Goal: Task Accomplishment & Management: Manage account settings

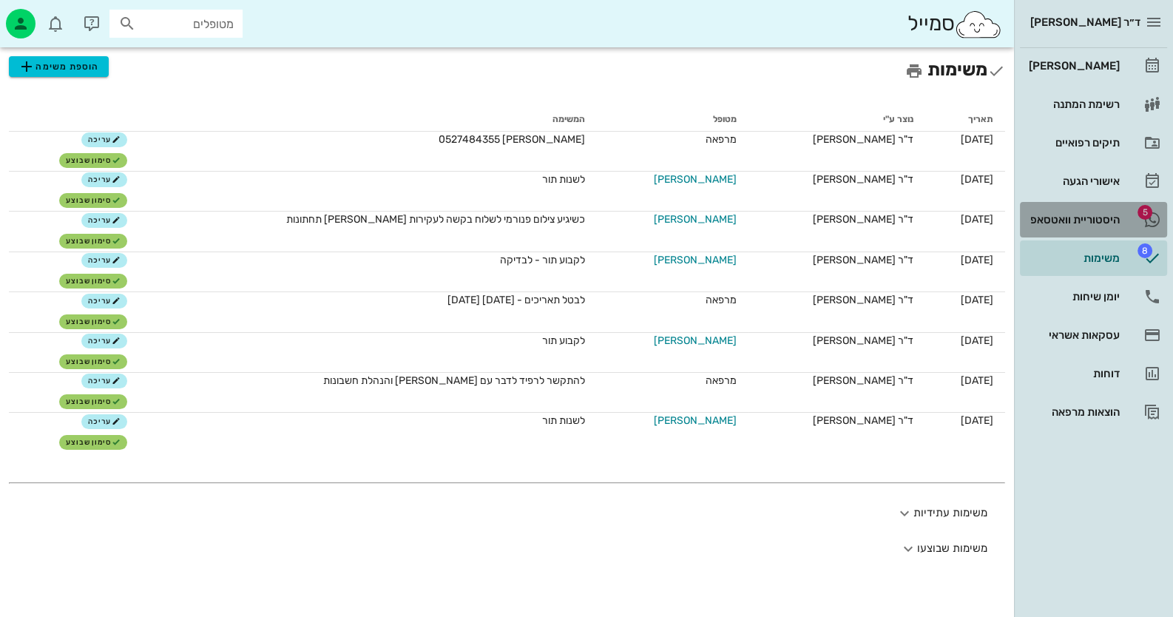
click at [1134, 217] on link "5 היסטוריית וואטסאפ" at bounding box center [1093, 220] width 147 height 36
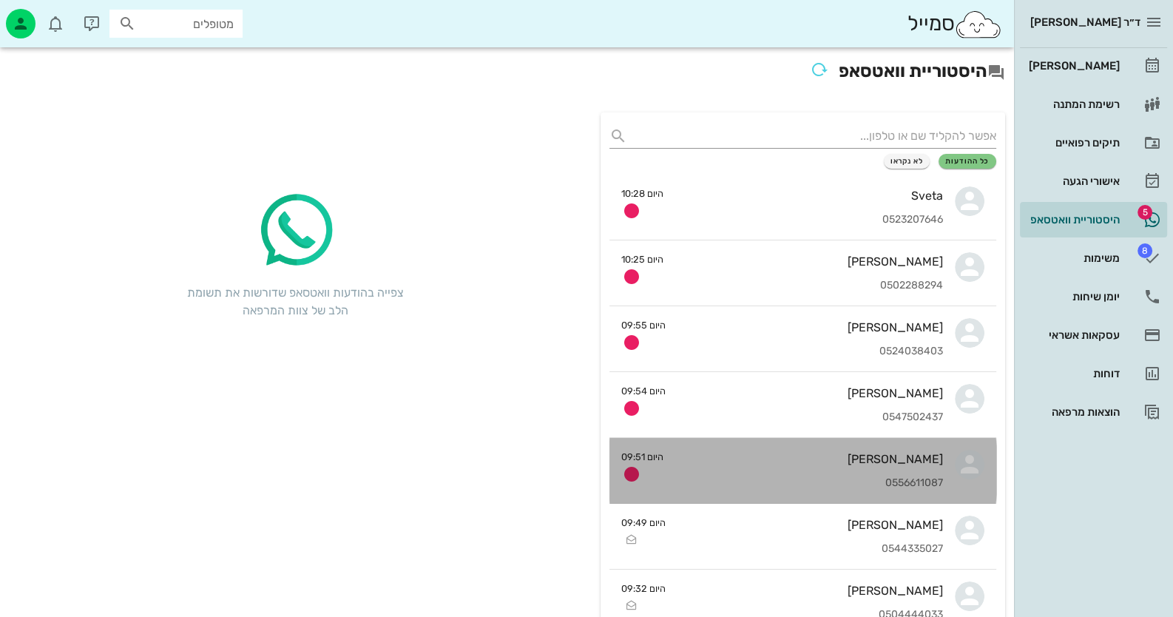
click at [910, 483] on div "0556611087" at bounding box center [809, 483] width 268 height 13
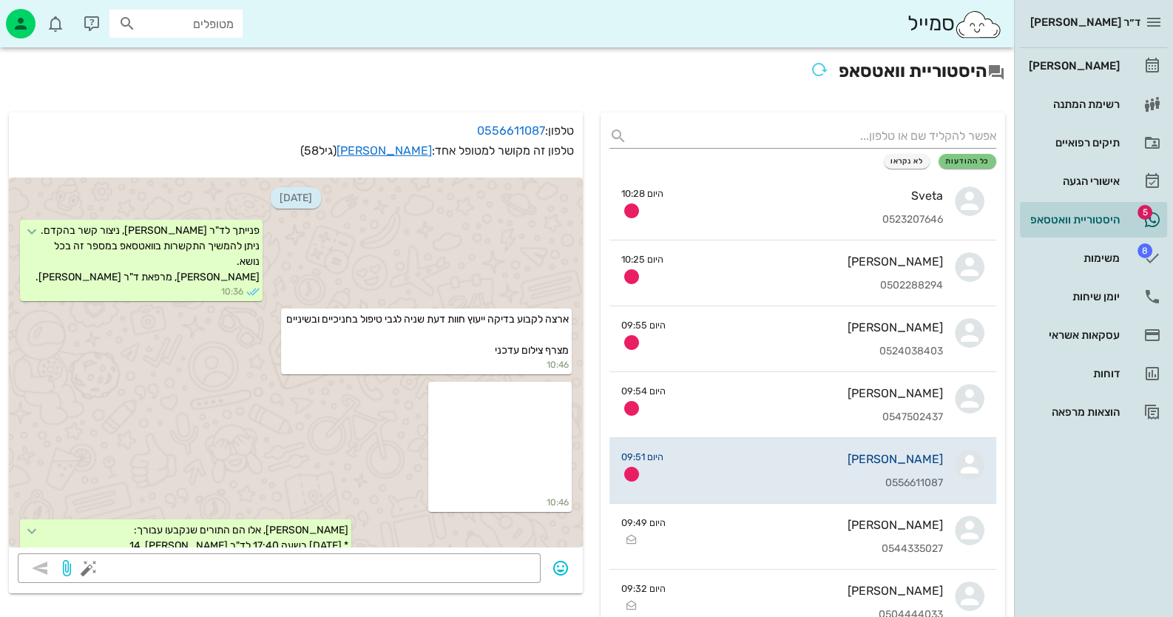
scroll to position [1155, 0]
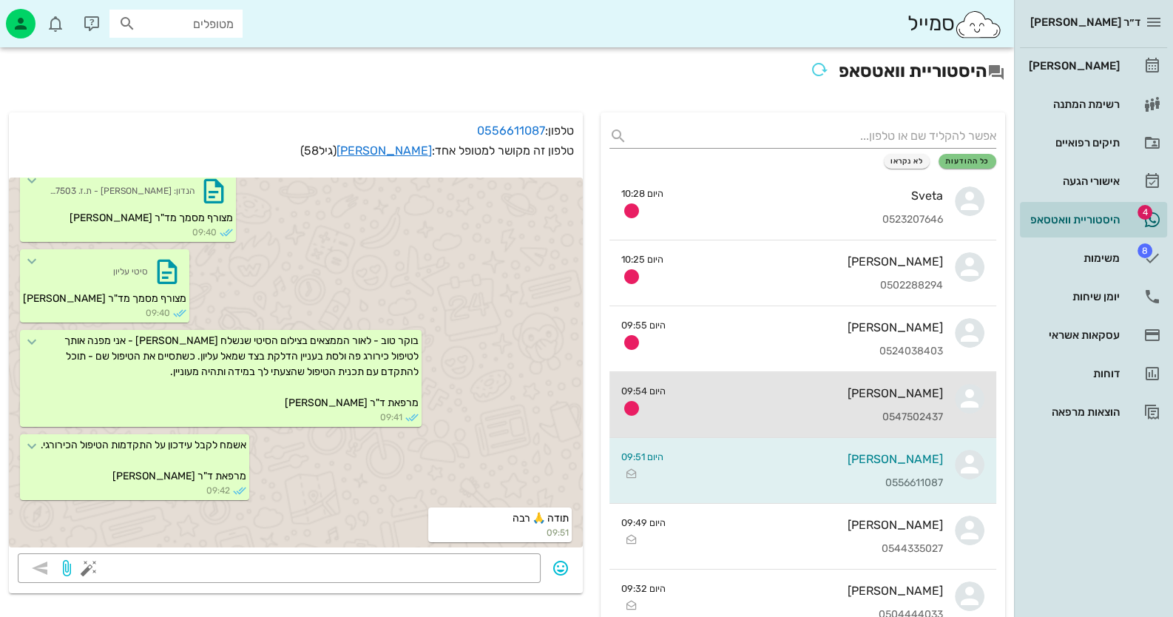
click at [811, 378] on div "[PERSON_NAME] 0547502437" at bounding box center [811, 404] width 266 height 65
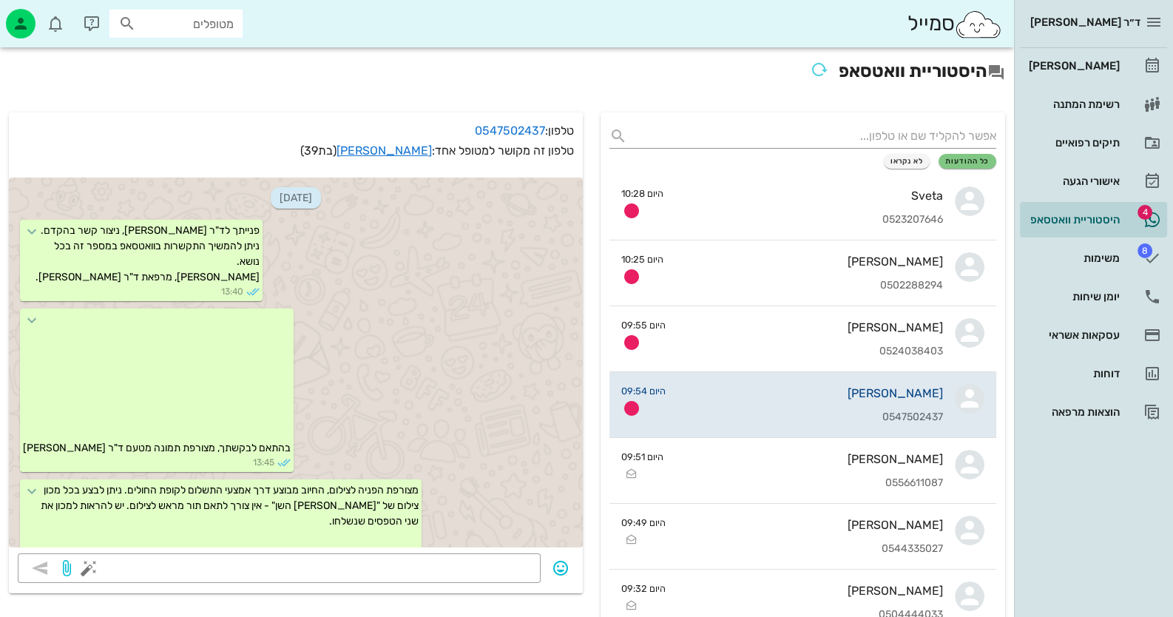
scroll to position [4113, 0]
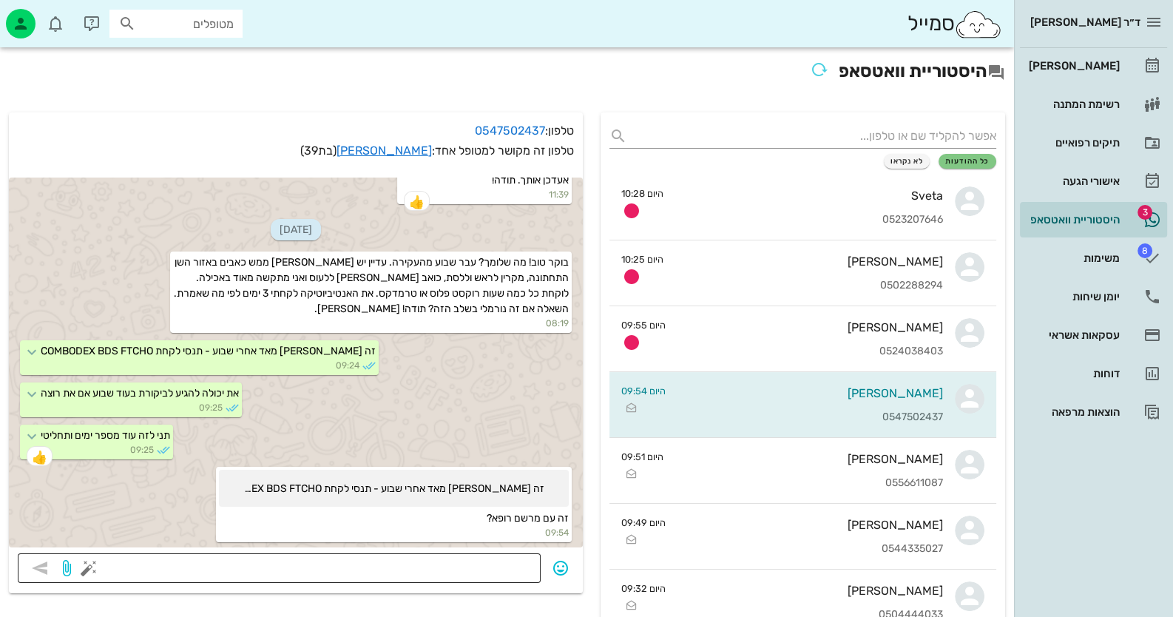
click at [459, 573] on textarea at bounding box center [312, 570] width 440 height 24
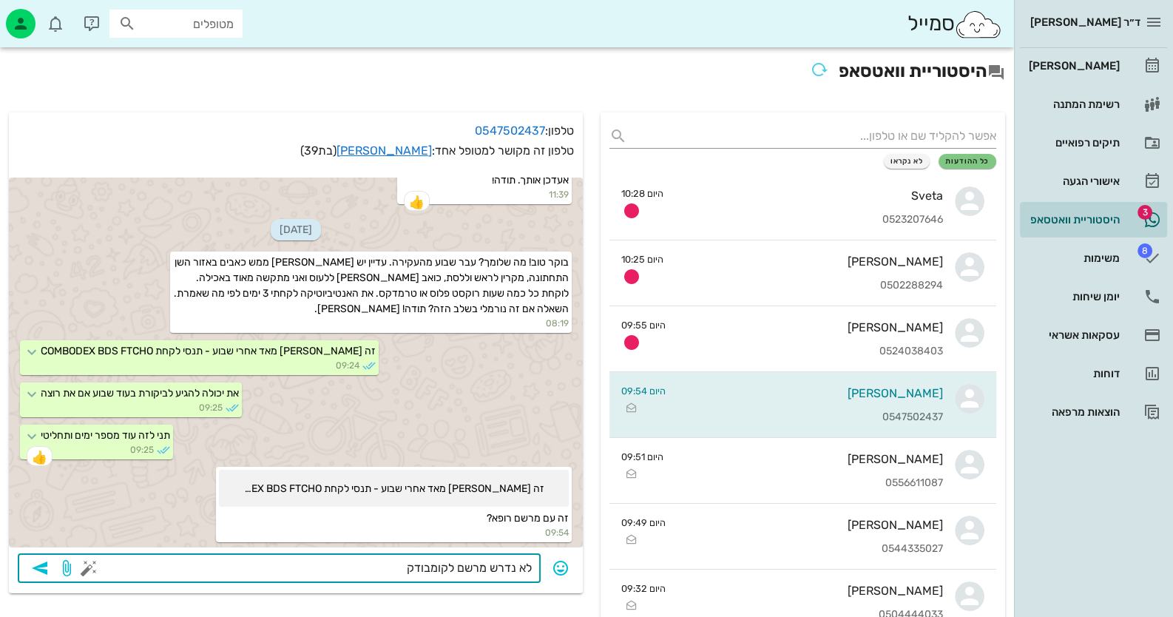
type textarea "לא נדרש מרשם לקומבודקס"
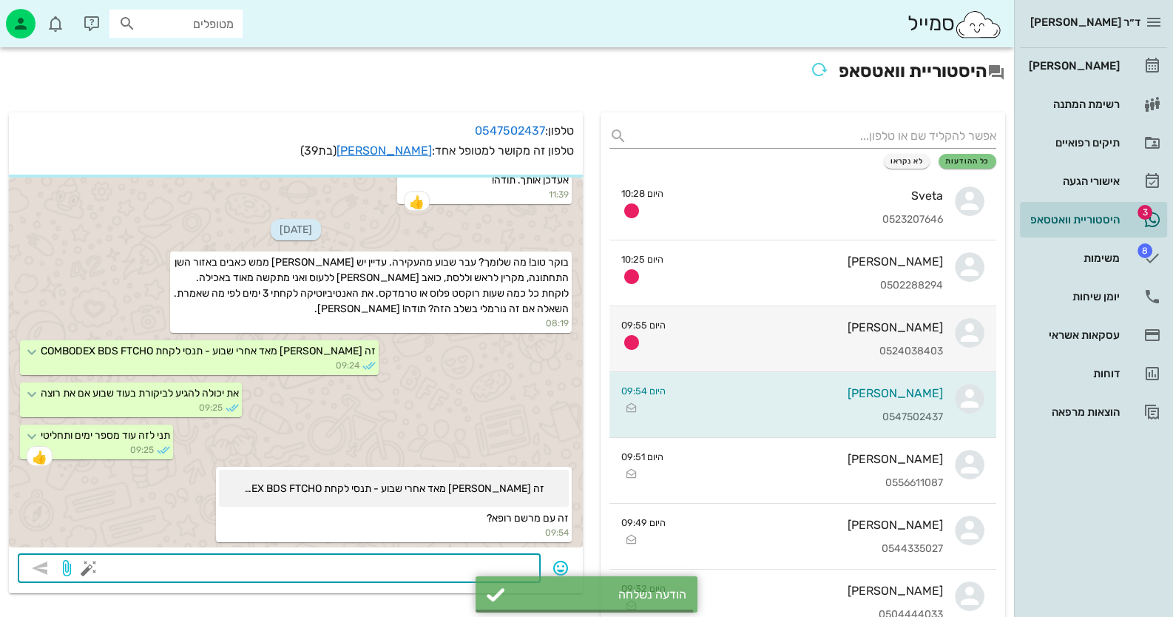
scroll to position [4156, 0]
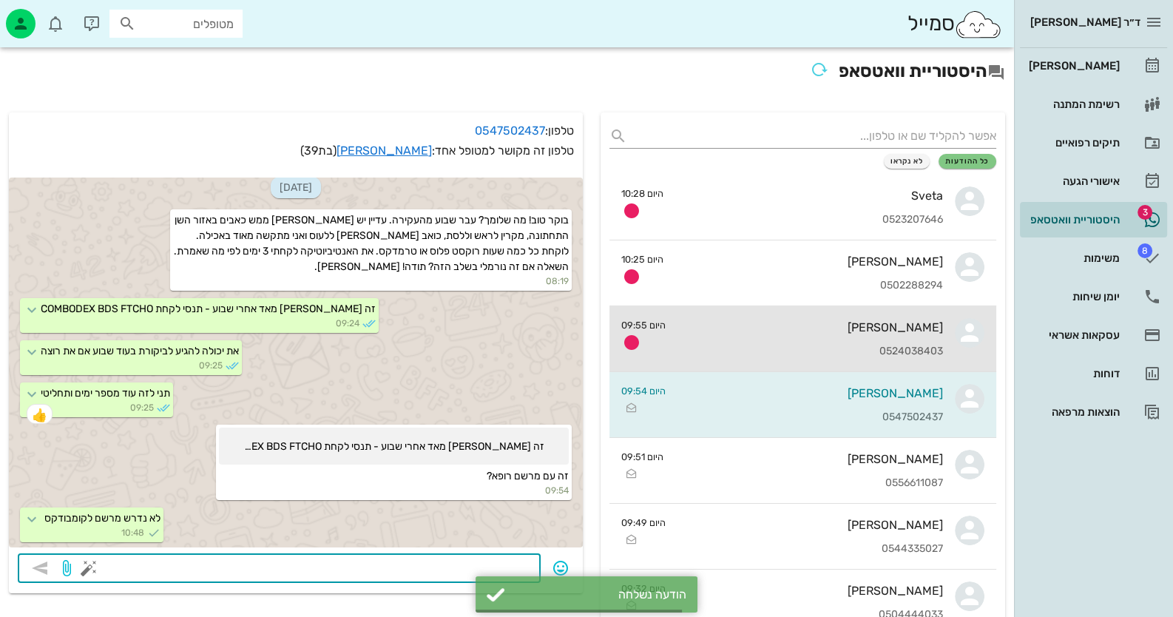
click at [869, 320] on div "[PERSON_NAME]" at bounding box center [811, 327] width 266 height 14
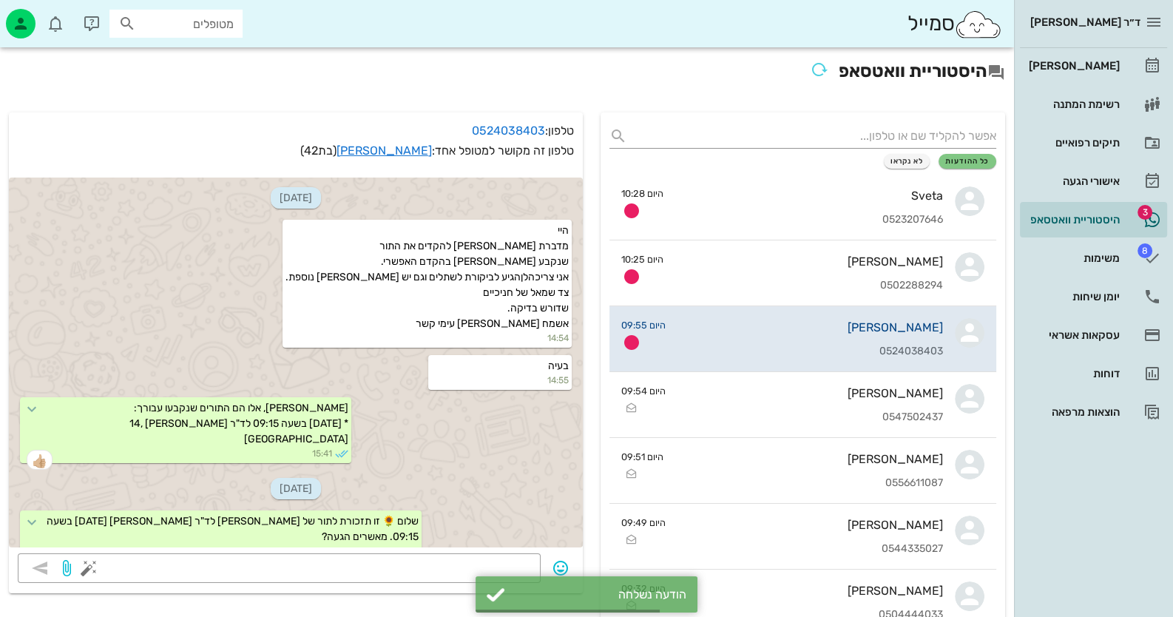
scroll to position [650, 0]
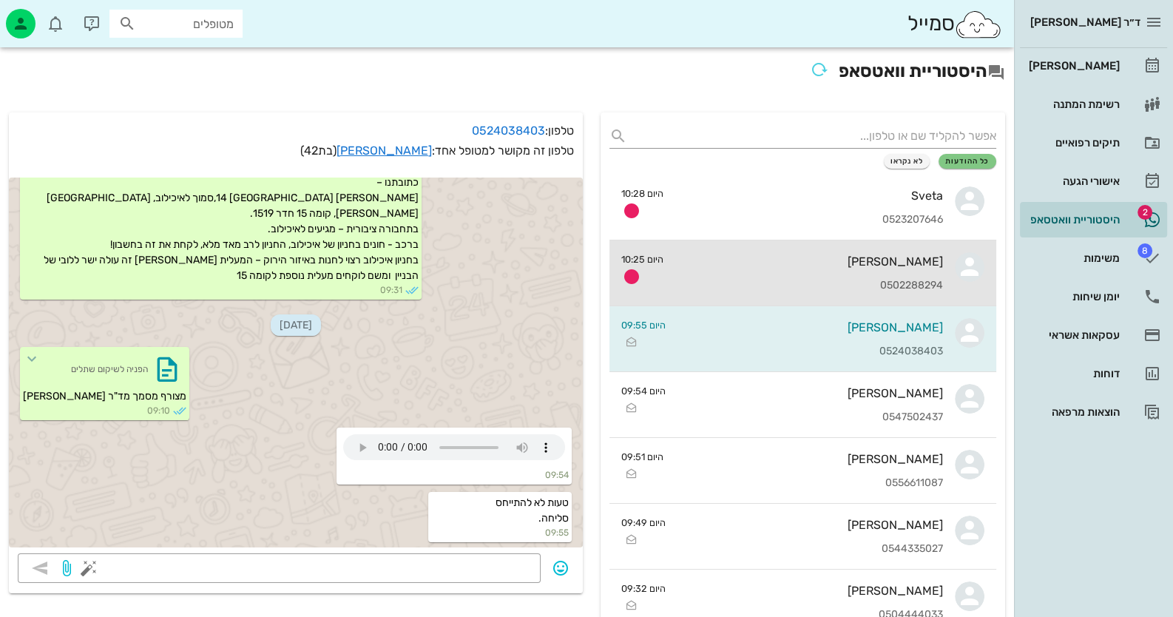
click at [910, 262] on div "[PERSON_NAME]" at bounding box center [809, 262] width 268 height 14
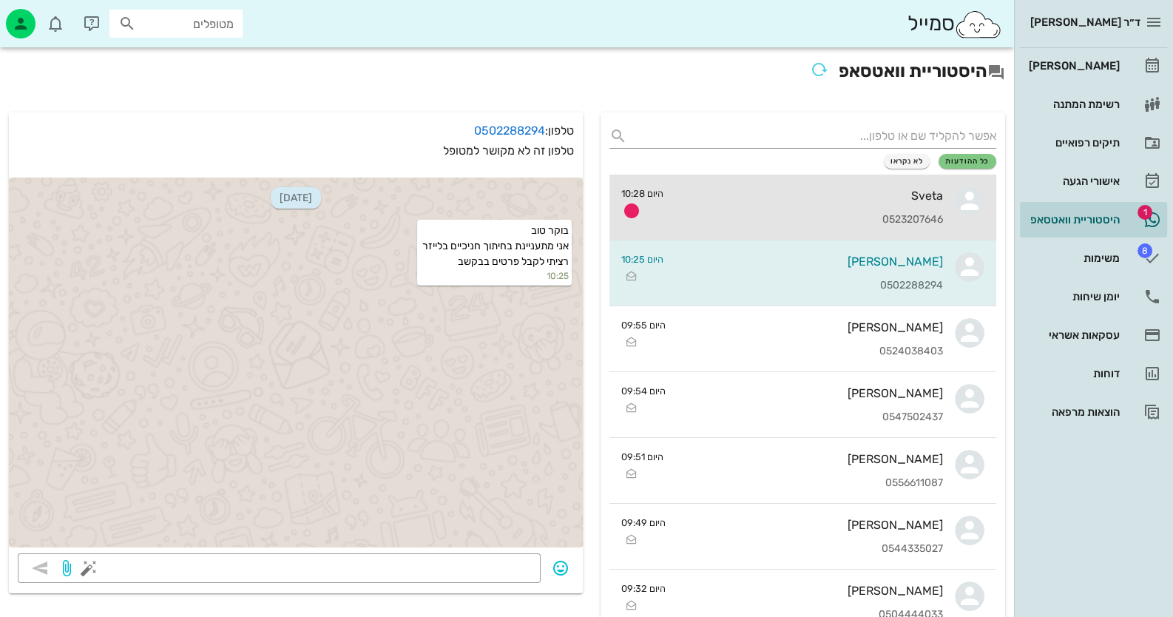
click at [662, 221] on div "היום 10:28" at bounding box center [642, 203] width 42 height 35
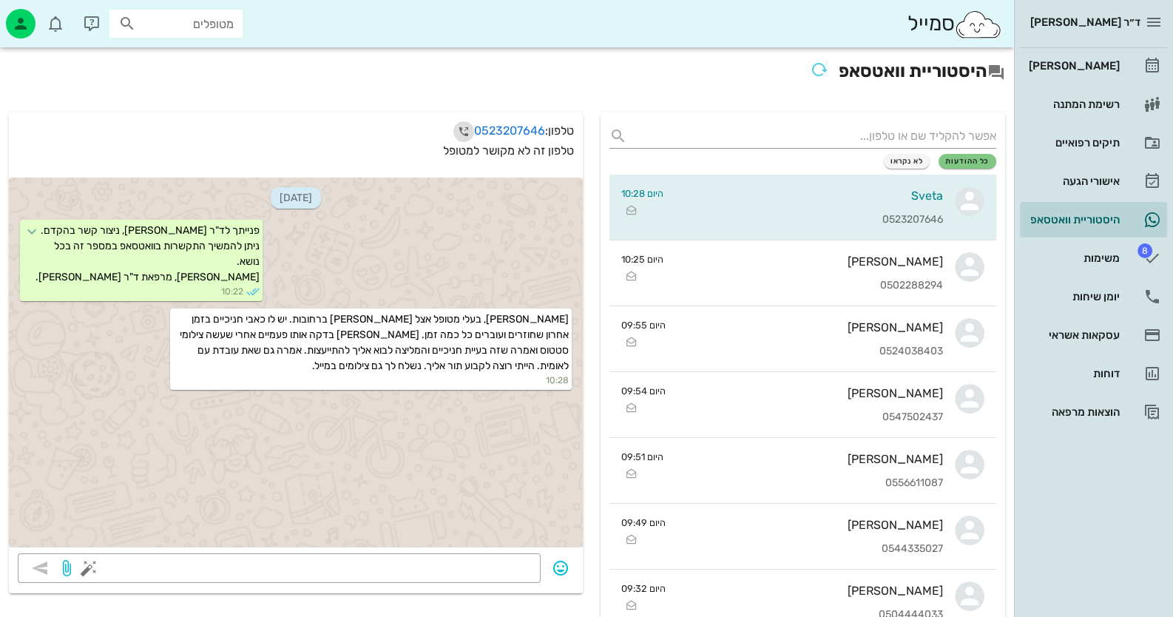
click at [463, 138] on icon "button" at bounding box center [464, 132] width 18 height 18
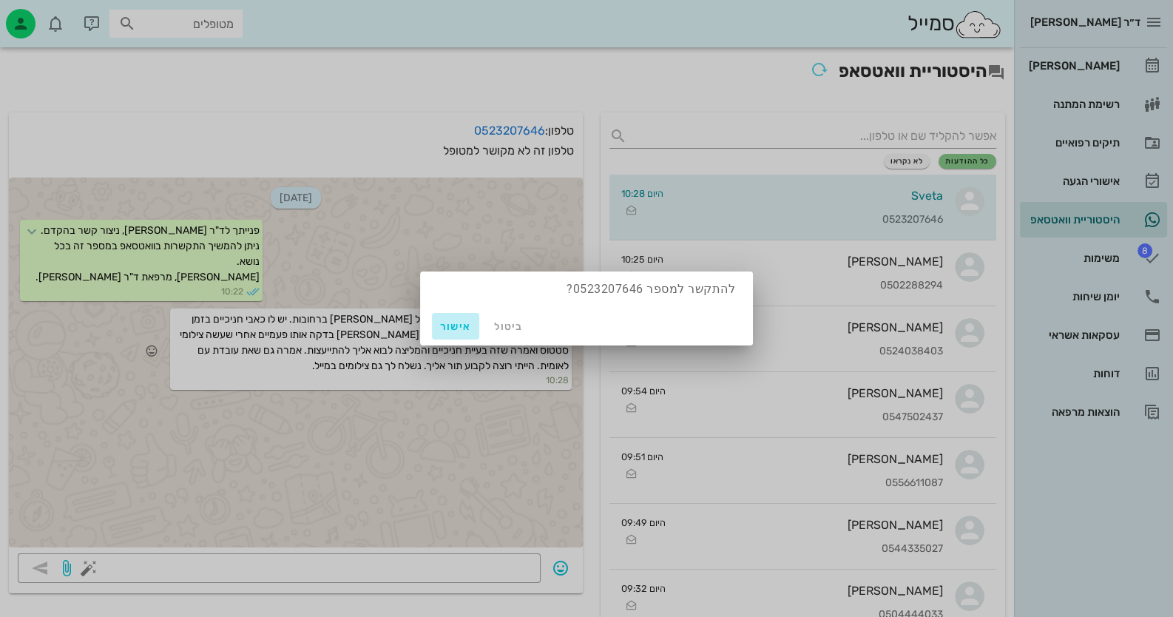
click at [439, 325] on span "אישור" at bounding box center [456, 326] width 36 height 13
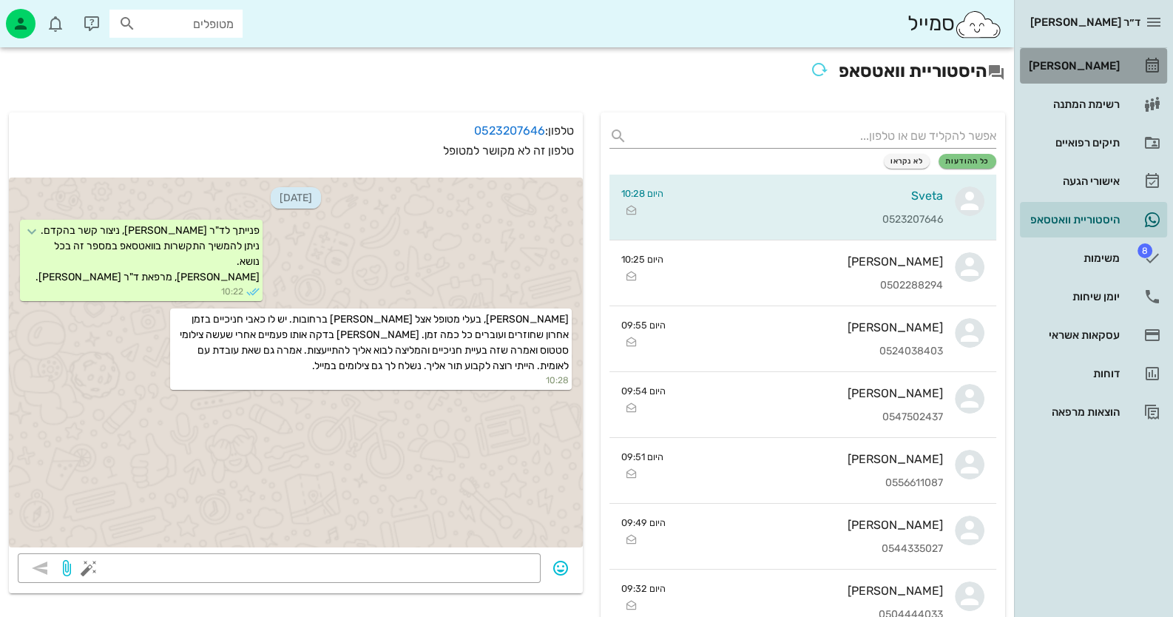
click at [1119, 53] on link "[PERSON_NAME]" at bounding box center [1093, 66] width 147 height 36
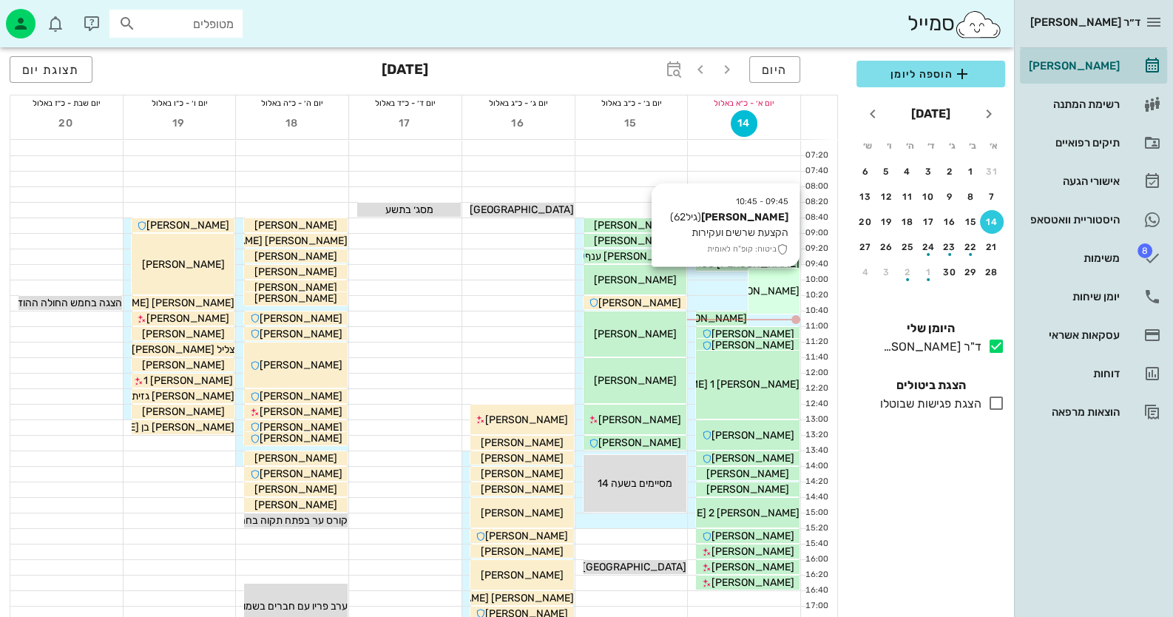
click at [784, 310] on div "09:45 - 10:45 [PERSON_NAME] (גיל 62 ) הקצעת שרשים ועקירות ביטוח: קופ"ח לאומית […" at bounding box center [774, 291] width 51 height 45
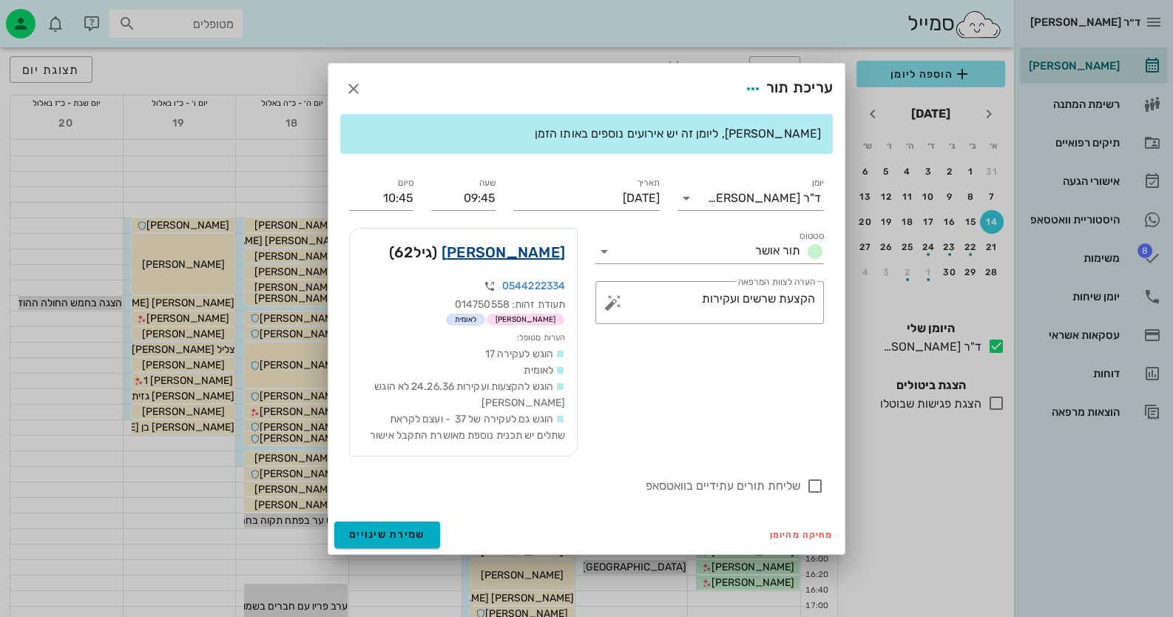
click at [530, 253] on link "[PERSON_NAME]" at bounding box center [504, 252] width 124 height 24
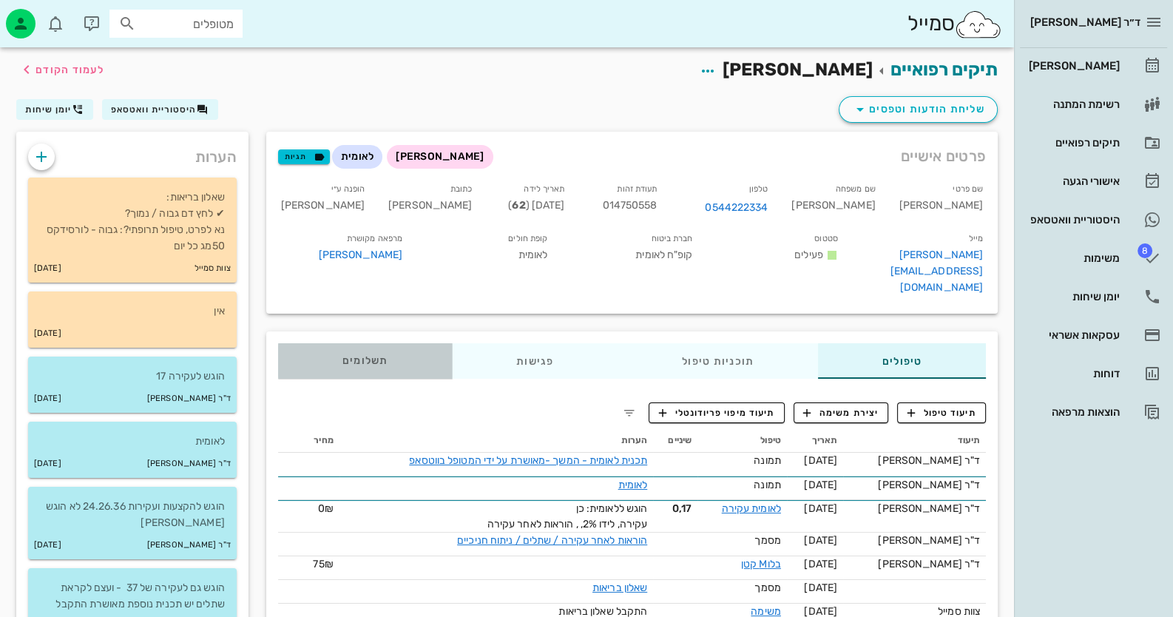
click at [370, 356] on span "תשלומים 0₪" at bounding box center [366, 361] width 46 height 10
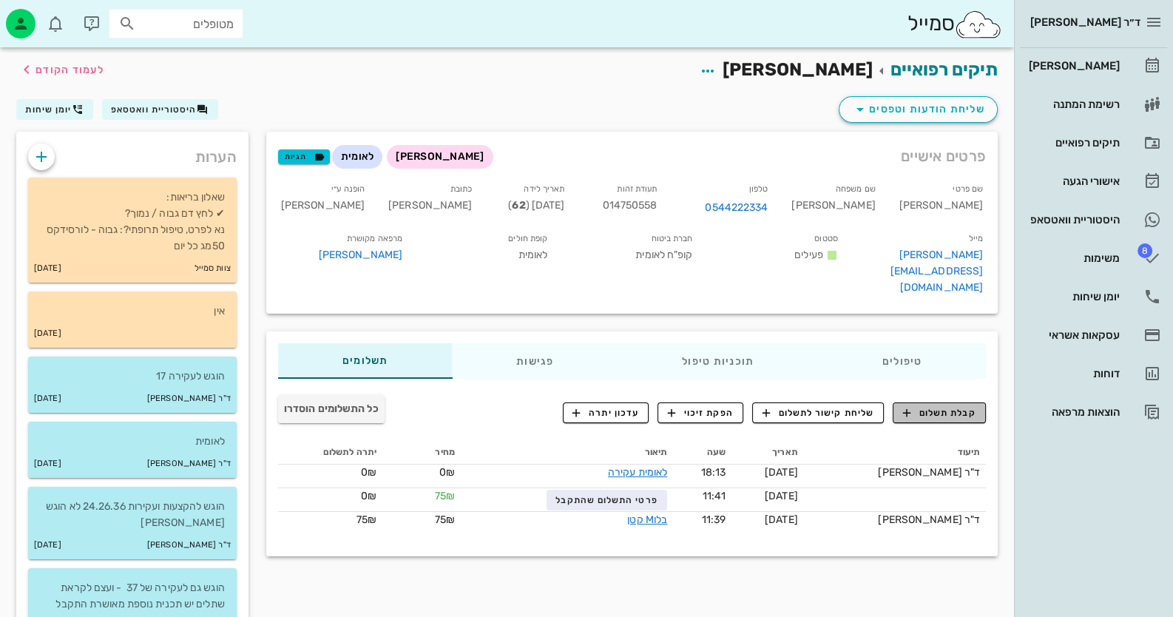
click at [943, 406] on span "קבלת תשלום" at bounding box center [939, 412] width 73 height 13
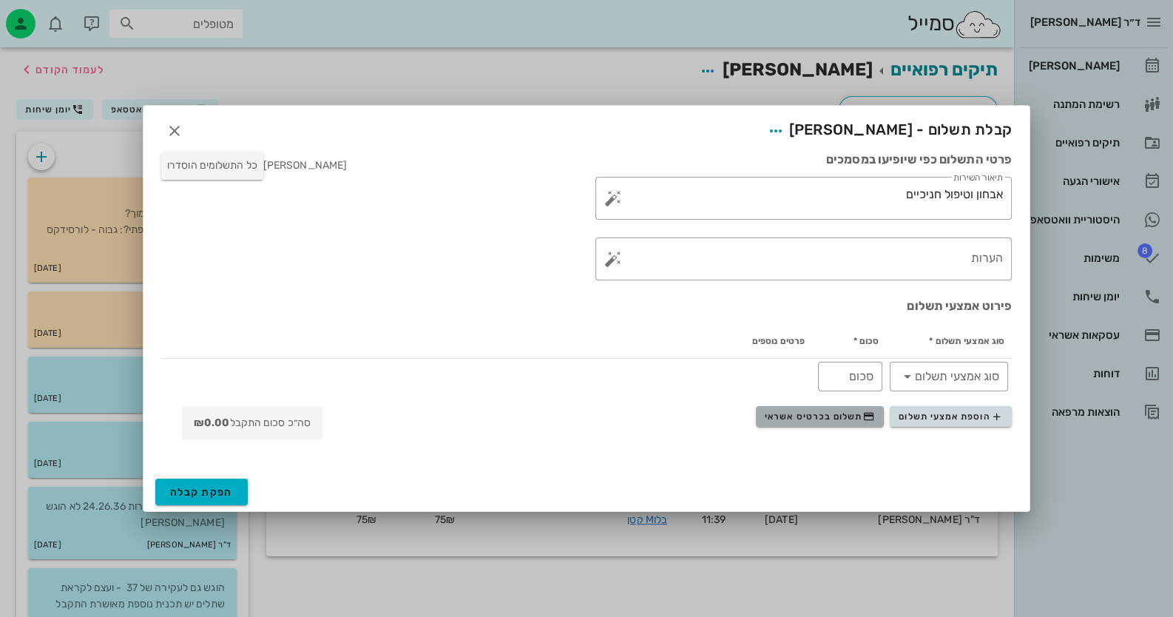
click at [860, 409] on button "תשלום בכרטיס אשראי" at bounding box center [820, 416] width 128 height 21
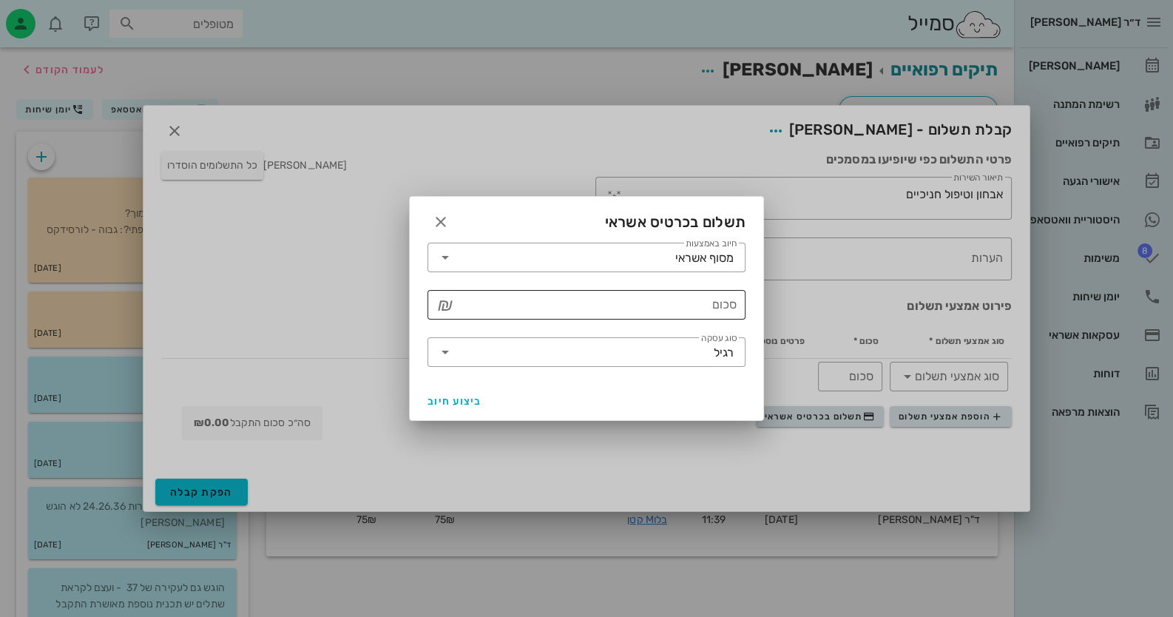
click at [723, 314] on input "סכום" at bounding box center [597, 305] width 280 height 24
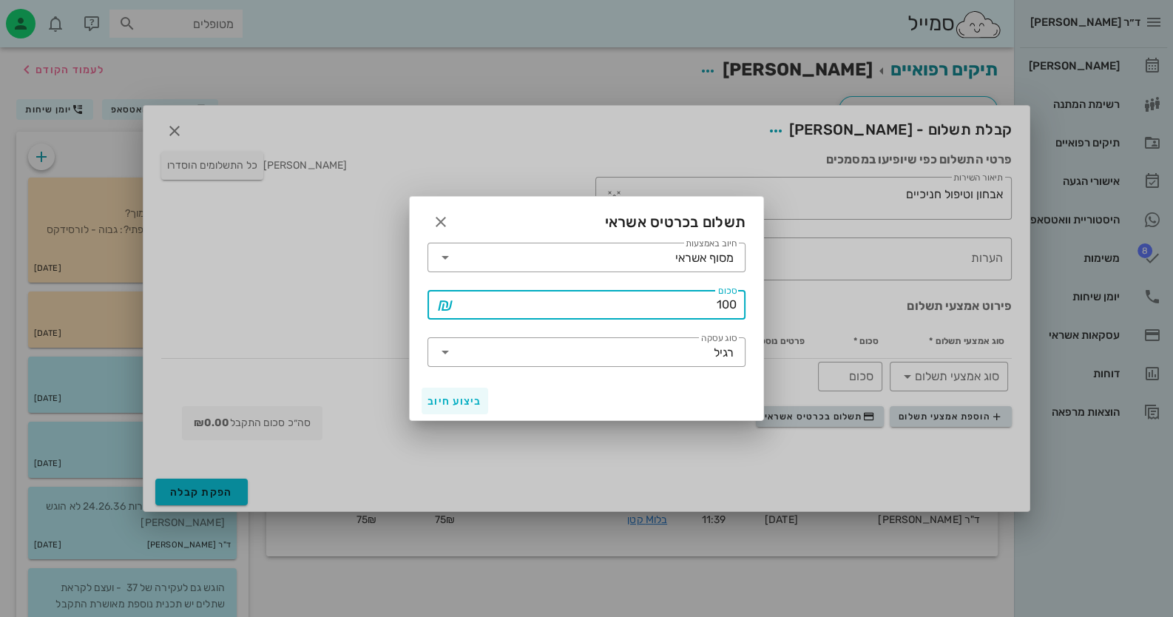
type input "100"
click at [454, 395] on span "ביצוע חיוב" at bounding box center [455, 401] width 55 height 13
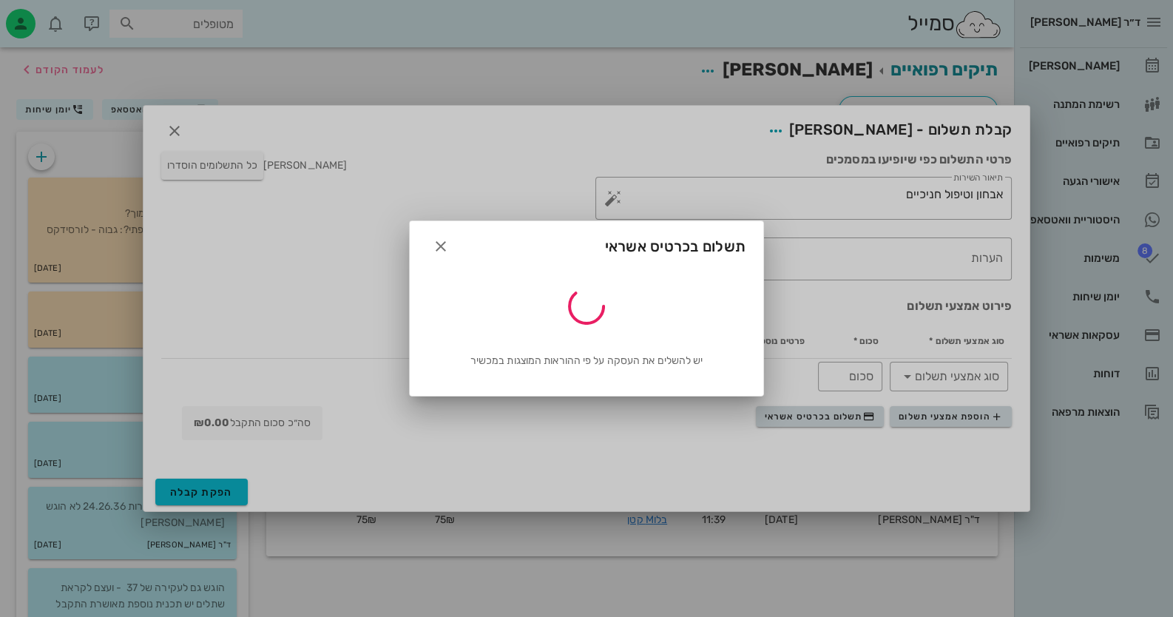
type input "100"
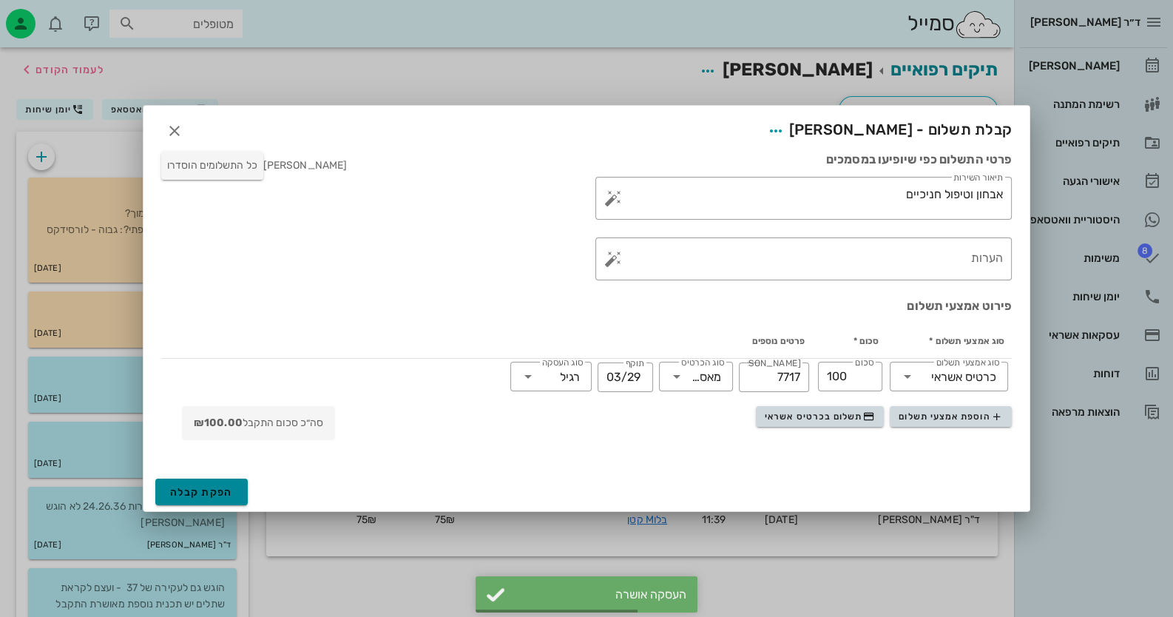
click at [195, 488] on span "הפקת קבלה" at bounding box center [201, 492] width 63 height 13
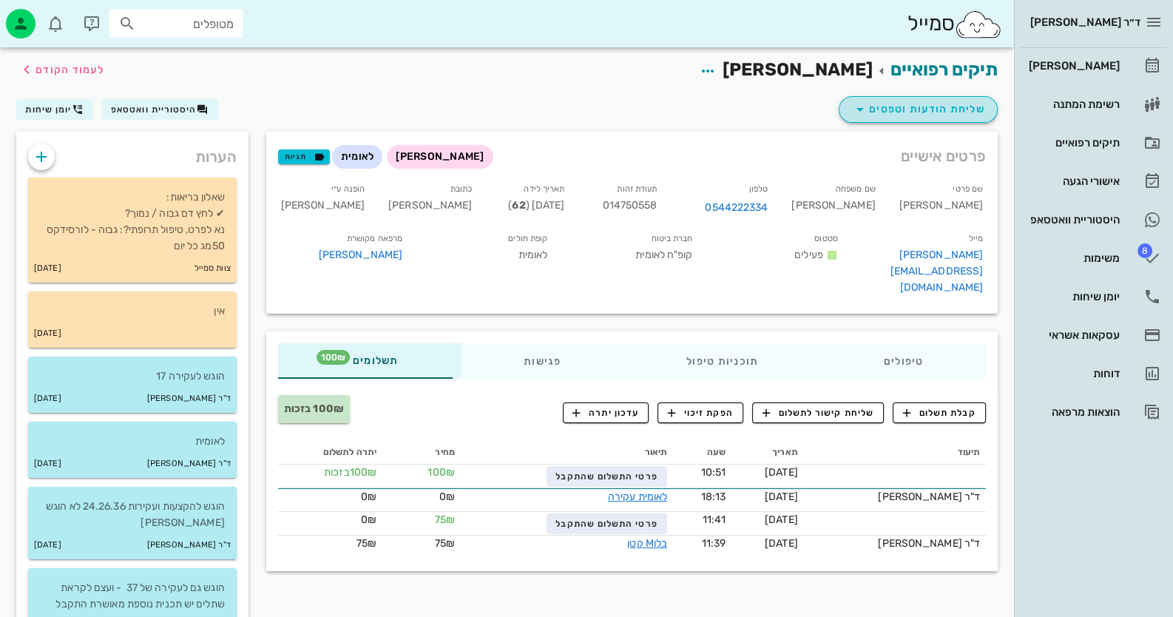
click at [946, 108] on span "שליחת הודעות וטפסים" at bounding box center [919, 110] width 134 height 18
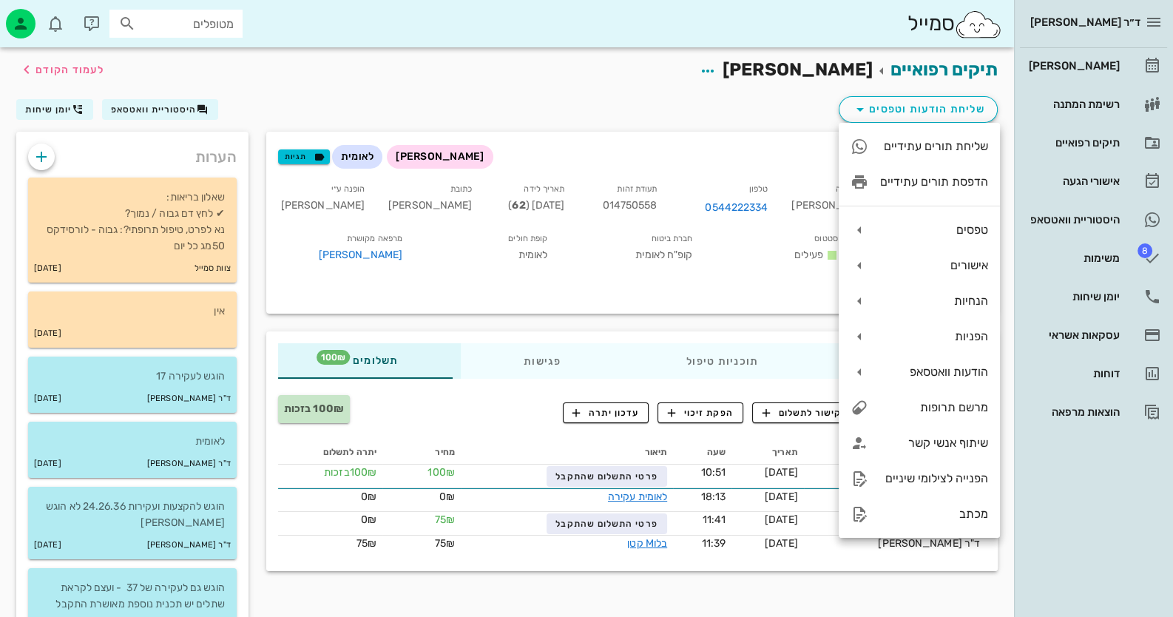
click at [640, 91] on div "תיקים רפואיים [PERSON_NAME] לעמוד הקודם" at bounding box center [507, 70] width 1000 height 46
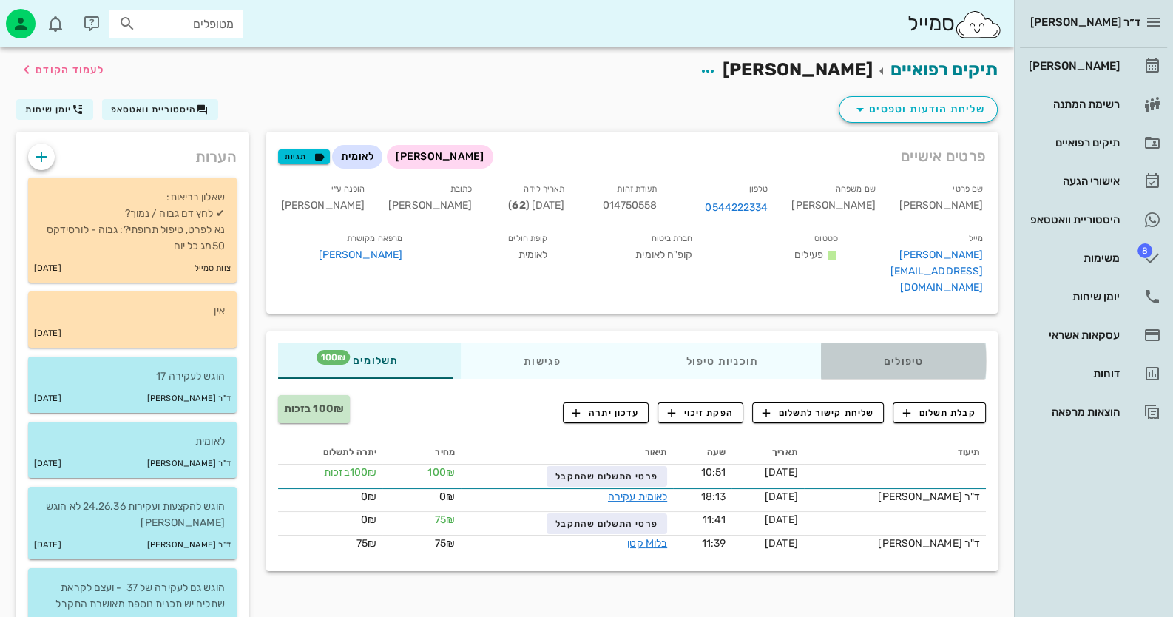
click at [926, 354] on div "טיפולים" at bounding box center [903, 361] width 165 height 36
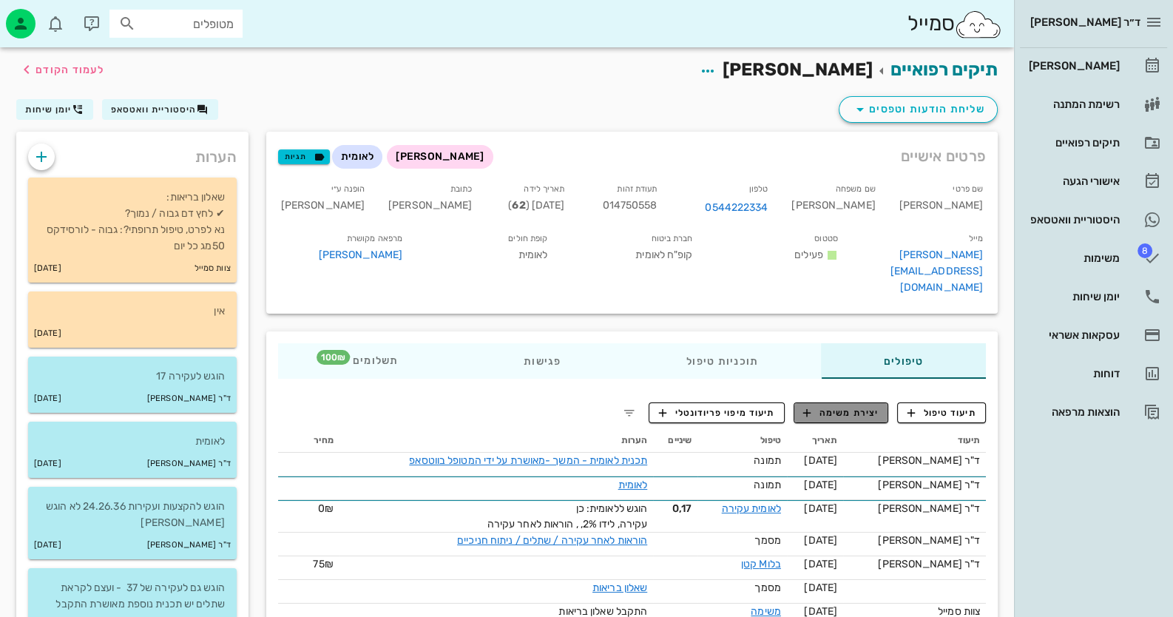
click at [844, 409] on span "יצירת משימה" at bounding box center [840, 412] width 75 height 13
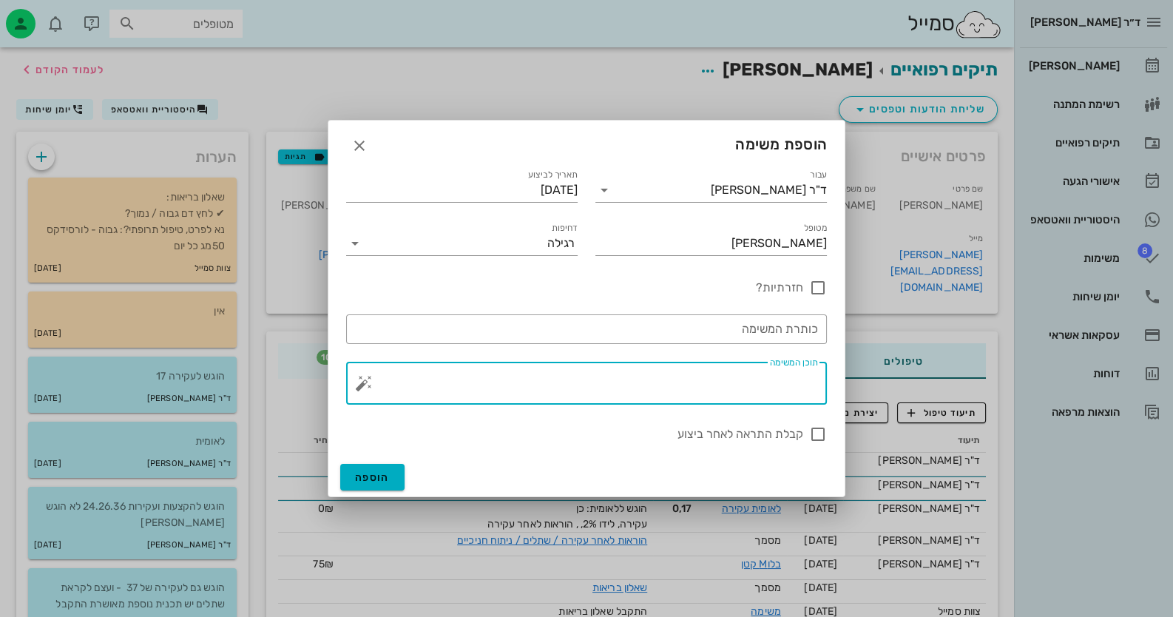
click at [743, 380] on textarea "תוכן המשימה" at bounding box center [592, 387] width 451 height 36
click at [361, 384] on button "button" at bounding box center [364, 383] width 18 height 18
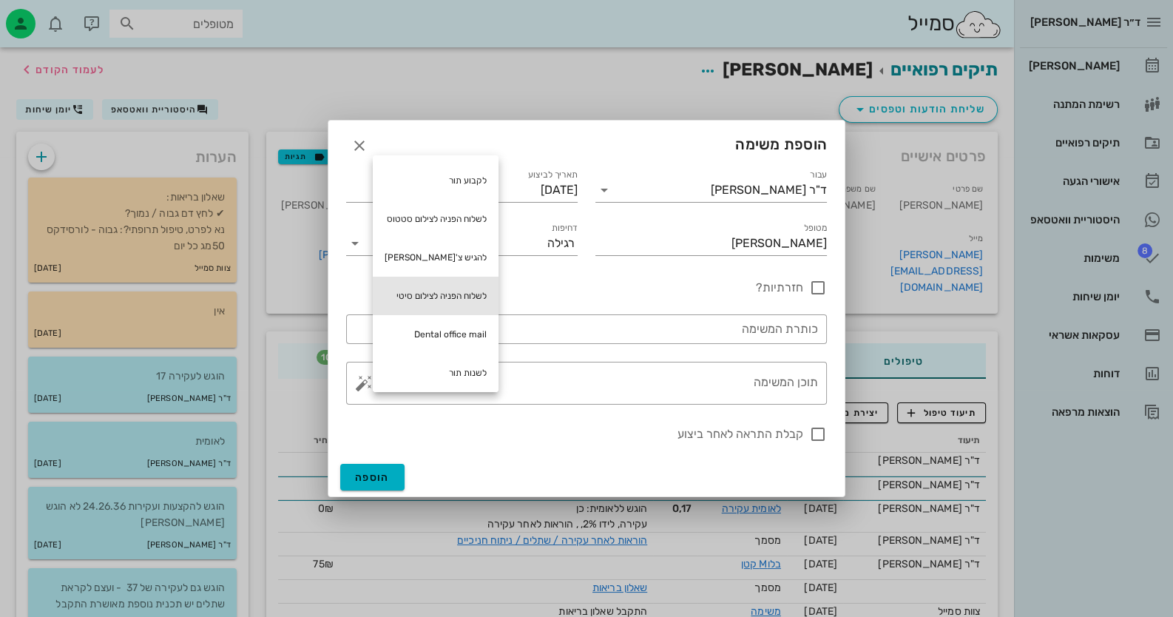
click at [473, 294] on div "לשלוח הפניה לצילום סיטי" at bounding box center [436, 296] width 126 height 38
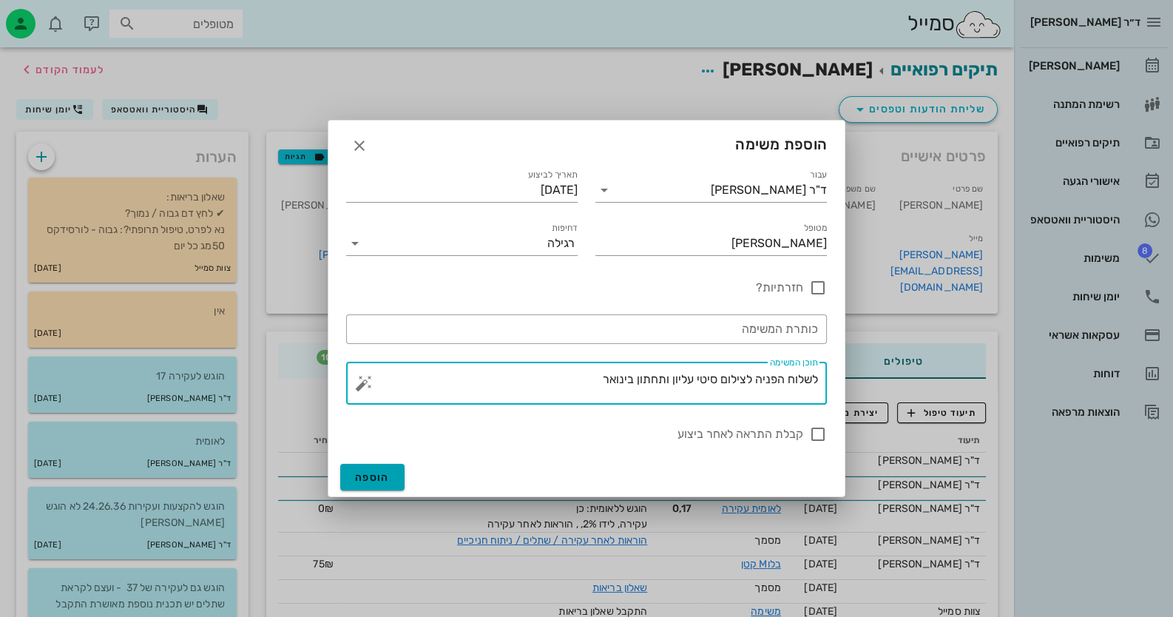
type textarea "לשלוח הפניה לצילום סיטי עליון ותחתון בינואר"
click at [346, 476] on button "הוספה" at bounding box center [372, 477] width 64 height 27
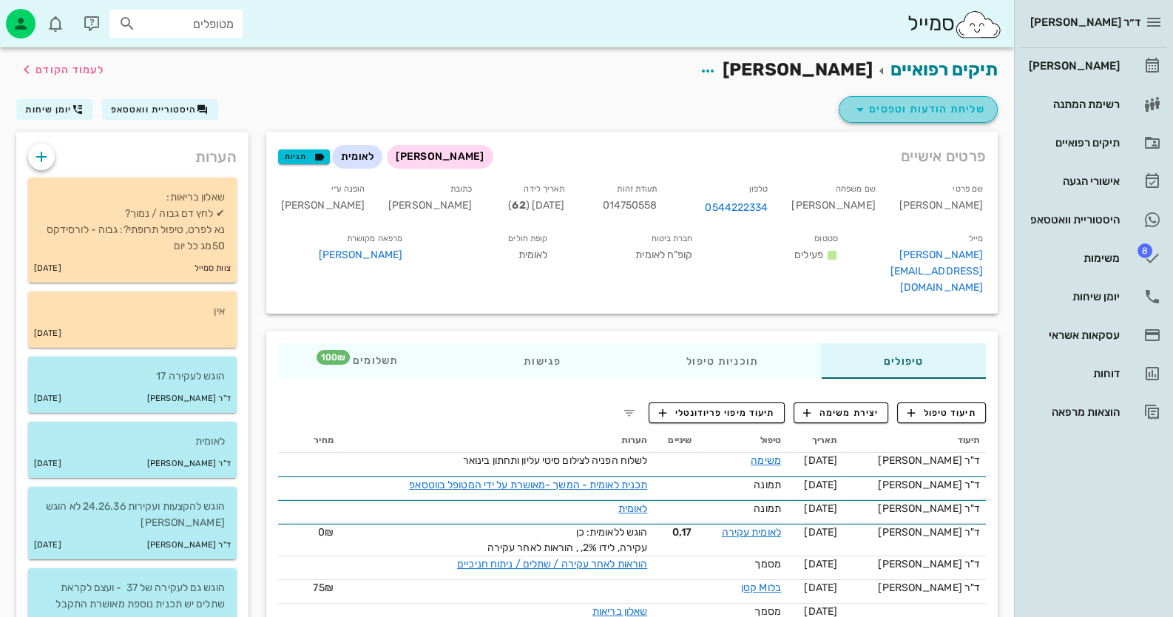
click at [914, 102] on span "שליחת הודעות וטפסים" at bounding box center [919, 110] width 134 height 18
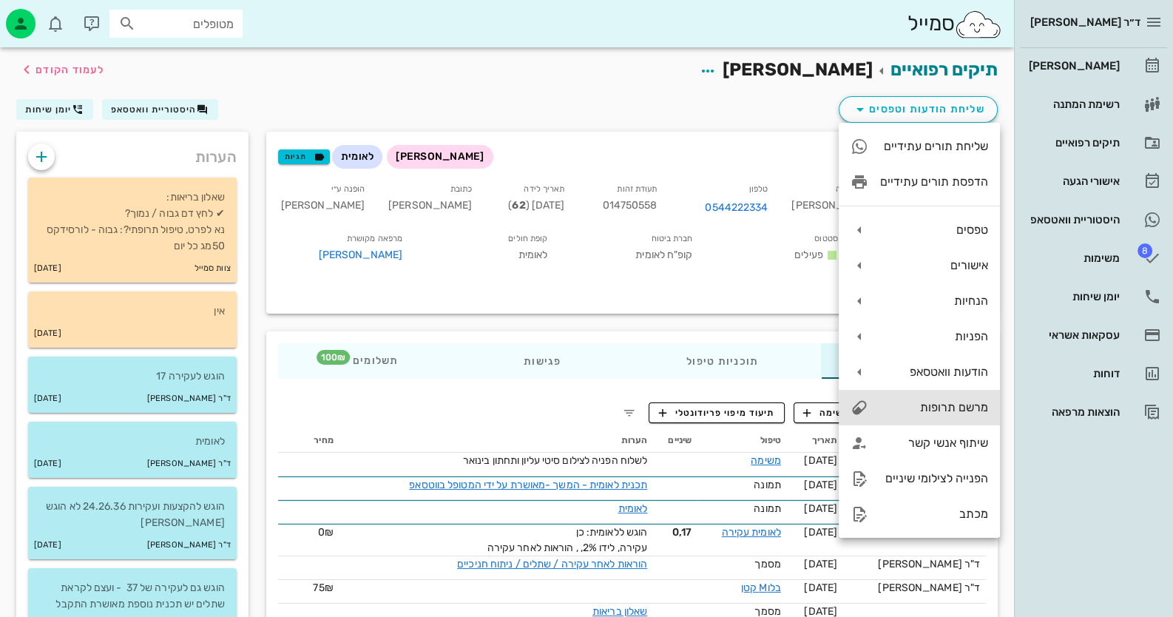
click at [918, 411] on div "מרשם תרופות" at bounding box center [934, 407] width 108 height 14
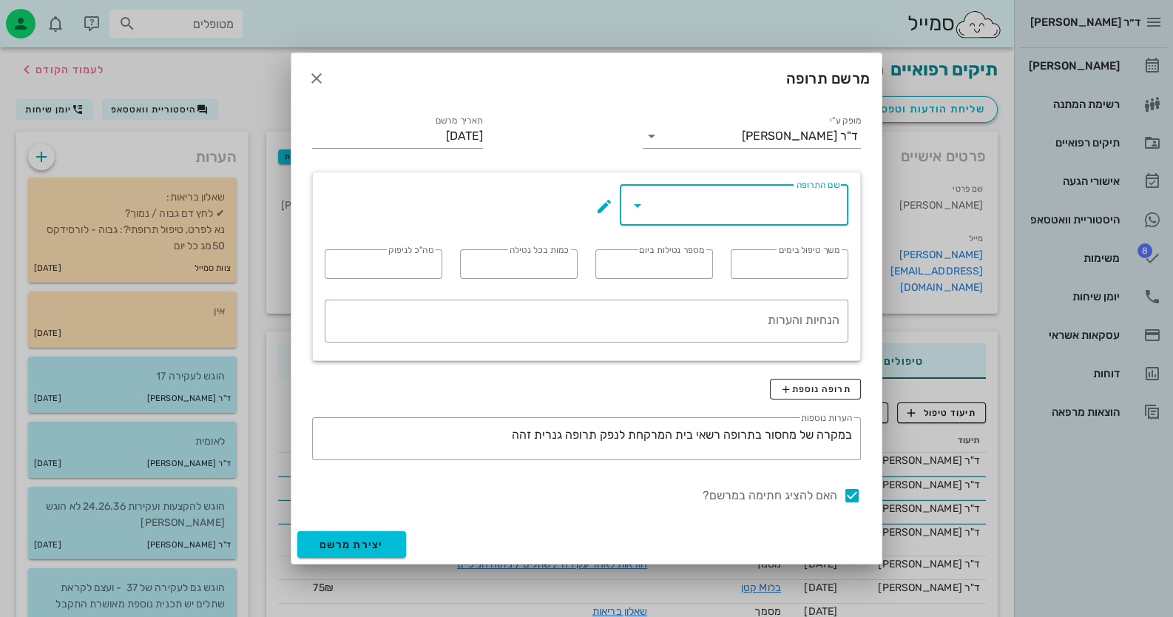
click at [790, 214] on input "שם התרופה" at bounding box center [745, 205] width 190 height 24
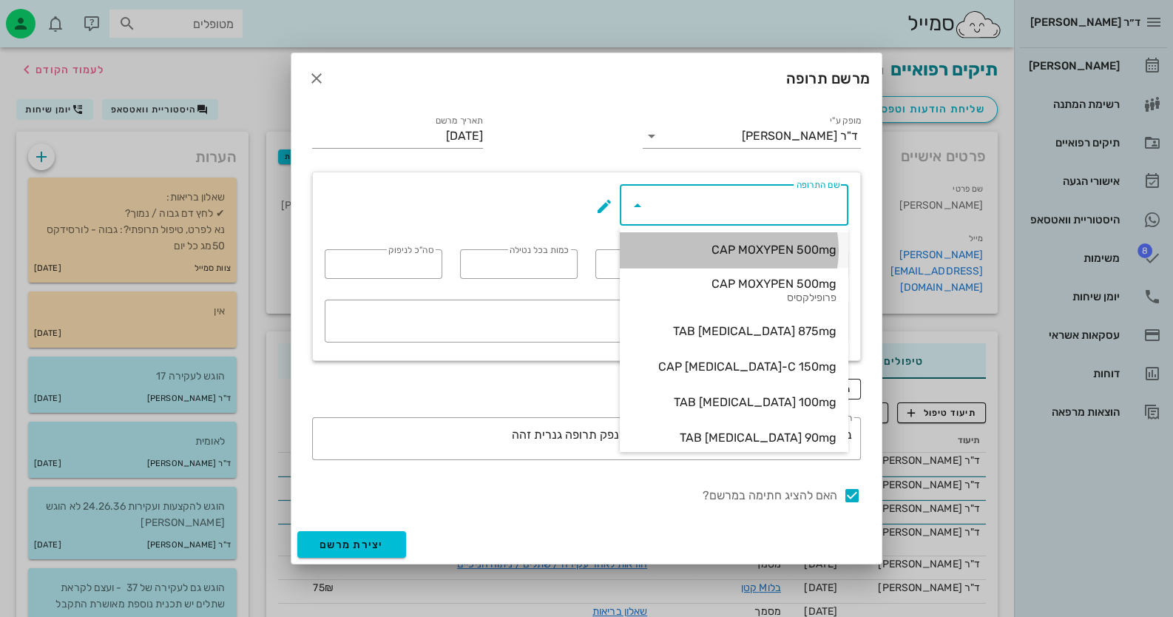
click at [841, 249] on div "CAP MOXYPEN 500mg" at bounding box center [734, 250] width 229 height 36
type input "CAP MOXYPEN 500mg"
type input "5"
type input "3"
type input "1"
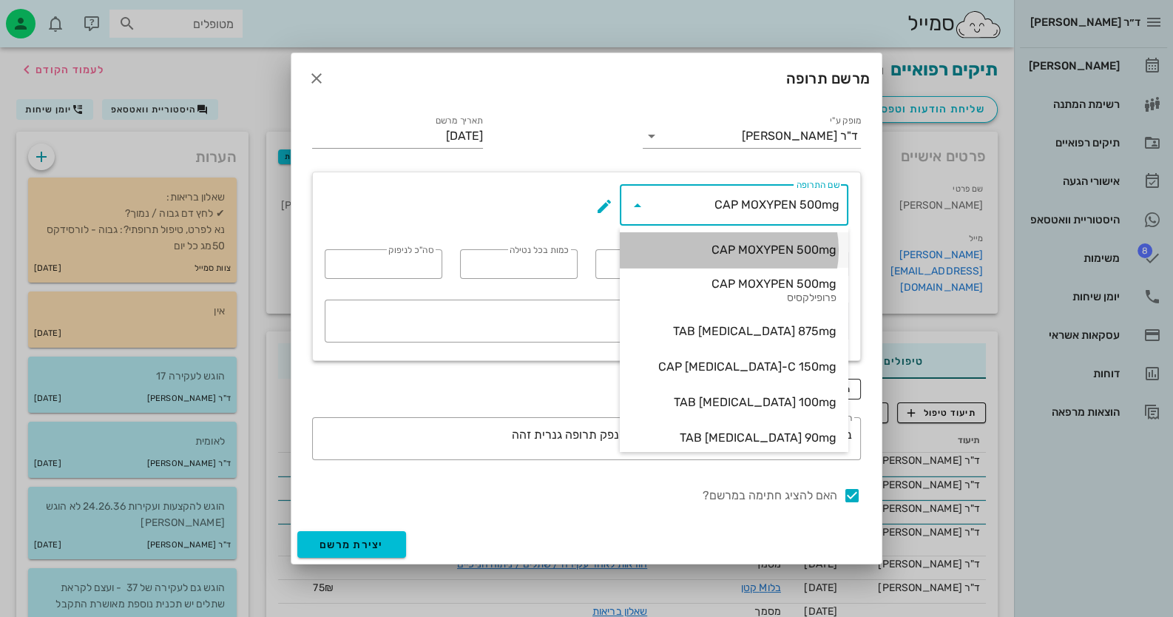
type input "15"
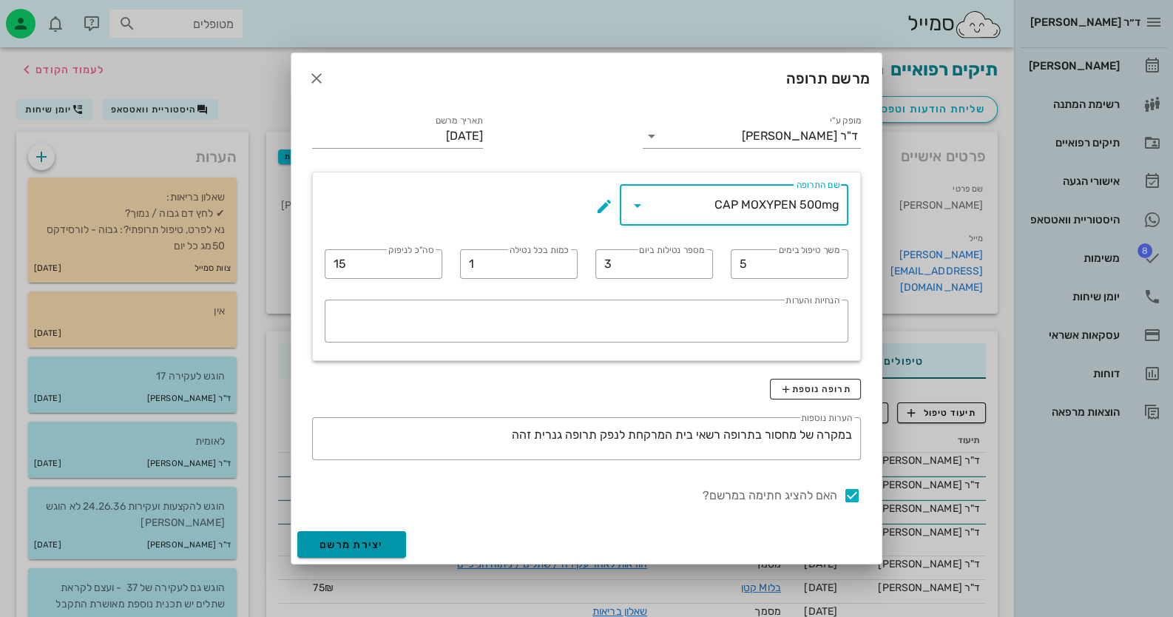
click at [380, 545] on span "יצירת מרשם" at bounding box center [352, 545] width 64 height 13
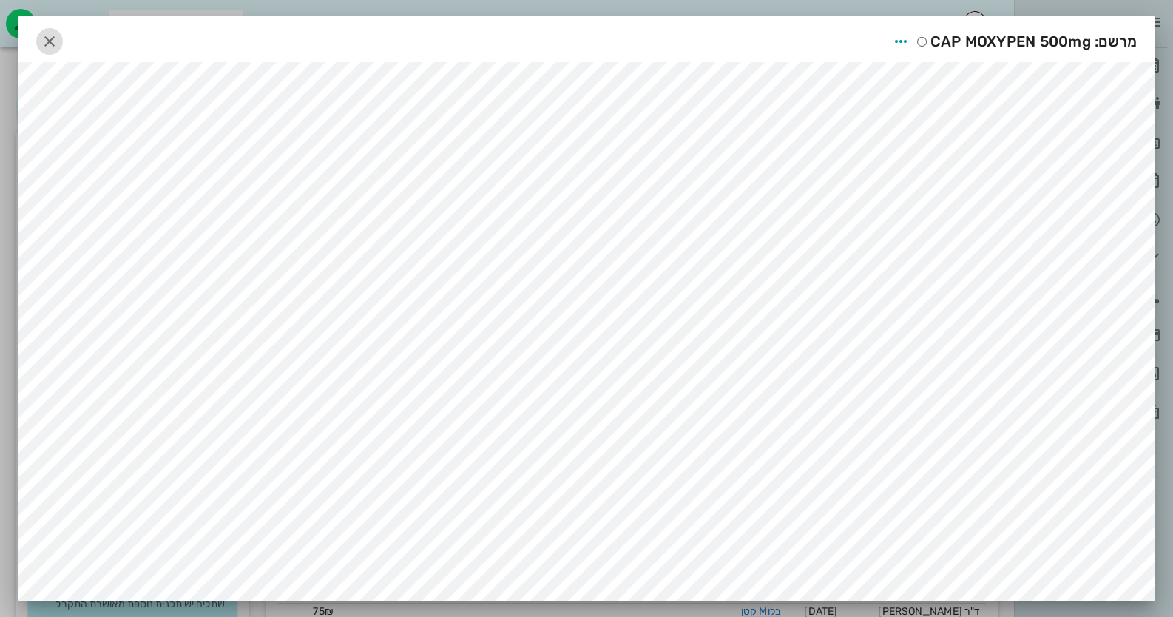
click at [58, 41] on icon "button" at bounding box center [50, 42] width 18 height 18
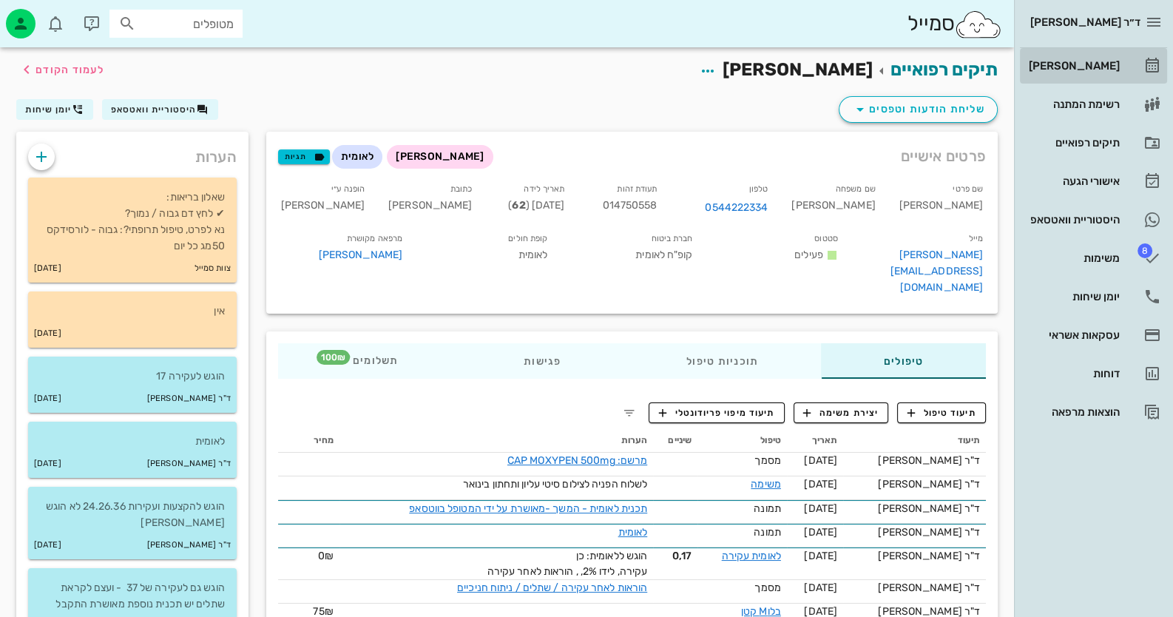
click at [1105, 71] on div "[PERSON_NAME]" at bounding box center [1073, 66] width 94 height 12
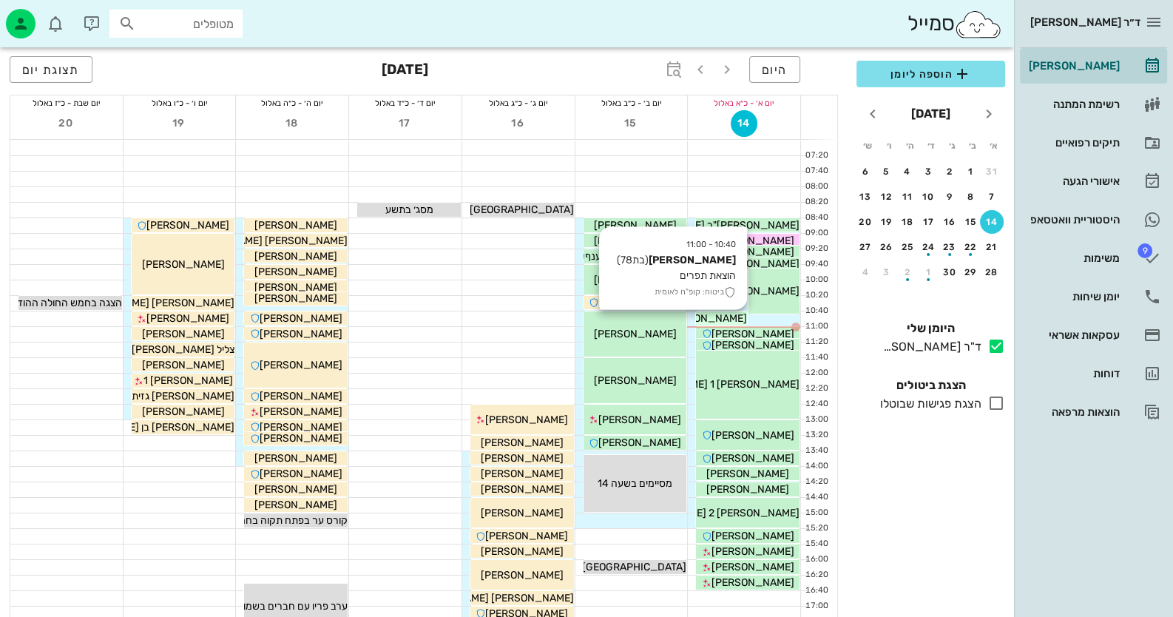
click at [713, 317] on span "[PERSON_NAME]" at bounding box center [705, 318] width 83 height 13
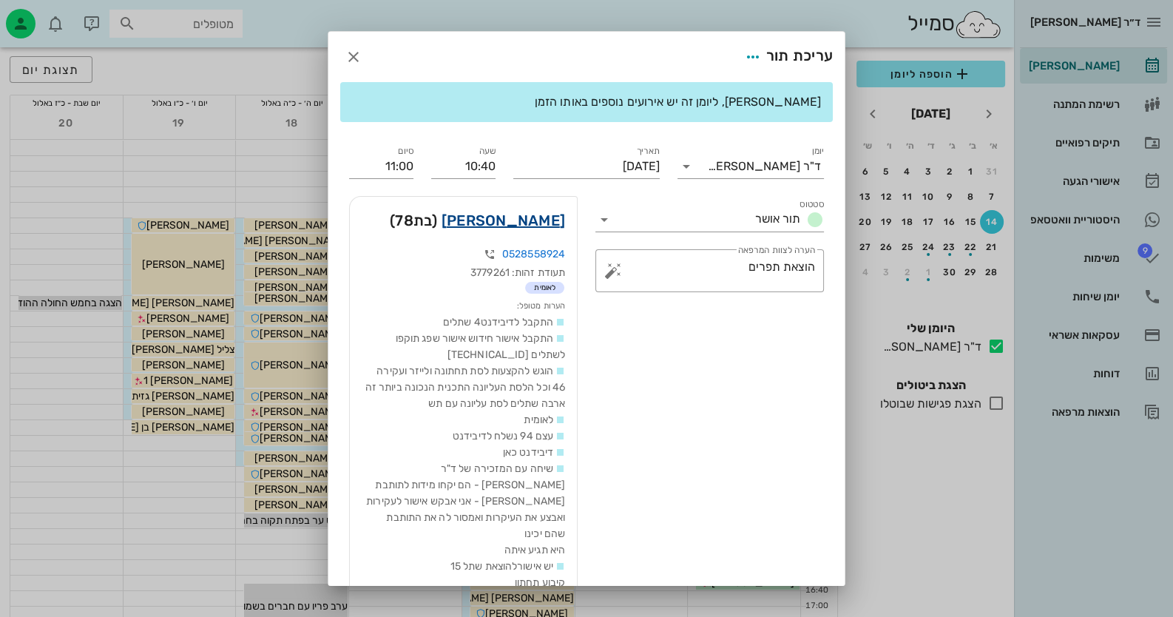
click at [542, 215] on link "[PERSON_NAME]" at bounding box center [504, 221] width 124 height 24
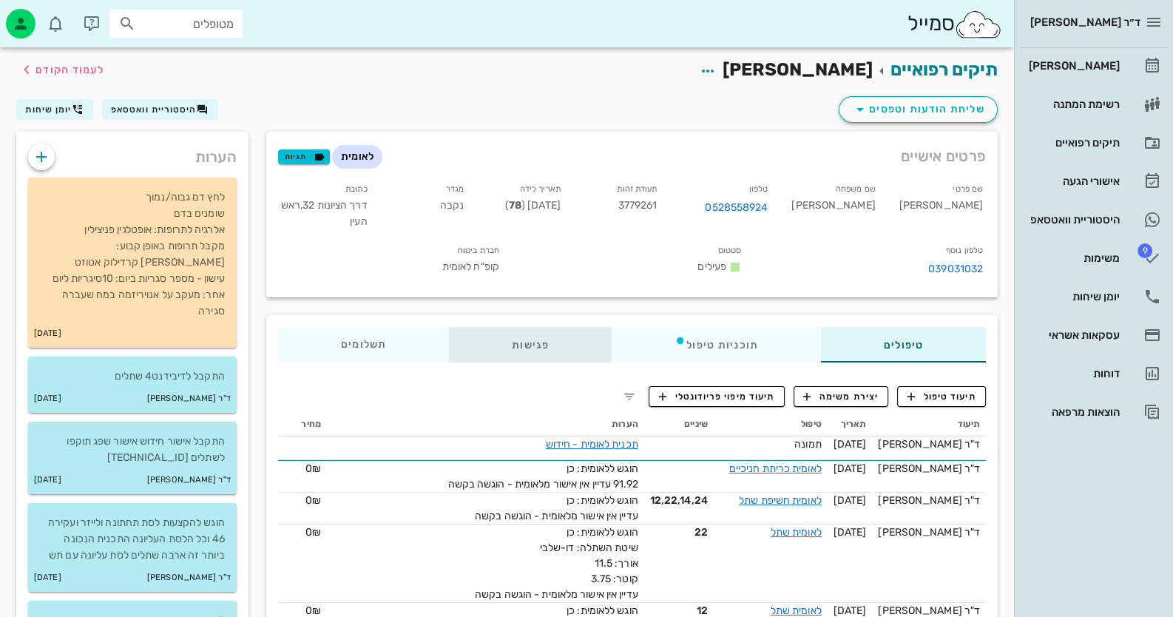
click at [539, 343] on div "פגישות" at bounding box center [530, 345] width 163 height 36
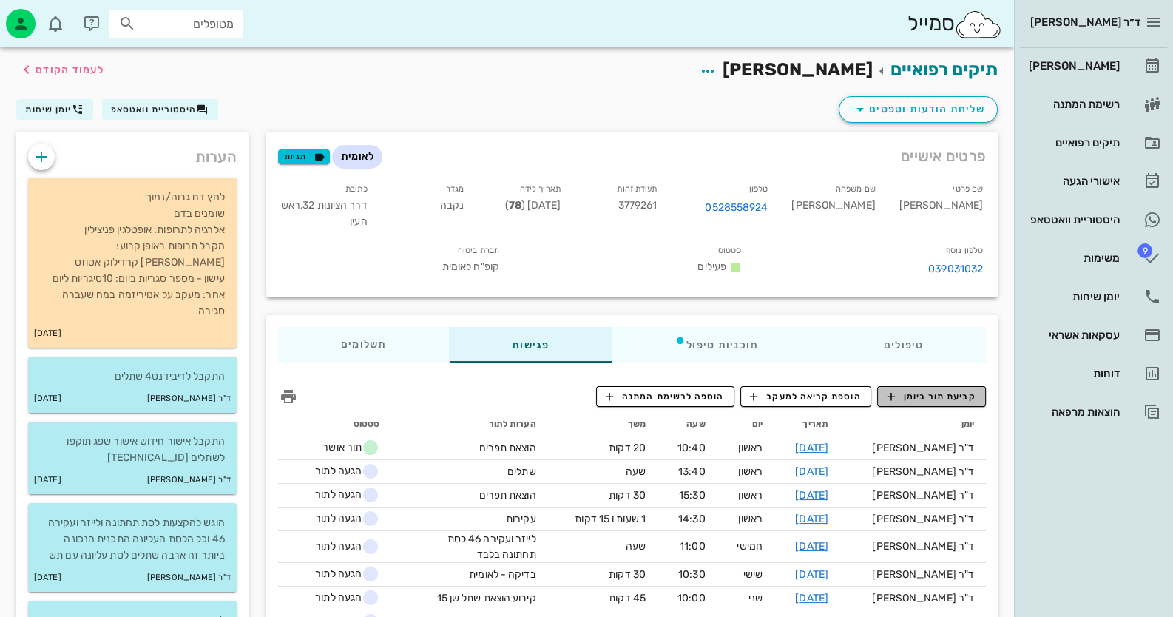
click at [953, 390] on span "קביעת תור ביומן" at bounding box center [931, 396] width 89 height 13
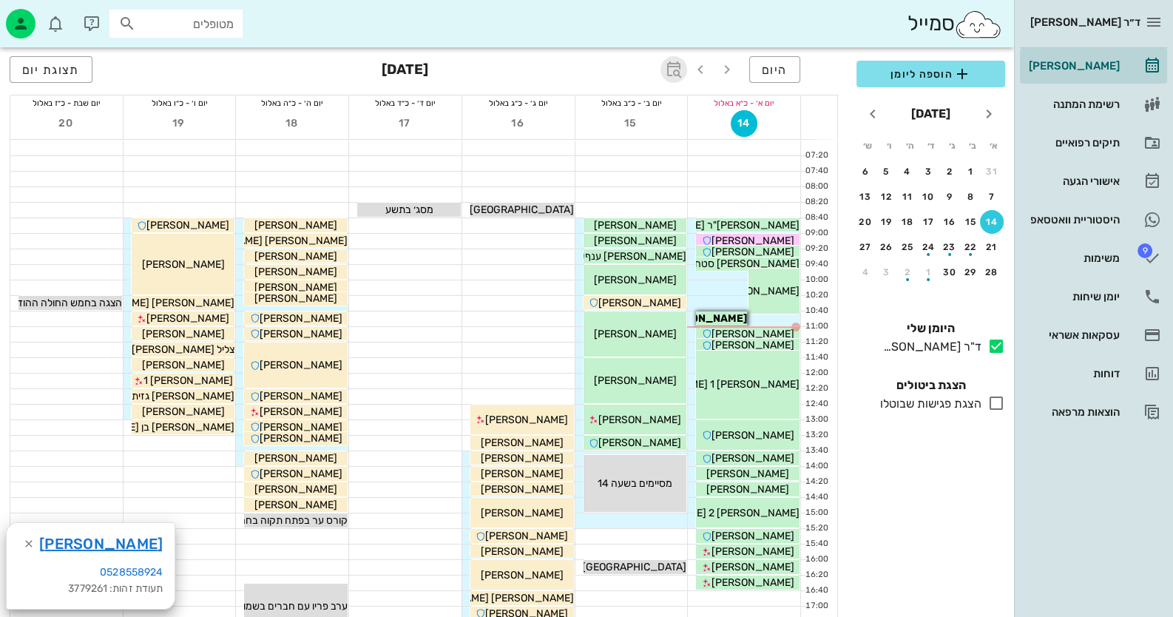
click at [682, 65] on icon "button" at bounding box center [674, 70] width 18 height 18
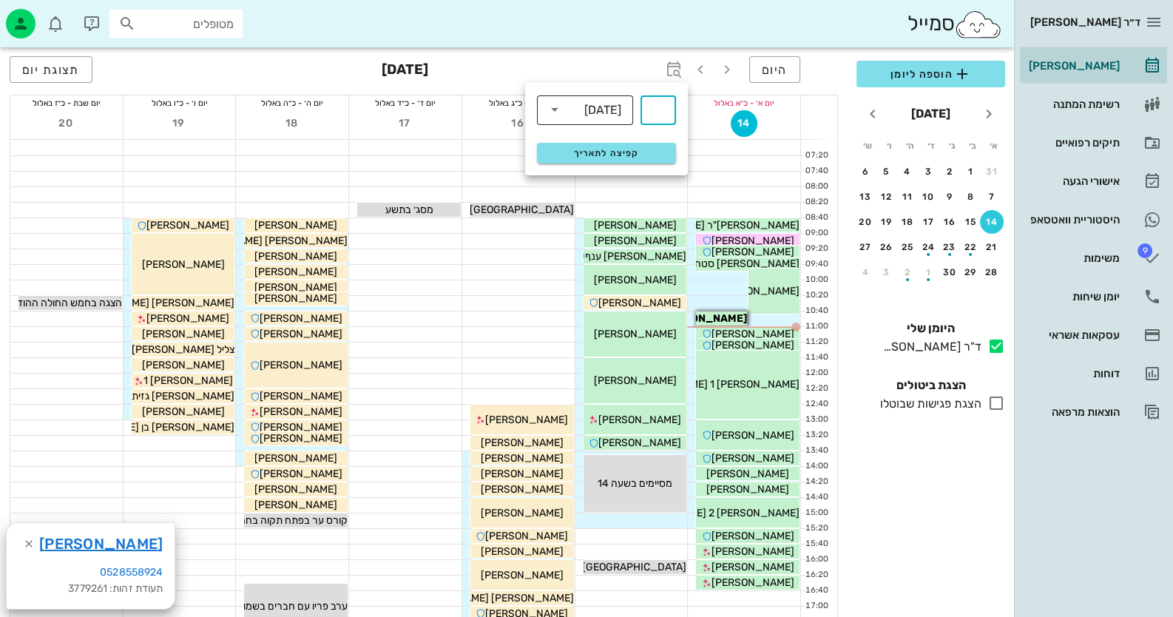
click at [603, 110] on div "[DATE]" at bounding box center [602, 110] width 37 height 13
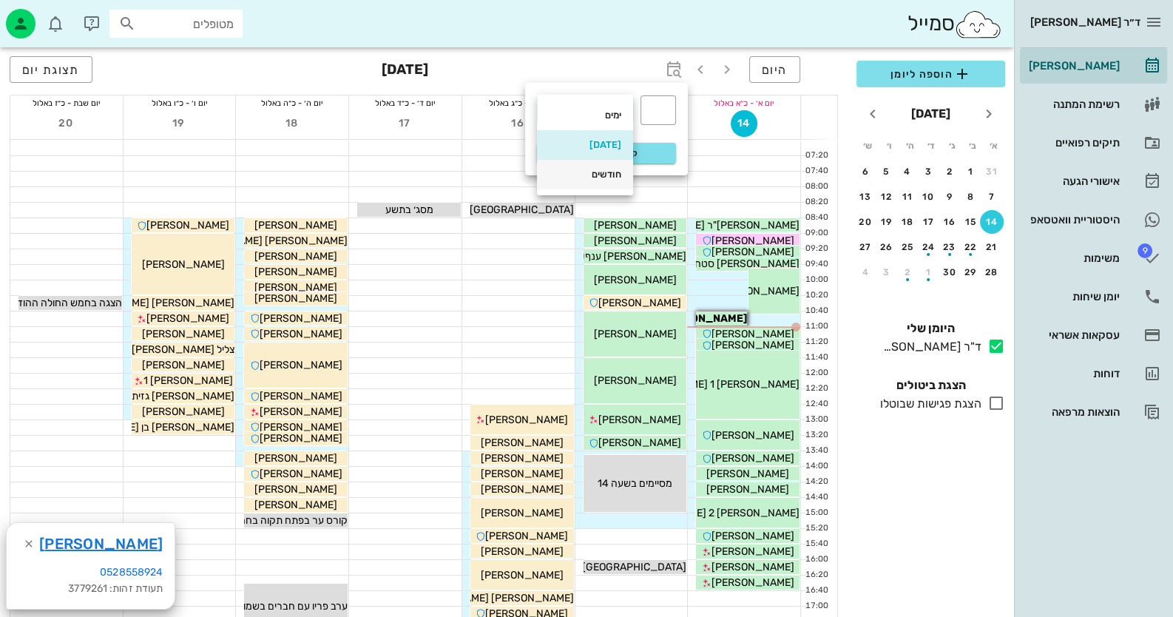
click at [599, 173] on div "חודשים" at bounding box center [585, 175] width 73 height 12
click at [657, 114] on input "text" at bounding box center [659, 110] width 18 height 24
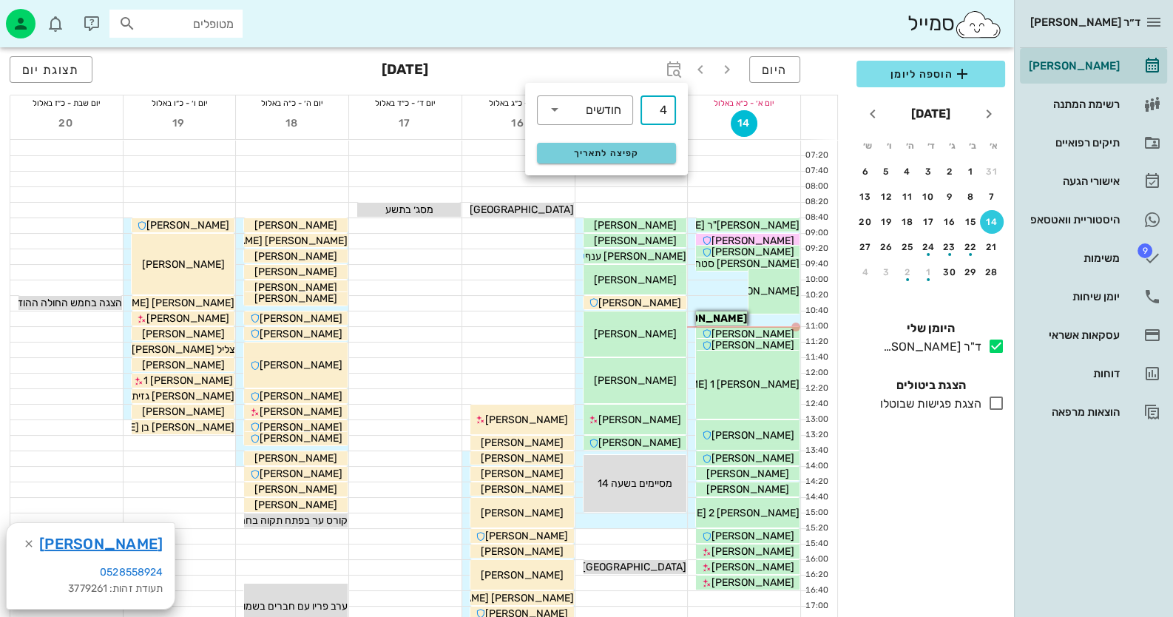
type input "4"
click at [644, 149] on span "קפיצה לתאריך" at bounding box center [606, 153] width 121 height 10
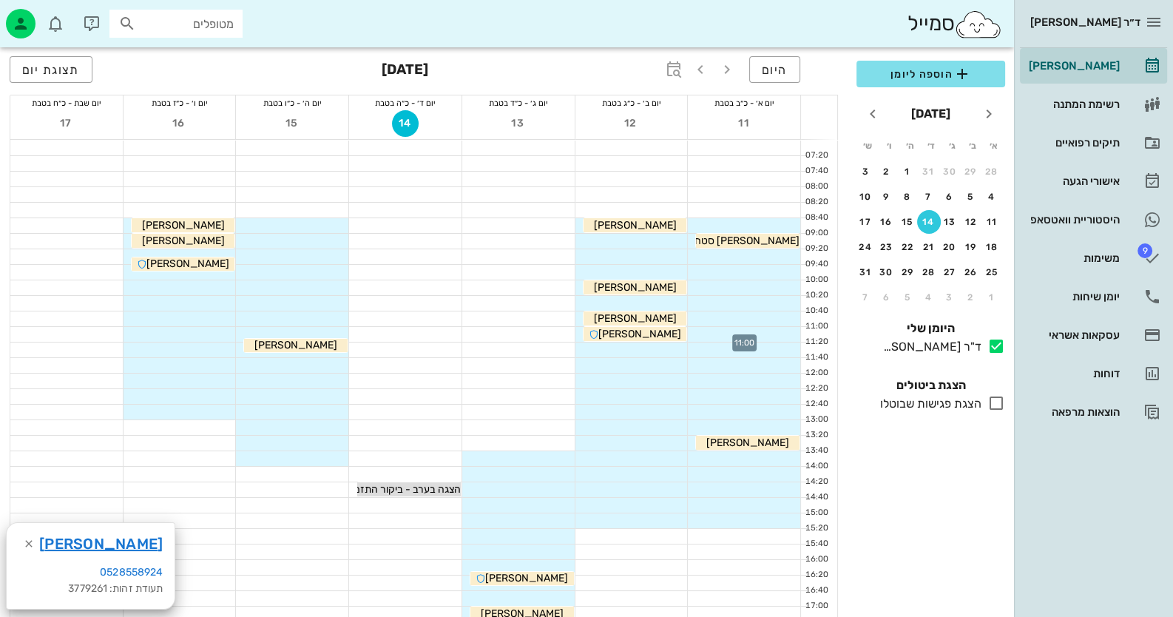
click at [788, 332] on div at bounding box center [744, 334] width 112 height 15
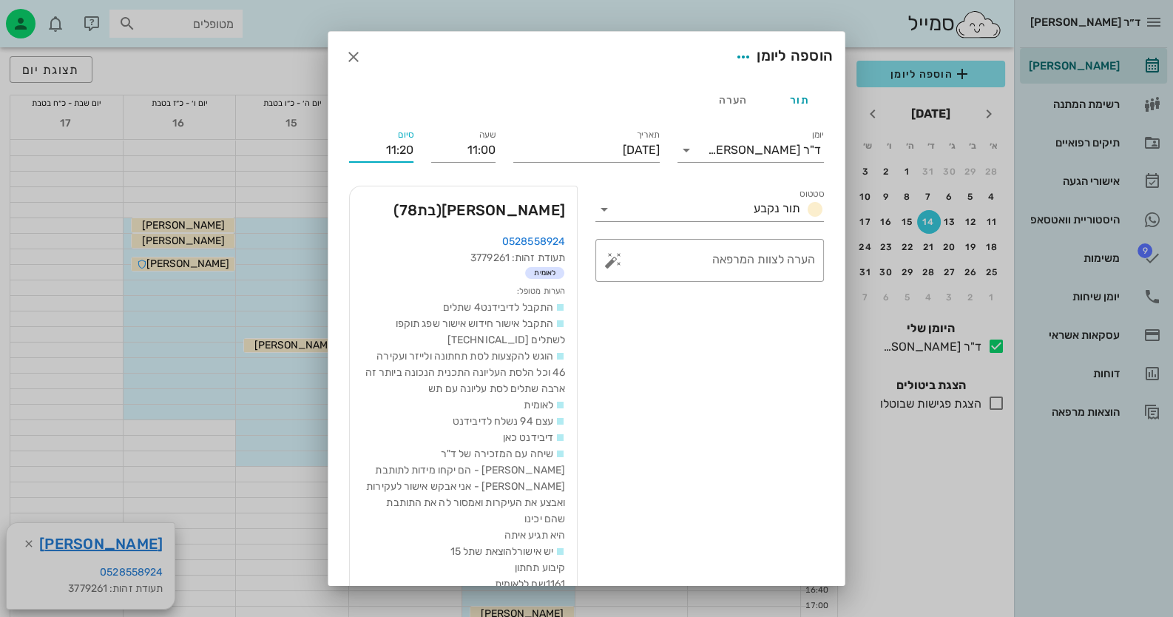
click at [409, 148] on input "11:20" at bounding box center [381, 150] width 64 height 24
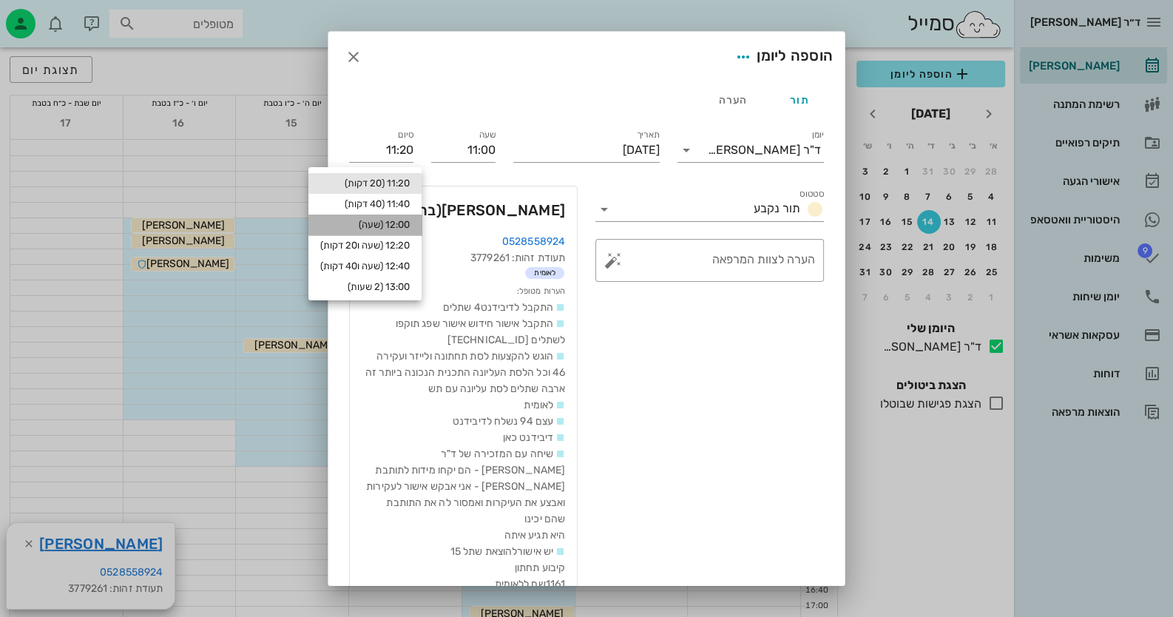
click at [402, 215] on div "12:00 (שעה)" at bounding box center [365, 225] width 113 height 21
type input "12:00"
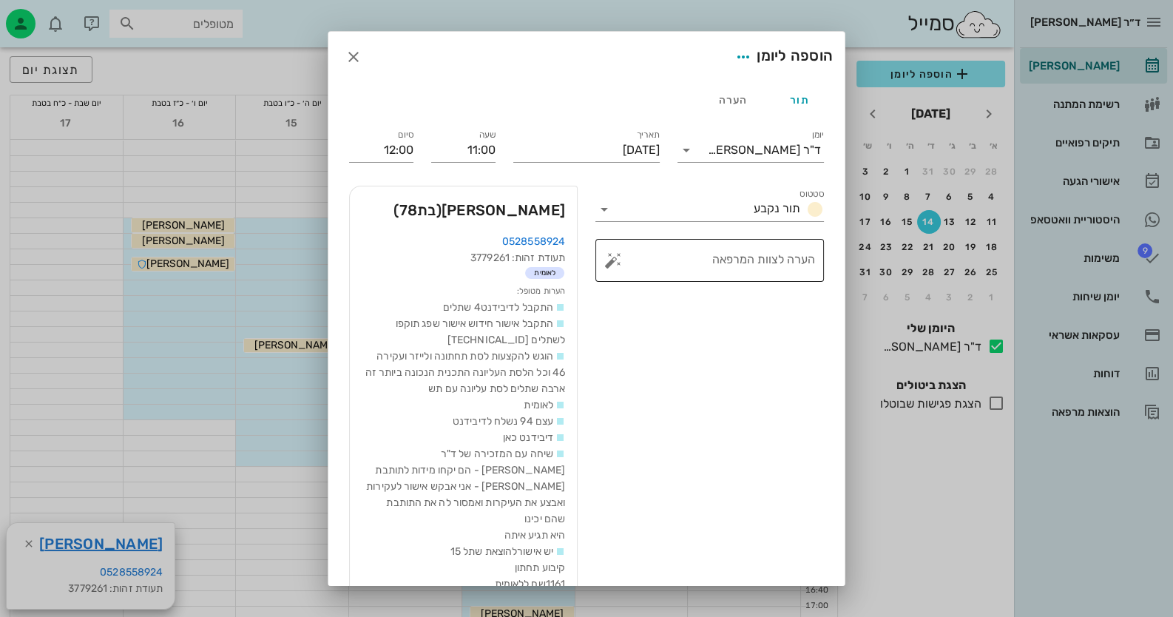
click at [773, 272] on textarea "הערה לצוות המרפאה" at bounding box center [715, 264] width 199 height 36
click at [619, 265] on button "button" at bounding box center [613, 261] width 18 height 18
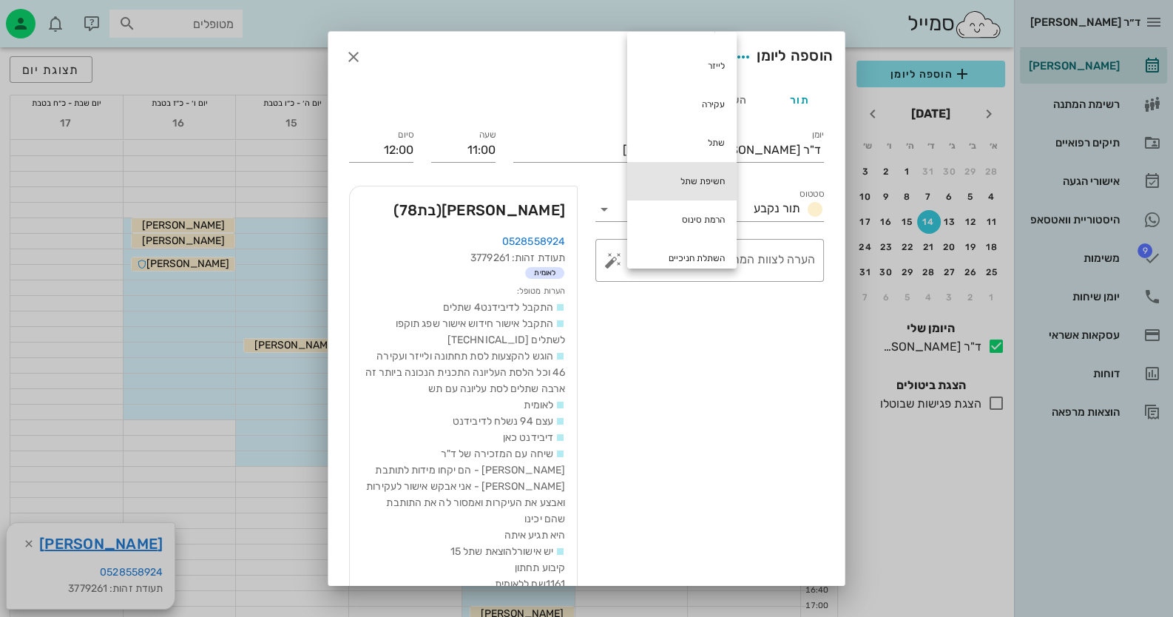
click at [718, 176] on div "חשיפת שתל" at bounding box center [681, 181] width 109 height 38
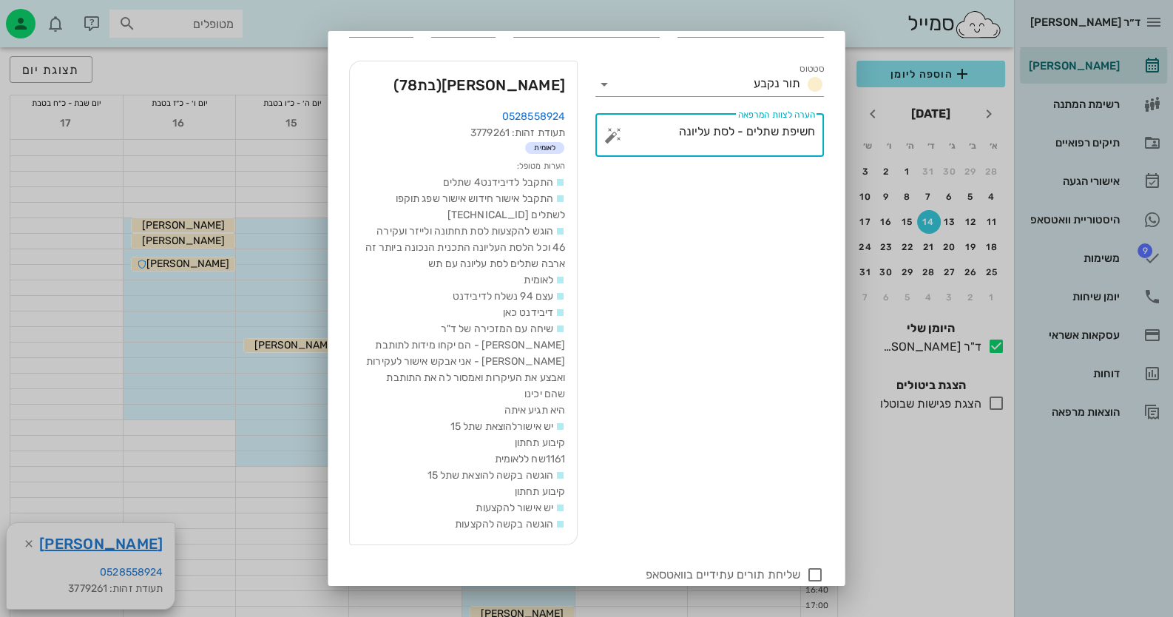
scroll to position [147, 0]
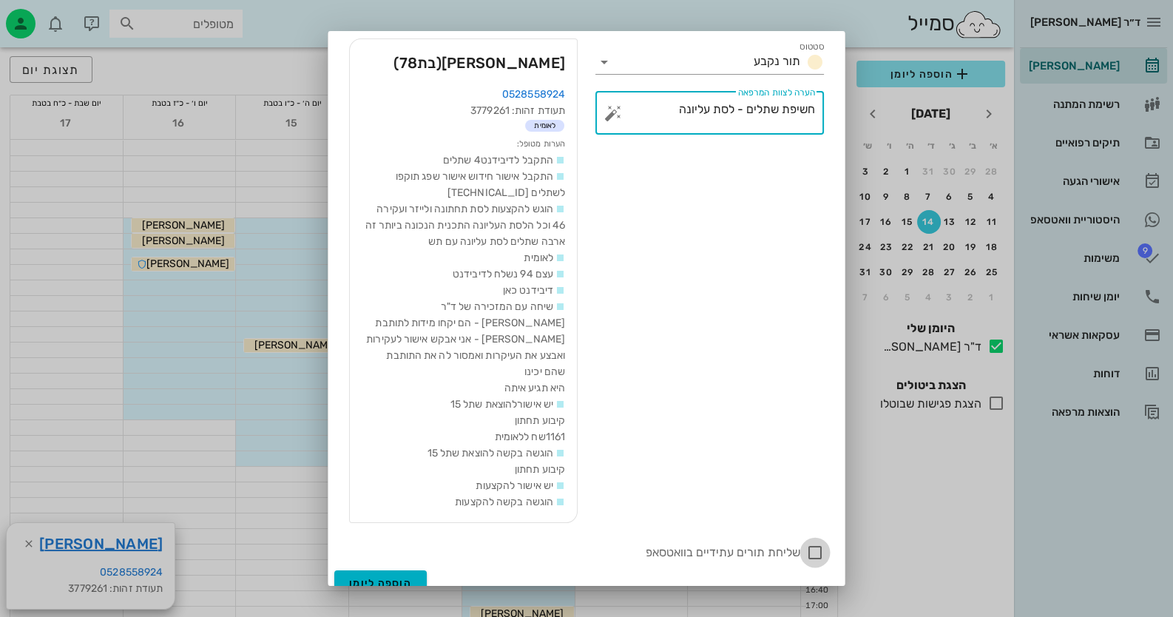
type textarea "חשיפת שתלים - לסת עליונה"
drag, startPoint x: 818, startPoint y: 530, endPoint x: 799, endPoint y: 529, distance: 18.6
click at [818, 540] on div at bounding box center [815, 552] width 25 height 25
checkbox input "true"
click at [391, 577] on span "הוספה ליומן" at bounding box center [380, 583] width 63 height 13
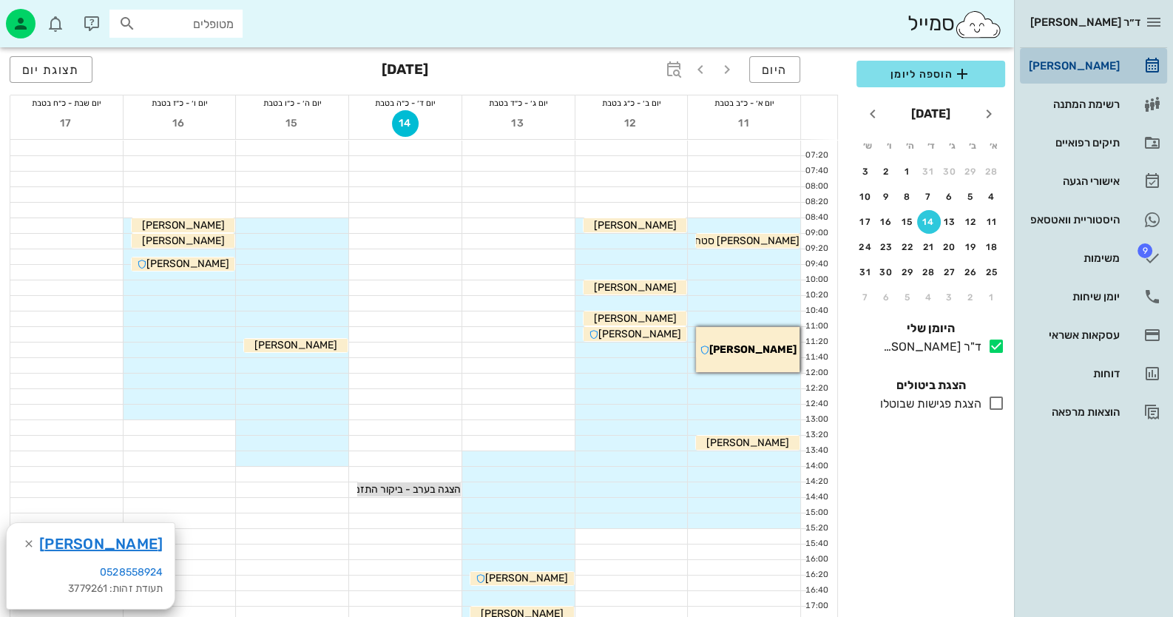
click at [1105, 70] on div "[PERSON_NAME]" at bounding box center [1073, 66] width 94 height 12
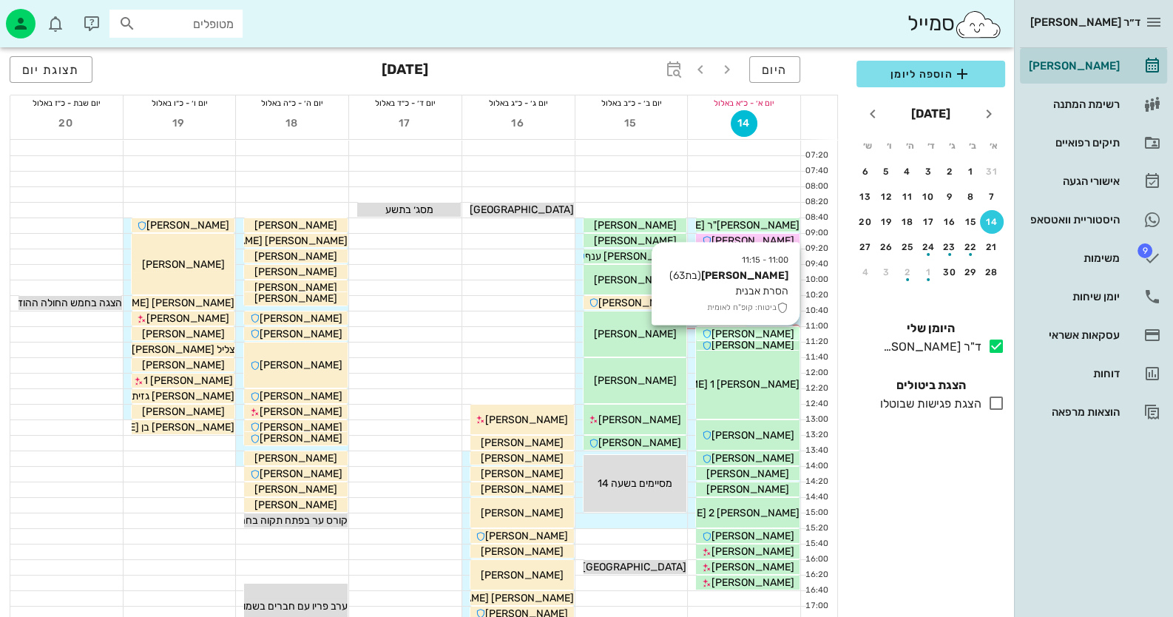
click at [762, 337] on span "[PERSON_NAME]" at bounding box center [753, 334] width 83 height 13
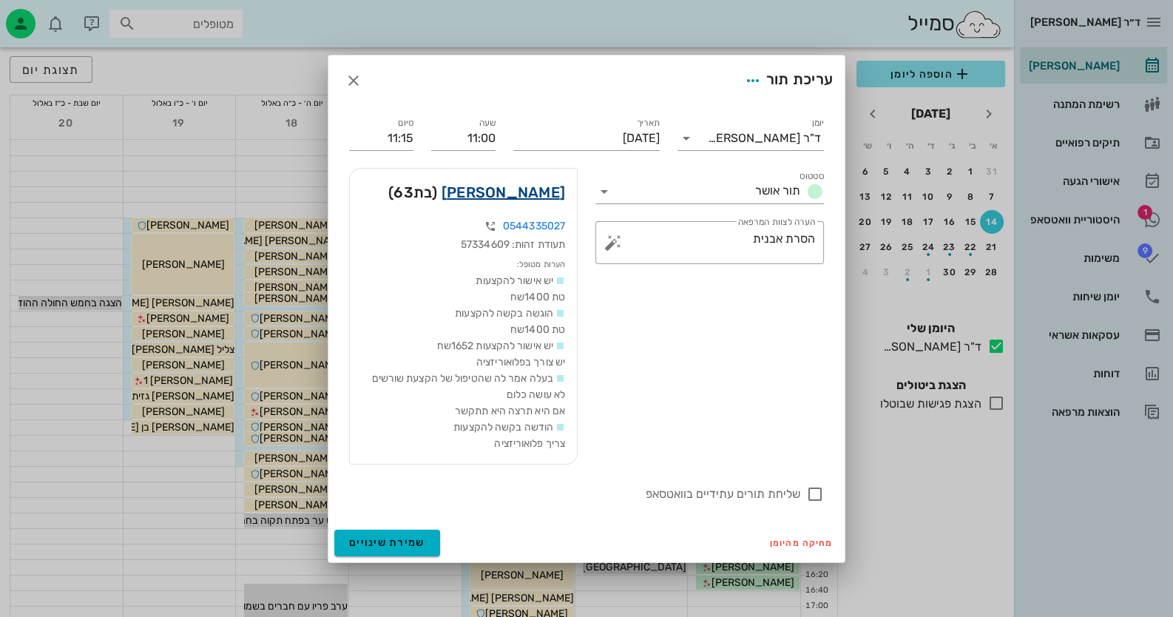
click at [560, 195] on link "[PERSON_NAME]" at bounding box center [504, 193] width 124 height 24
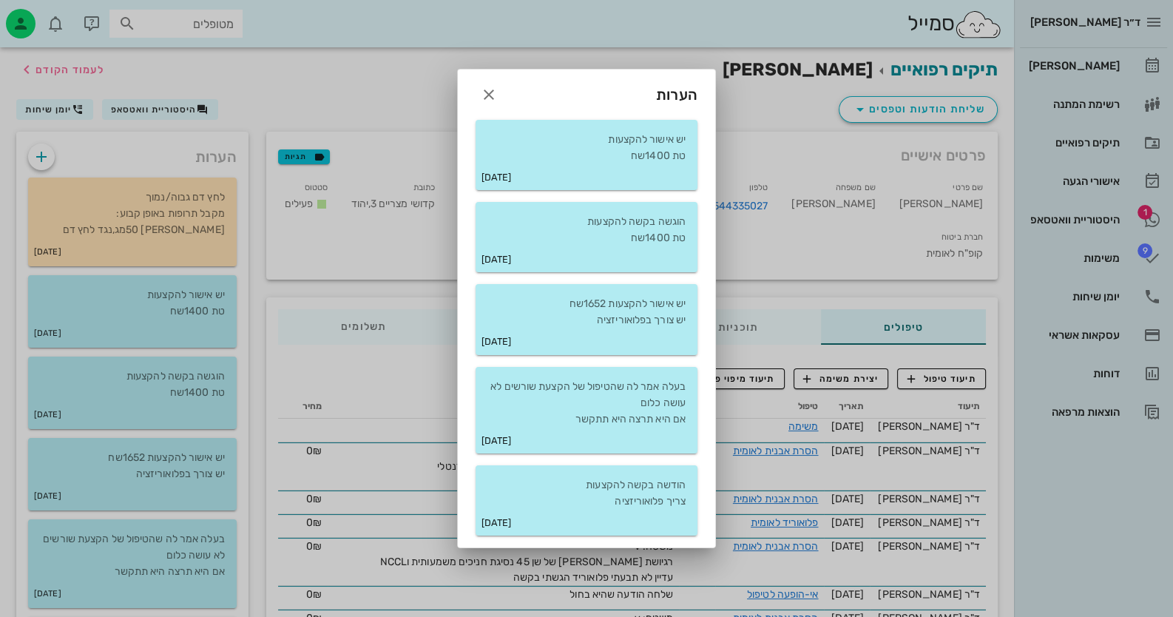
click at [1125, 218] on div at bounding box center [586, 308] width 1173 height 617
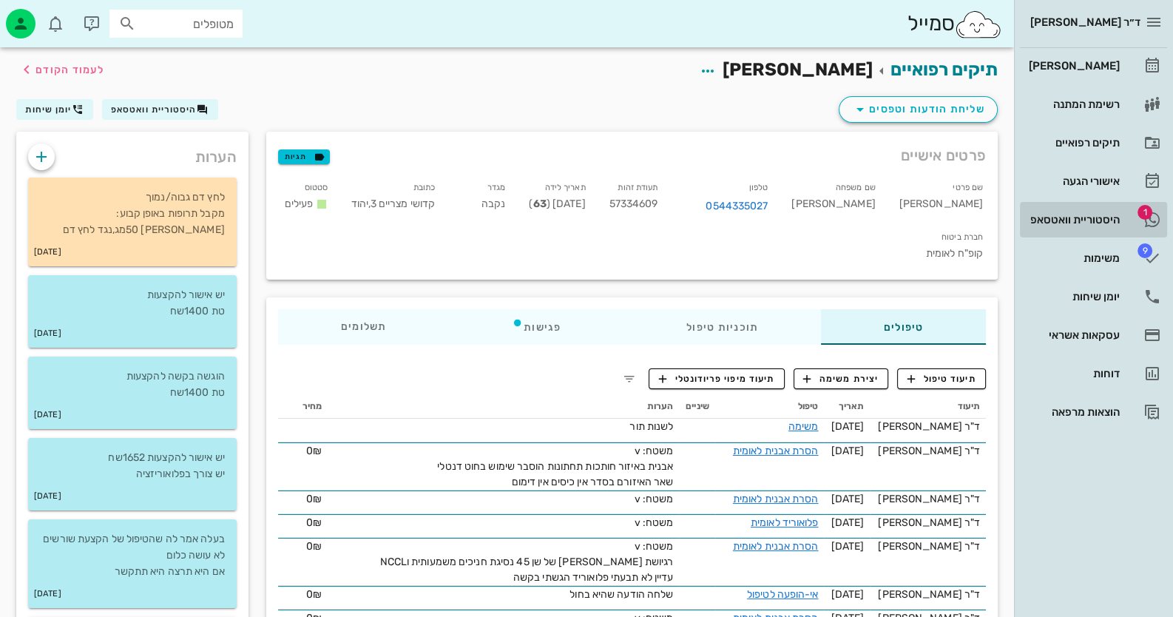
click at [1125, 217] on link "1 היסטוריית וואטסאפ" at bounding box center [1093, 220] width 147 height 36
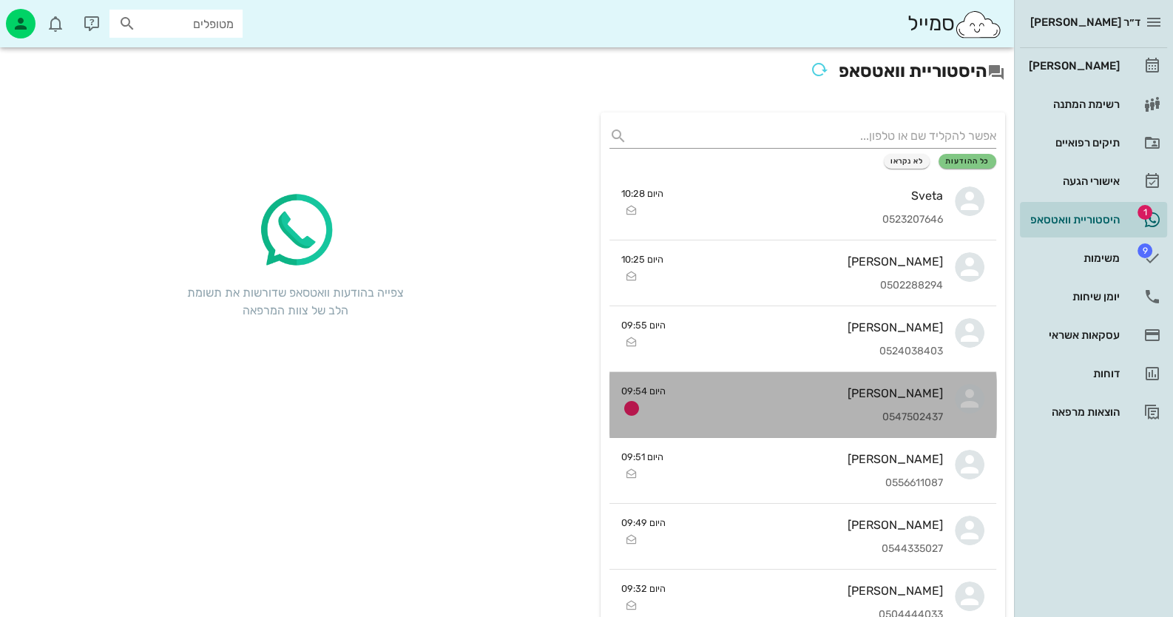
click at [869, 404] on div "[PERSON_NAME] 0547502437" at bounding box center [811, 404] width 266 height 65
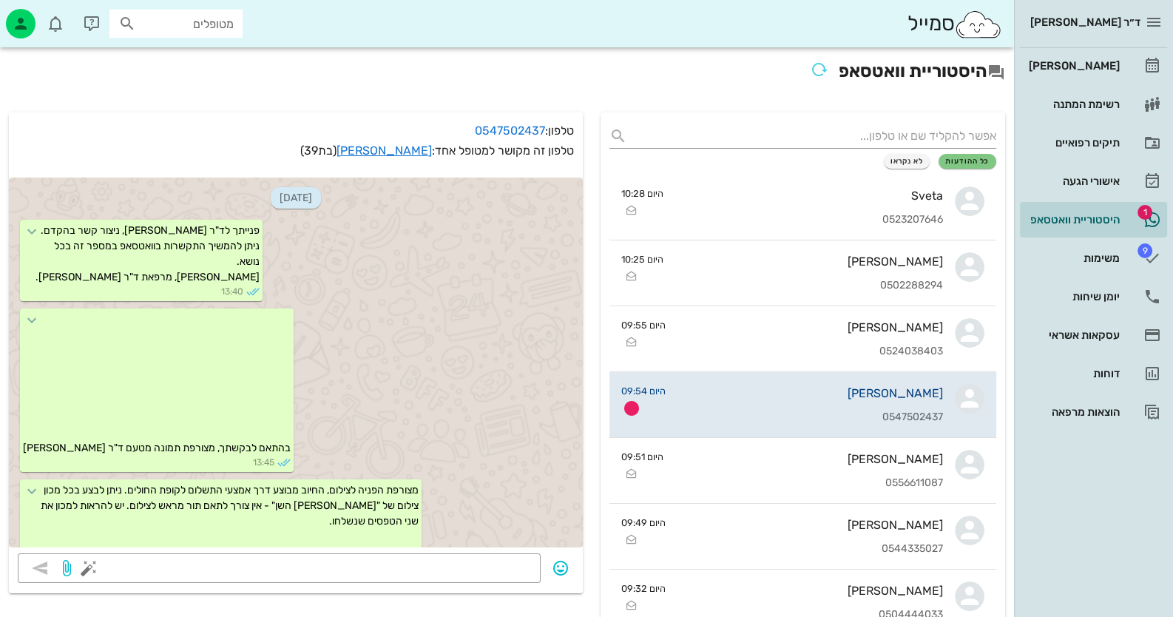
scroll to position [4157, 0]
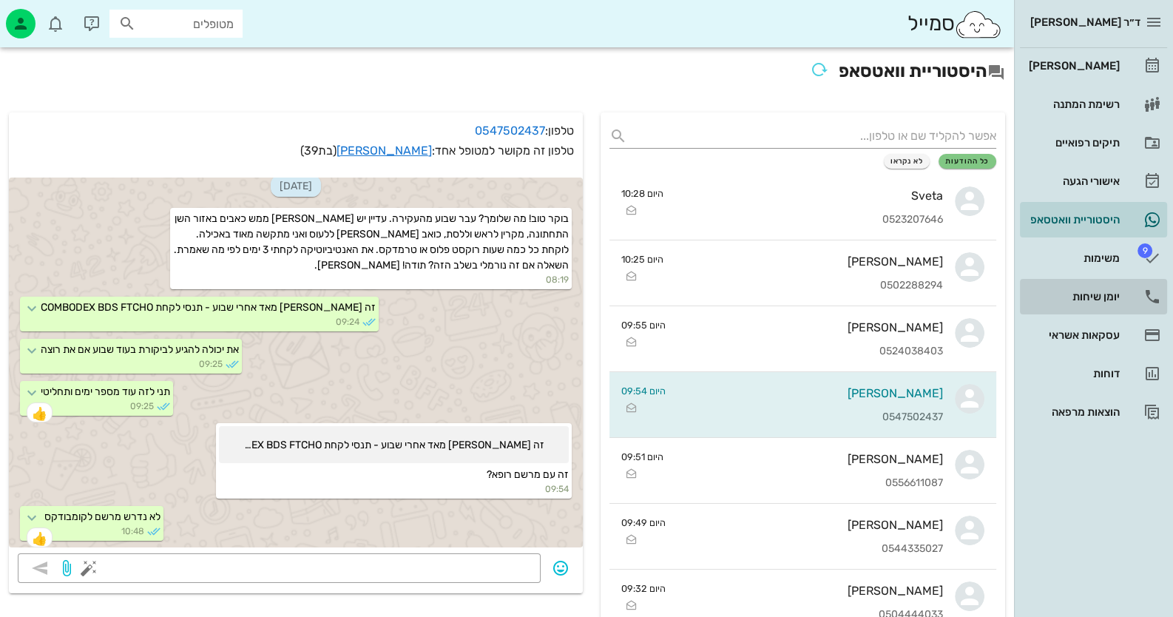
click at [1132, 288] on link "יומן שיחות" at bounding box center [1093, 297] width 147 height 36
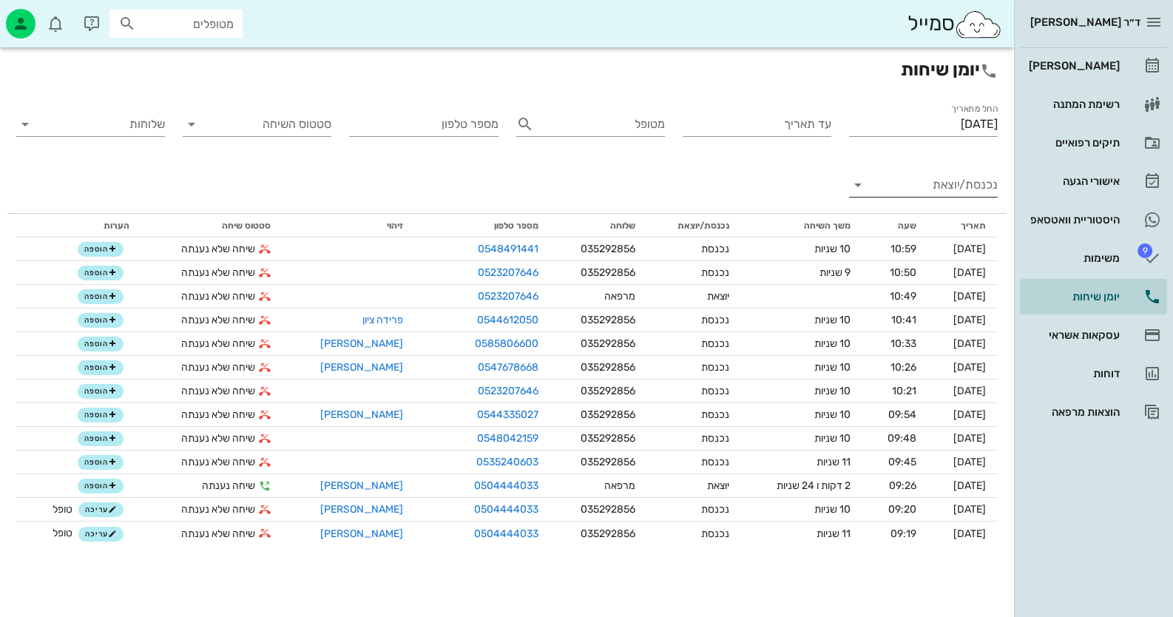
click at [954, 173] on input "נכנסת/יוצאת" at bounding box center [935, 185] width 125 height 24
click at [954, 194] on div "נכנסת" at bounding box center [950, 197] width 33 height 36
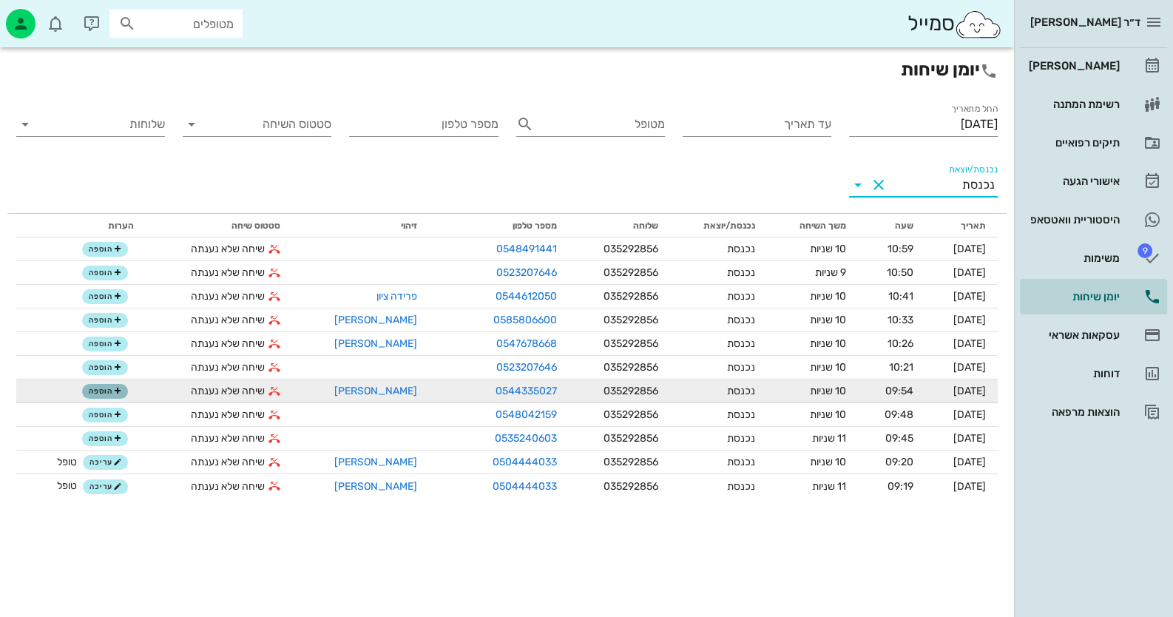
click at [107, 393] on span "הוספה" at bounding box center [105, 391] width 33 height 9
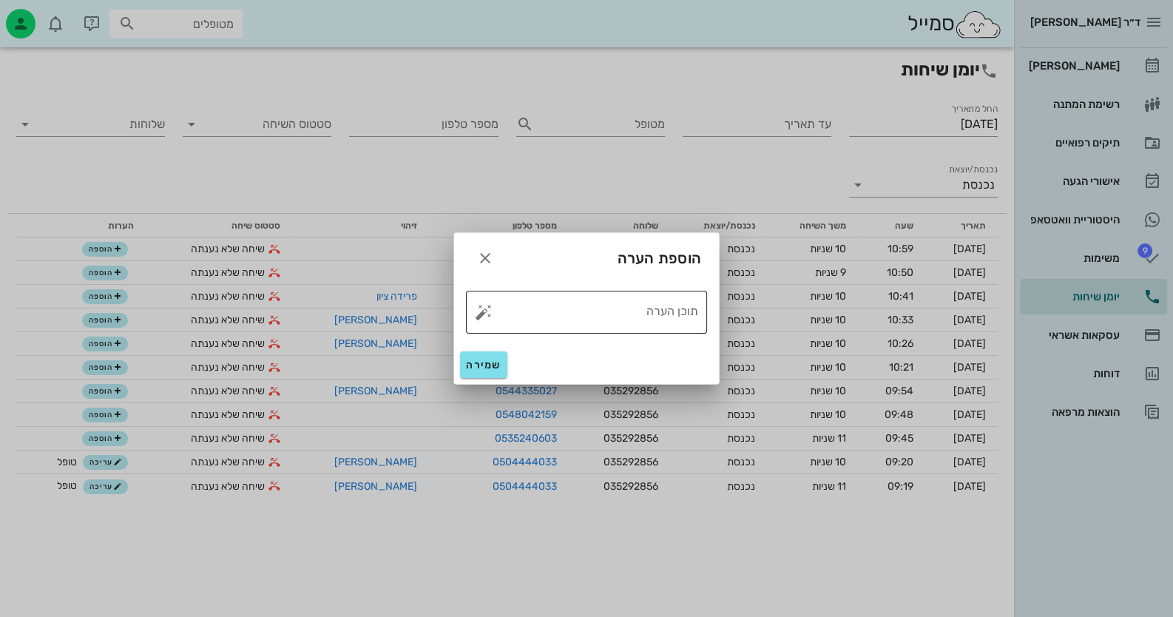
click at [490, 312] on button "button" at bounding box center [484, 312] width 18 height 18
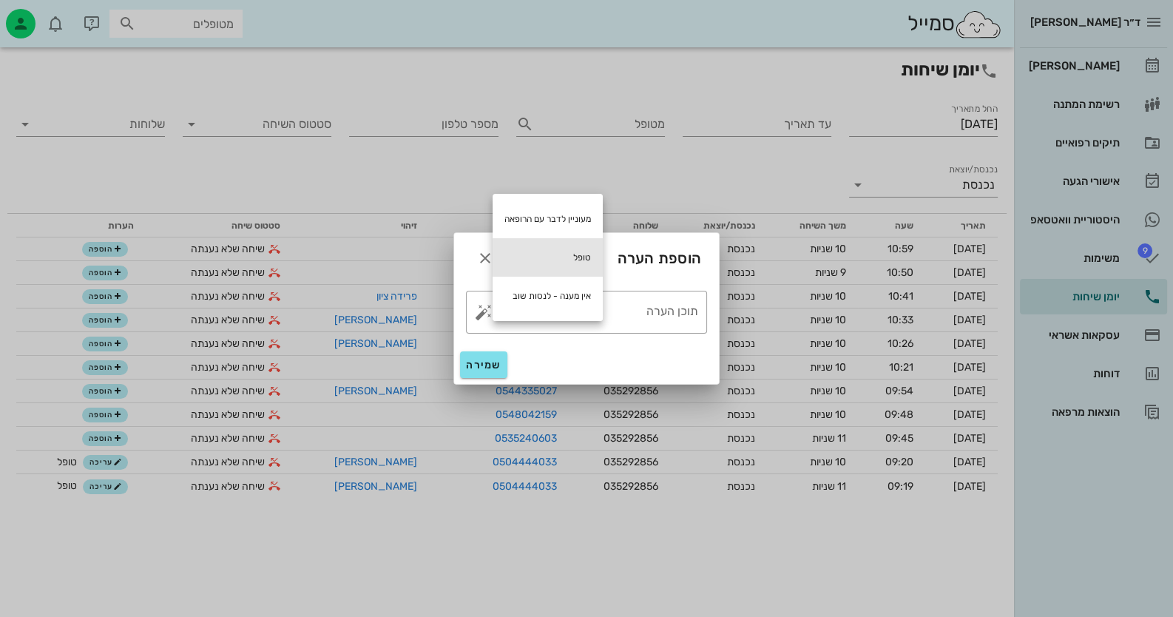
click at [572, 263] on div "טופל" at bounding box center [548, 257] width 110 height 38
type textarea "טופל"
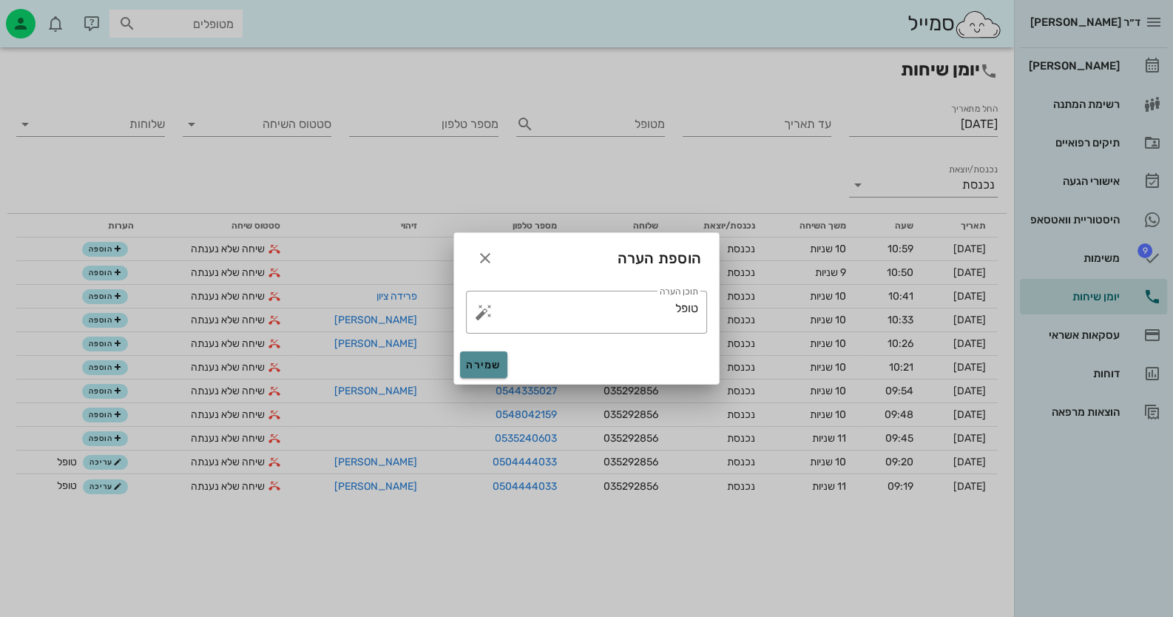
click at [483, 370] on span "שמירה" at bounding box center [484, 365] width 36 height 13
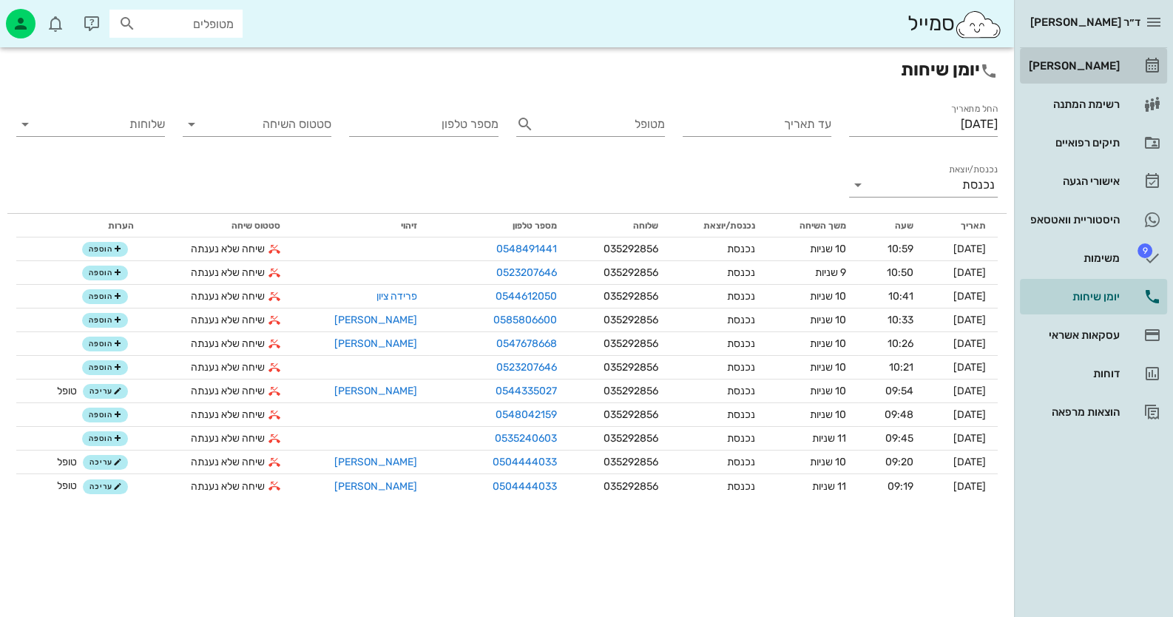
click at [1154, 57] on icon at bounding box center [1153, 66] width 18 height 18
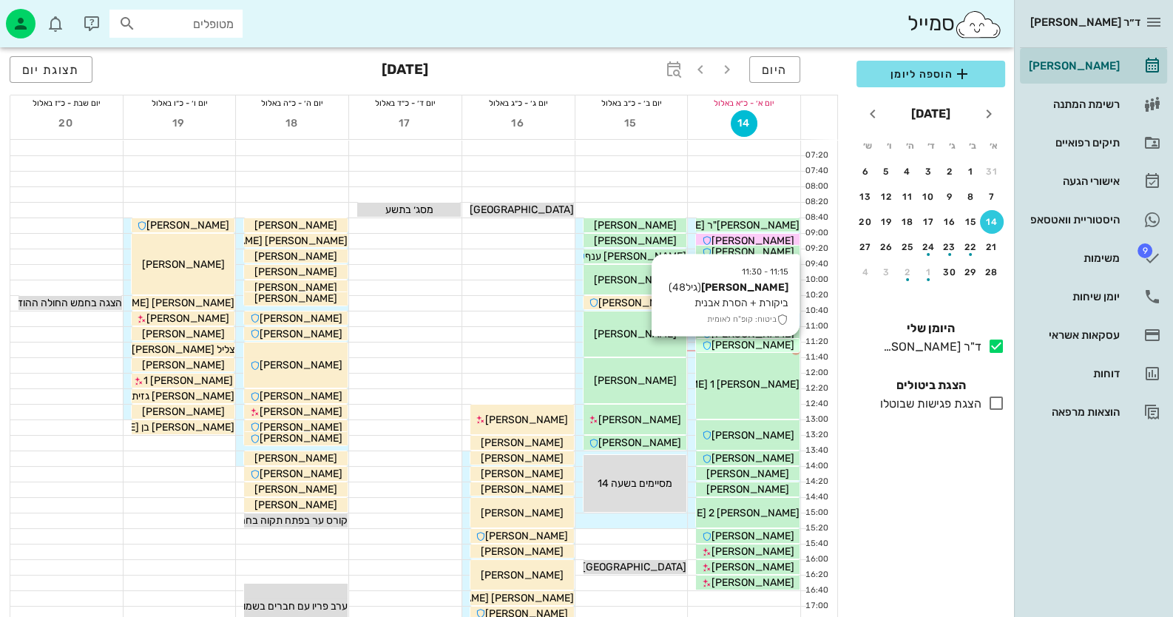
click at [737, 342] on span "[PERSON_NAME]" at bounding box center [753, 345] width 83 height 13
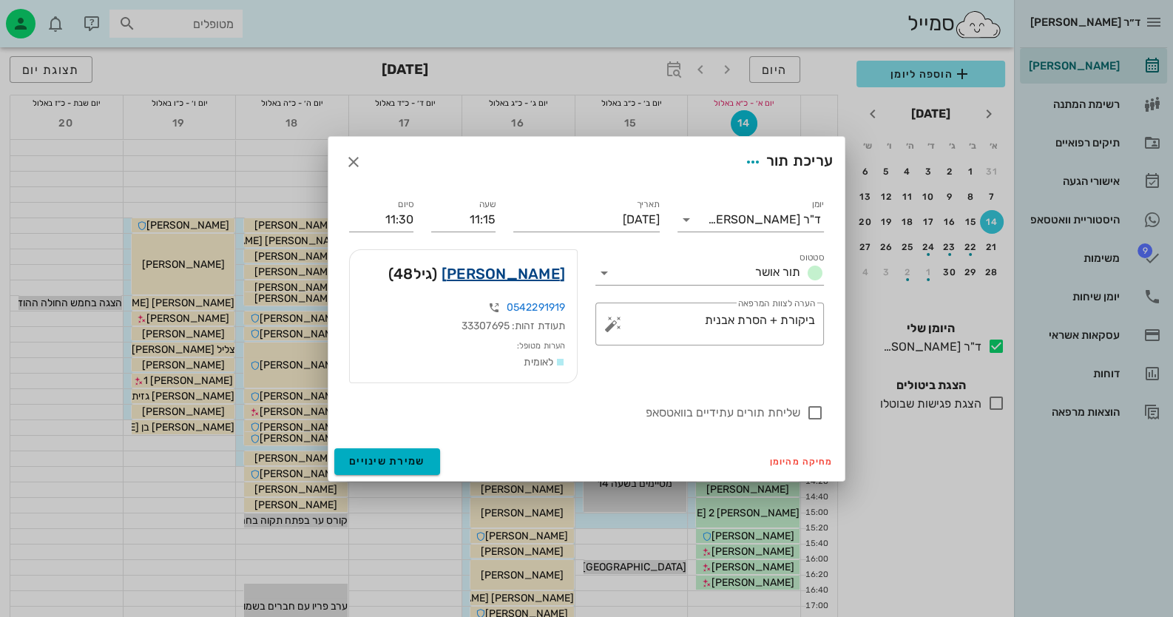
click at [517, 270] on link "[PERSON_NAME]" at bounding box center [504, 274] width 124 height 24
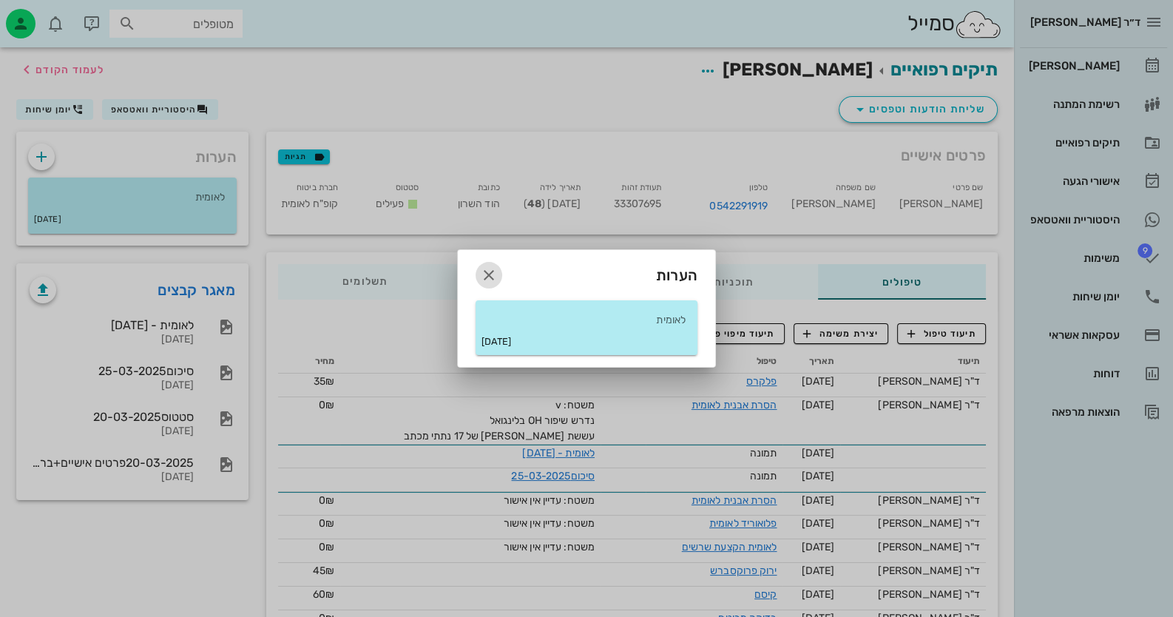
click at [485, 275] on icon "button" at bounding box center [489, 275] width 18 height 18
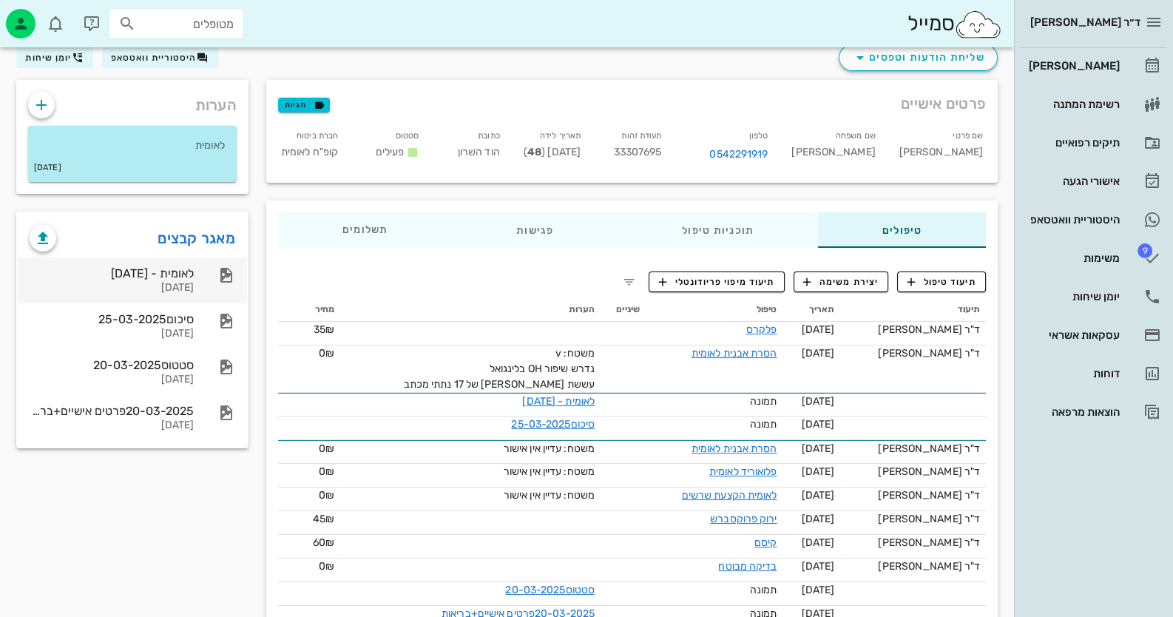
scroll to position [25, 0]
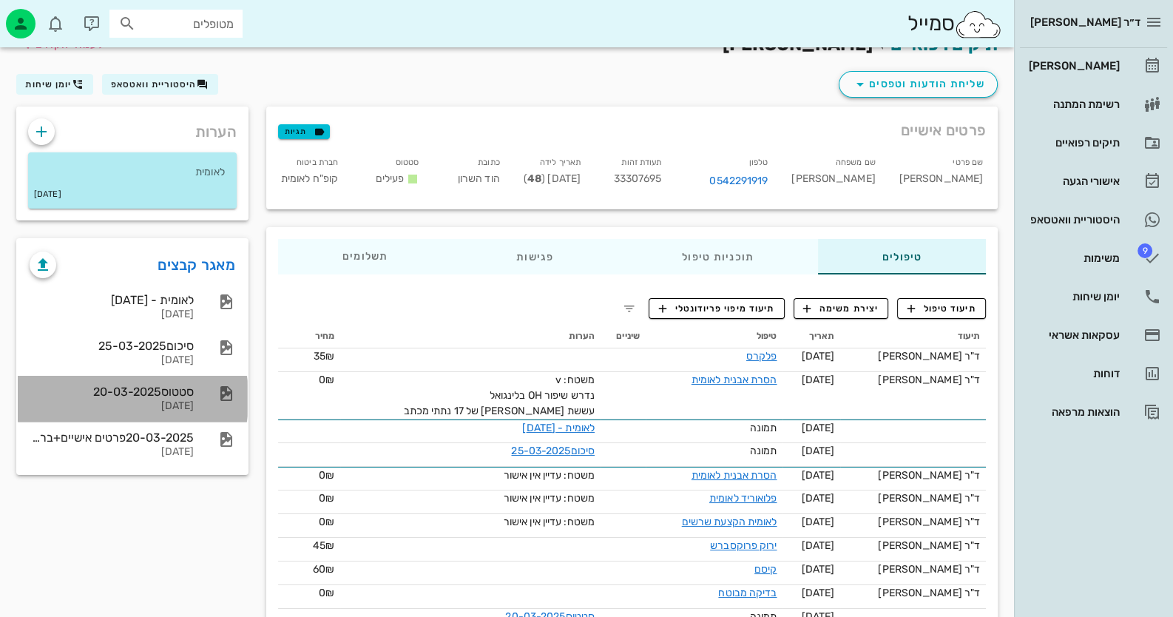
click at [133, 395] on div "סטטוס20-03-2025" at bounding box center [112, 392] width 164 height 14
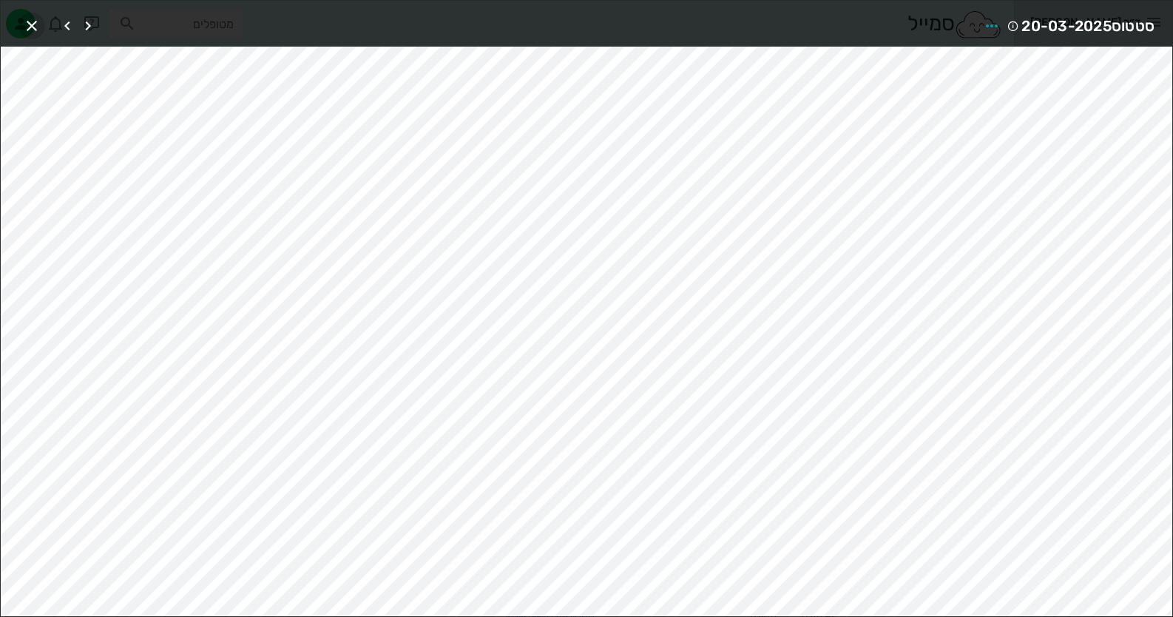
click at [36, 33] on icon "button" at bounding box center [32, 26] width 18 height 18
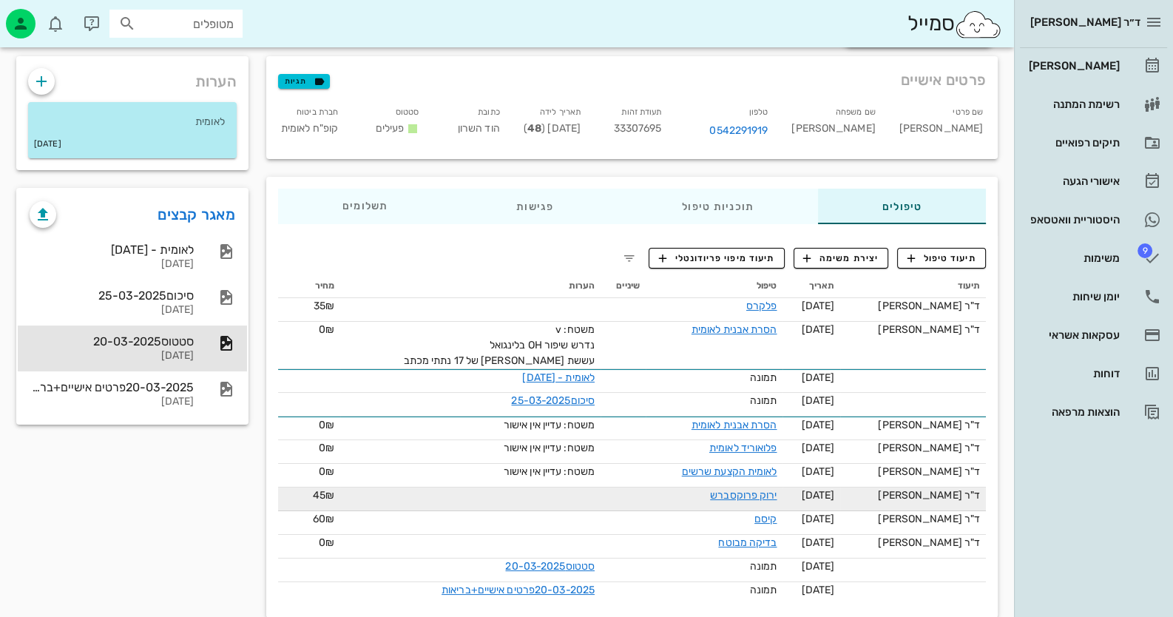
scroll to position [99, 0]
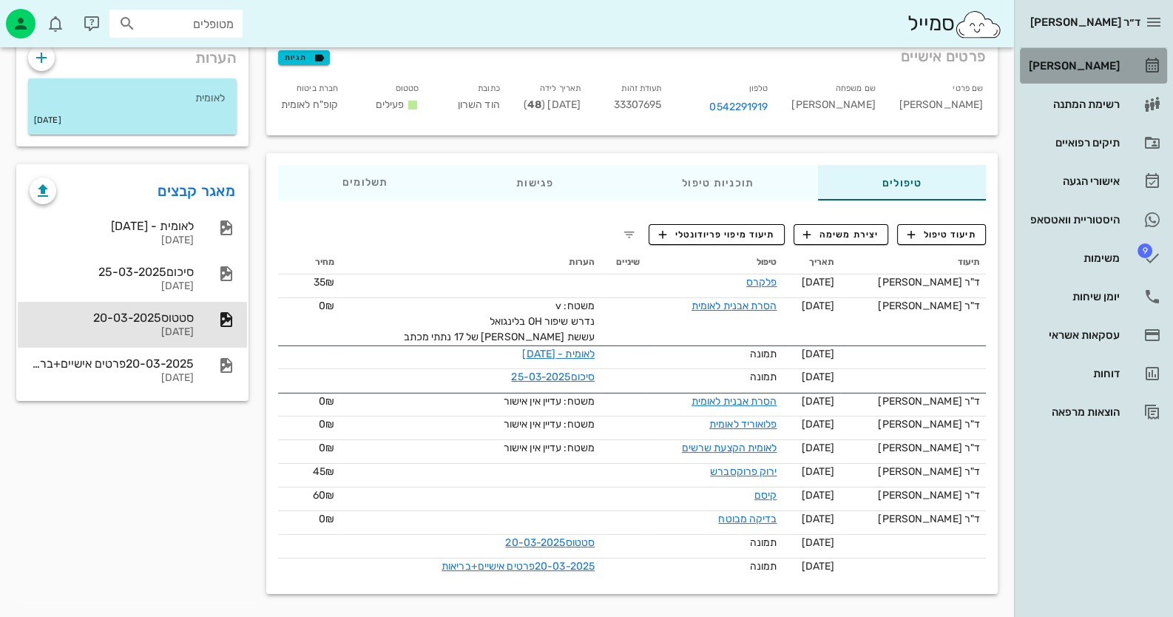
click at [1132, 70] on link "[PERSON_NAME]" at bounding box center [1093, 66] width 147 height 36
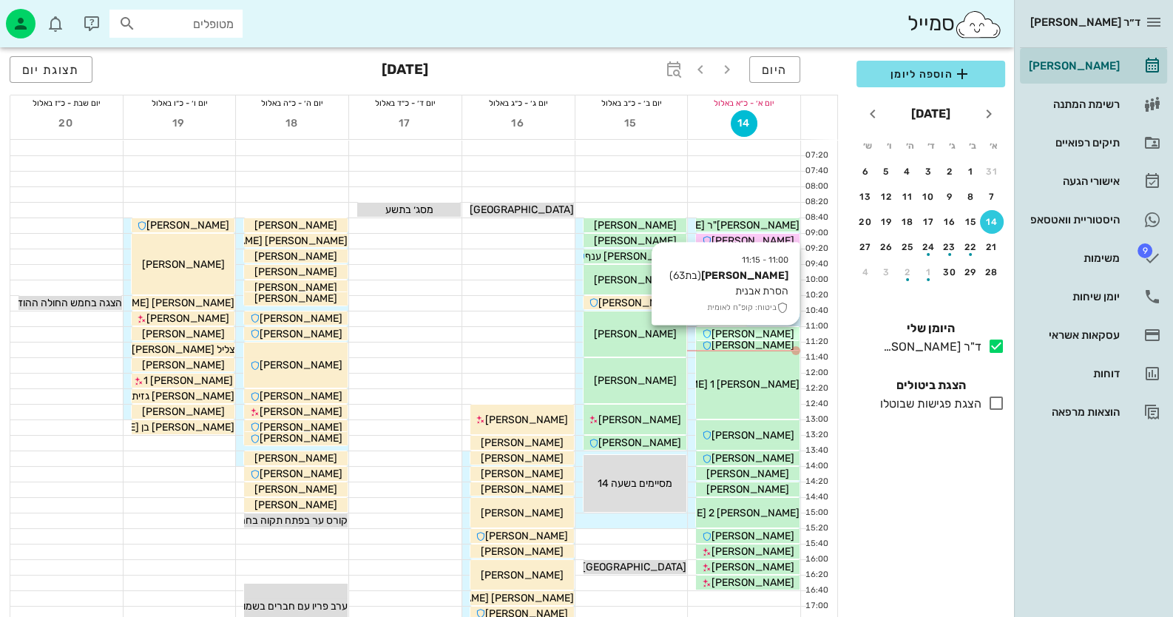
click at [787, 336] on div "[PERSON_NAME]" at bounding box center [748, 334] width 104 height 16
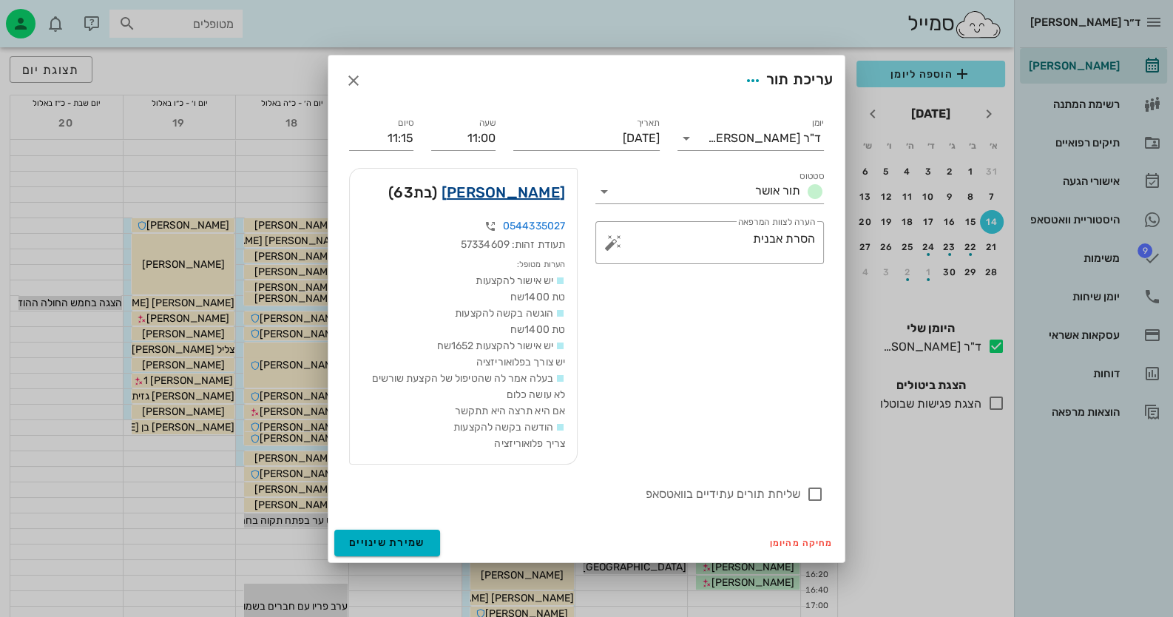
click at [550, 195] on link "[PERSON_NAME]" at bounding box center [504, 193] width 124 height 24
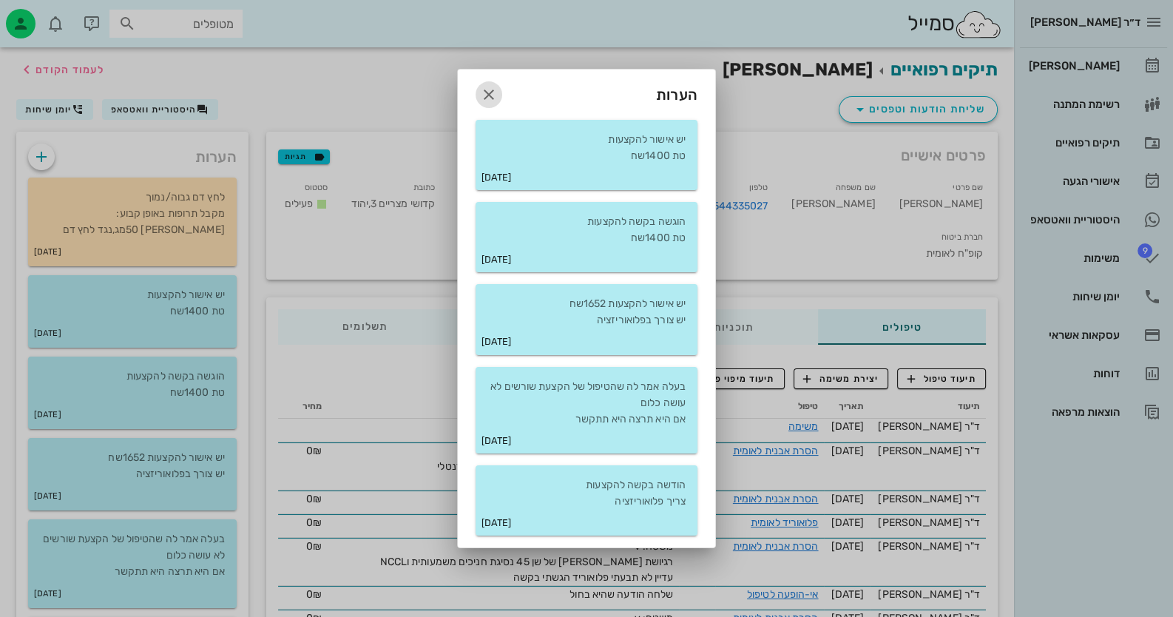
click at [495, 94] on icon "button" at bounding box center [489, 95] width 18 height 18
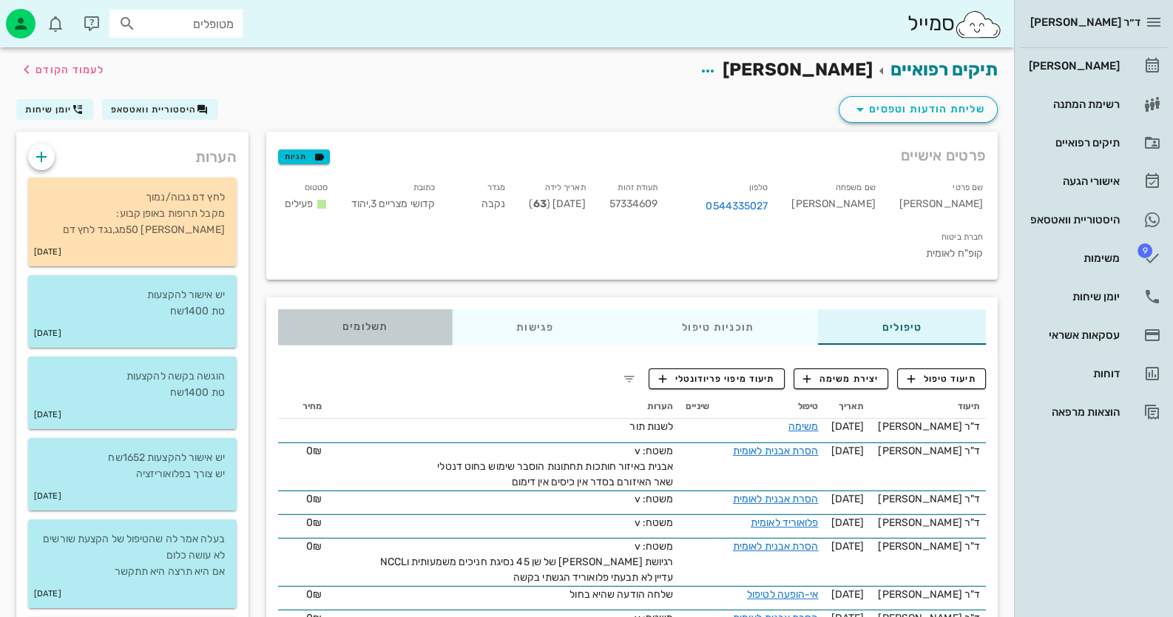
click at [359, 322] on span "תשלומים 0₪" at bounding box center [366, 327] width 46 height 10
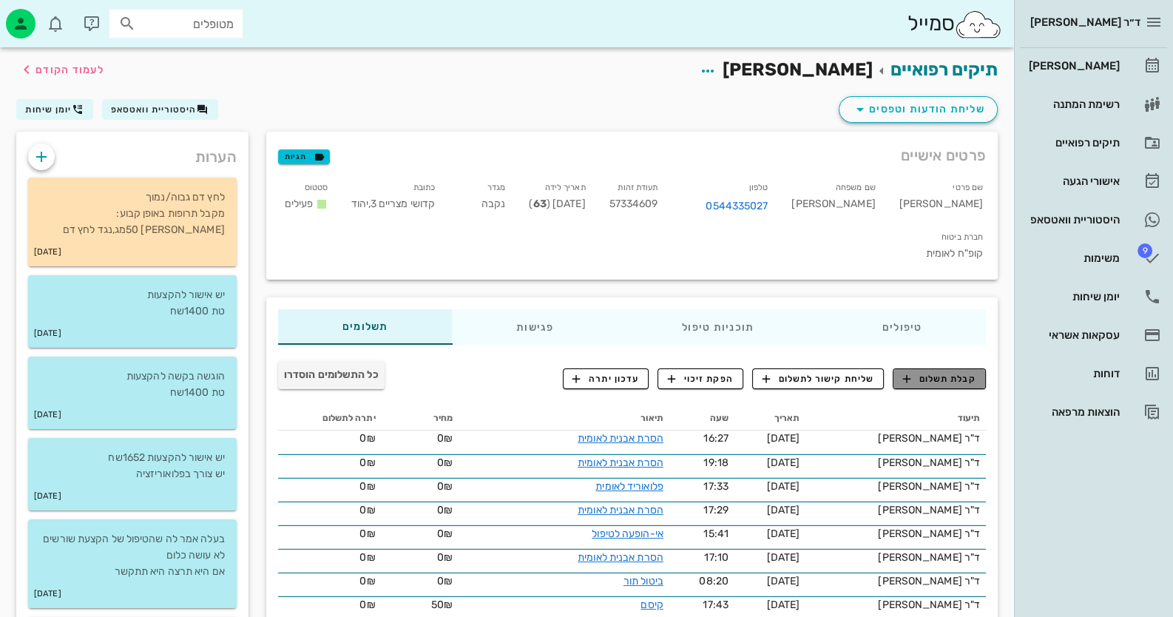
click at [954, 372] on span "קבלת תשלום" at bounding box center [939, 378] width 73 height 13
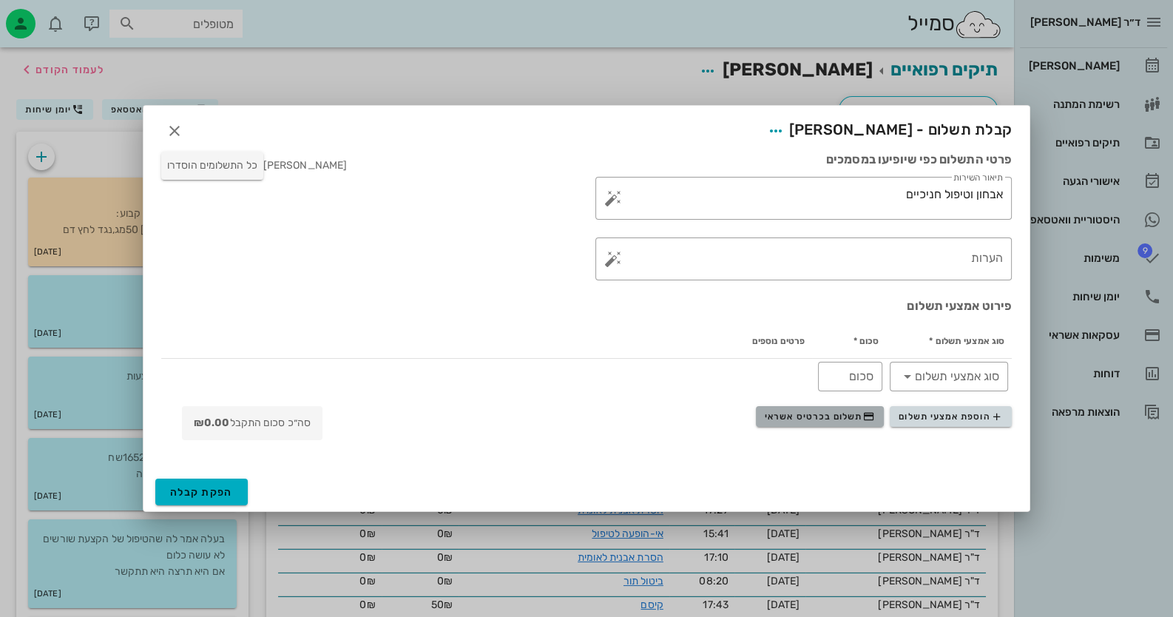
click at [861, 419] on span "תשלום בכרטיס אשראי" at bounding box center [819, 417] width 109 height 12
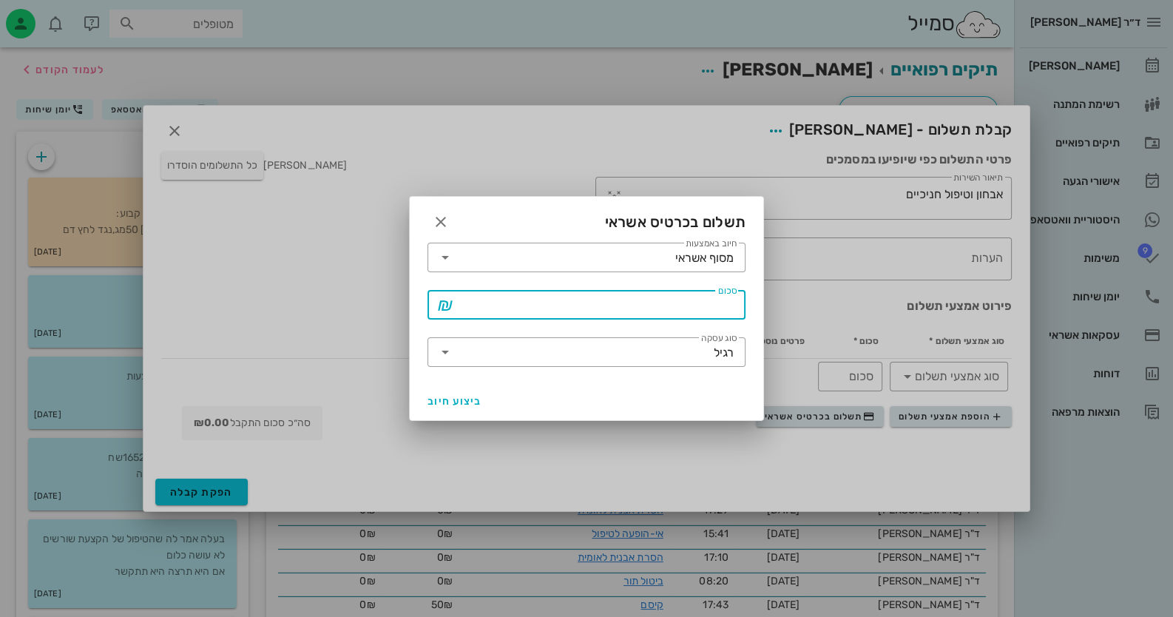
click at [640, 296] on input "סכום" at bounding box center [597, 305] width 280 height 24
type input "2"
type input "300"
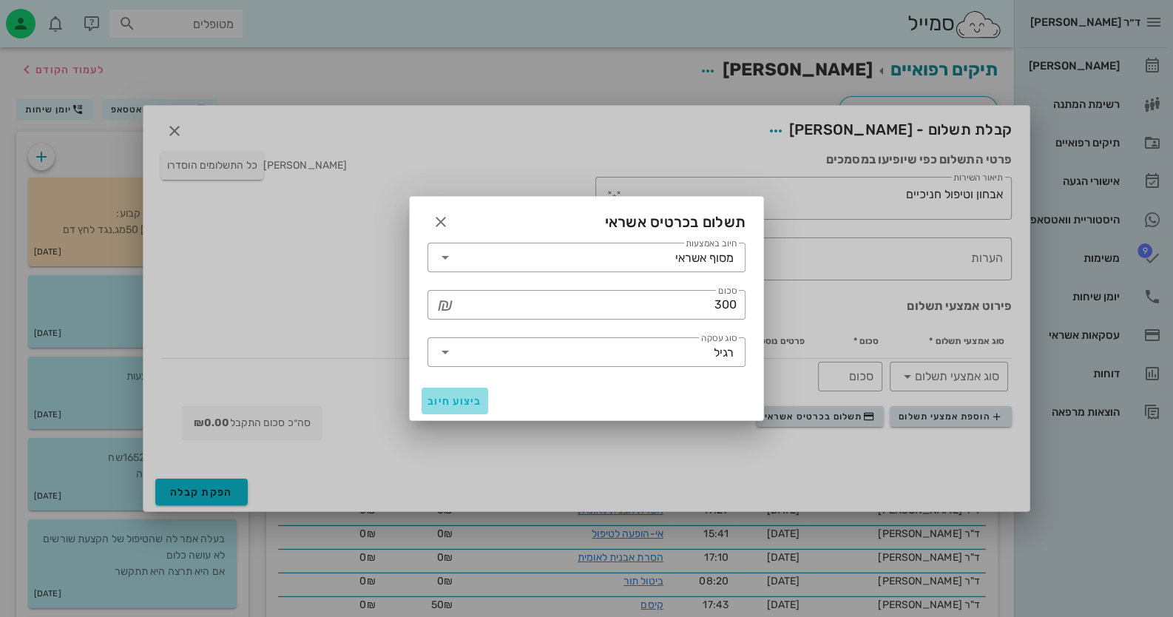
click at [435, 396] on span "ביצוע חיוב" at bounding box center [455, 401] width 55 height 13
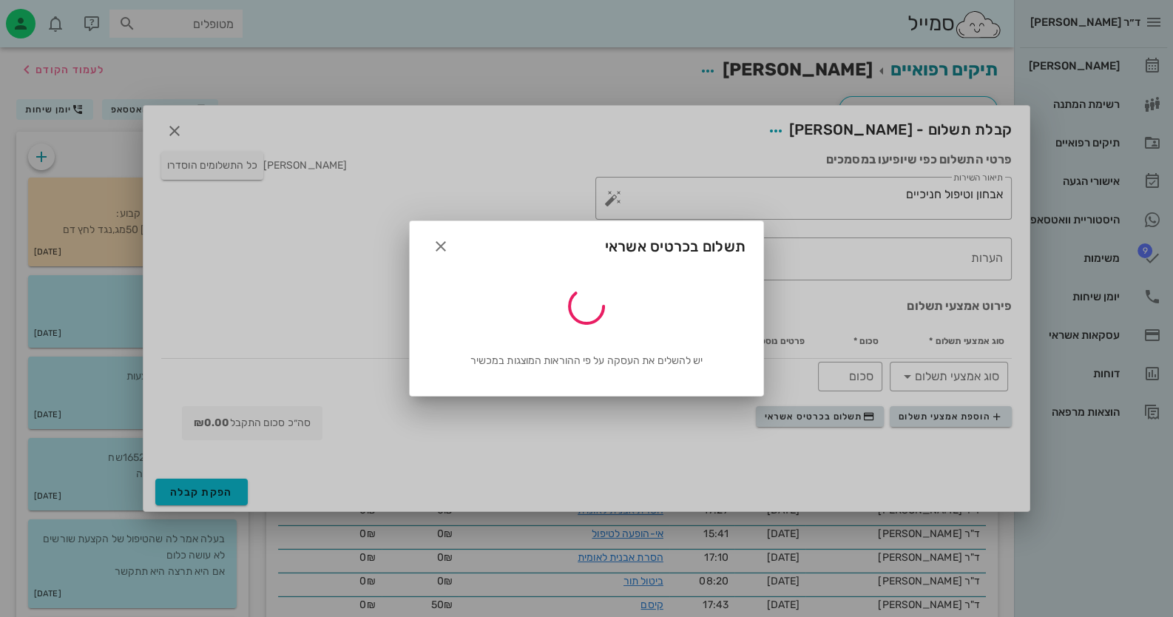
type input "300"
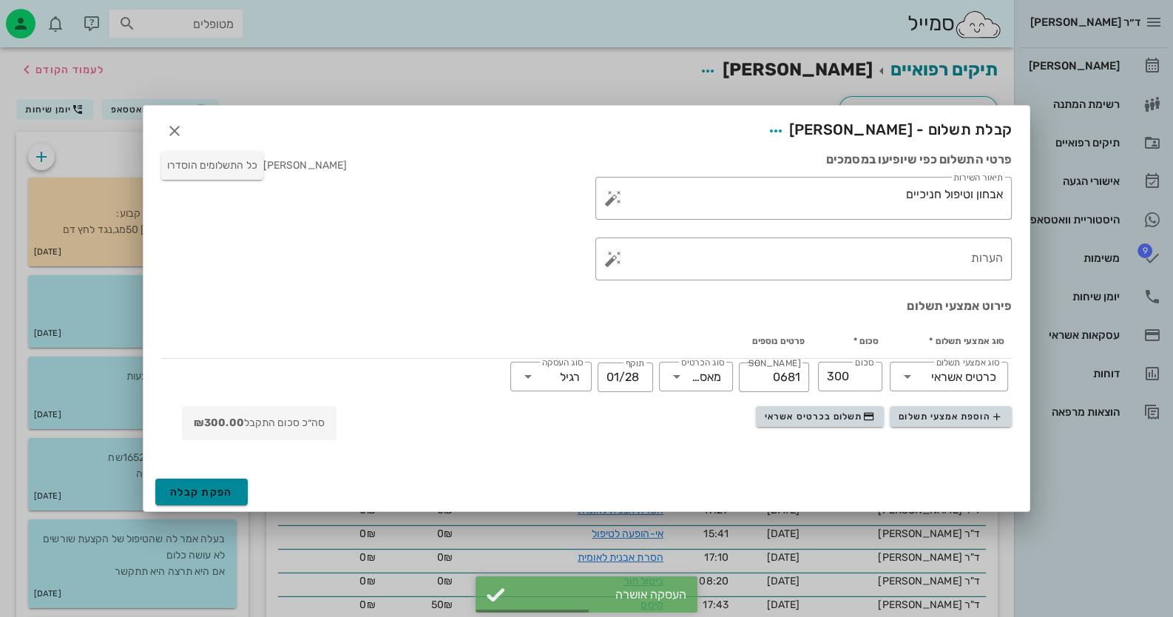
click at [242, 491] on button "הפקת קבלה" at bounding box center [201, 492] width 92 height 27
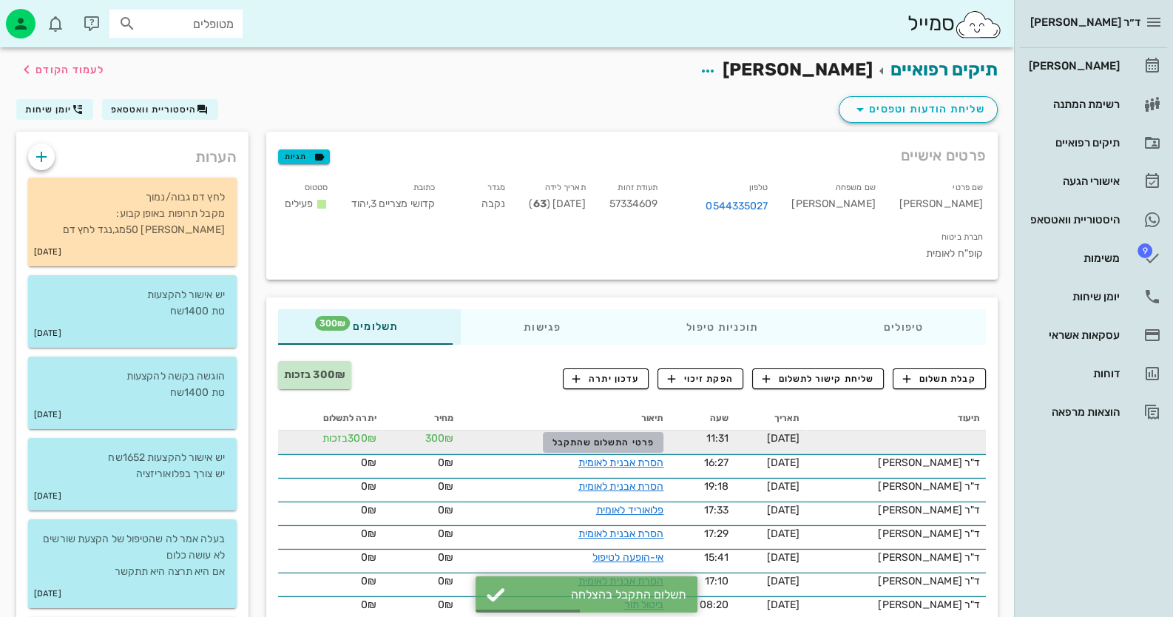
click at [647, 432] on button "פרטי התשלום שהתקבל" at bounding box center [603, 442] width 121 height 21
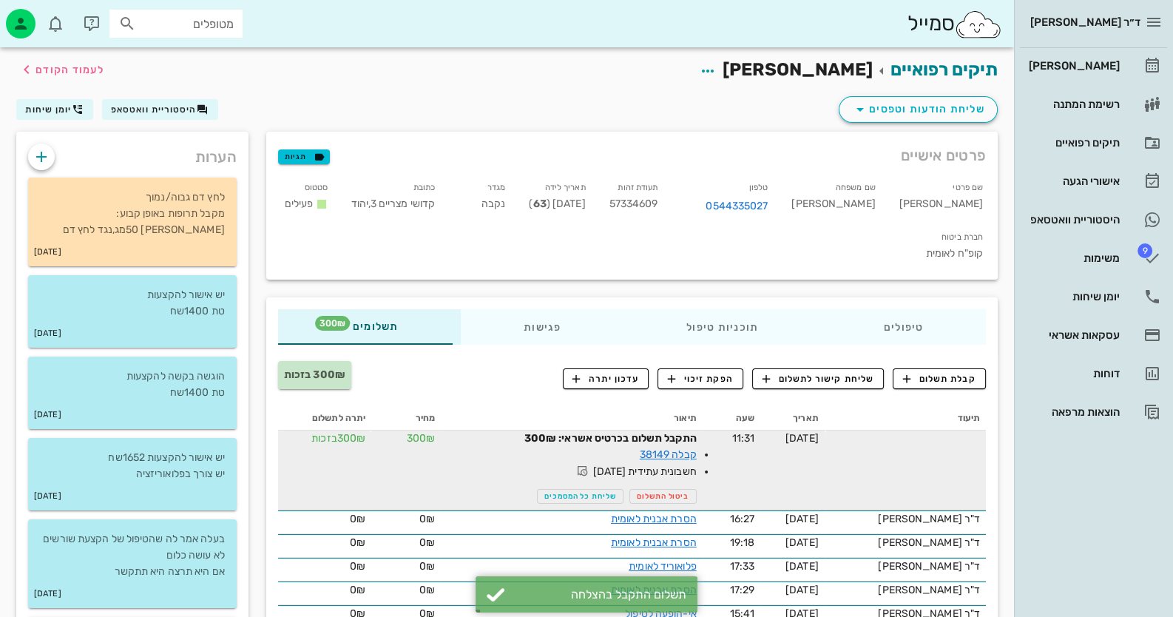
click at [692, 463] on span "חשבונית עתידית [DATE]" at bounding box center [613, 471] width 167 height 17
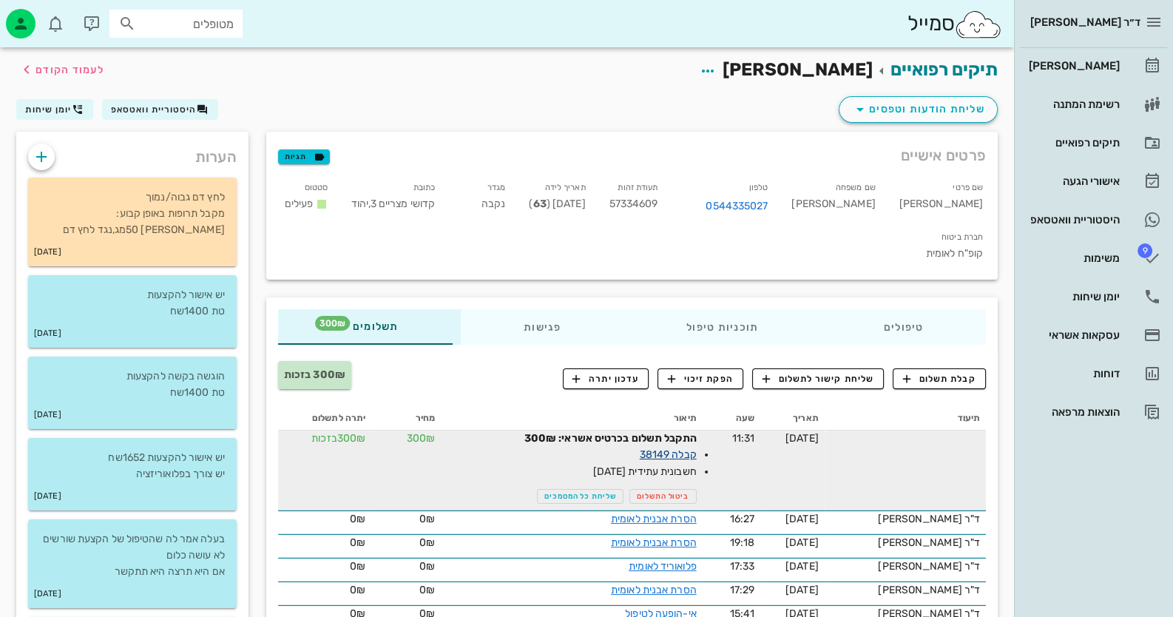
click at [692, 448] on link "קבלה 38149" at bounding box center [668, 454] width 57 height 13
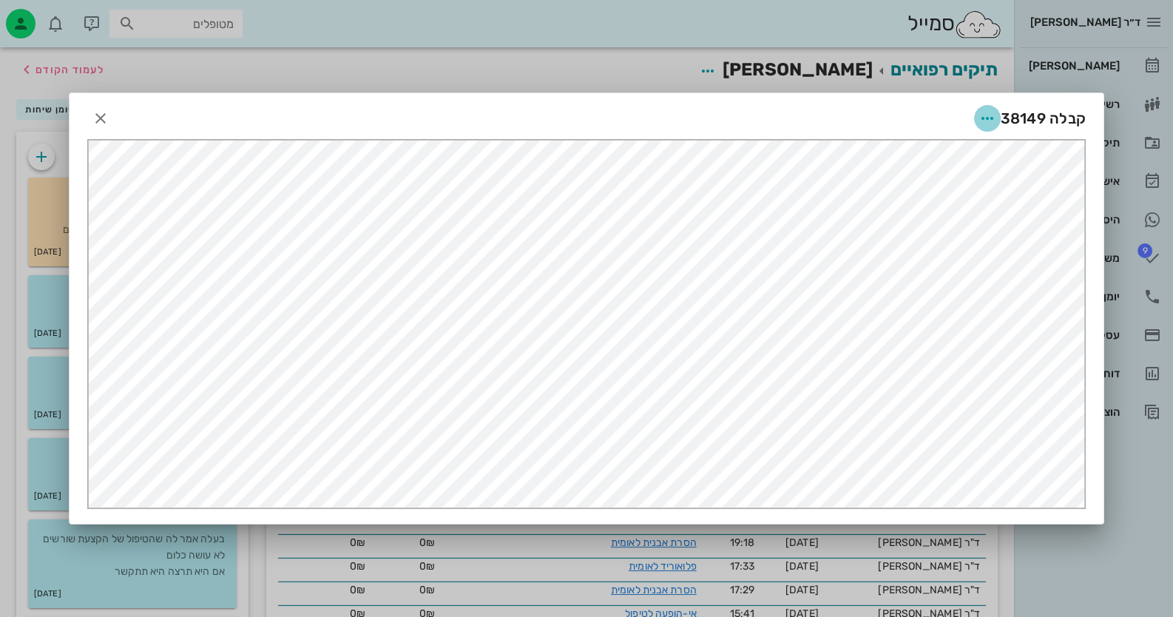
click at [979, 115] on icon "button" at bounding box center [988, 118] width 18 height 18
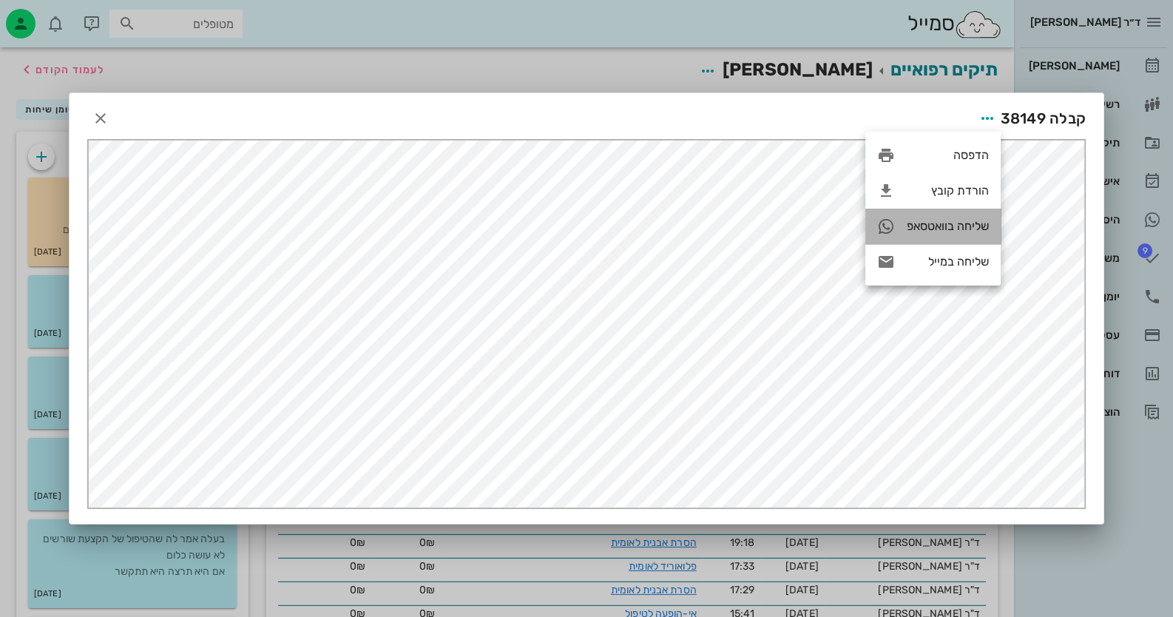
click at [924, 229] on div "שליחה בוואטסאפ" at bounding box center [948, 226] width 82 height 14
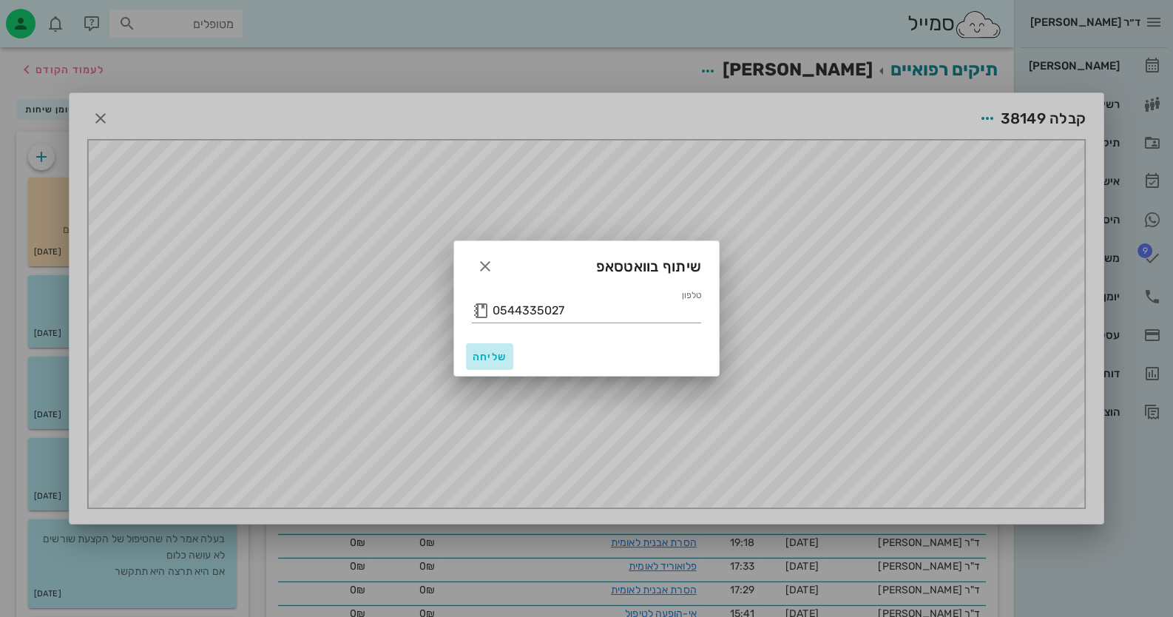
click at [494, 354] on span "שליחה" at bounding box center [490, 357] width 36 height 13
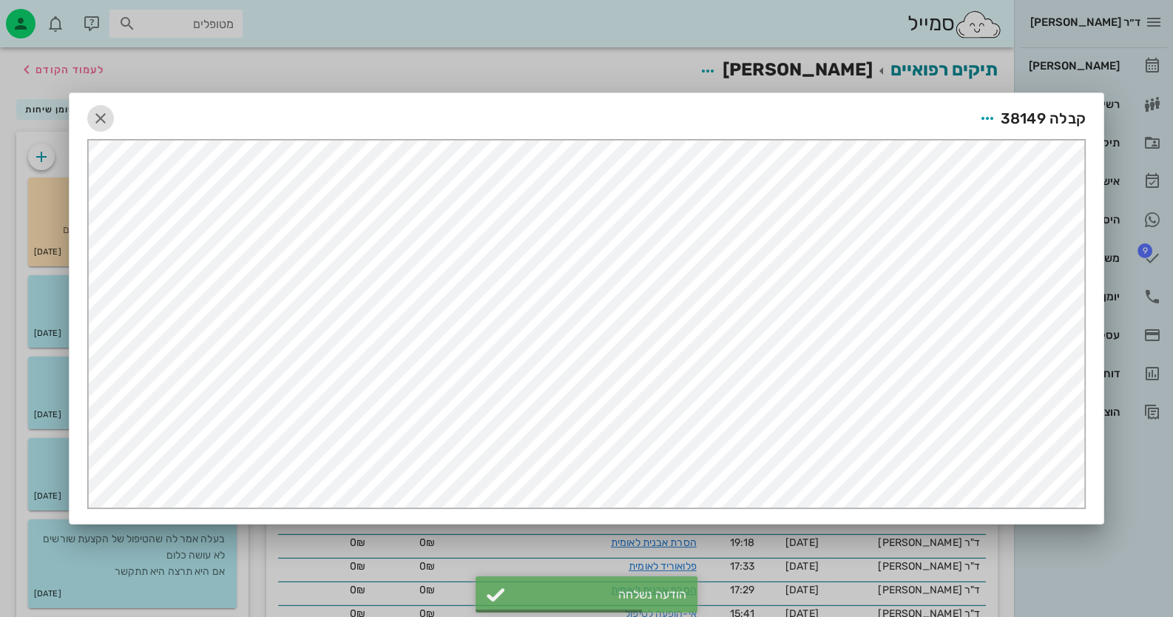
click at [103, 118] on icon "button" at bounding box center [101, 118] width 18 height 18
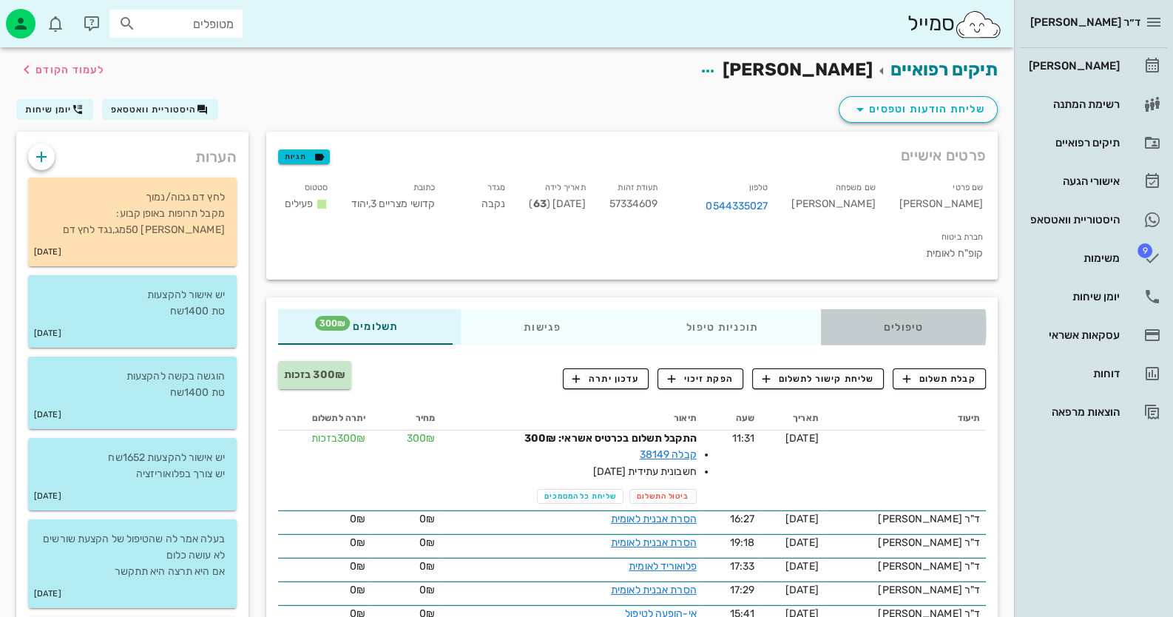
click at [909, 309] on div "טיפולים" at bounding box center [903, 327] width 165 height 36
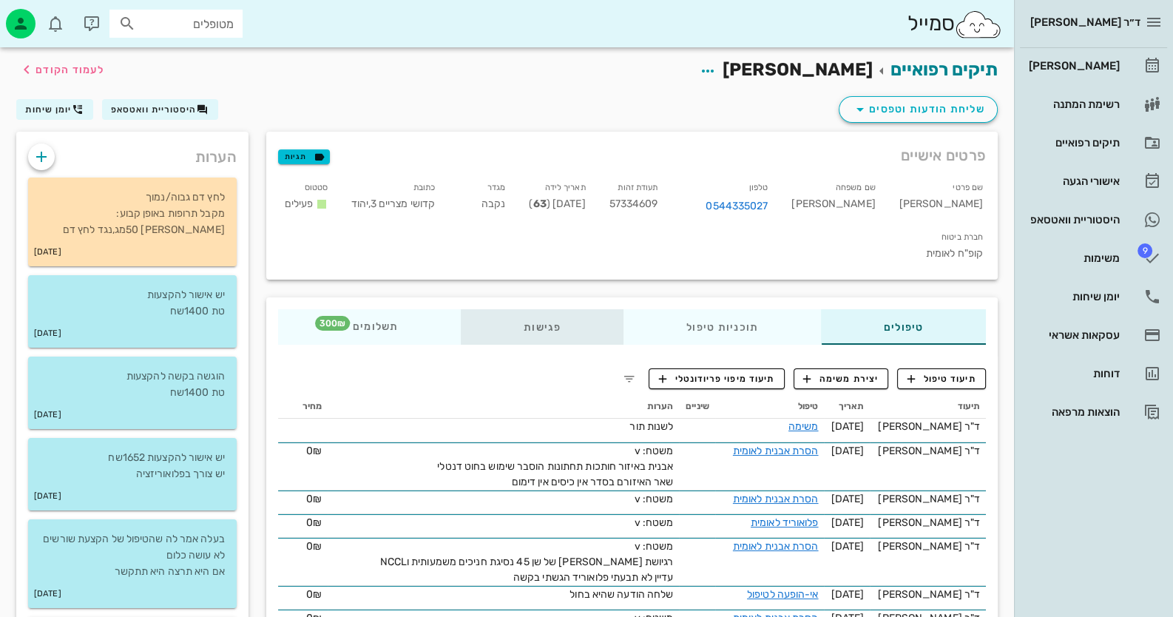
click at [575, 309] on div "פגישות" at bounding box center [542, 327] width 163 height 36
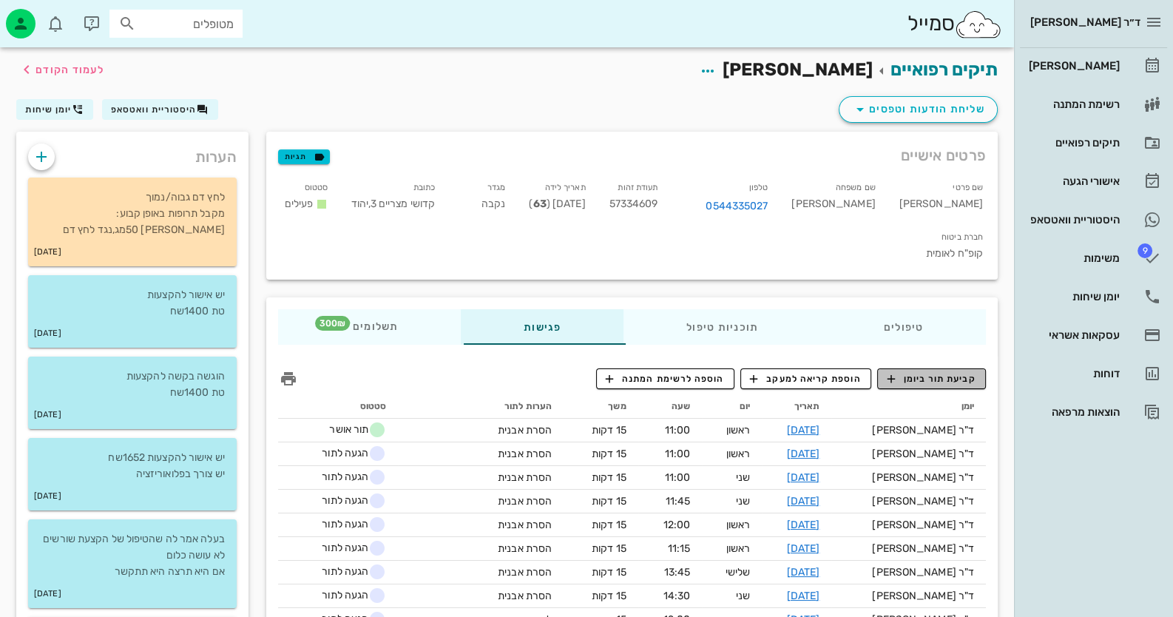
click at [969, 372] on span "קביעת תור ביומן" at bounding box center [931, 378] width 89 height 13
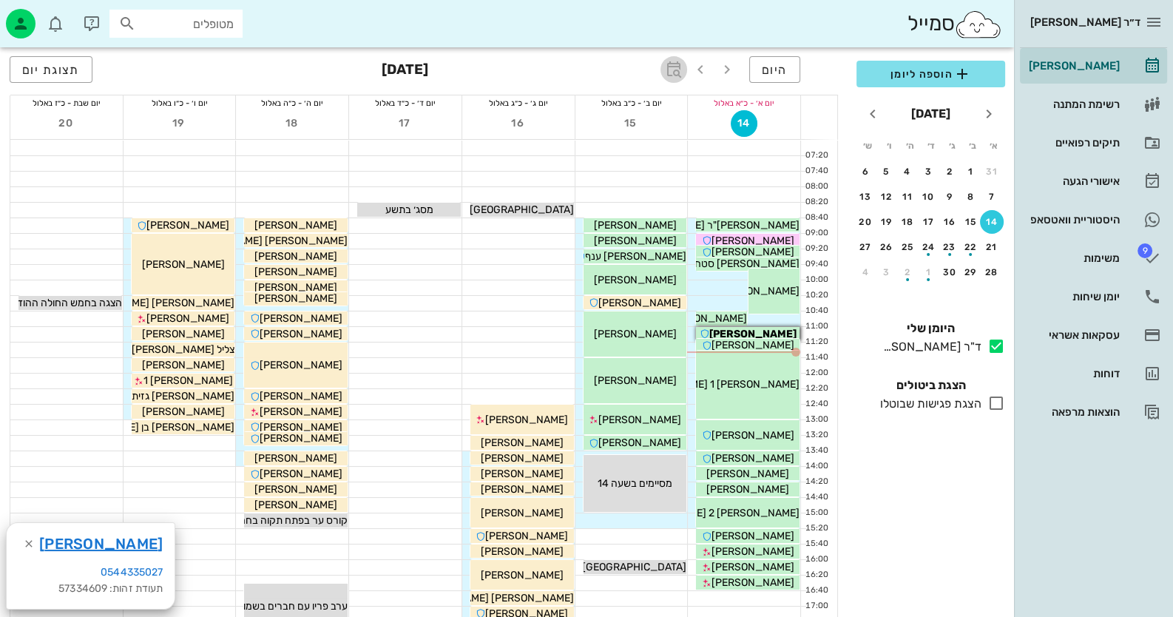
click at [673, 67] on icon "button" at bounding box center [674, 70] width 18 height 18
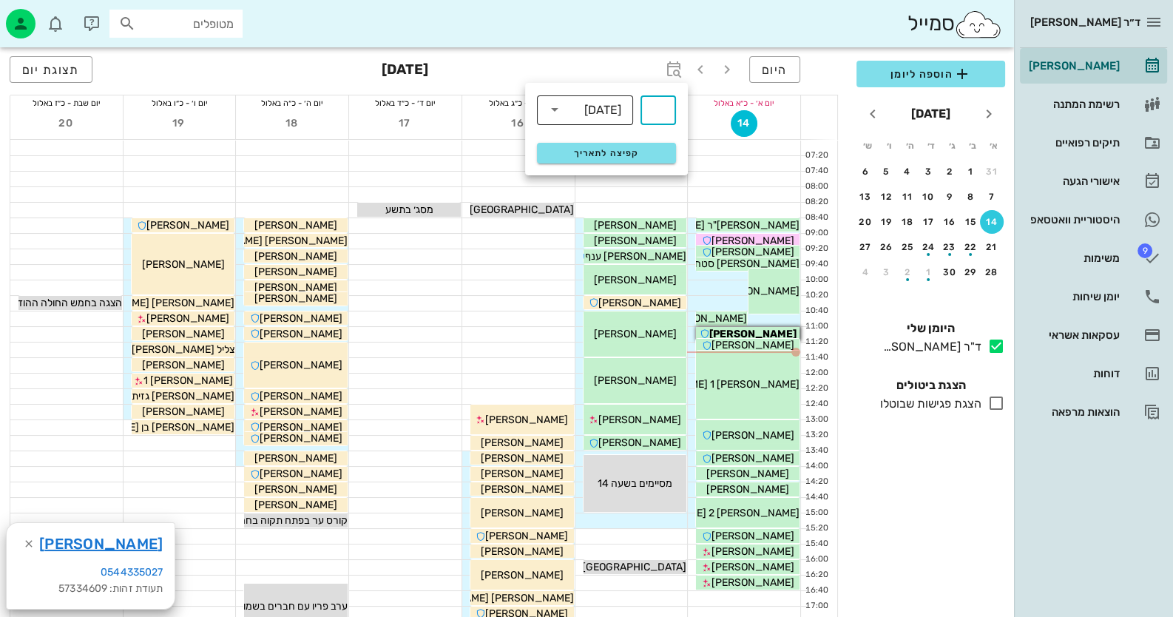
click at [604, 114] on div "[DATE]" at bounding box center [602, 110] width 37 height 13
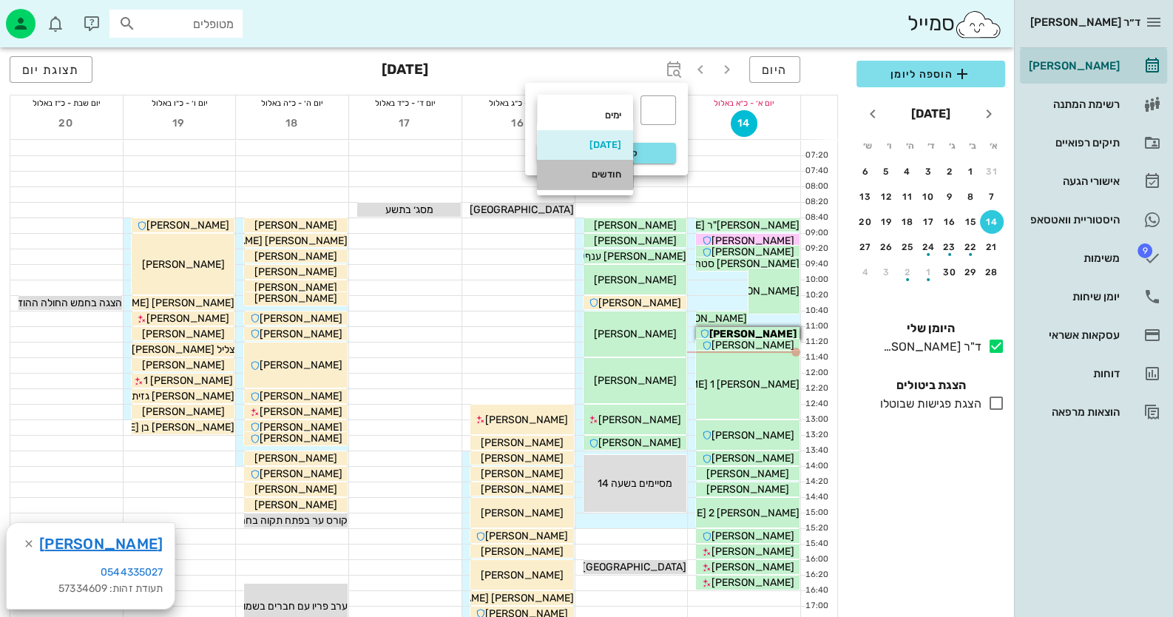
click at [603, 179] on div "חודשים" at bounding box center [585, 175] width 73 height 12
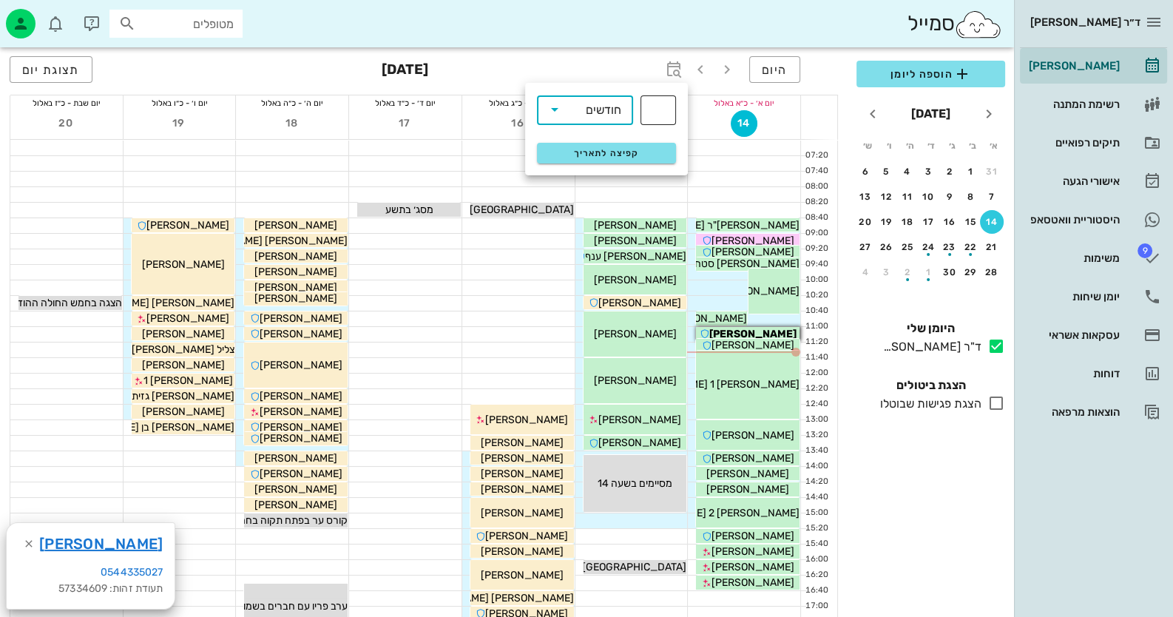
click at [668, 101] on div "​" at bounding box center [659, 110] width 36 height 30
type input "6"
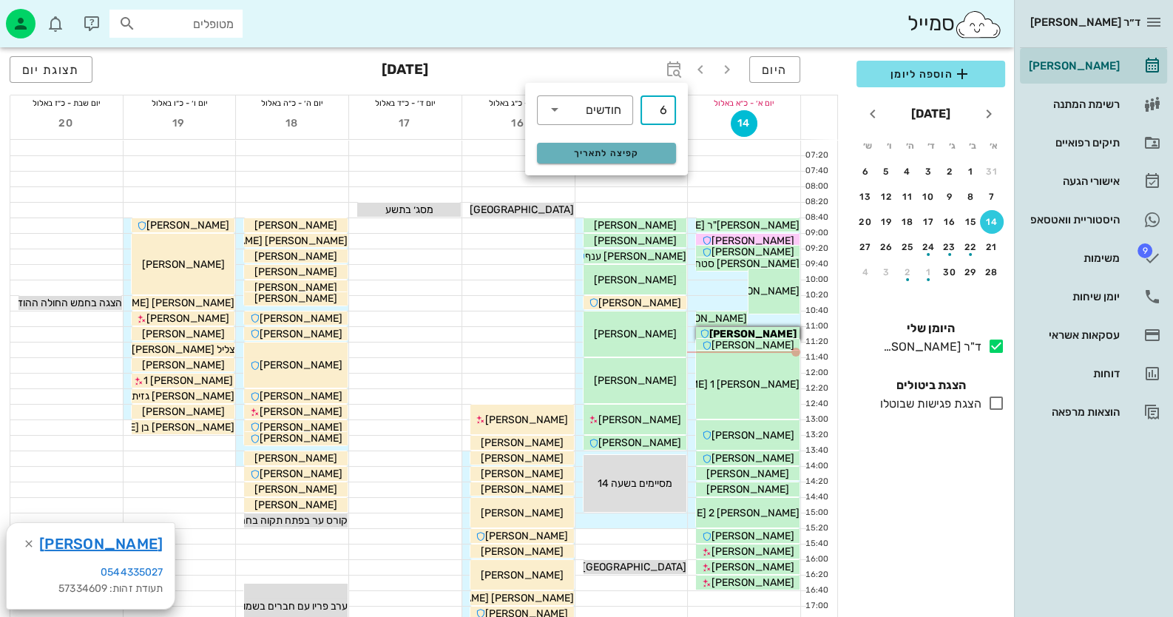
click at [656, 146] on button "קפיצה לתאריך" at bounding box center [606, 153] width 139 height 21
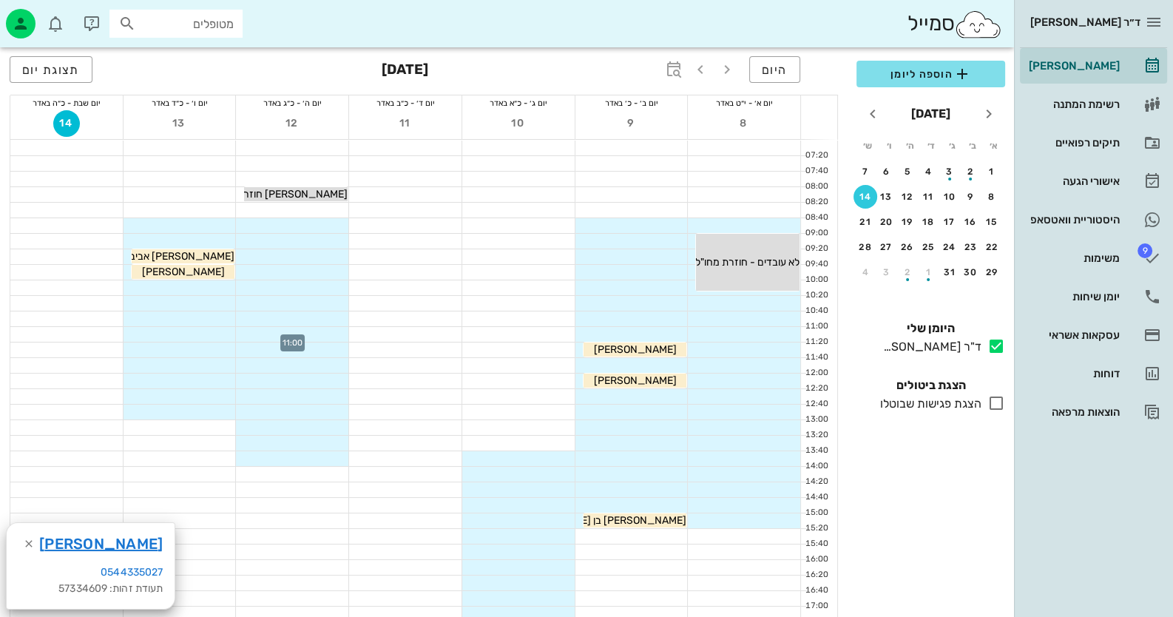
click at [330, 337] on div at bounding box center [292, 334] width 112 height 15
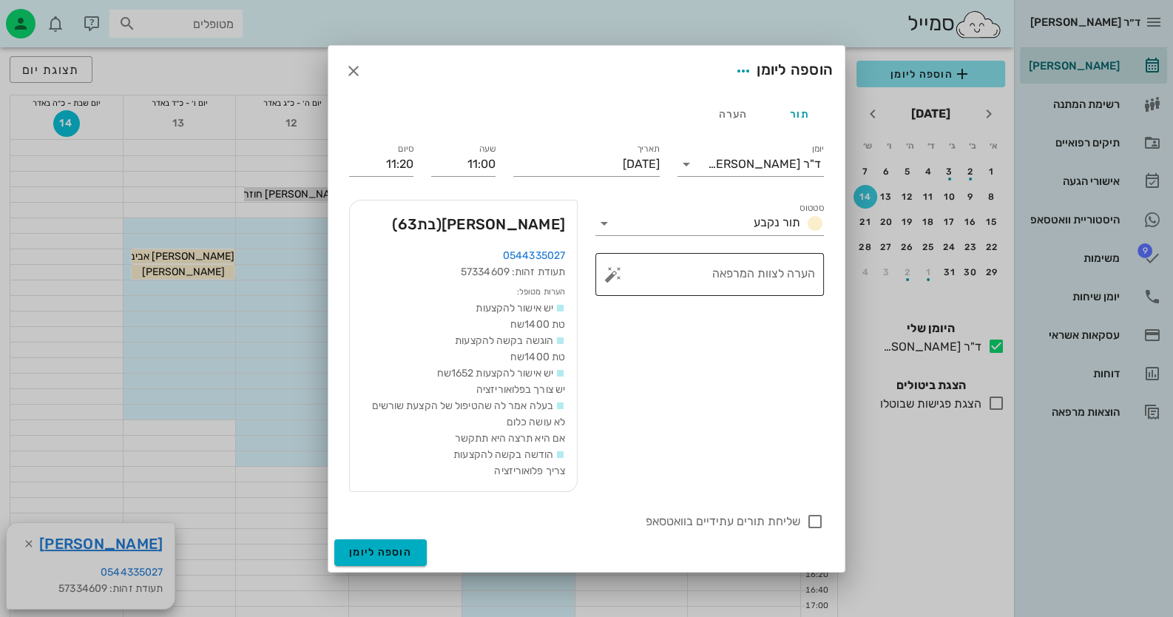
click at [617, 278] on button "button" at bounding box center [613, 275] width 18 height 18
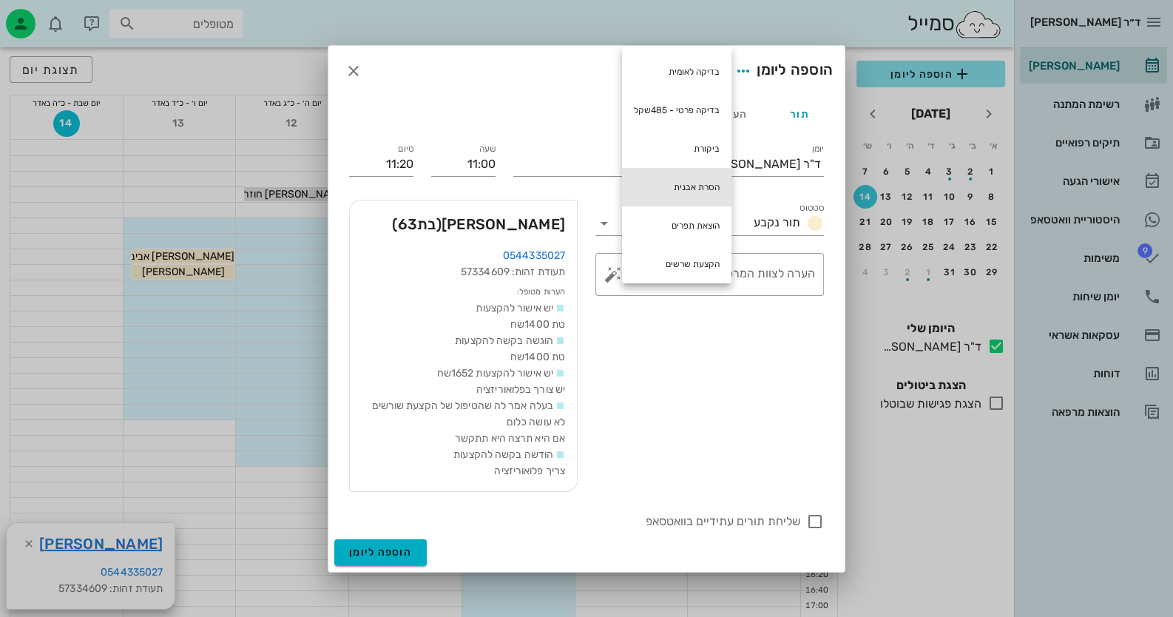
click at [684, 192] on div "הסרת אבנית" at bounding box center [676, 187] width 109 height 38
type textarea "הסרת אבנית"
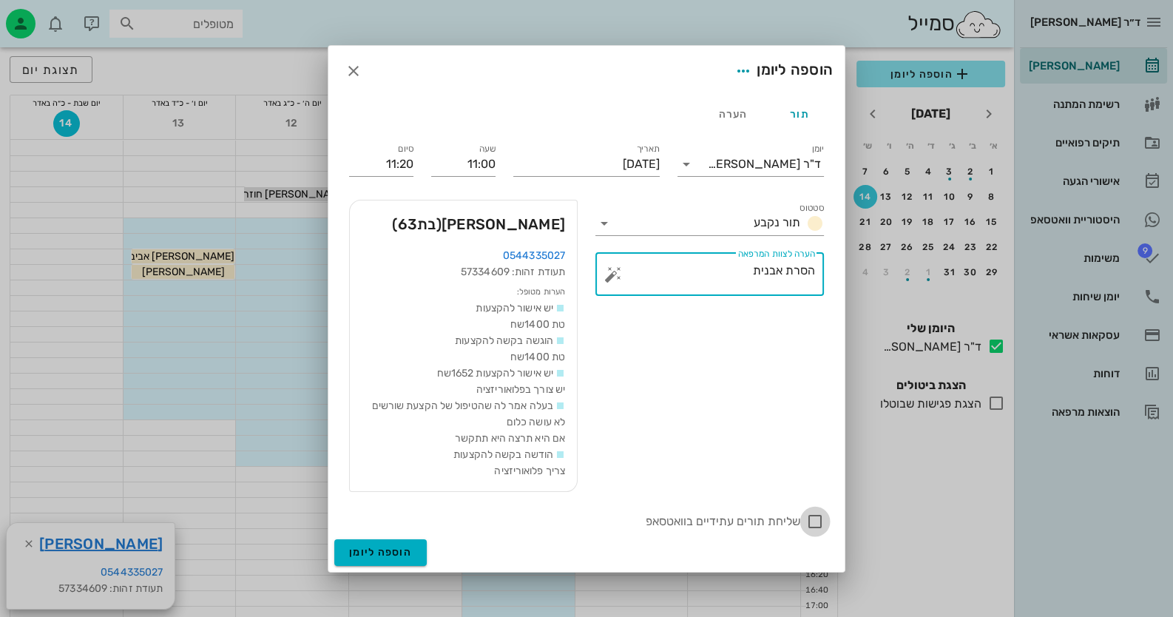
click at [815, 516] on div at bounding box center [815, 521] width 25 height 25
checkbox input "true"
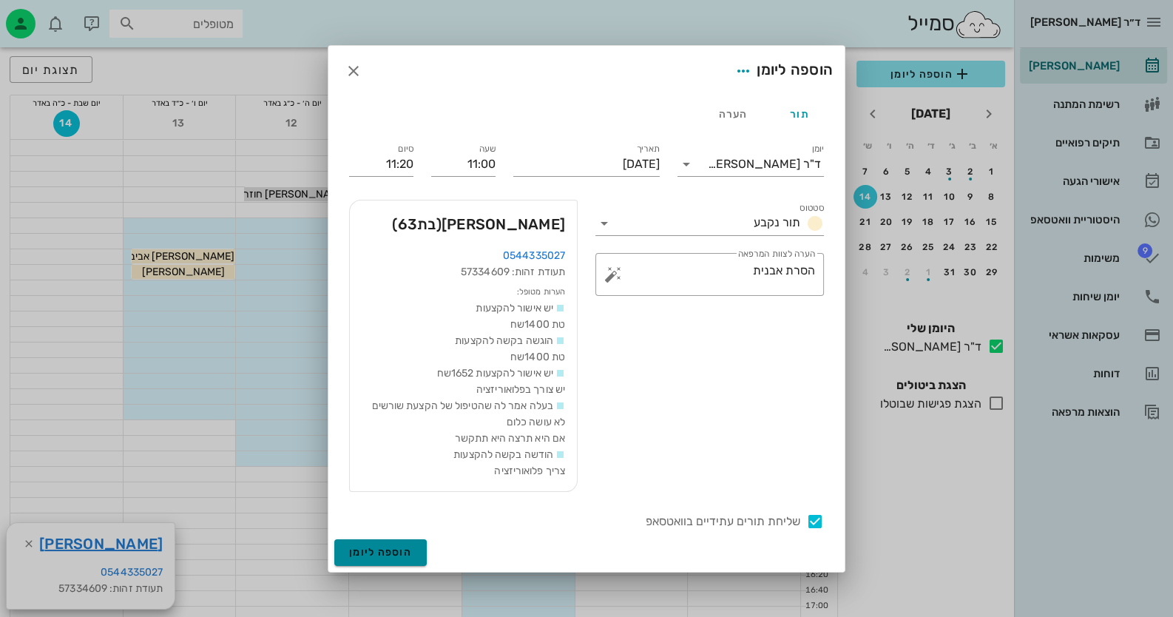
click at [366, 549] on span "הוספה ליומן" at bounding box center [380, 552] width 63 height 13
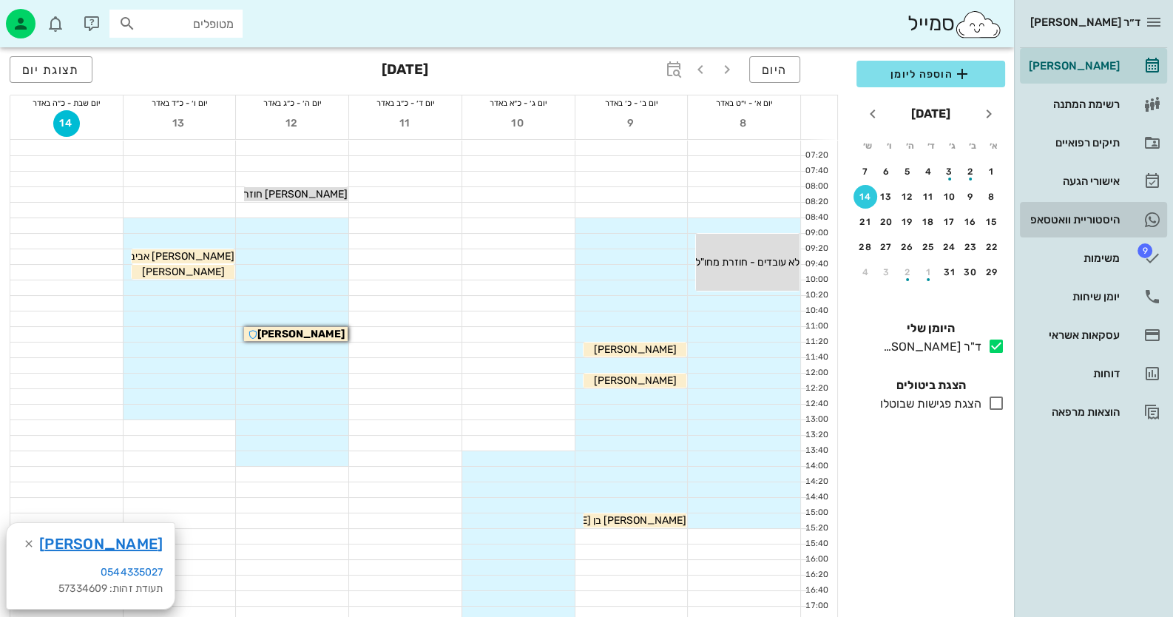
click at [1130, 206] on link "היסטוריית וואטסאפ" at bounding box center [1093, 220] width 147 height 36
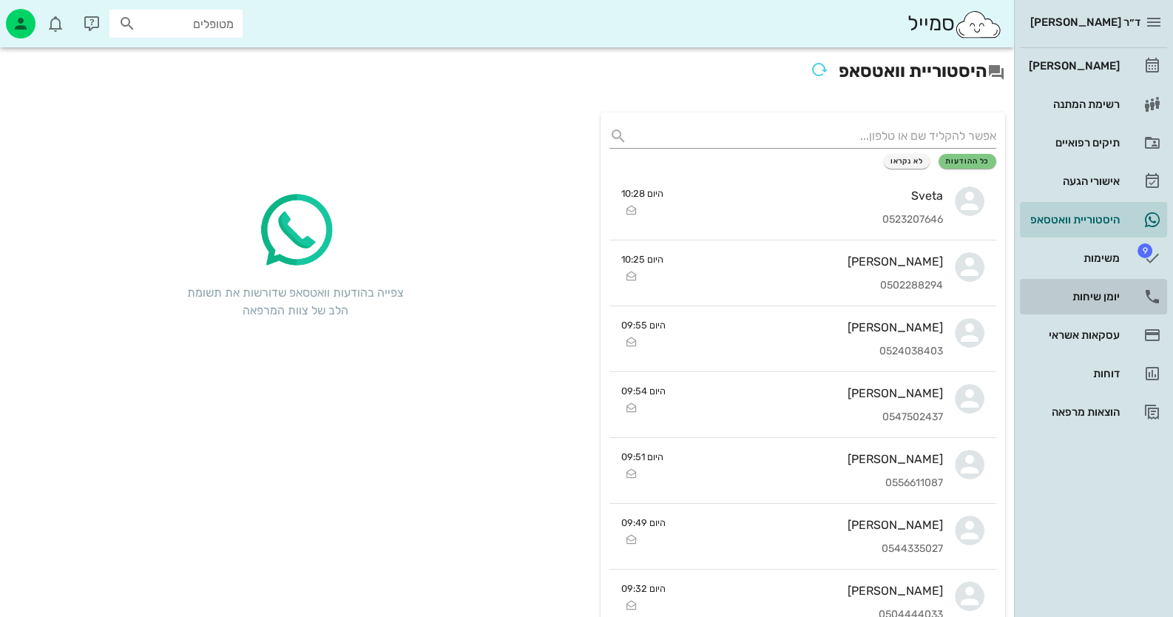
click at [1133, 282] on link "יומן שיחות" at bounding box center [1093, 297] width 147 height 36
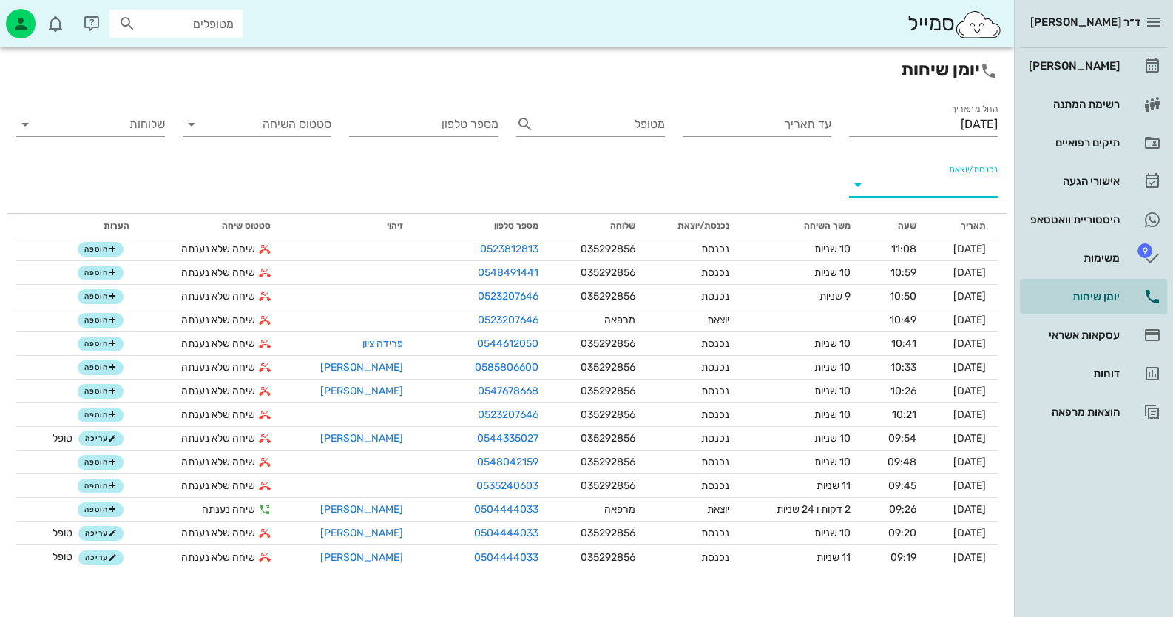
click at [892, 181] on input "נכנסת/יוצאת" at bounding box center [935, 185] width 125 height 24
click at [920, 186] on div "נכנסת" at bounding box center [923, 197] width 149 height 36
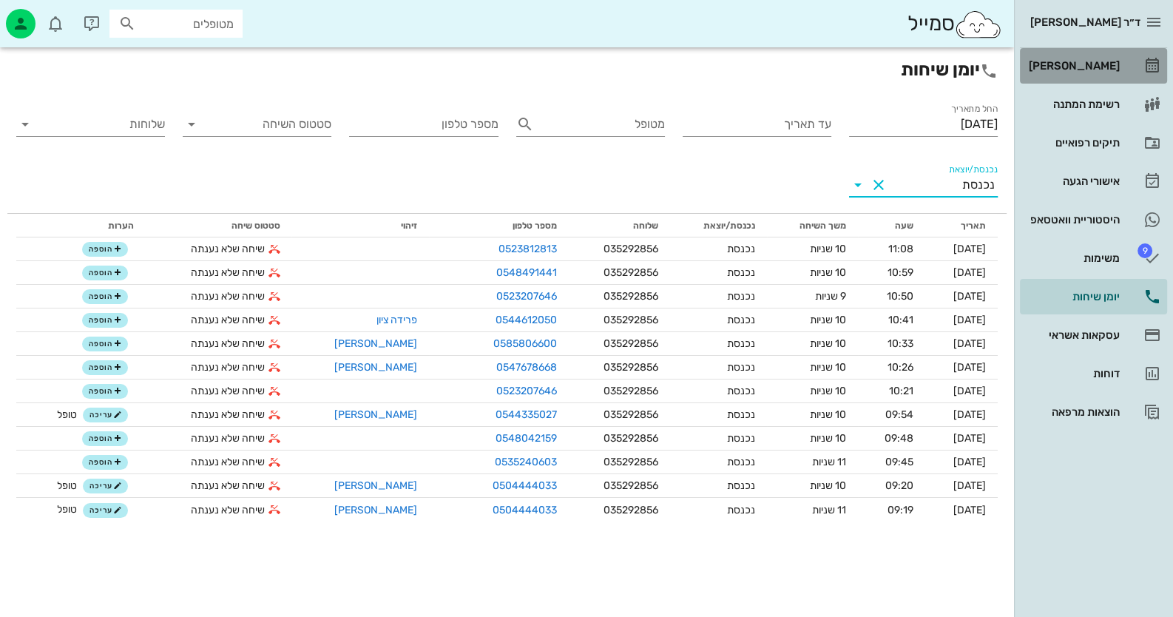
click at [1151, 70] on icon at bounding box center [1153, 66] width 18 height 18
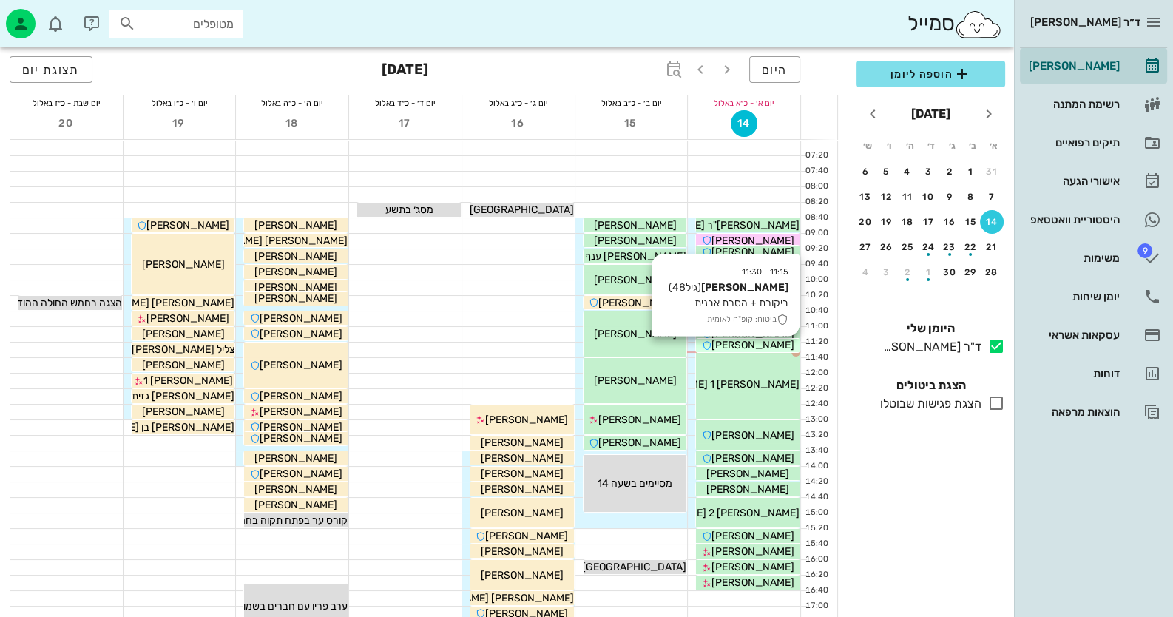
click at [769, 343] on span "[PERSON_NAME]" at bounding box center [753, 345] width 83 height 13
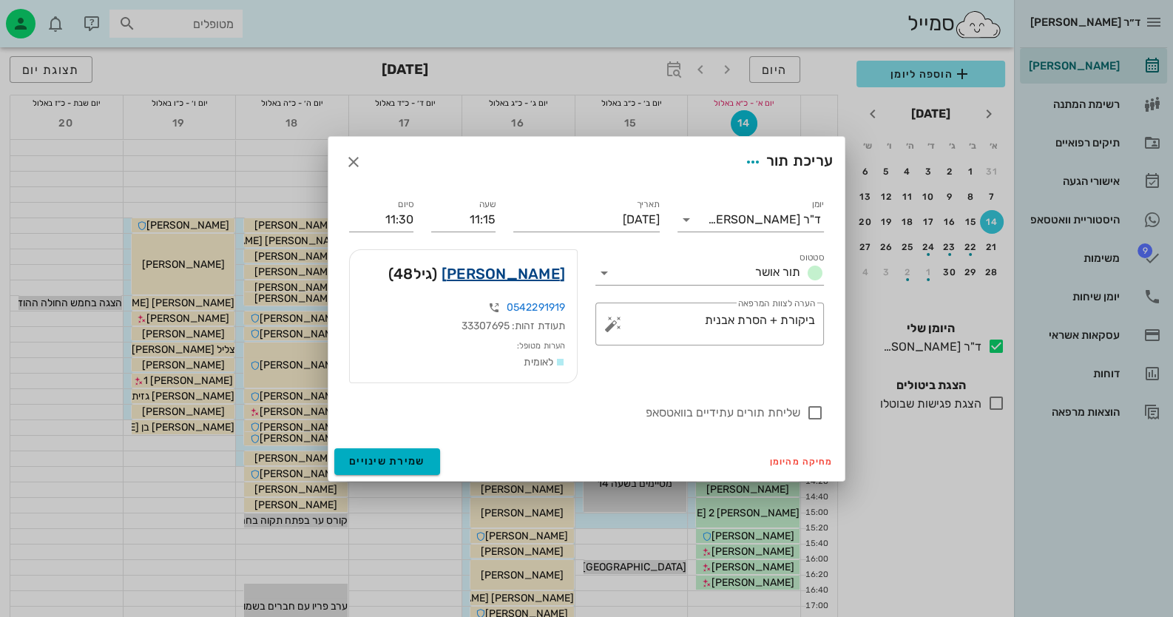
click at [497, 272] on link "[PERSON_NAME]" at bounding box center [504, 274] width 124 height 24
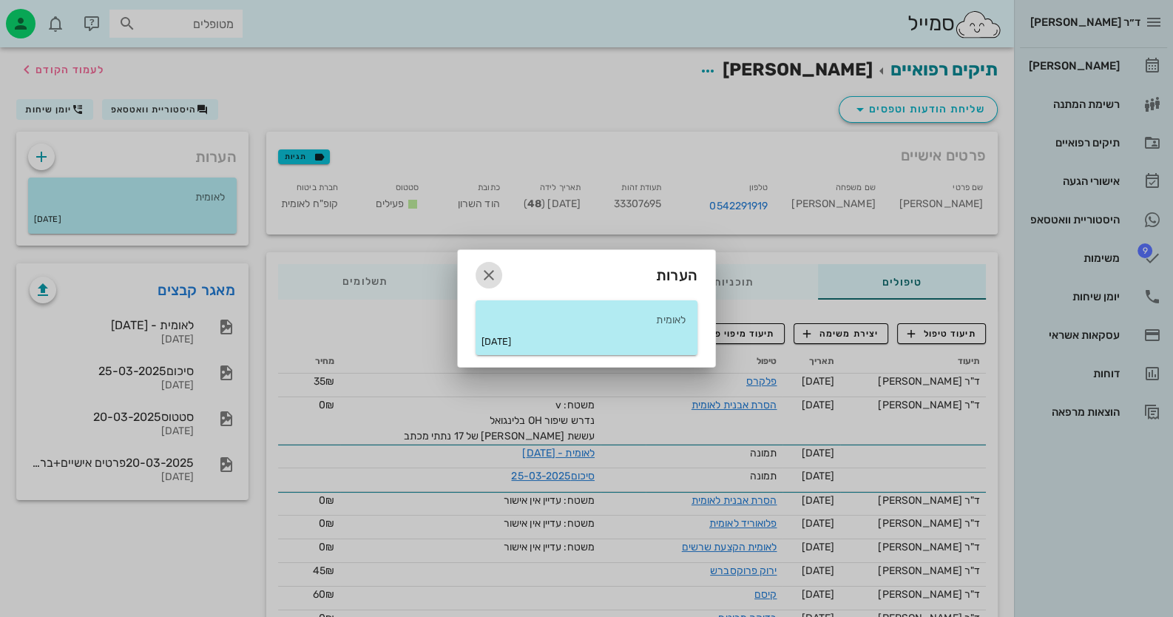
click at [499, 274] on span "button" at bounding box center [489, 275] width 27 height 18
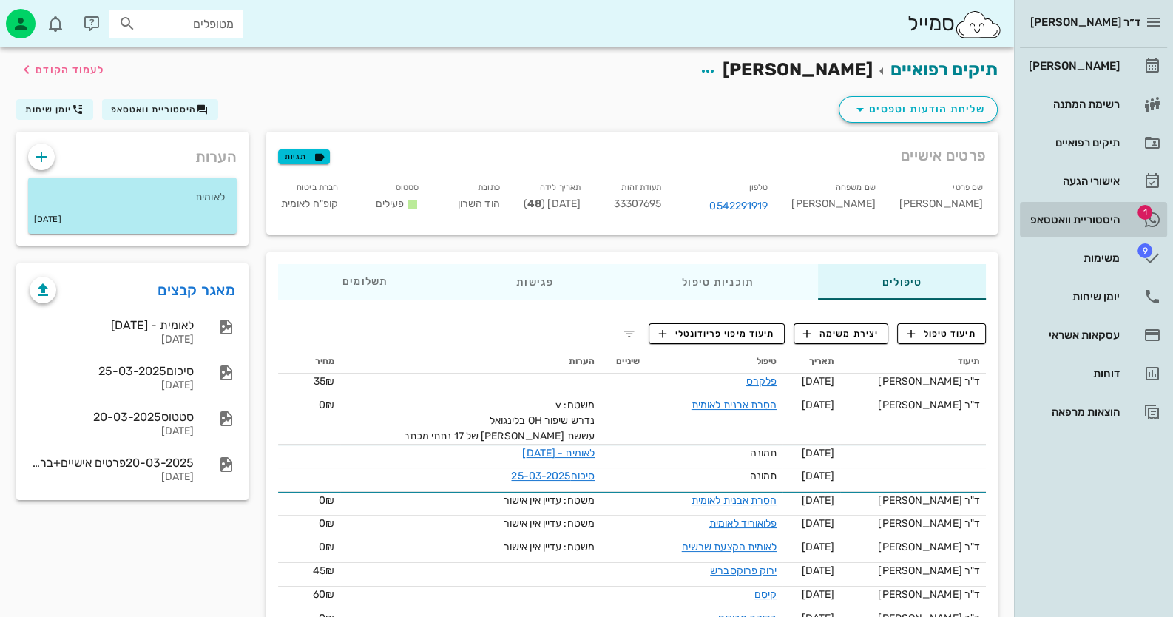
click at [1051, 220] on div "היסטוריית וואטסאפ" at bounding box center [1073, 220] width 94 height 12
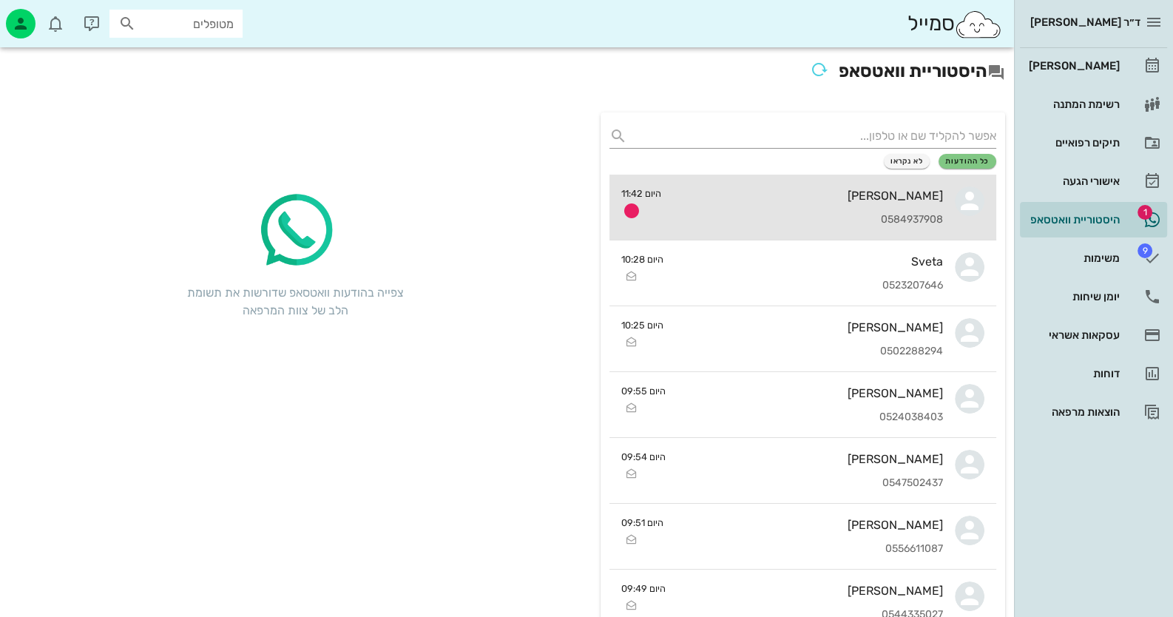
click at [873, 227] on div "[PERSON_NAME] 0584937908" at bounding box center [808, 207] width 270 height 65
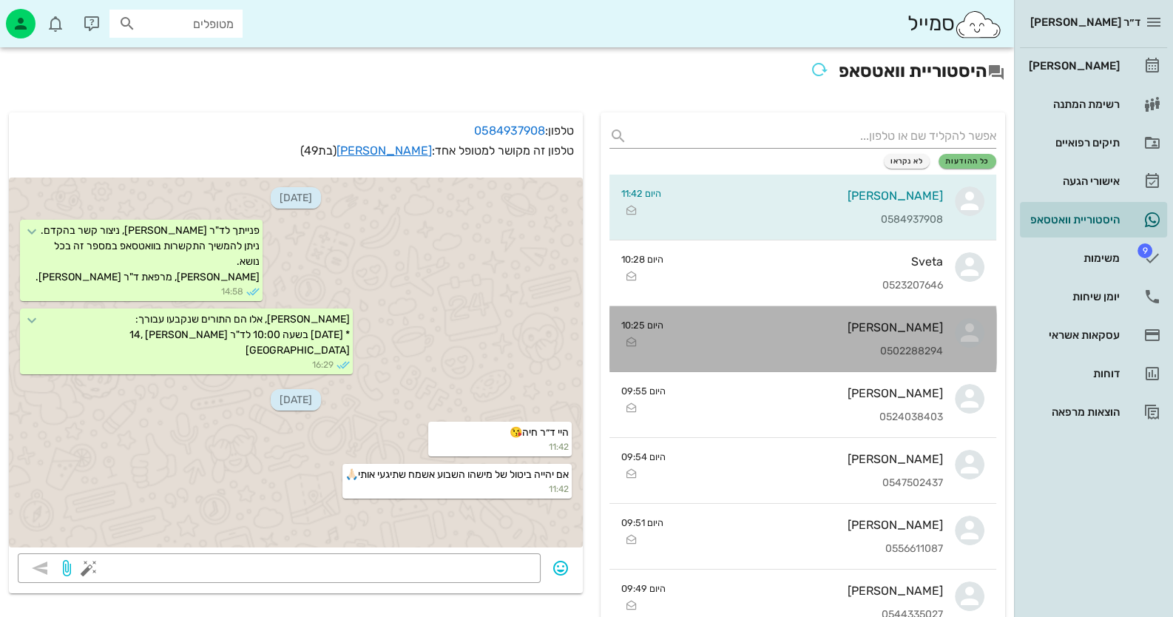
click at [857, 311] on div "[PERSON_NAME] 0502288294" at bounding box center [809, 338] width 268 height 65
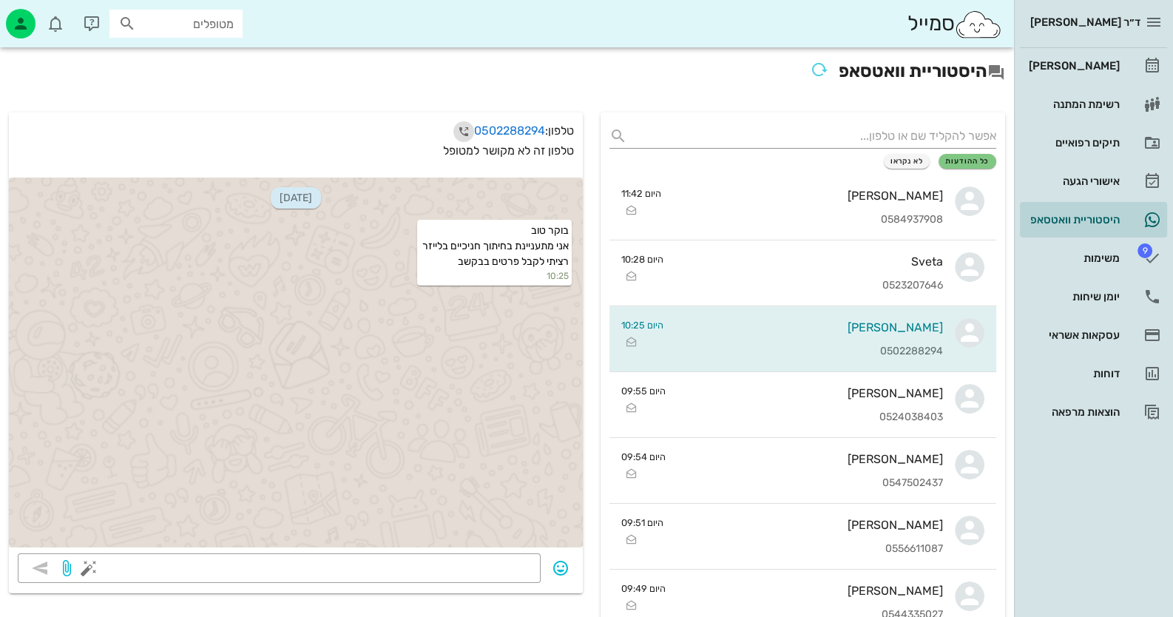
click at [455, 127] on icon "button" at bounding box center [464, 132] width 18 height 18
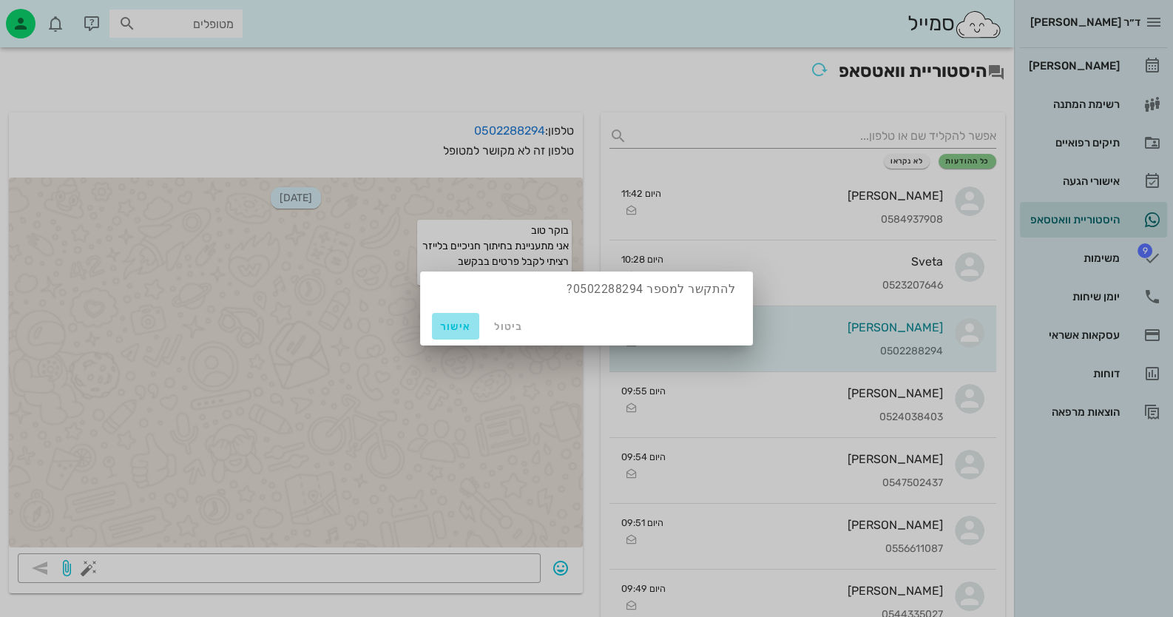
click at [456, 328] on span "אישור" at bounding box center [456, 326] width 36 height 13
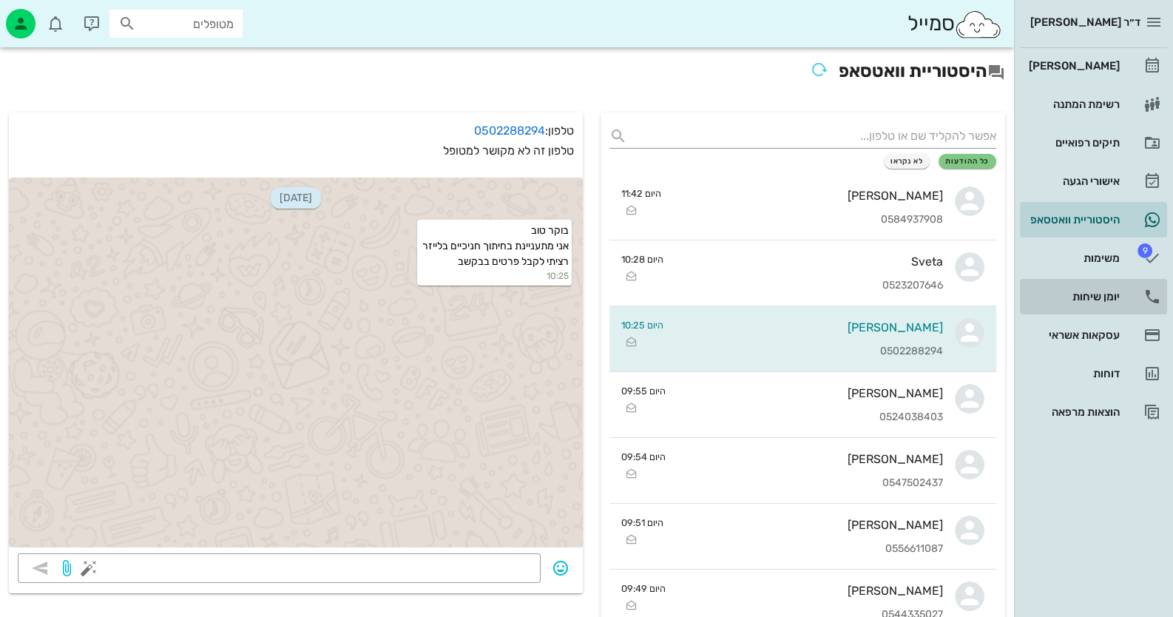
click at [1150, 300] on icon at bounding box center [1153, 297] width 18 height 18
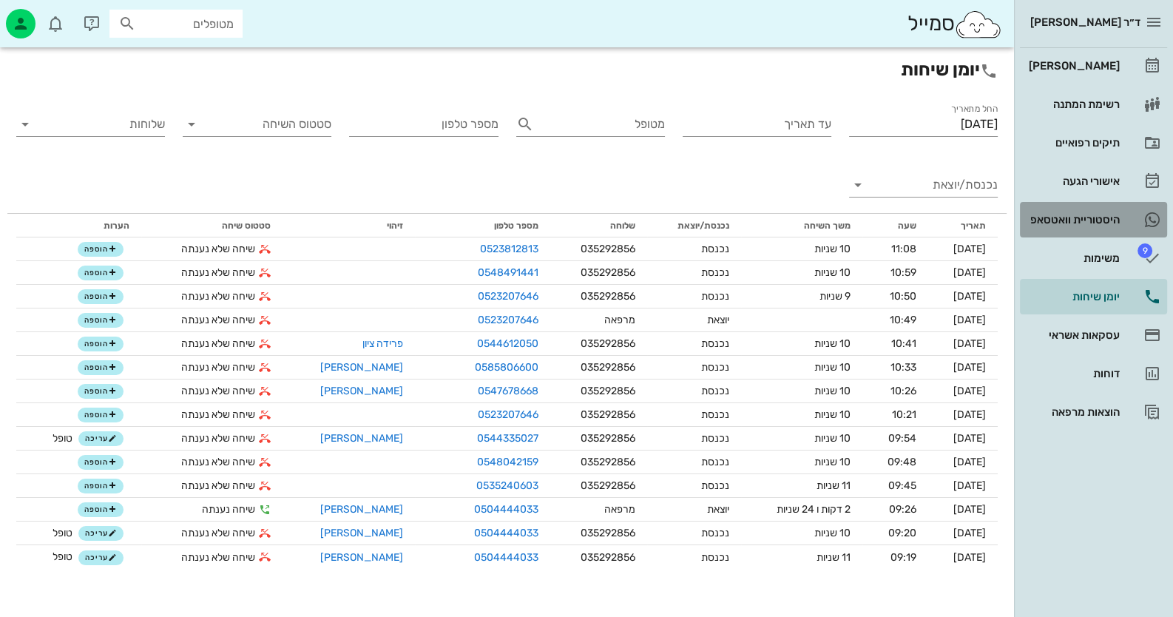
click at [1051, 212] on div "היסטוריית וואטסאפ" at bounding box center [1073, 220] width 94 height 24
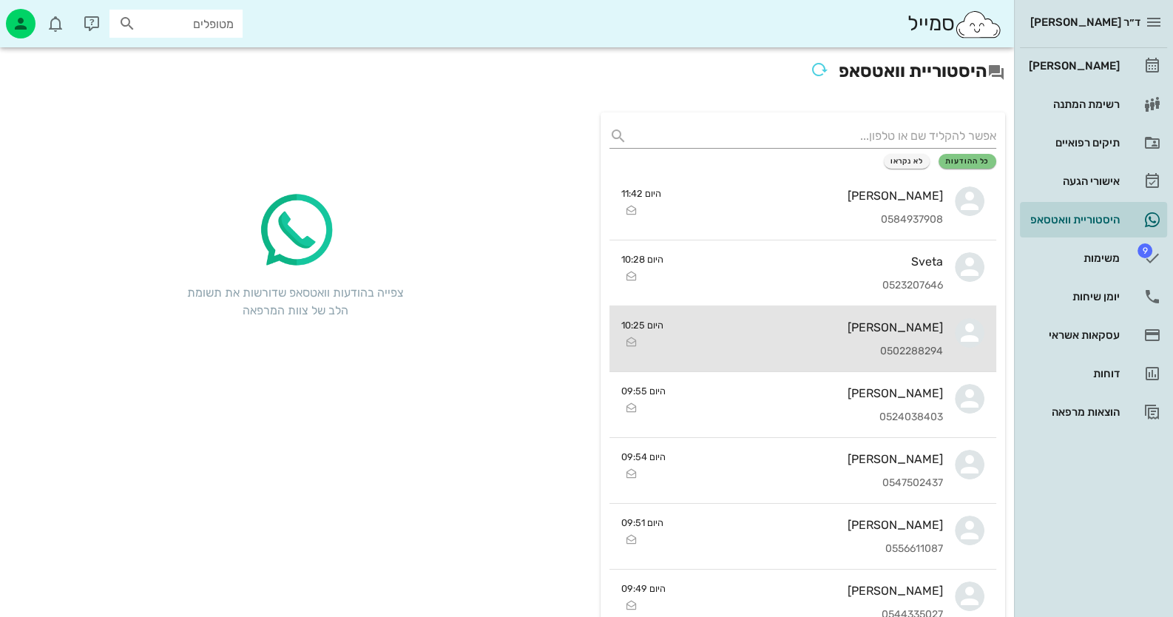
click at [903, 332] on div "[PERSON_NAME]" at bounding box center [809, 327] width 268 height 14
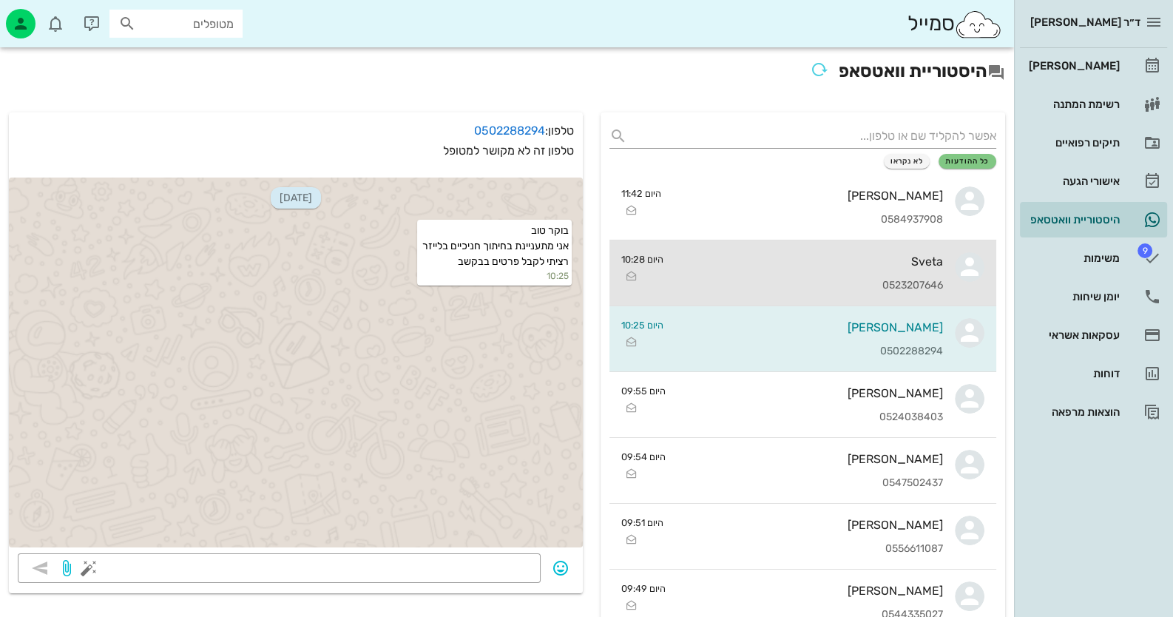
click at [926, 272] on div "Sveta 0523207646" at bounding box center [809, 272] width 268 height 65
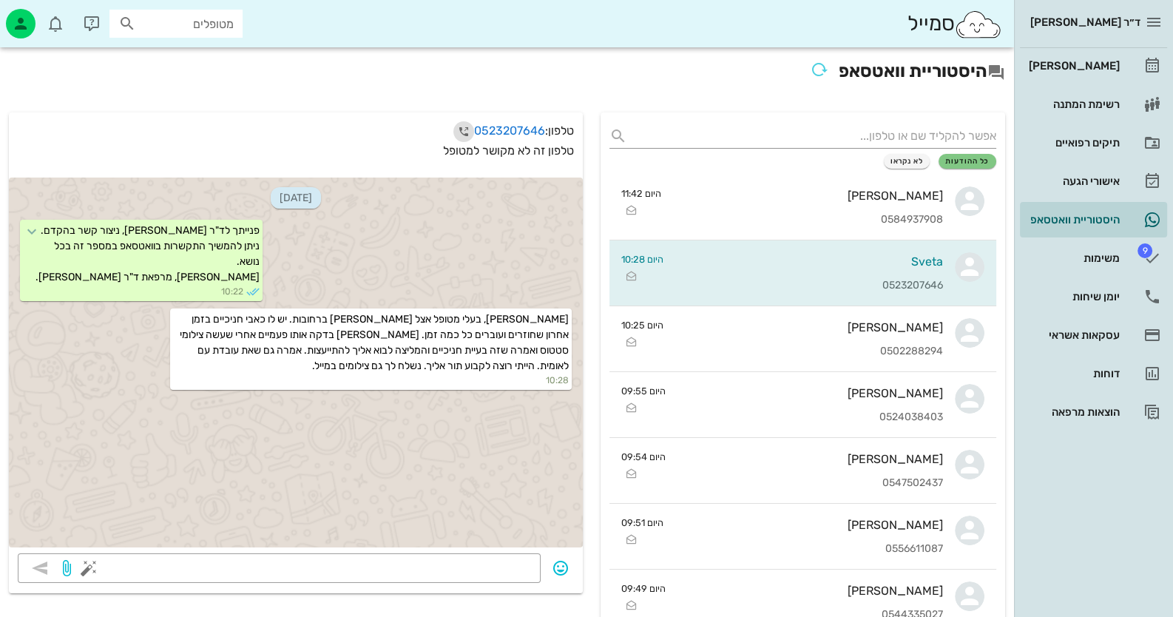
click at [466, 131] on icon "button" at bounding box center [464, 132] width 18 height 18
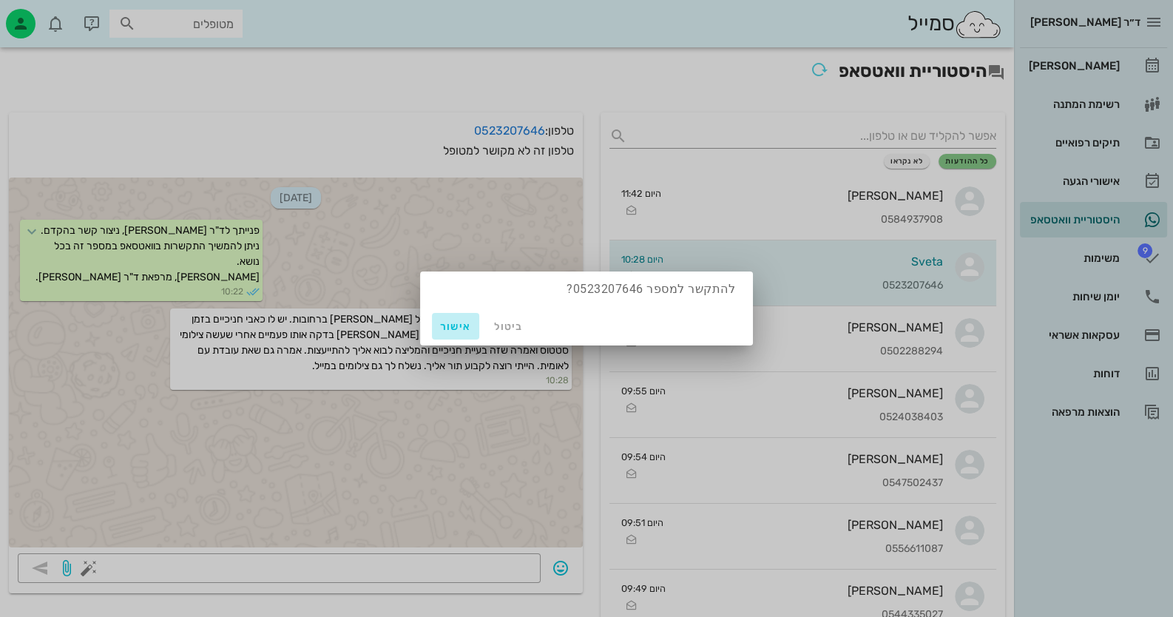
click at [464, 324] on span "אישור" at bounding box center [456, 326] width 36 height 13
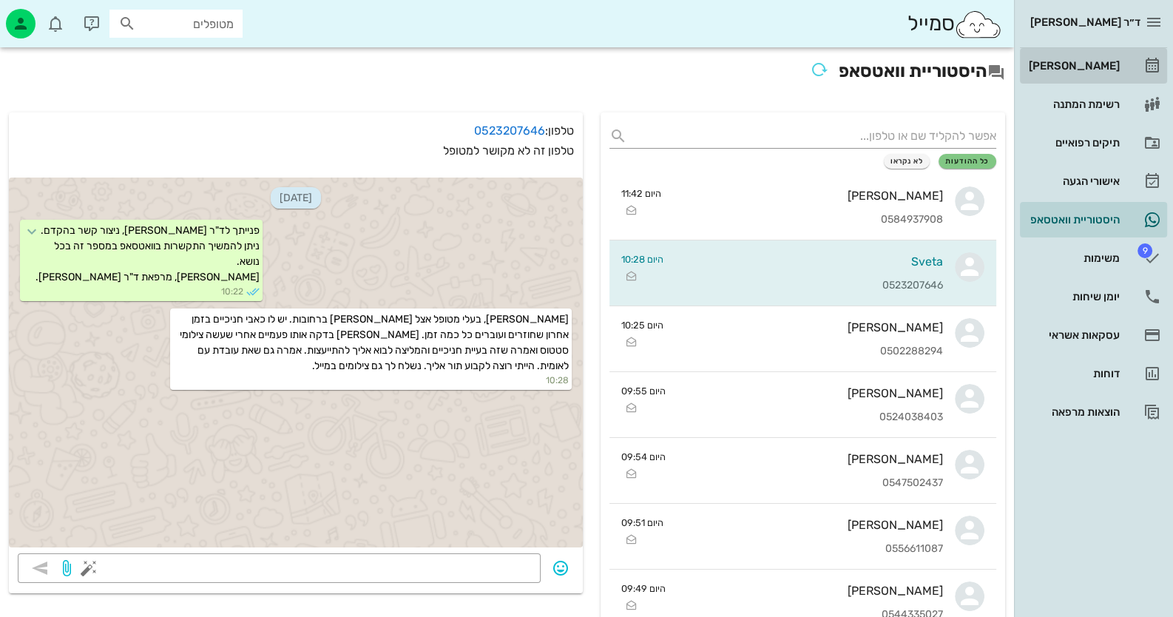
click at [1096, 72] on div "[PERSON_NAME]" at bounding box center [1073, 66] width 94 height 24
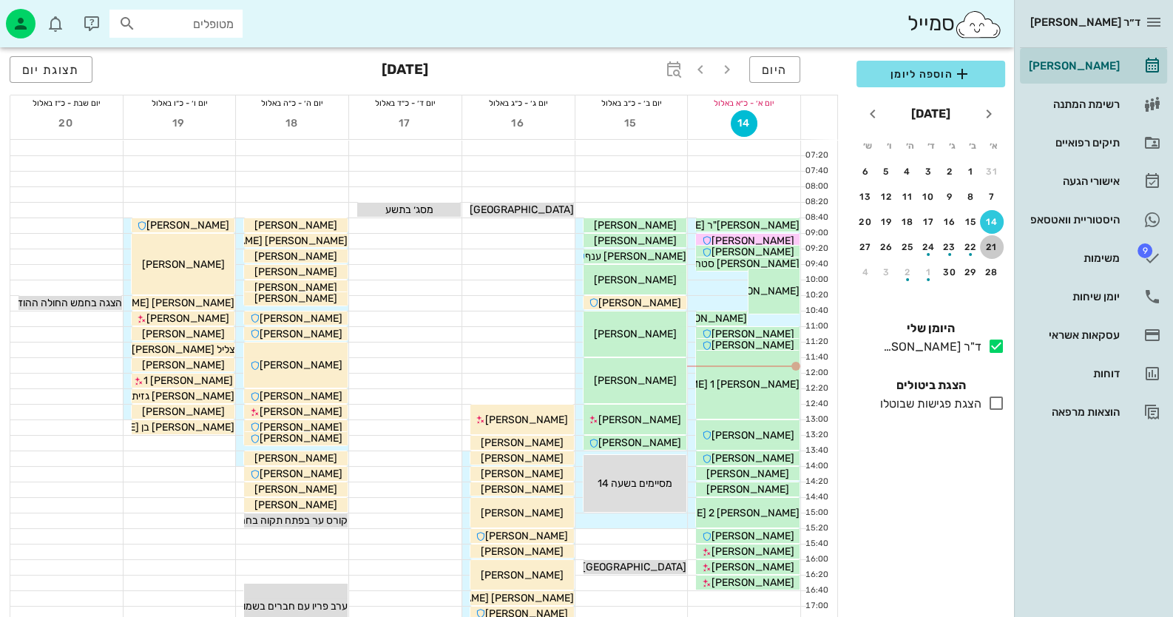
click at [995, 242] on div "21" at bounding box center [992, 247] width 24 height 10
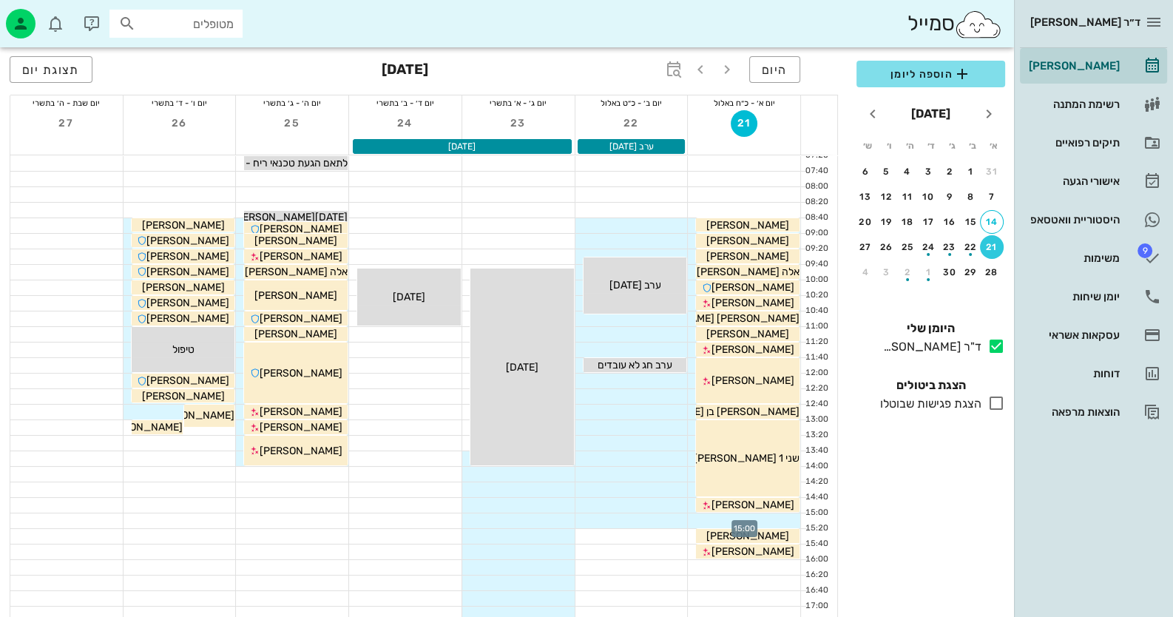
click at [773, 517] on div at bounding box center [744, 520] width 112 height 15
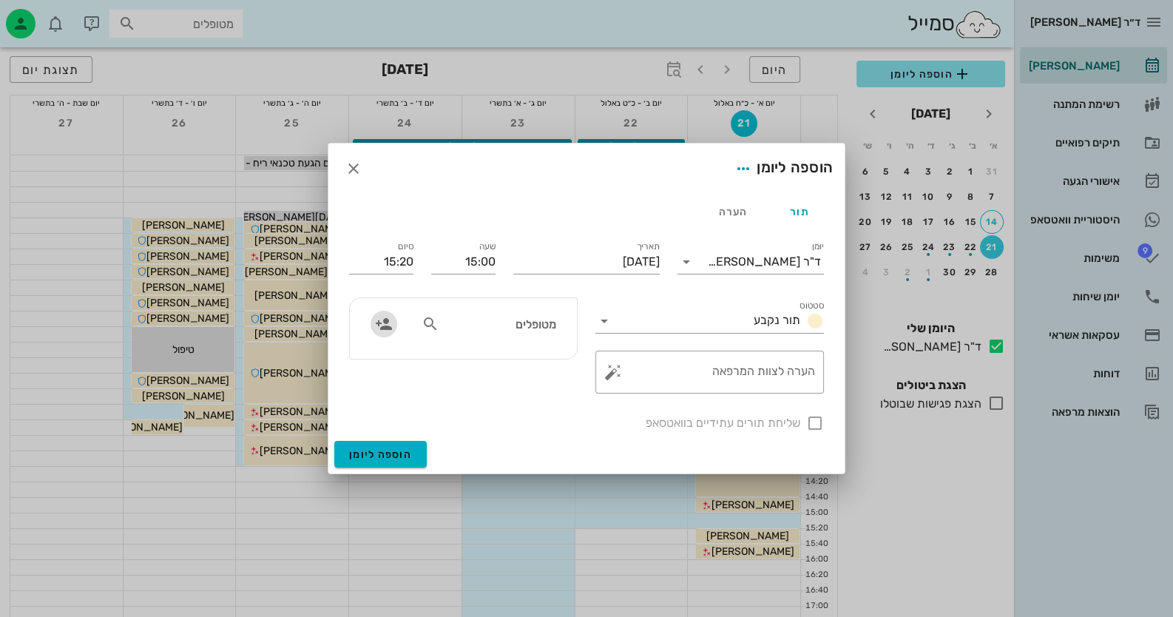
click at [385, 326] on icon "button" at bounding box center [384, 324] width 18 height 18
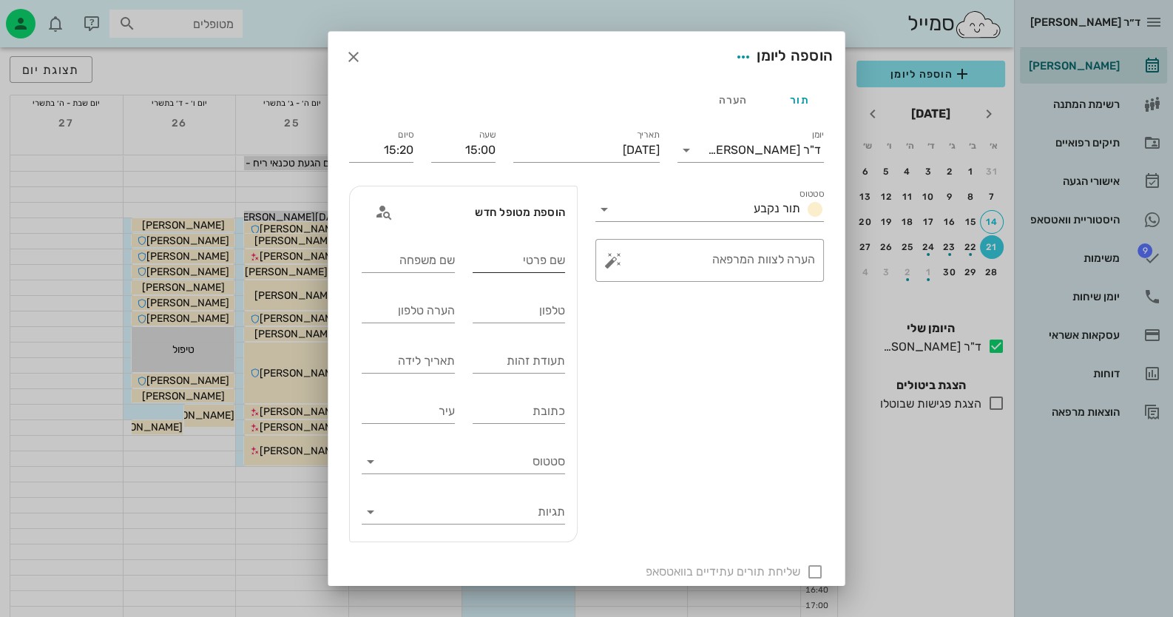
click at [545, 268] on input "שם פרטי" at bounding box center [519, 261] width 93 height 24
drag, startPoint x: 534, startPoint y: 263, endPoint x: 618, endPoint y: 262, distance: 83.6
click at [618, 262] on div "יומן ד"ר [PERSON_NAME] תור נקבע תאריך [DATE] שעה 15:00 סיום 15:20 סטטוס תור נקב…" at bounding box center [586, 354] width 493 height 472
type input "[PERSON_NAME]"
drag, startPoint x: 549, startPoint y: 254, endPoint x: 575, endPoint y: 256, distance: 26.0
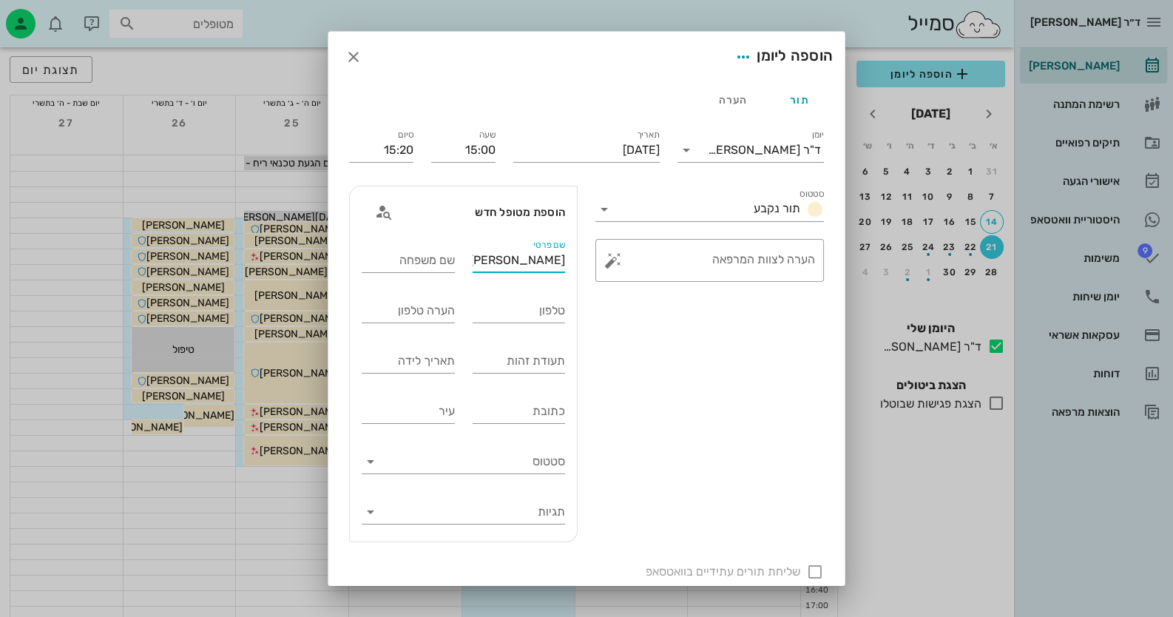
click at [575, 253] on div "שם פרטי [PERSON_NAME]" at bounding box center [519, 262] width 111 height 50
click at [562, 261] on input "[PERSON_NAME]" at bounding box center [519, 261] width 93 height 24
click at [429, 266] on input "שם משפחה" at bounding box center [408, 261] width 93 height 24
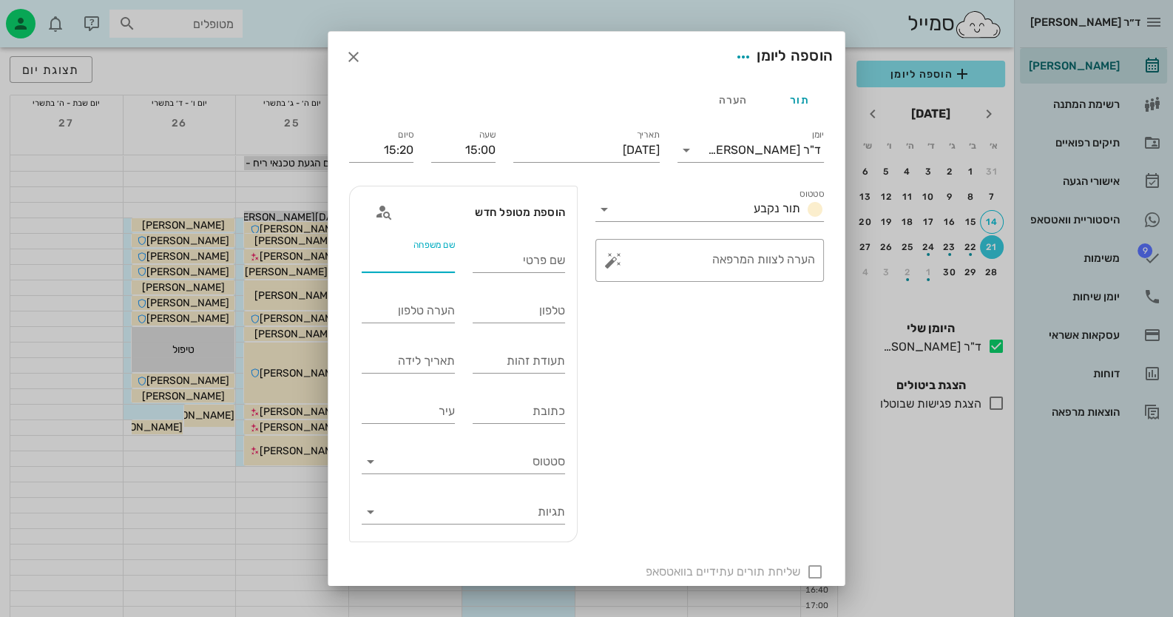
paste input "[PERSON_NAME]"
type input "[PERSON_NAME]"
click at [533, 264] on input "שם פרטי" at bounding box center [519, 261] width 93 height 24
type input "[PERSON_NAME]"
click at [556, 354] on div "תעודת זהות" at bounding box center [519, 361] width 93 height 24
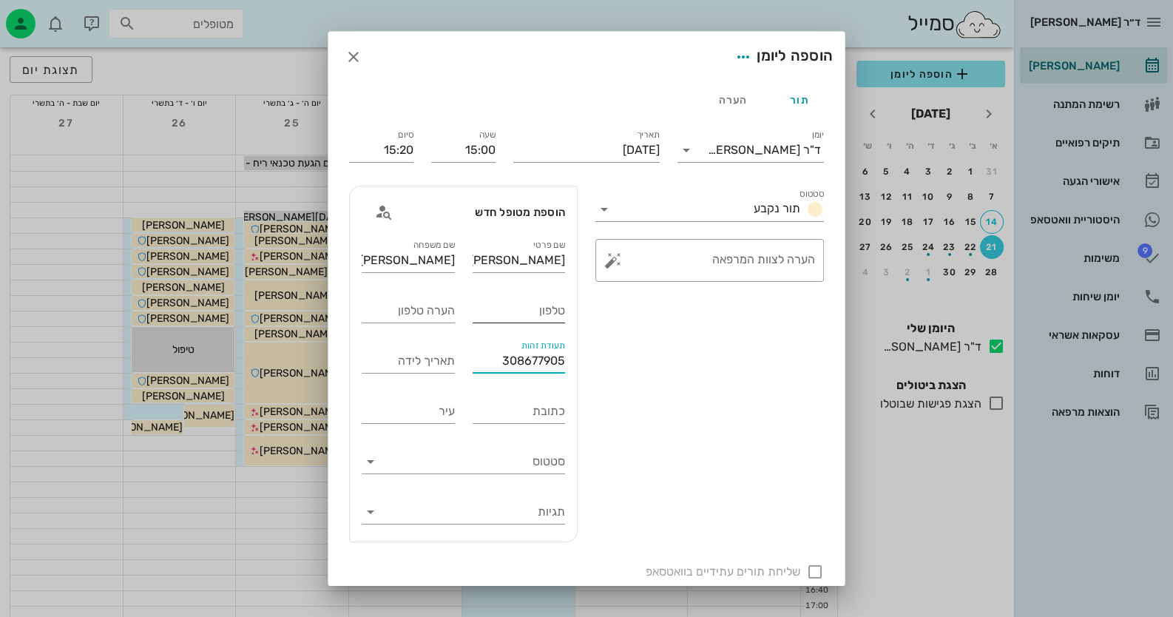
type input "308677905"
click at [540, 307] on input "טלפון" at bounding box center [519, 311] width 93 height 24
type input "0523207646"
click at [619, 256] on button "button" at bounding box center [613, 261] width 18 height 18
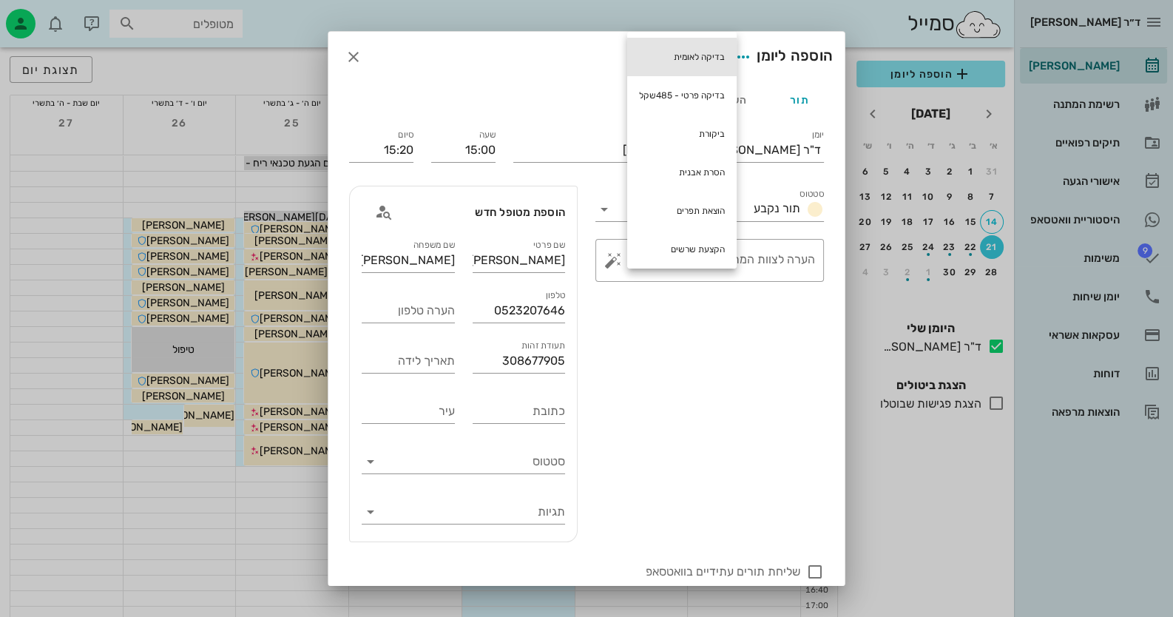
click at [695, 58] on div "בדיקה לאומית" at bounding box center [681, 57] width 109 height 38
type textarea "בדיקה לאומית"
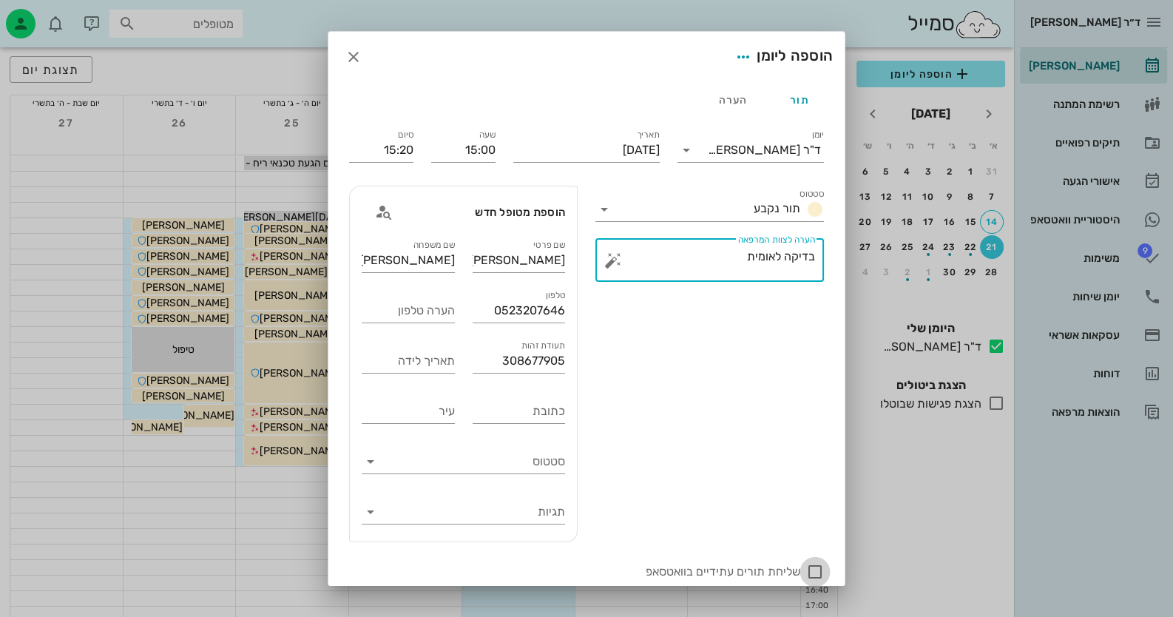
click at [819, 571] on div at bounding box center [815, 571] width 25 height 25
checkbox input "true"
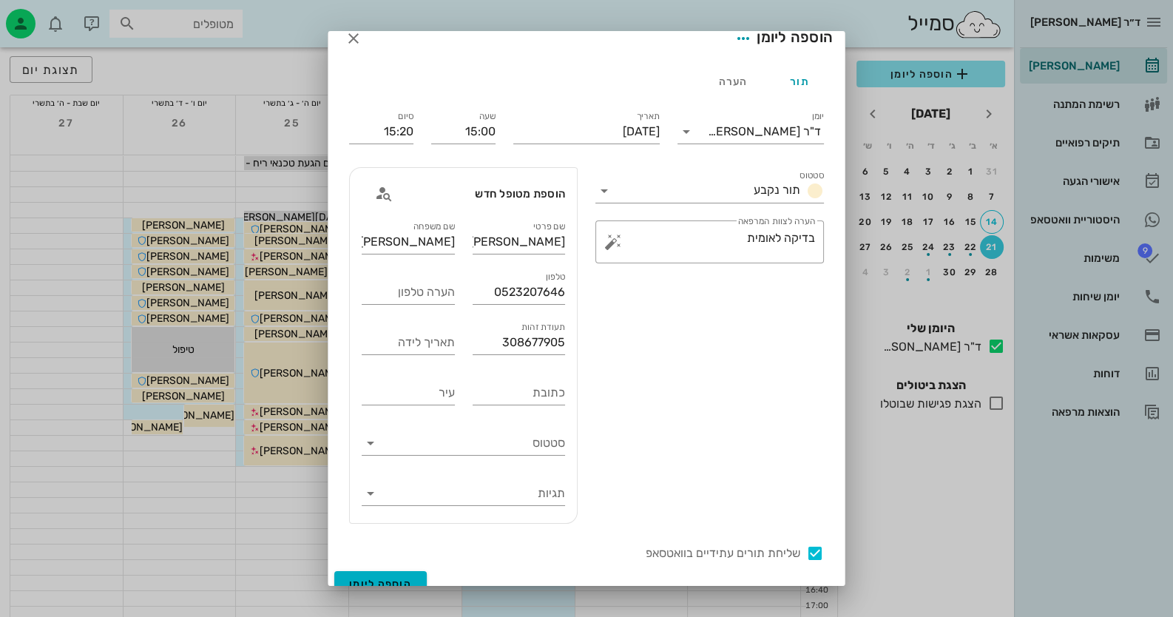
scroll to position [36, 0]
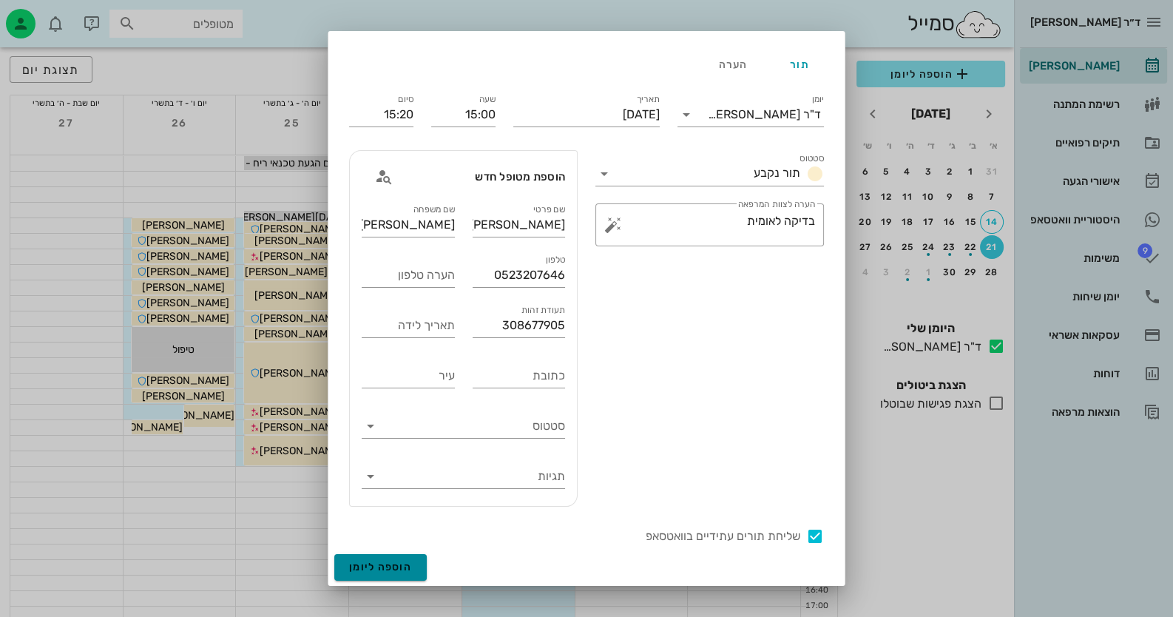
click at [410, 576] on button "הוספה ליומן" at bounding box center [380, 567] width 92 height 27
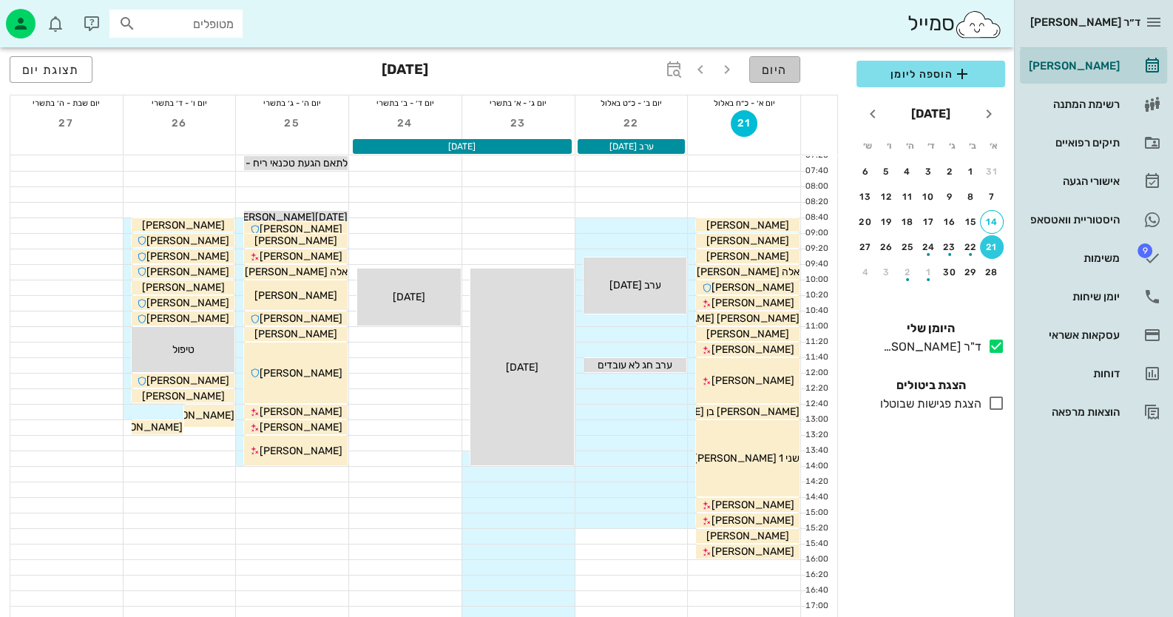
click at [769, 77] on button "היום" at bounding box center [774, 69] width 51 height 27
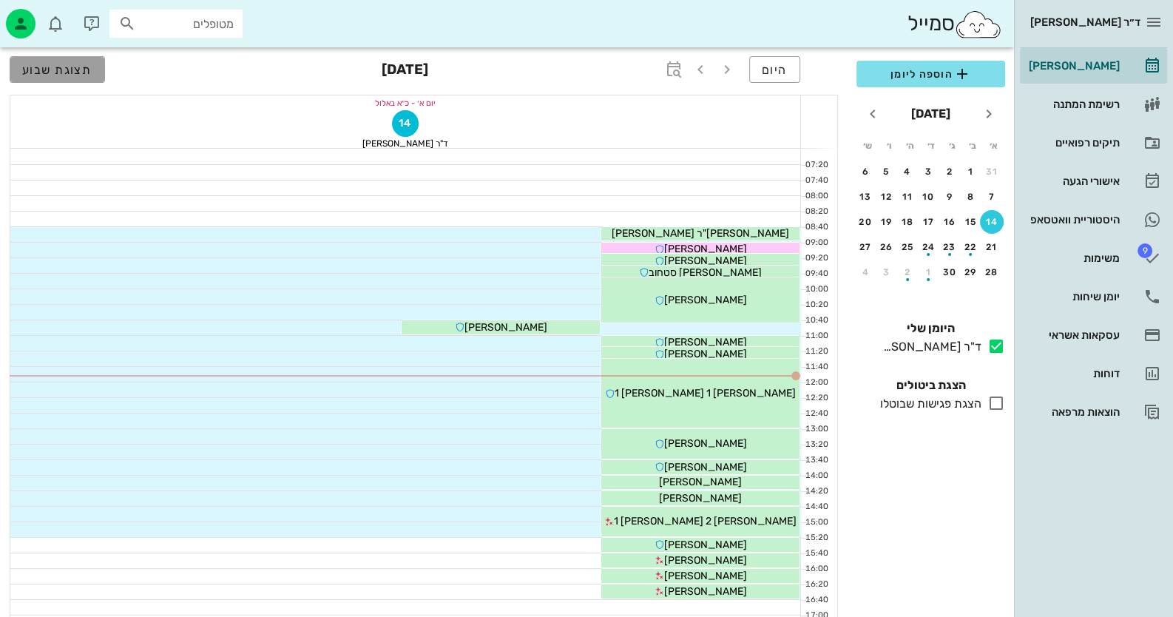
click at [75, 67] on span "תצוגת שבוע" at bounding box center [57, 70] width 70 height 14
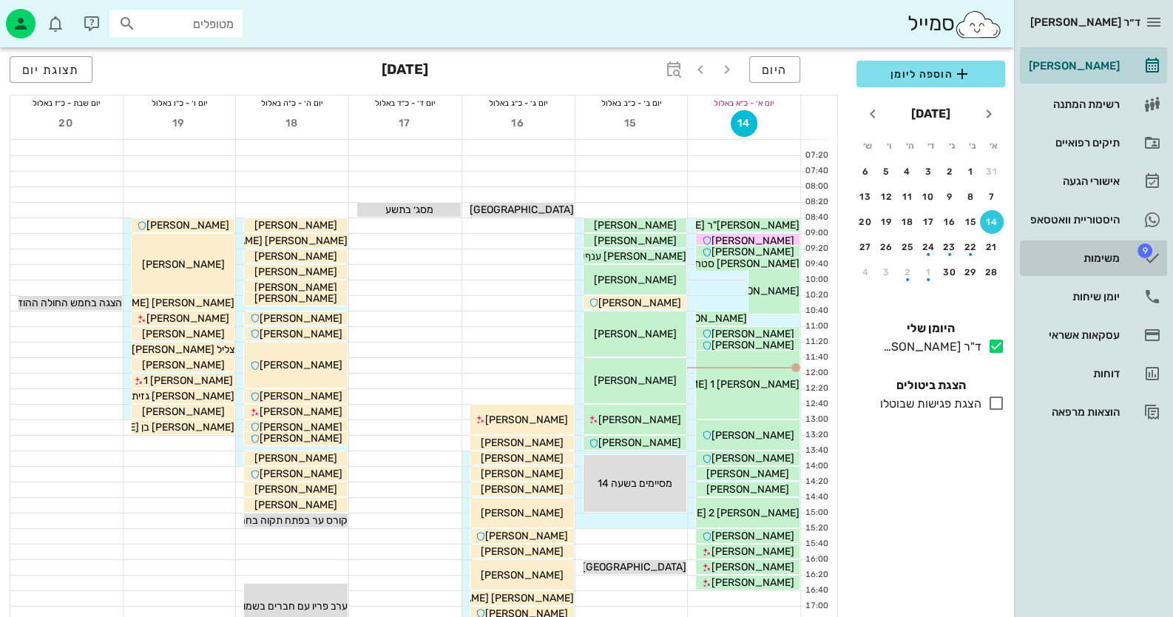
click at [1117, 274] on link "9 משימות" at bounding box center [1093, 258] width 147 height 36
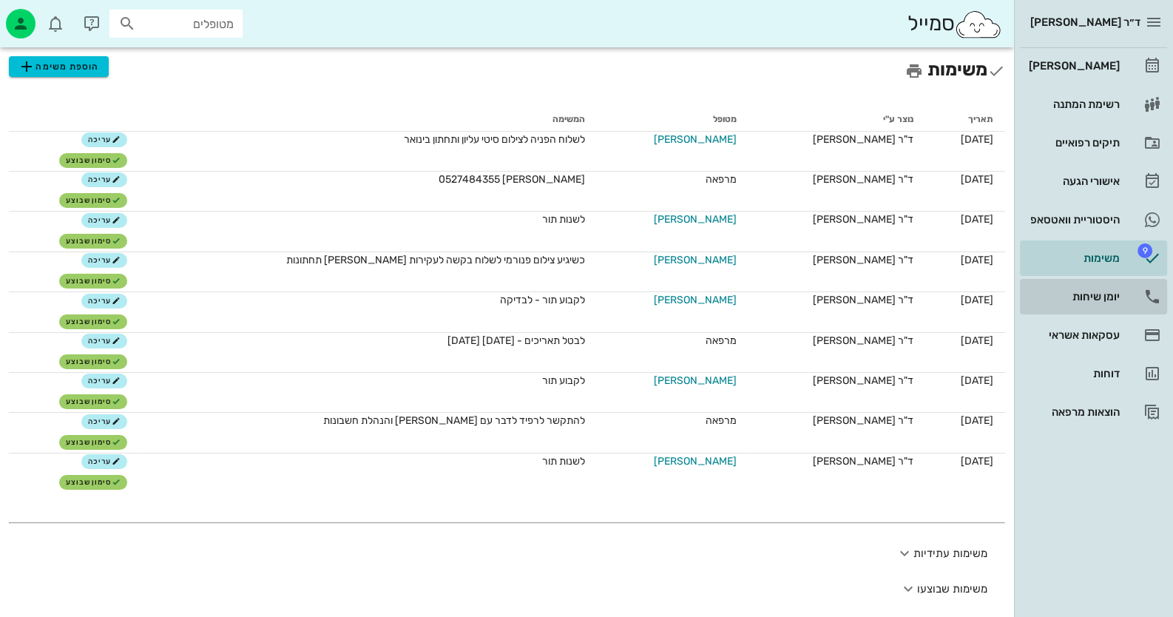
click at [1113, 303] on div "יומן שיחות" at bounding box center [1073, 297] width 94 height 24
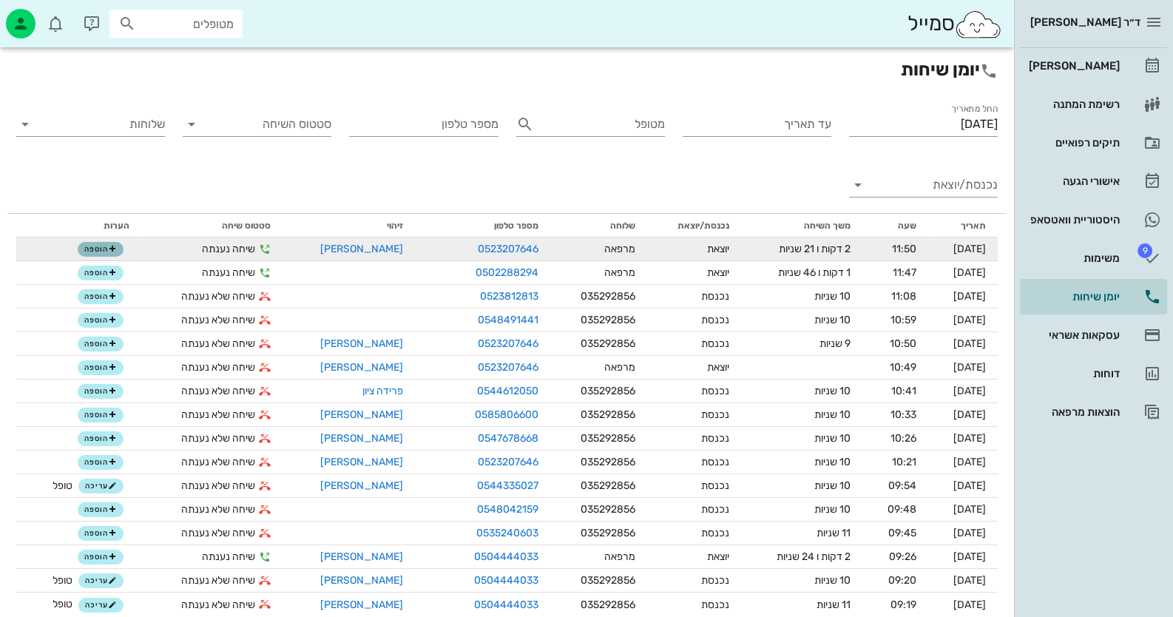
click at [85, 249] on span "הוספה" at bounding box center [100, 249] width 33 height 9
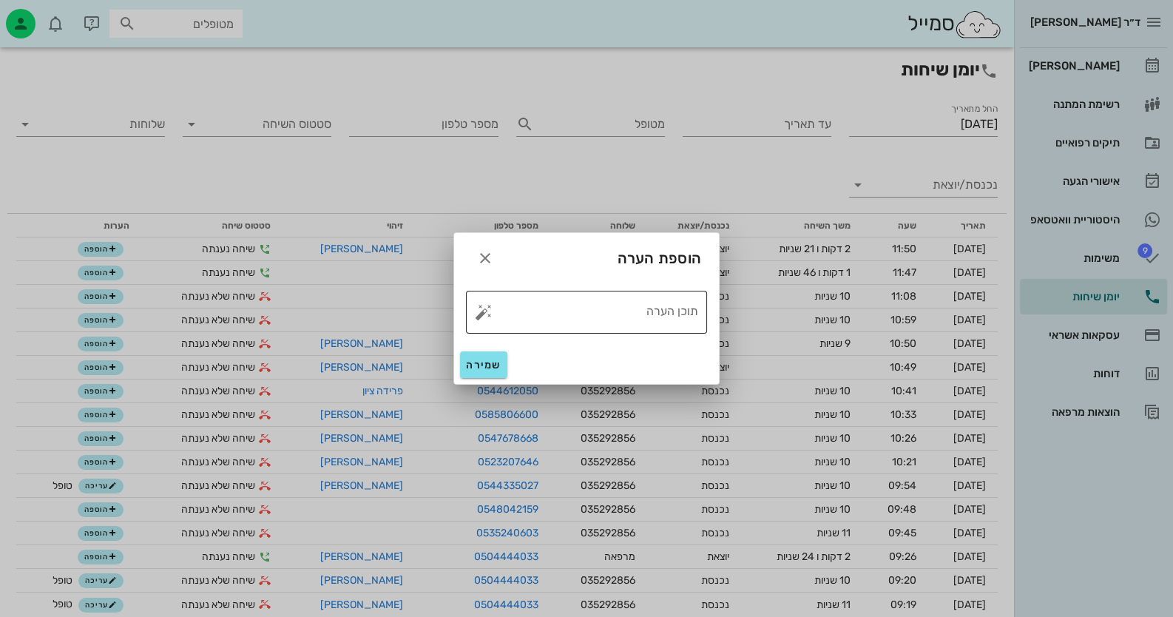
click at [485, 313] on button "button" at bounding box center [484, 312] width 18 height 18
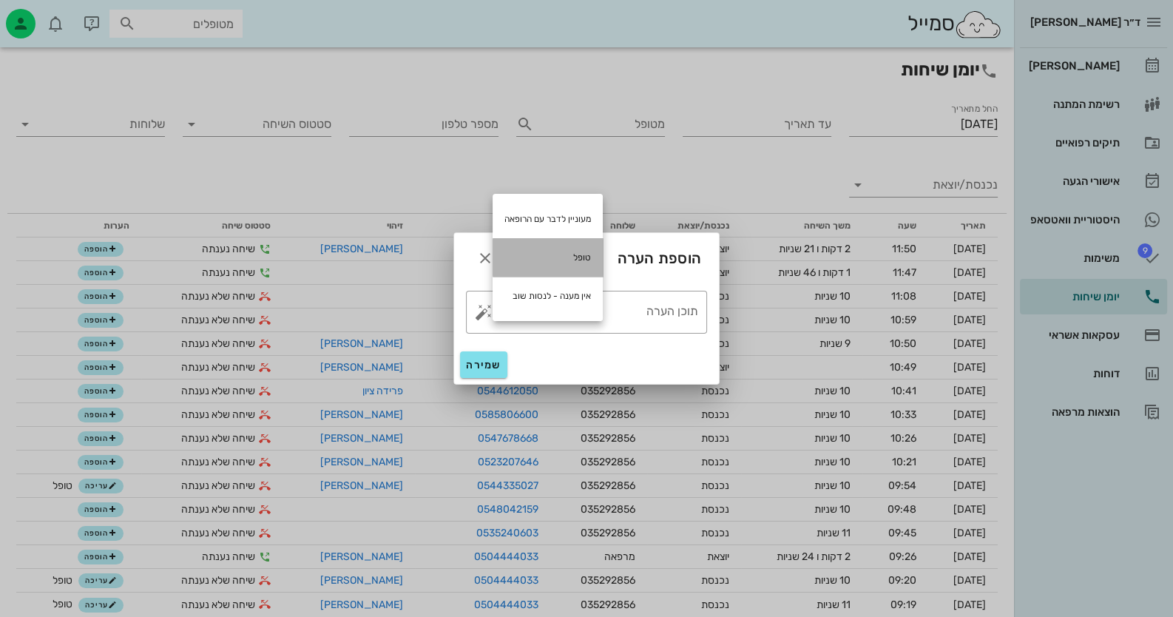
click at [543, 263] on div "טופל" at bounding box center [548, 257] width 110 height 38
type textarea "טופל"
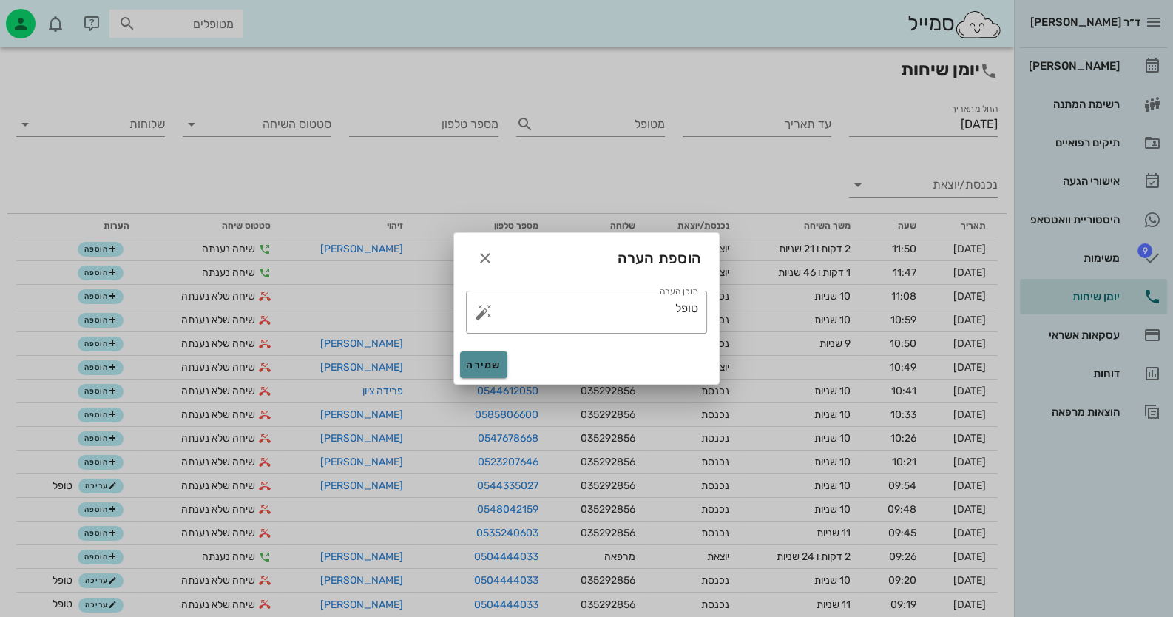
click at [482, 363] on span "שמירה" at bounding box center [484, 365] width 36 height 13
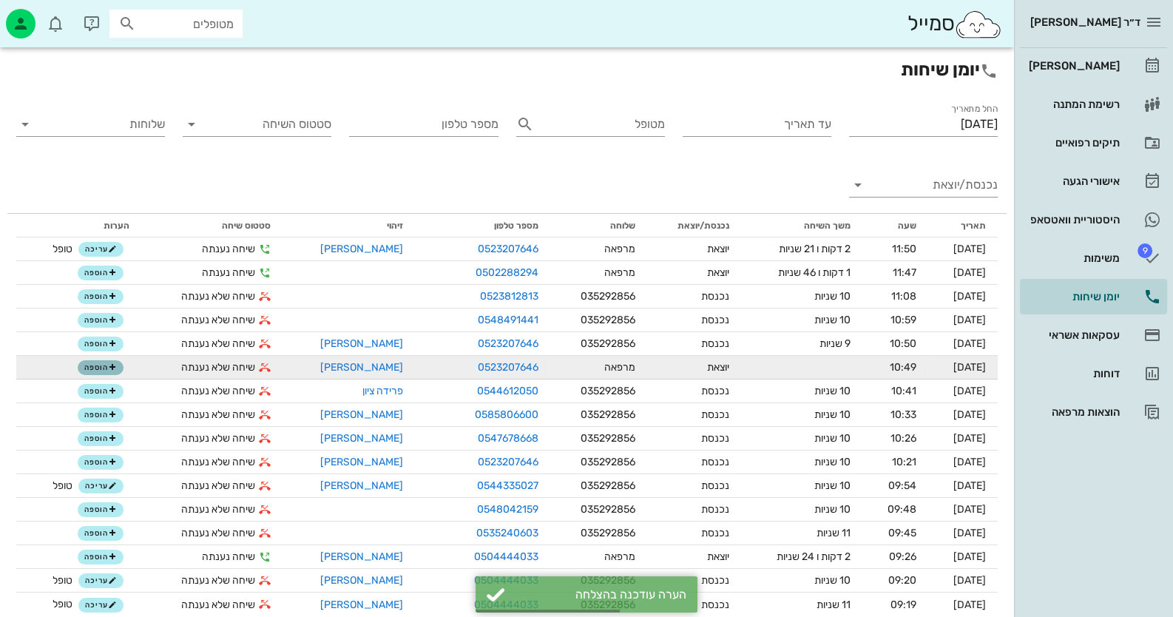
click at [104, 366] on span "הוספה" at bounding box center [100, 367] width 33 height 9
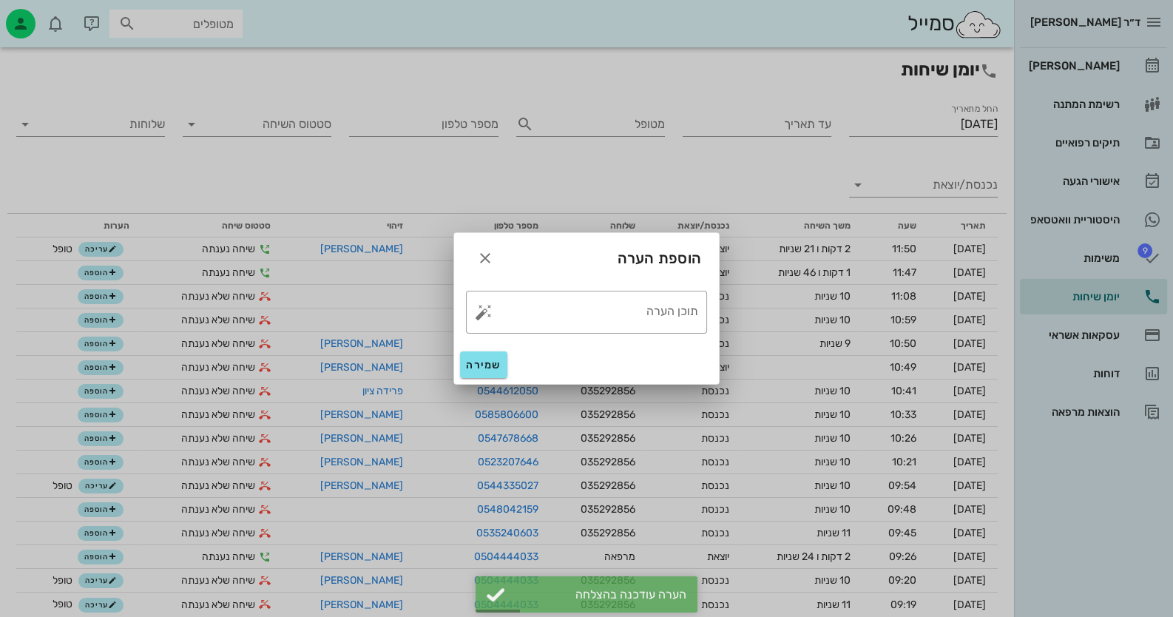
click at [936, 169] on div at bounding box center [586, 308] width 1173 height 617
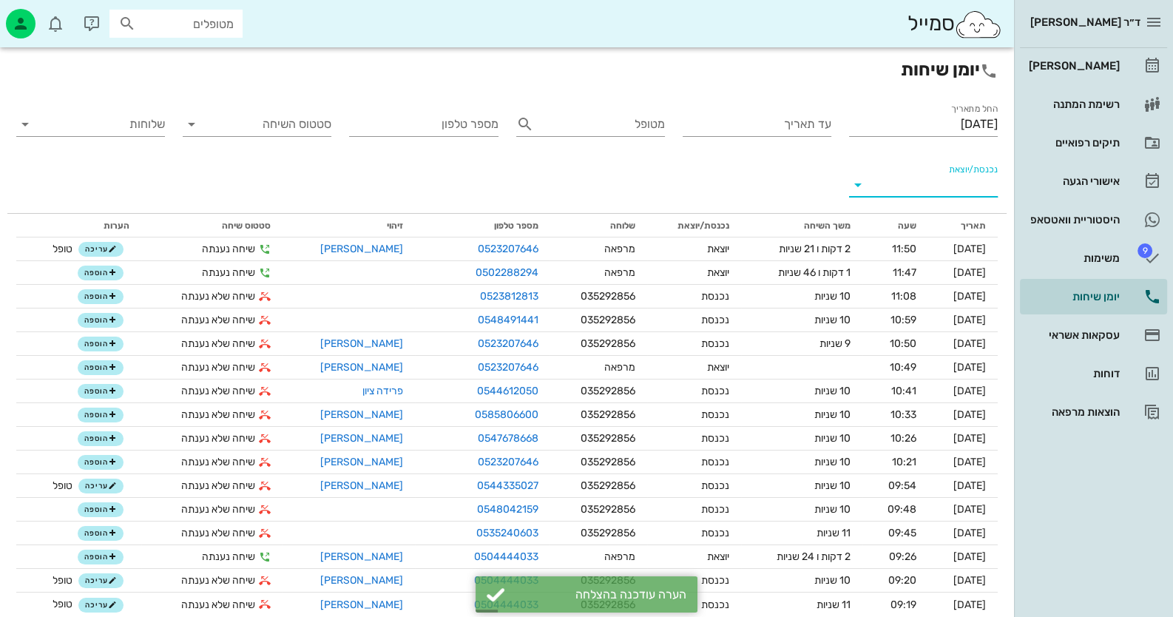
click at [940, 187] on input "נכנסת/יוצאת" at bounding box center [935, 185] width 125 height 24
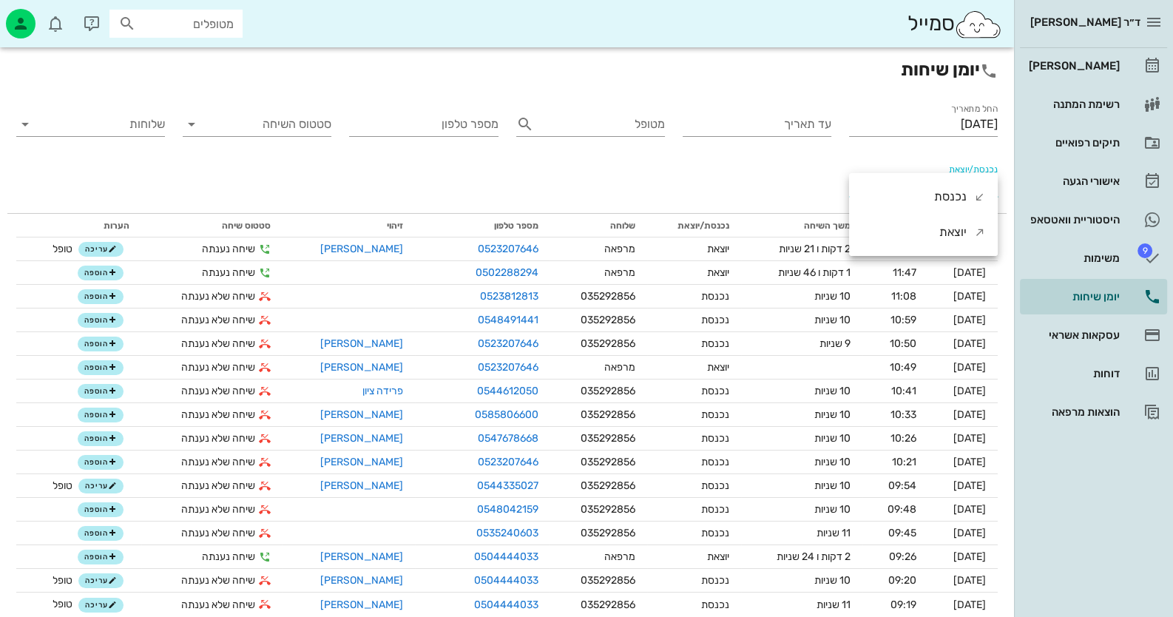
click at [940, 187] on div "נכנסת" at bounding box center [950, 197] width 33 height 36
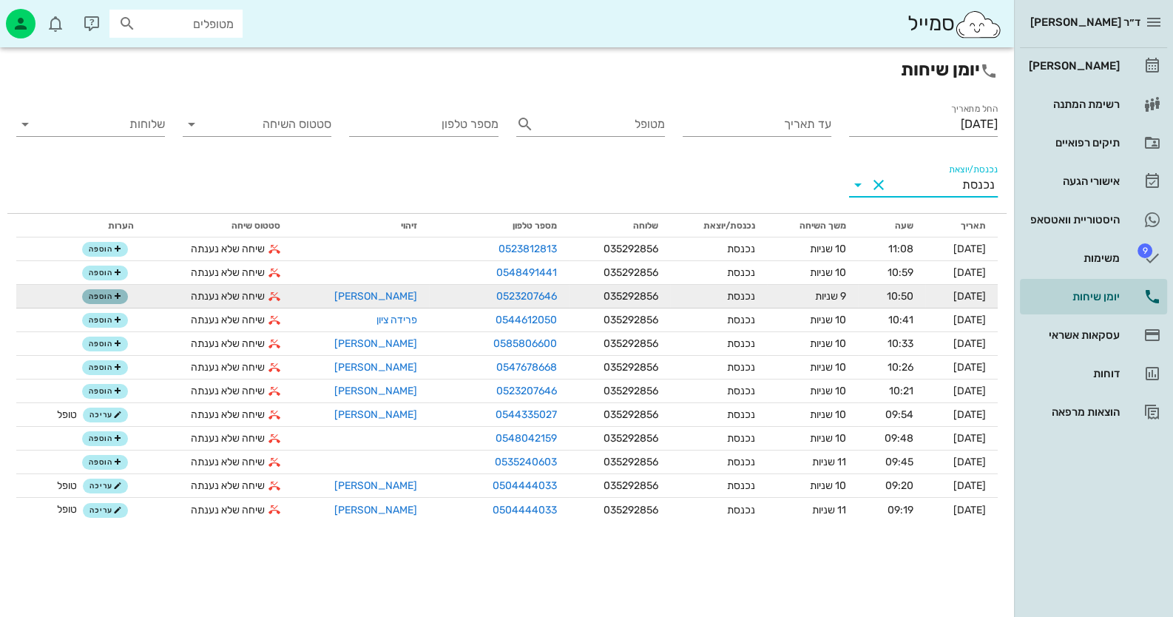
click at [111, 303] on button "הוספה" at bounding box center [105, 296] width 46 height 15
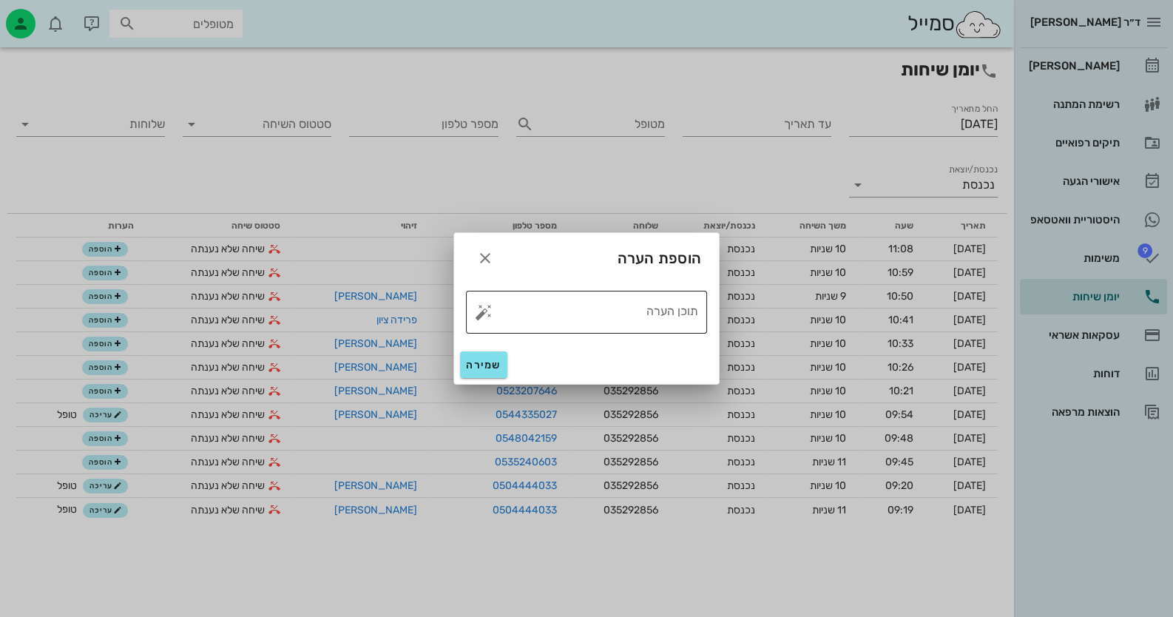
click at [485, 314] on button "button" at bounding box center [484, 312] width 18 height 18
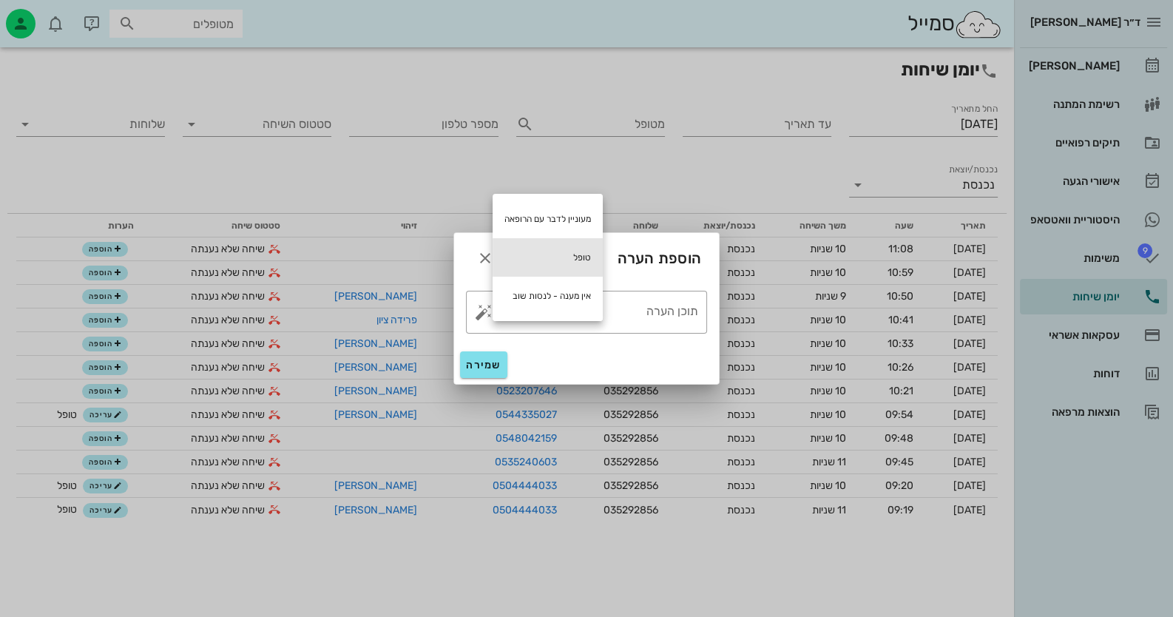
click at [567, 253] on div "טופל" at bounding box center [548, 257] width 110 height 38
type textarea "טופל"
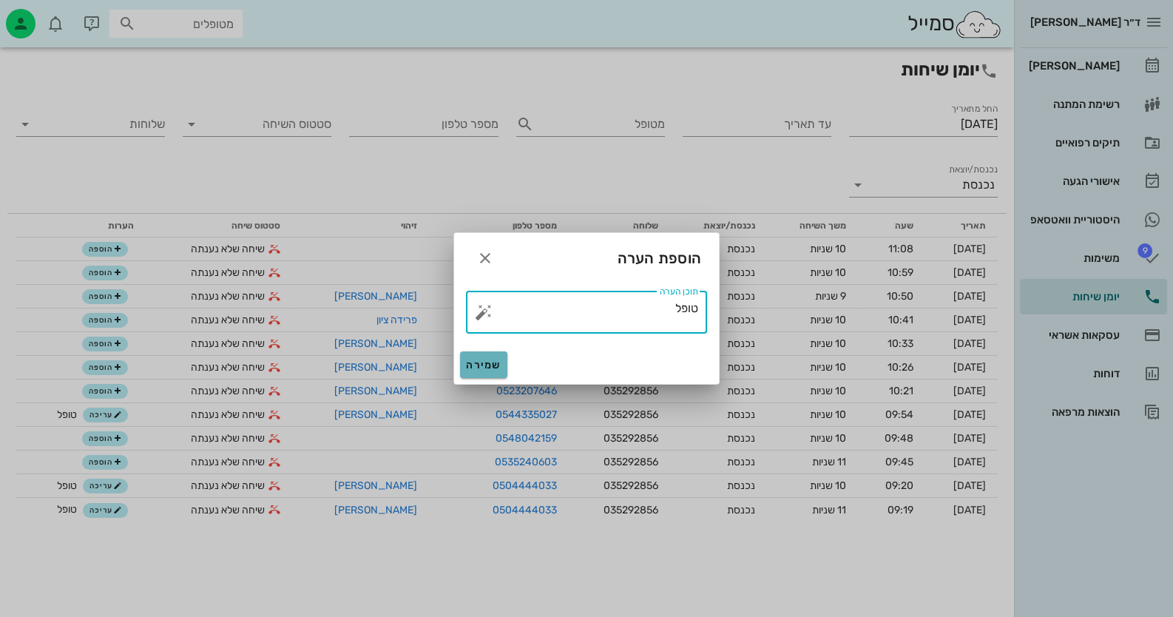
click at [483, 360] on span "שמירה" at bounding box center [484, 365] width 36 height 13
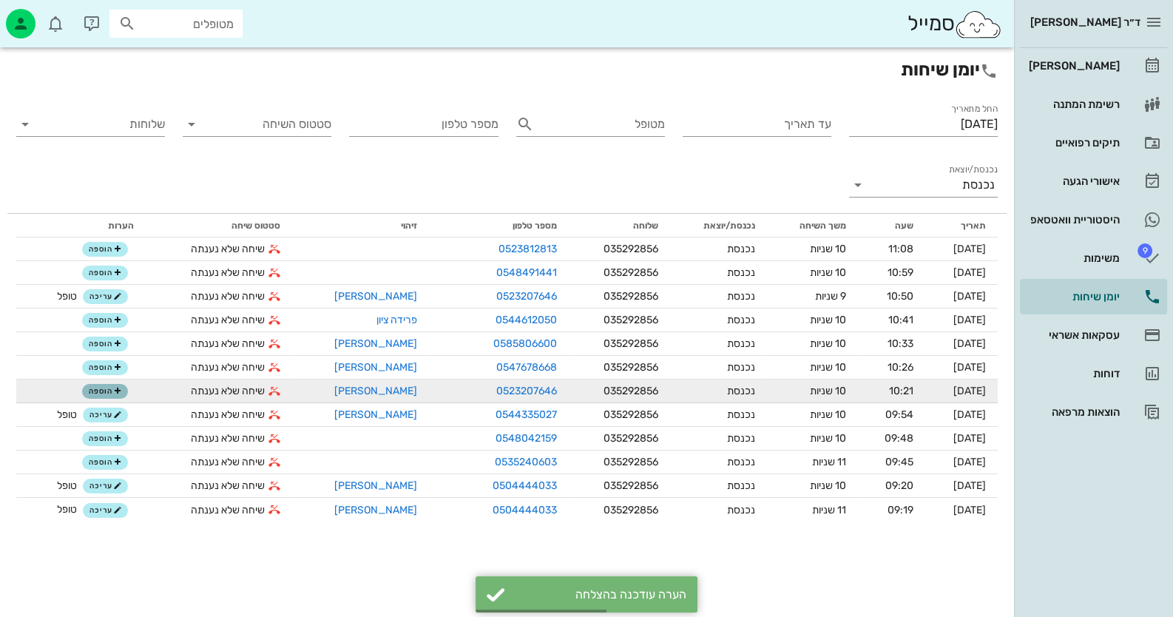
click at [94, 391] on span "הוספה" at bounding box center [105, 391] width 33 height 9
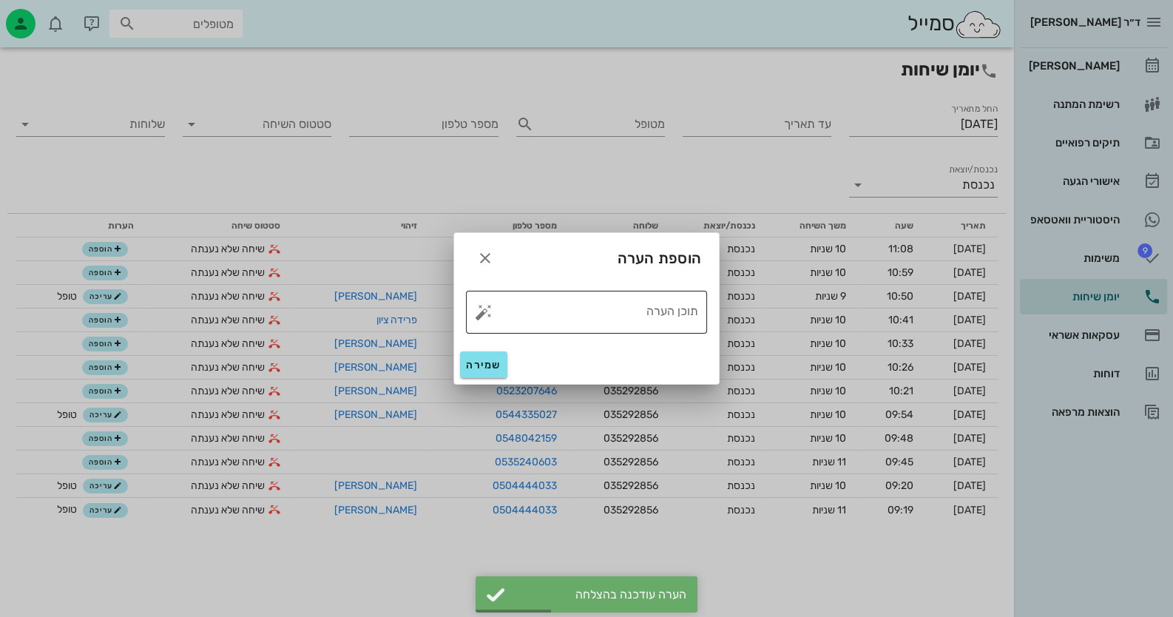
click at [481, 311] on button "button" at bounding box center [484, 312] width 18 height 18
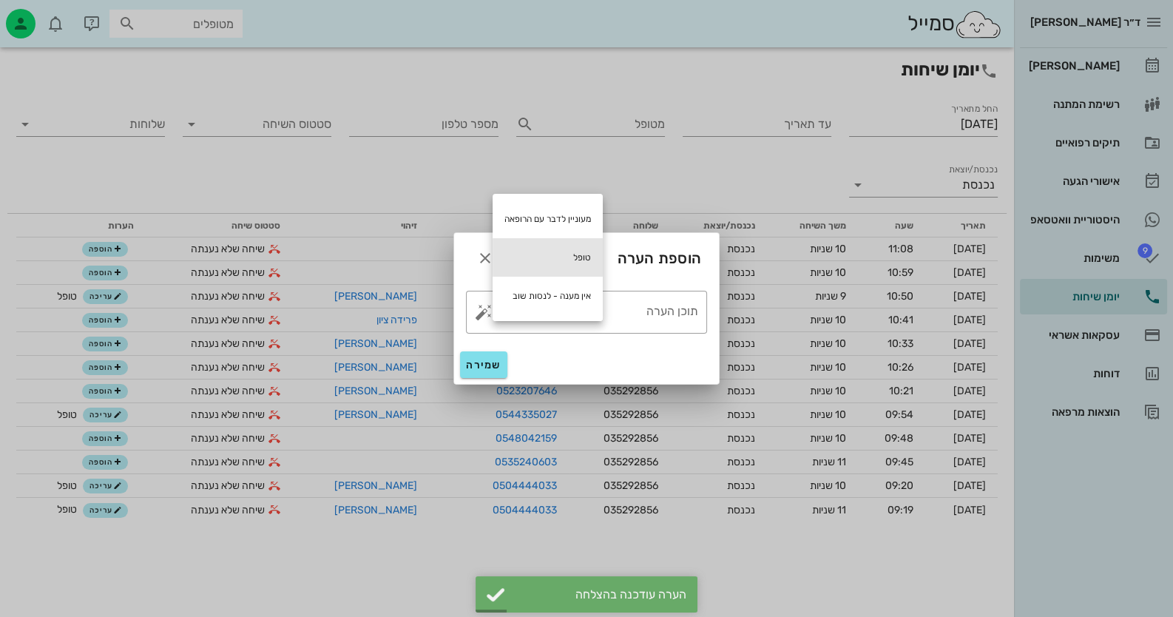
click at [582, 259] on div "טופל" at bounding box center [548, 257] width 110 height 38
type textarea "טופל"
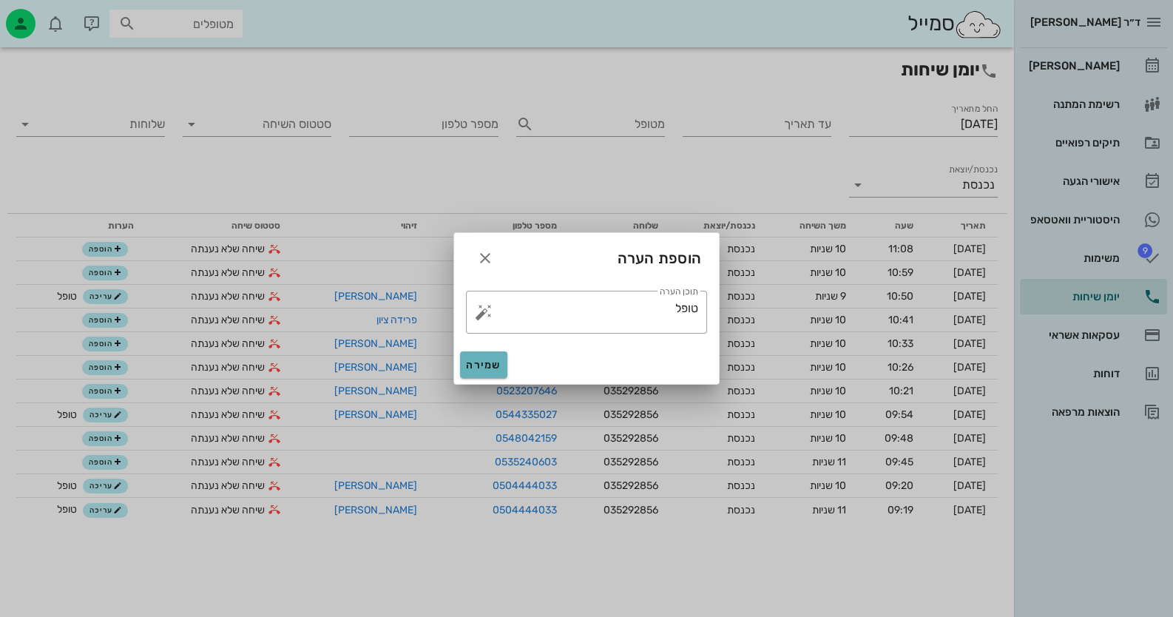
click at [488, 365] on span "שמירה" at bounding box center [484, 365] width 36 height 13
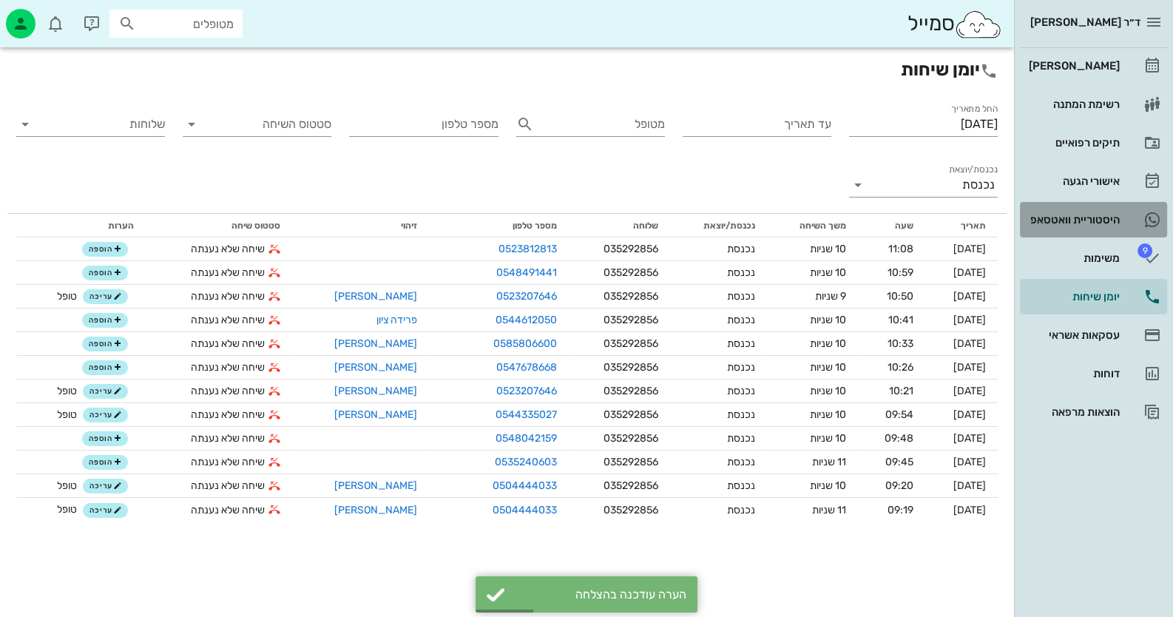
click at [1082, 215] on div "היסטוריית וואטסאפ" at bounding box center [1073, 220] width 94 height 12
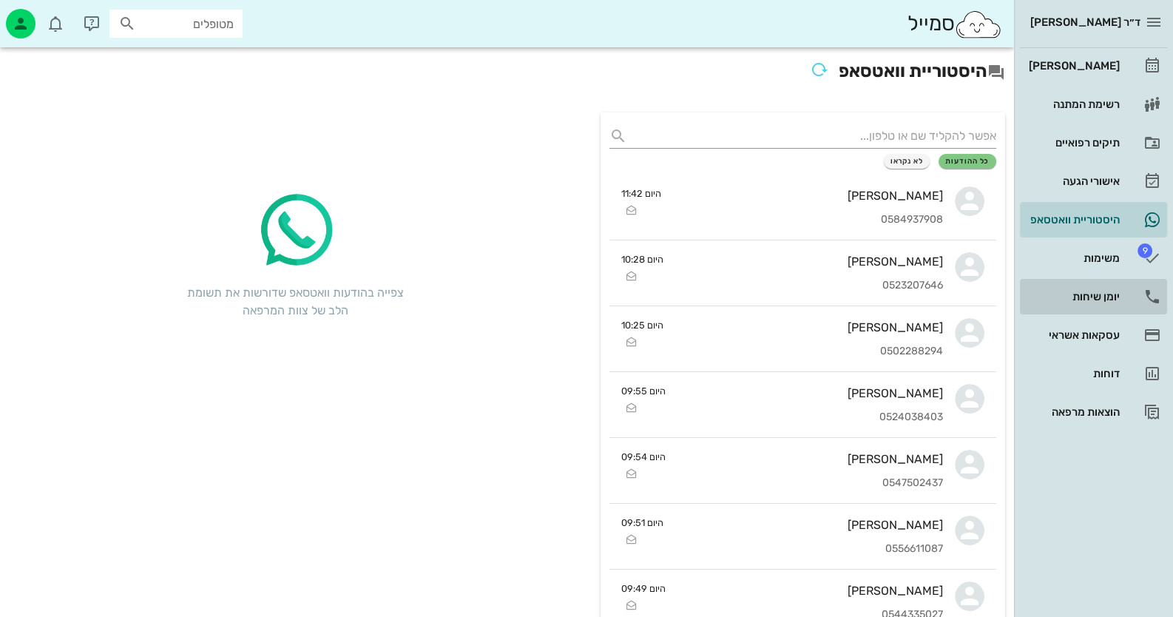
click at [1117, 280] on link "יומן שיחות" at bounding box center [1093, 297] width 147 height 36
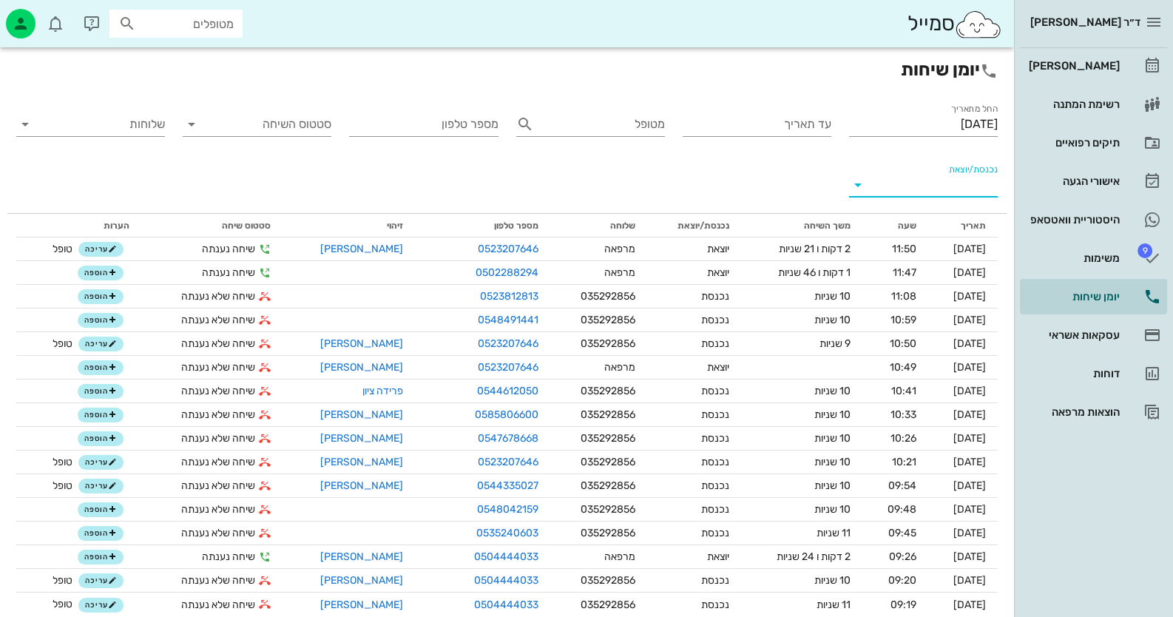
click at [928, 183] on input "נכנסת/יוצאת" at bounding box center [935, 185] width 125 height 24
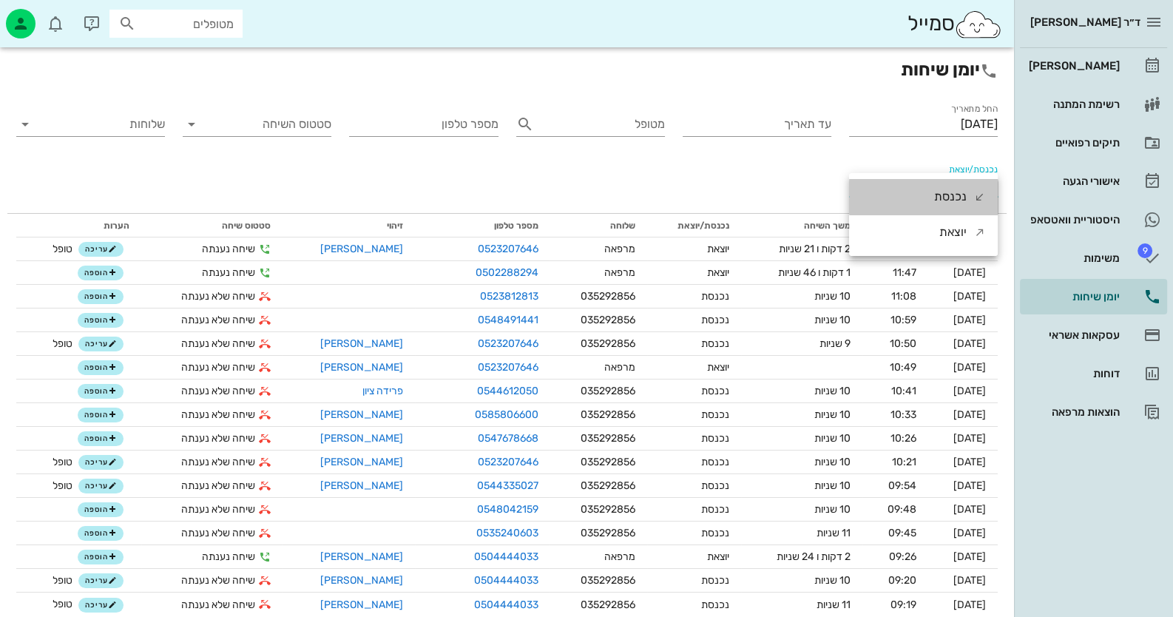
click at [928, 183] on div "נכנסת" at bounding box center [923, 197] width 149 height 36
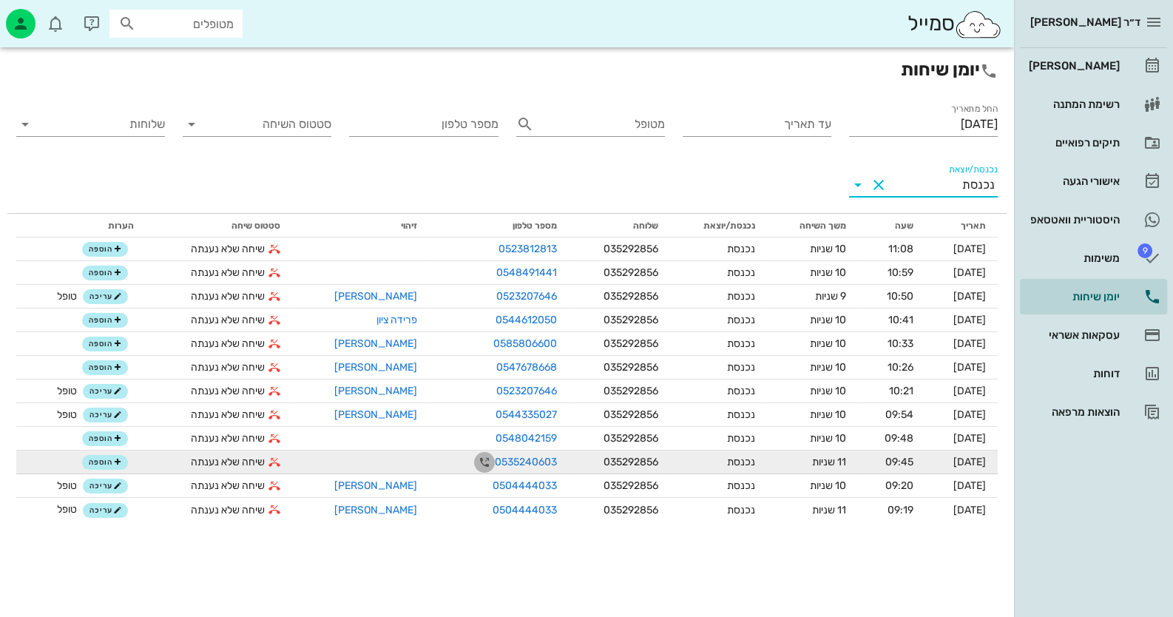
click at [476, 456] on icon "button" at bounding box center [485, 463] width 18 height 18
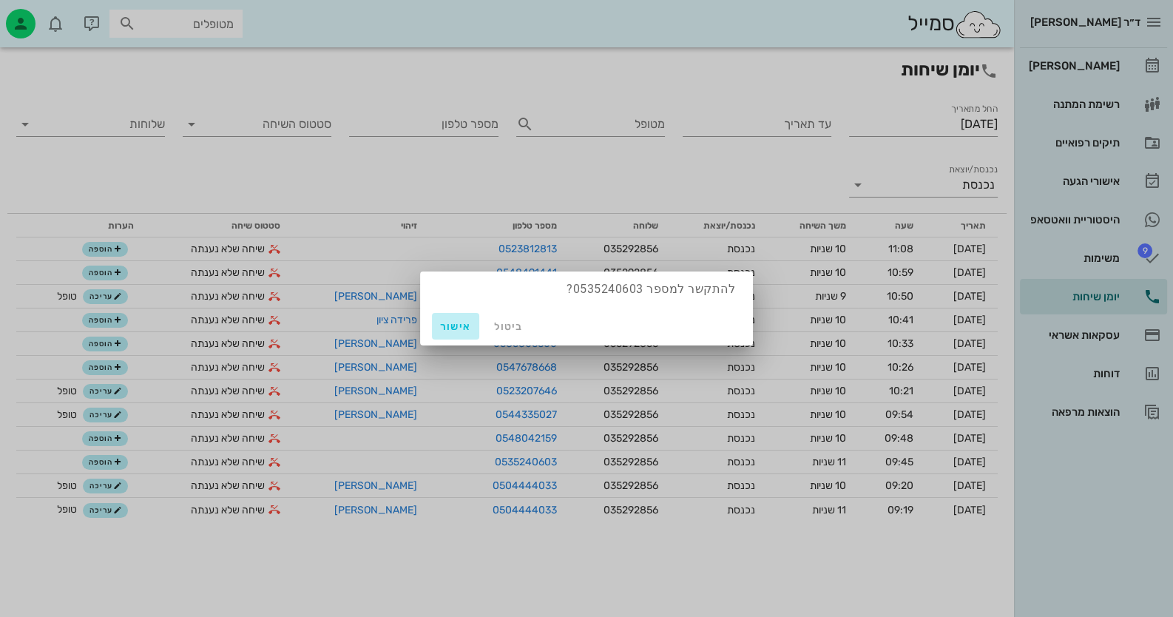
click at [445, 325] on span "אישור" at bounding box center [456, 326] width 36 height 13
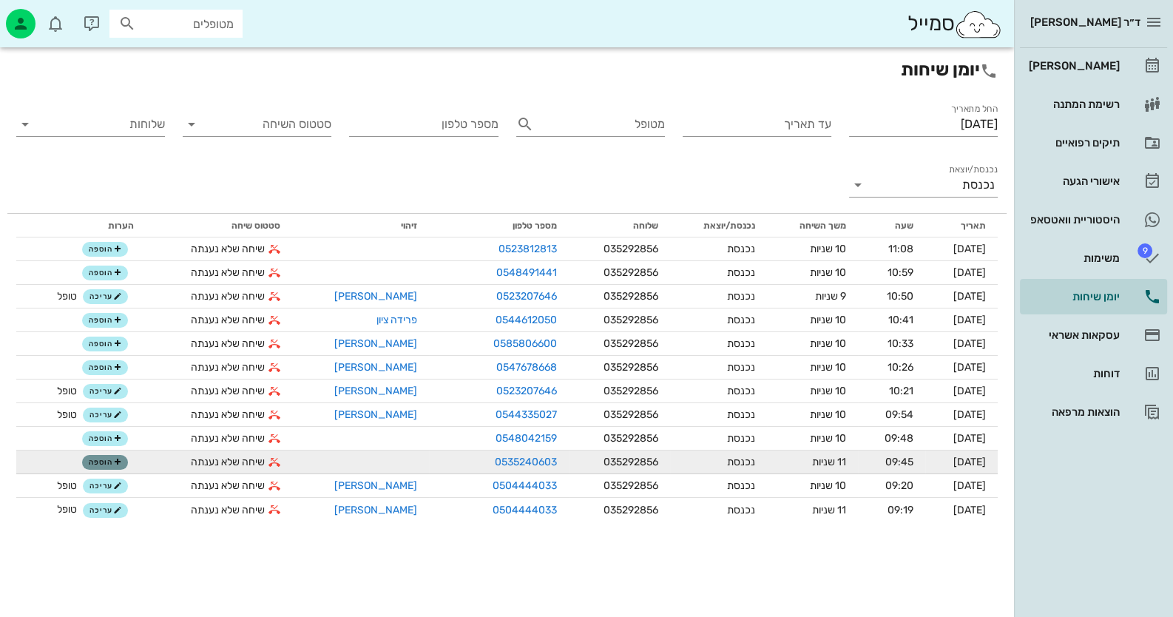
click at [116, 463] on icon "button" at bounding box center [117, 462] width 9 height 9
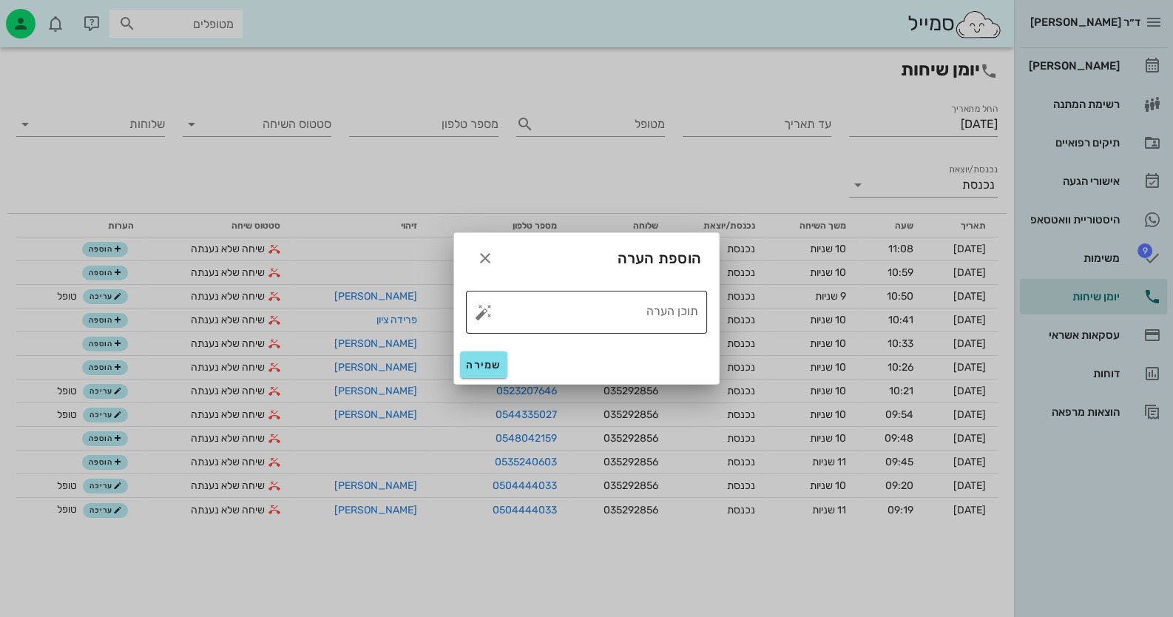
click at [482, 309] on button "button" at bounding box center [484, 312] width 18 height 18
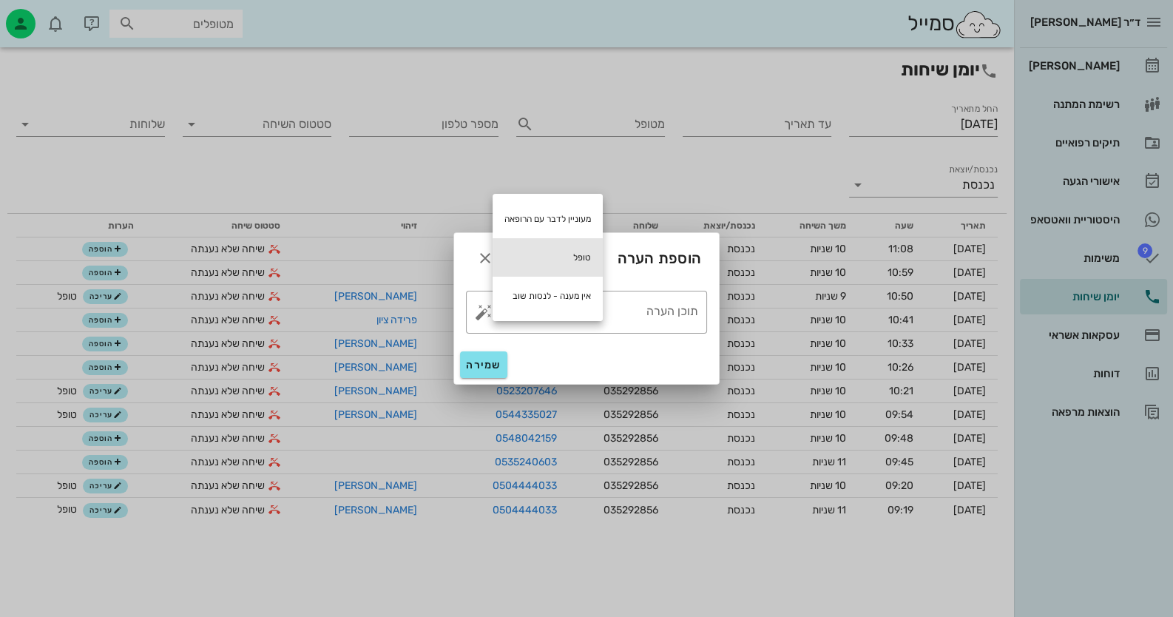
click at [573, 257] on div "טופל" at bounding box center [548, 257] width 110 height 38
type textarea "טופל"
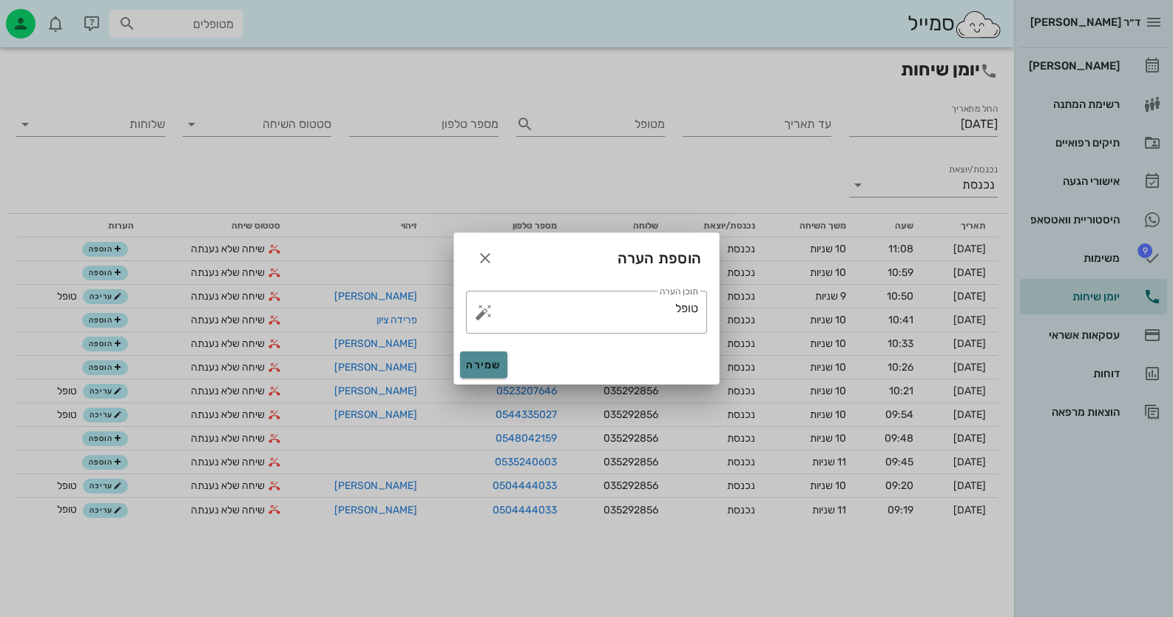
click at [481, 361] on span "שמירה" at bounding box center [484, 365] width 36 height 13
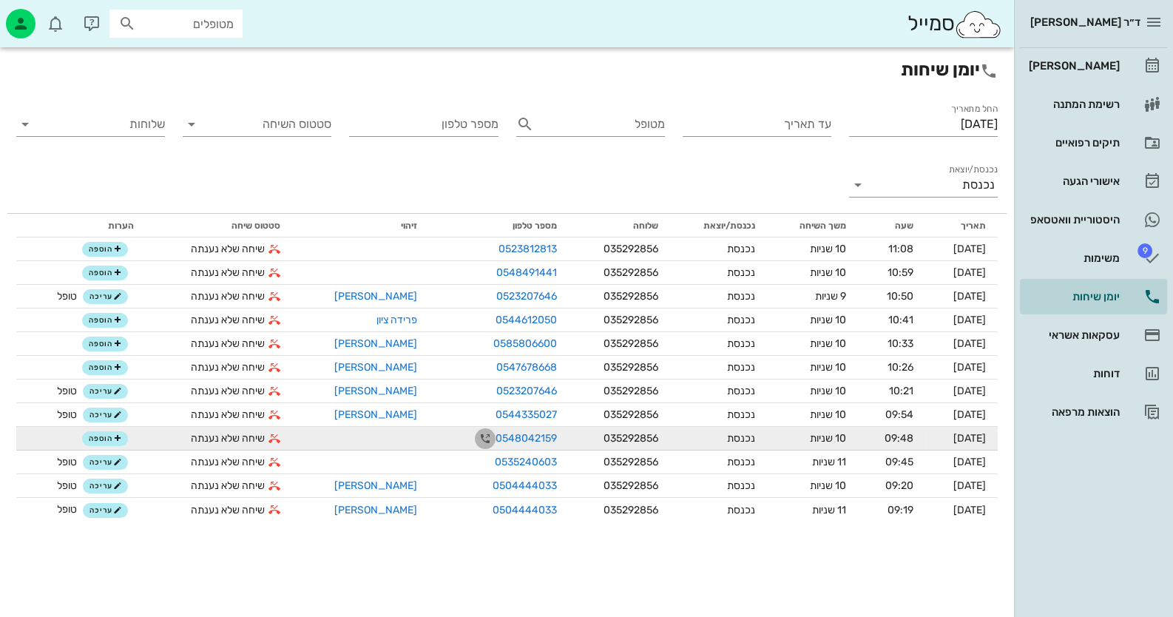
click at [476, 436] on icon "button" at bounding box center [485, 439] width 18 height 18
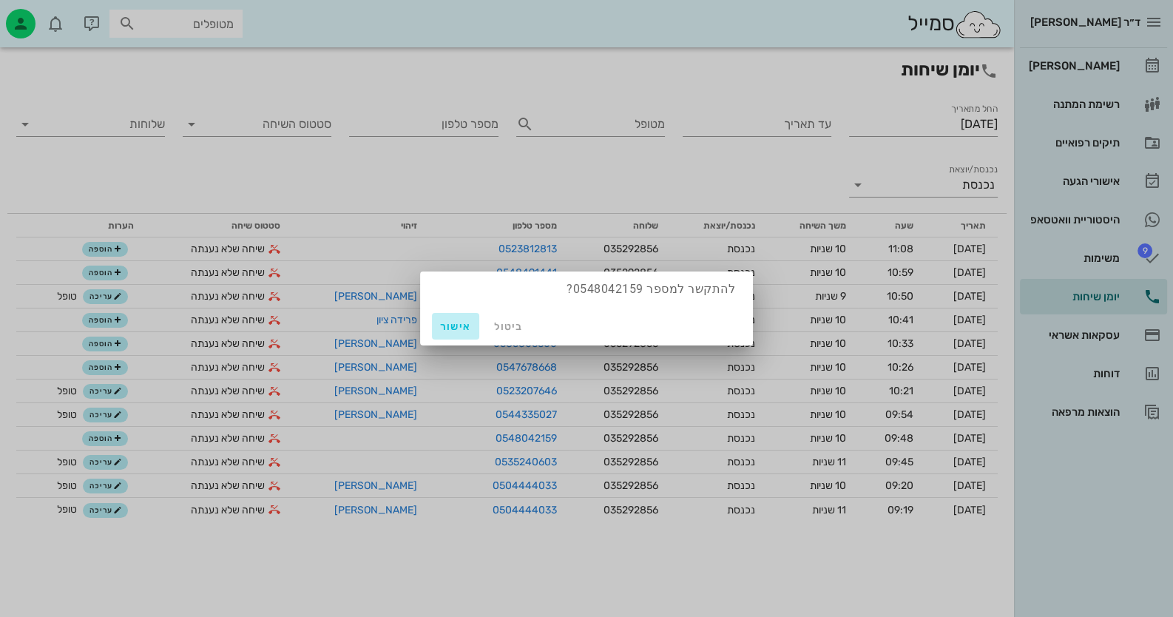
click at [458, 324] on span "אישור" at bounding box center [456, 326] width 36 height 13
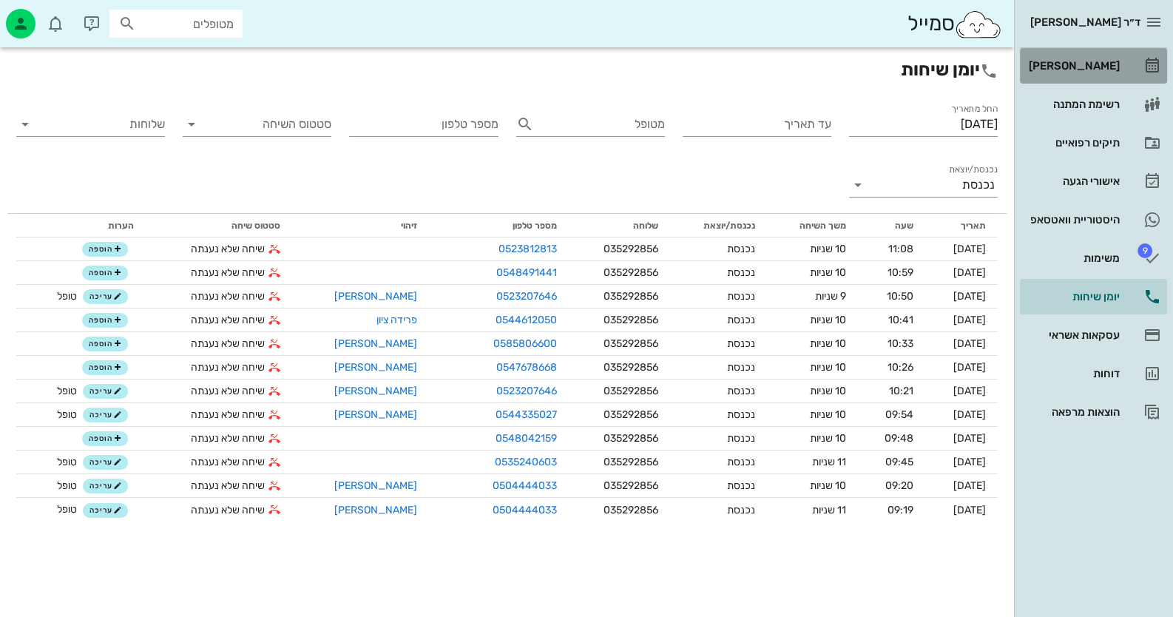
click at [1116, 56] on div "[PERSON_NAME]" at bounding box center [1073, 66] width 94 height 24
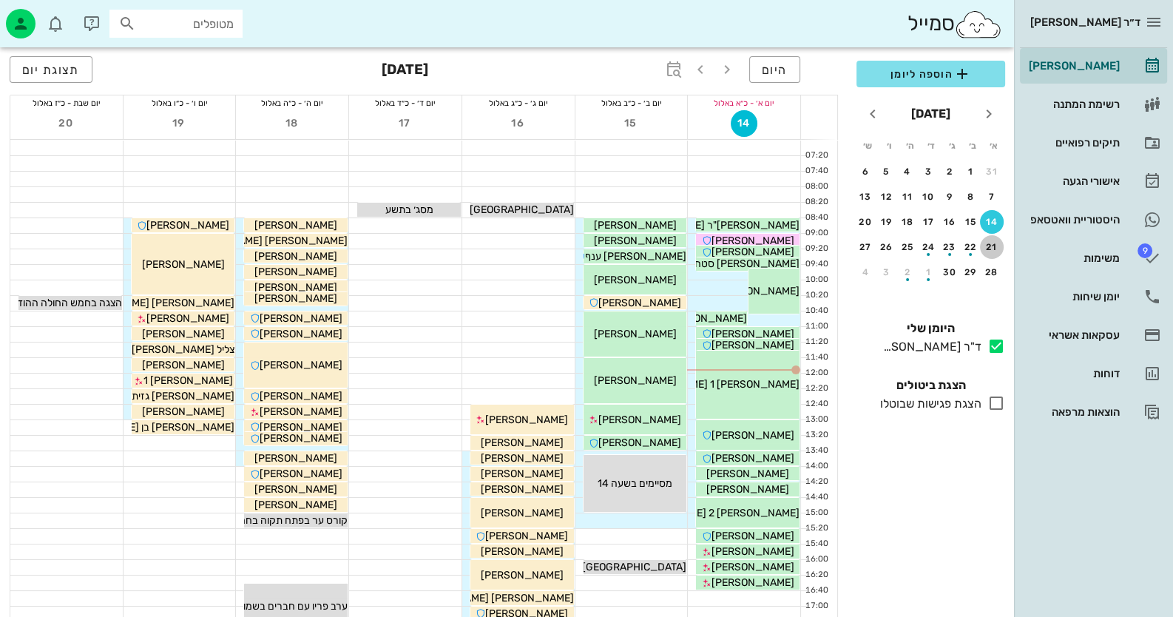
click at [998, 251] on div "21" at bounding box center [992, 247] width 24 height 10
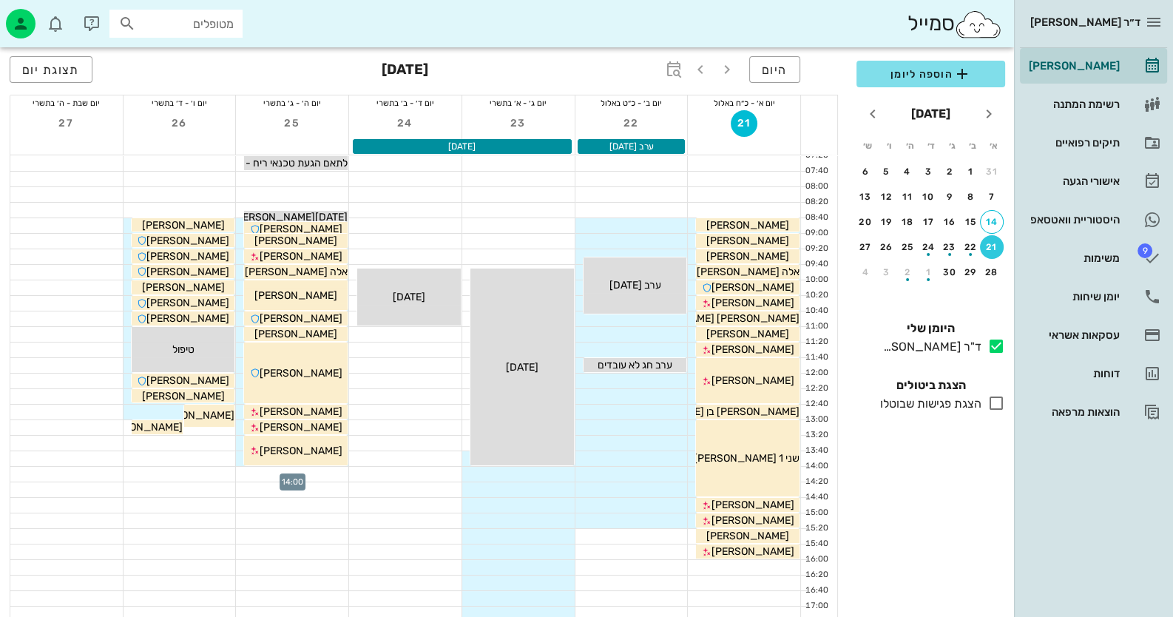
click at [317, 475] on div at bounding box center [292, 474] width 112 height 15
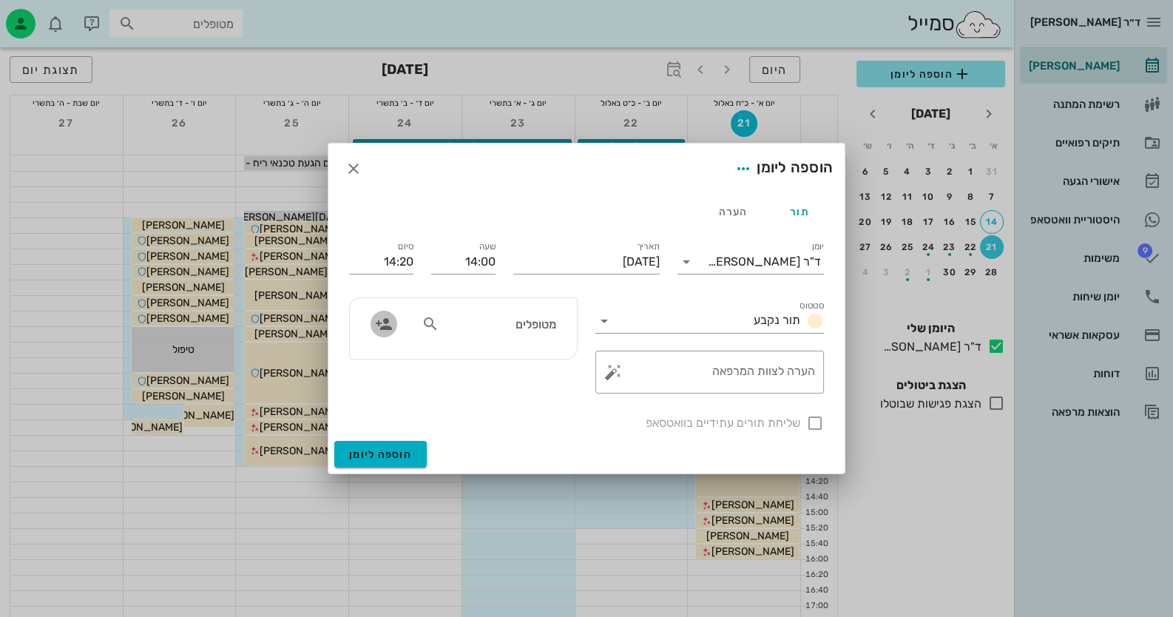
click at [392, 328] on icon "button" at bounding box center [384, 324] width 18 height 18
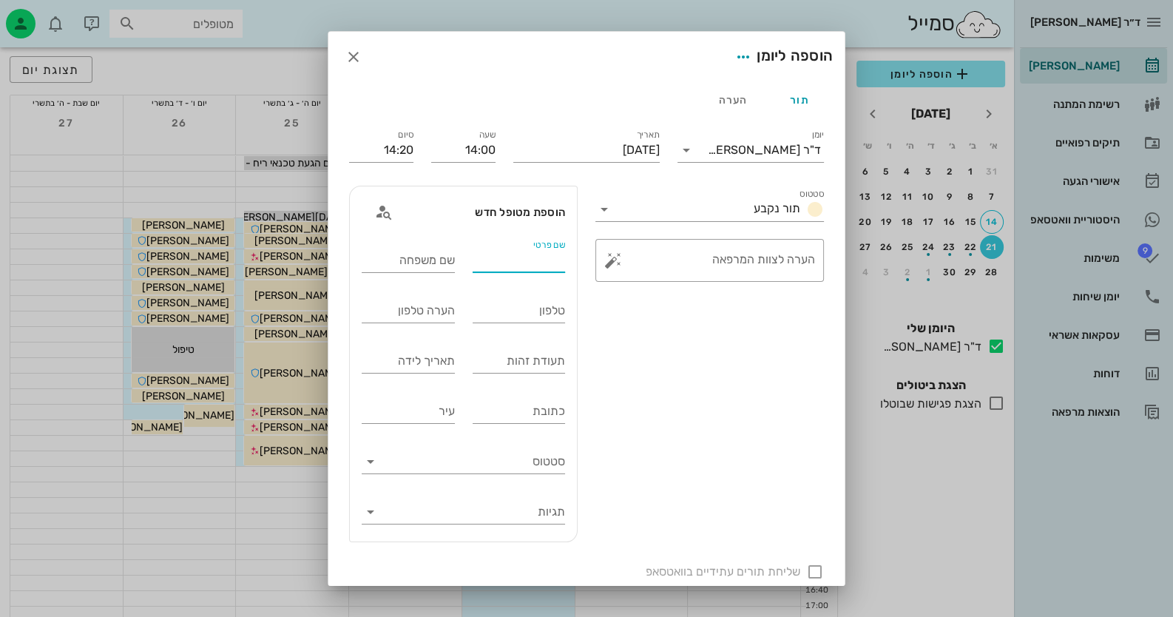
drag, startPoint x: 565, startPoint y: 267, endPoint x: 564, endPoint y: 276, distance: 8.9
click at [565, 274] on div "שם פרטי" at bounding box center [519, 264] width 93 height 30
type input "[PERSON_NAME]"
click at [447, 269] on input "שם משפחה" at bounding box center [408, 261] width 93 height 24
type input "[PERSON_NAME]"
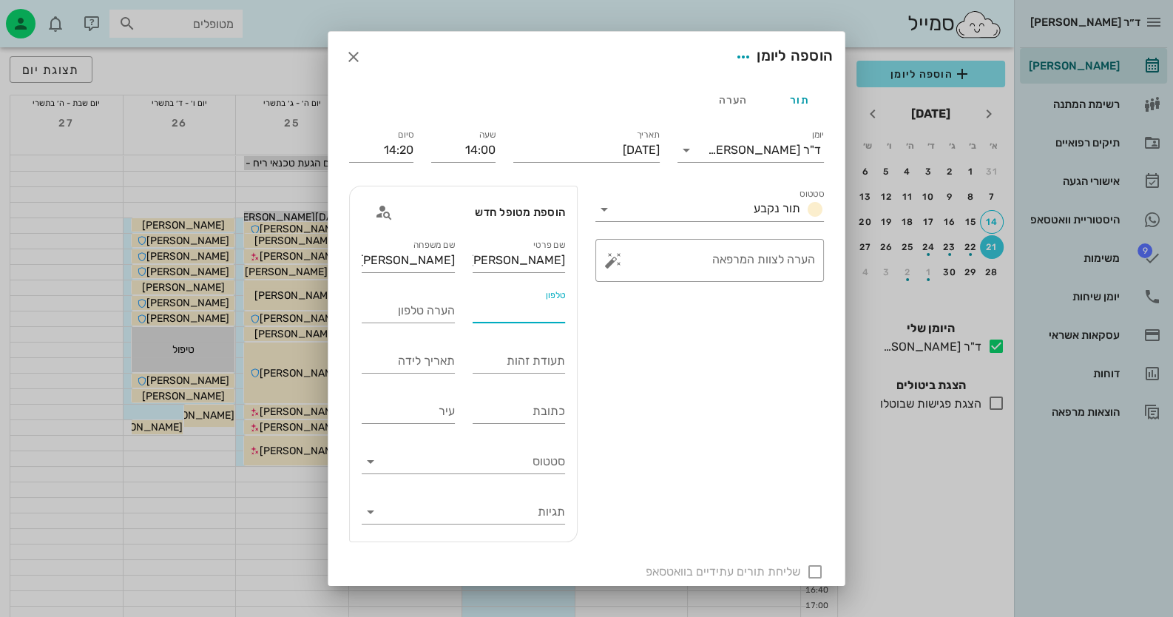
click at [539, 320] on input "טלפון" at bounding box center [519, 311] width 93 height 24
type input "0548042159"
click at [542, 362] on input "תעודת זהות" at bounding box center [519, 361] width 93 height 24
type input "207973835"
click at [615, 252] on button "button" at bounding box center [613, 261] width 18 height 18
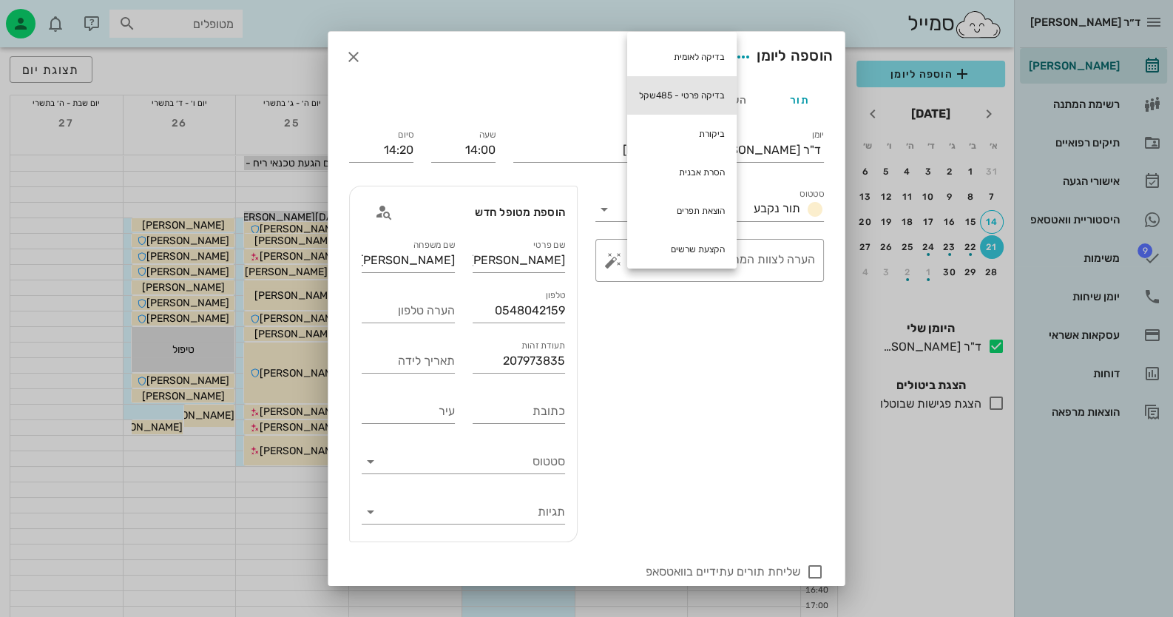
click at [681, 96] on div "בדיקה פרטי - 485שקל" at bounding box center [681, 95] width 109 height 38
type textarea "בדיקה פרטי - 485שקל"
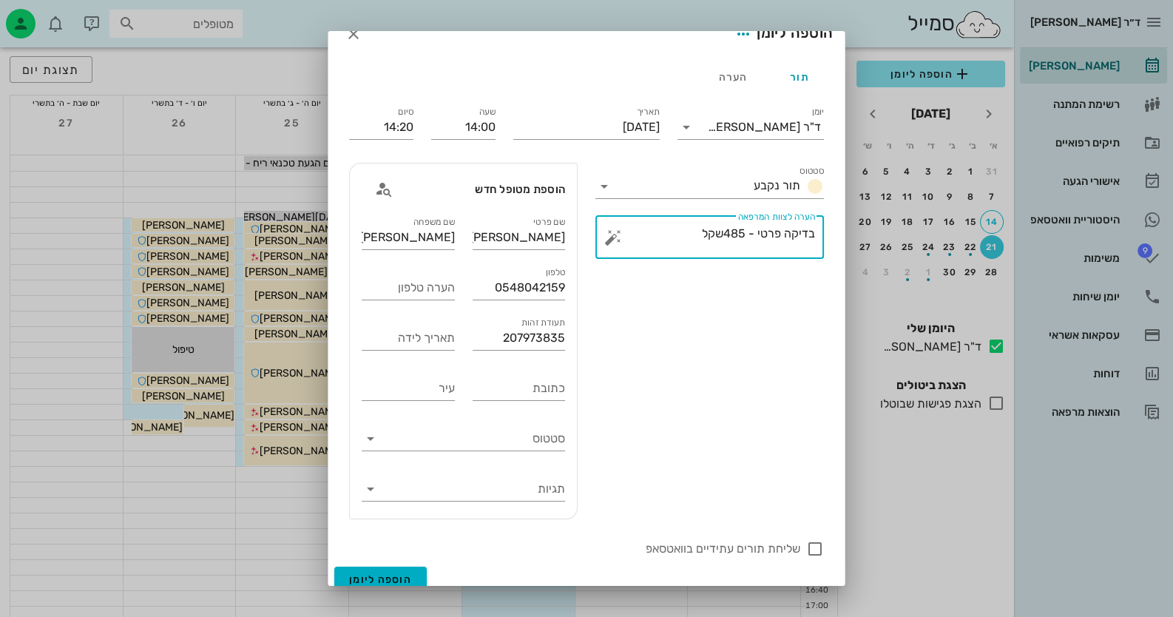
scroll to position [36, 0]
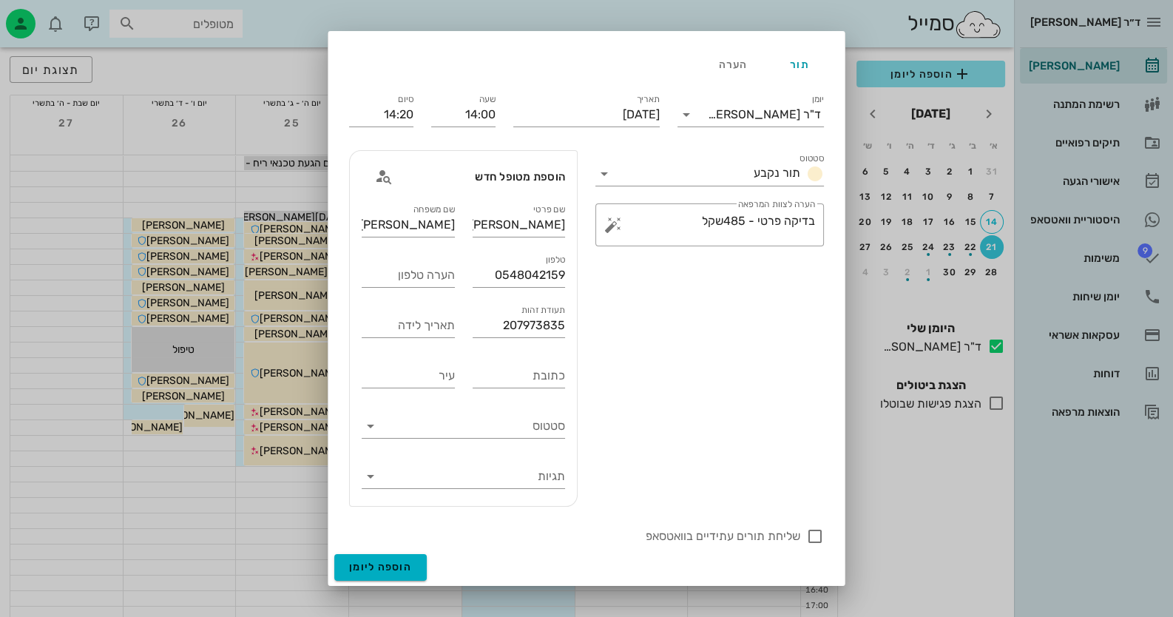
drag, startPoint x: 819, startPoint y: 536, endPoint x: 789, endPoint y: 545, distance: 31.8
click at [819, 534] on div at bounding box center [815, 536] width 25 height 25
click at [408, 543] on div "שליחת תורים עתידיים בוואטסאפ" at bounding box center [586, 537] width 475 height 18
checkbox input "false"
click at [426, 561] on button "הוספה ליומן" at bounding box center [380, 567] width 92 height 27
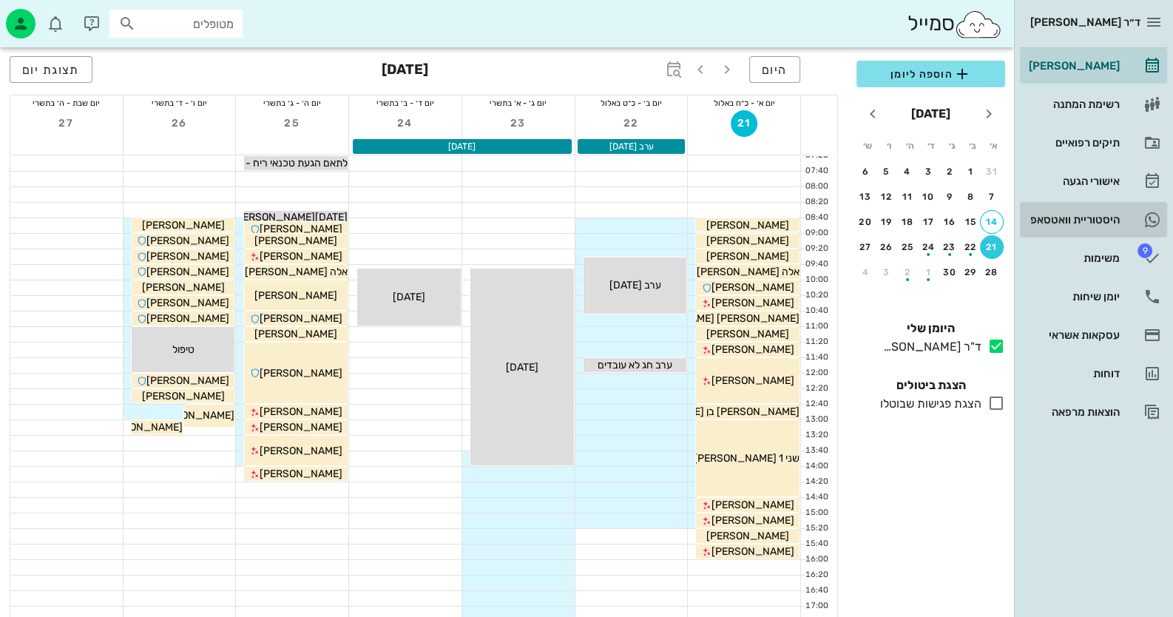
click at [1104, 208] on div "היסטוריית וואטסאפ" at bounding box center [1073, 220] width 94 height 24
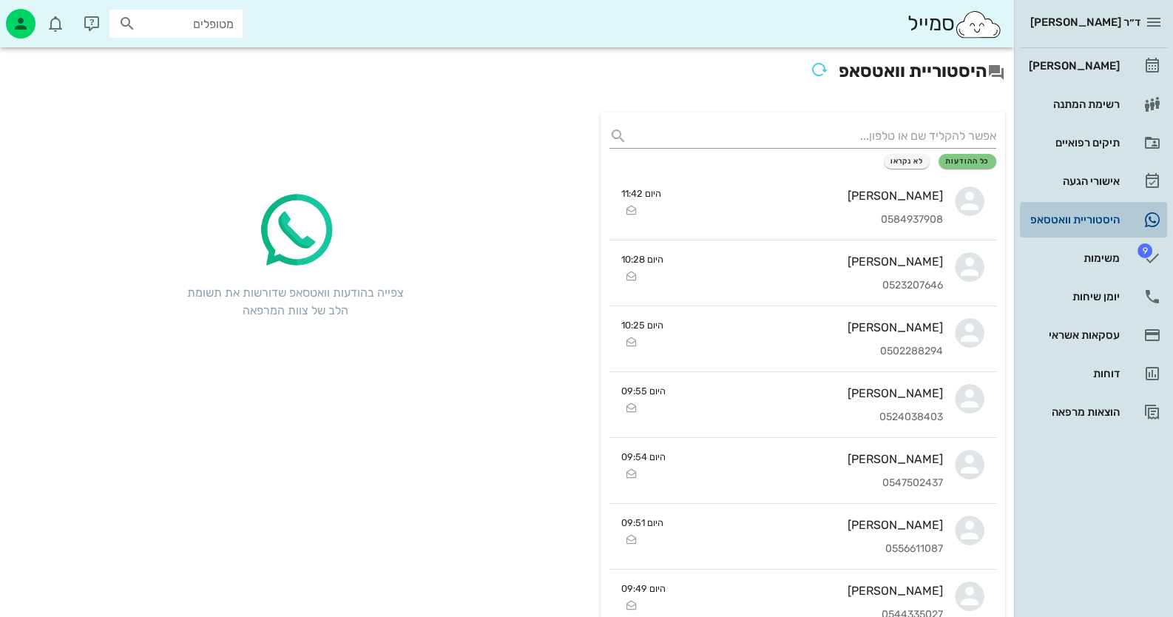
click at [1101, 218] on div "היסטוריית וואטסאפ" at bounding box center [1073, 220] width 94 height 12
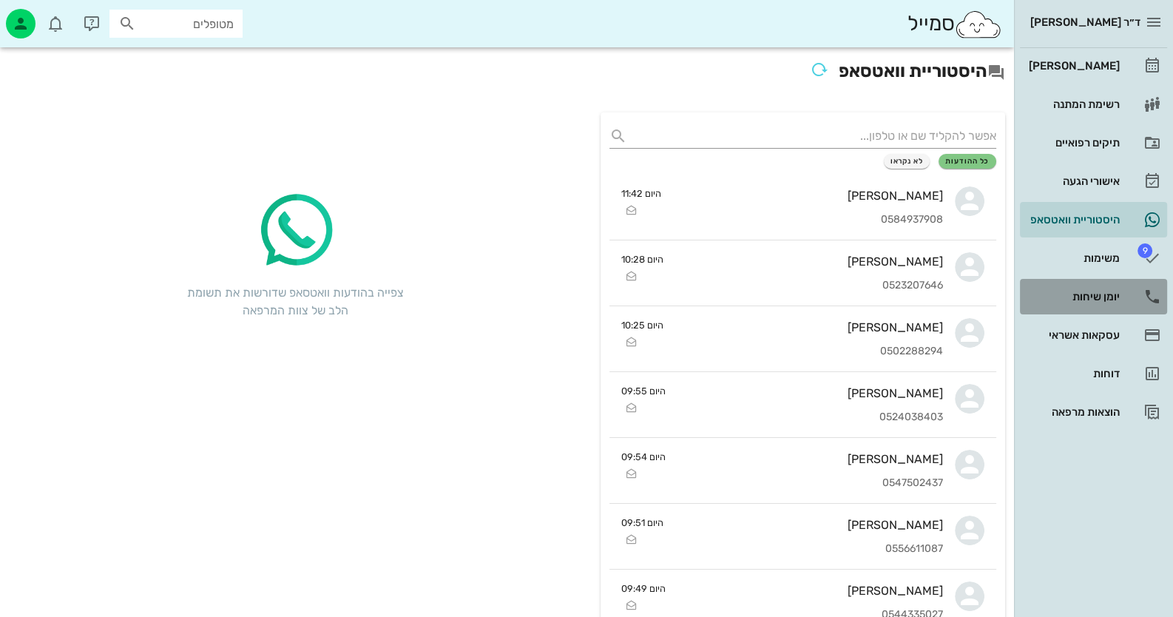
click at [1103, 285] on div "יומן שיחות" at bounding box center [1073, 297] width 94 height 24
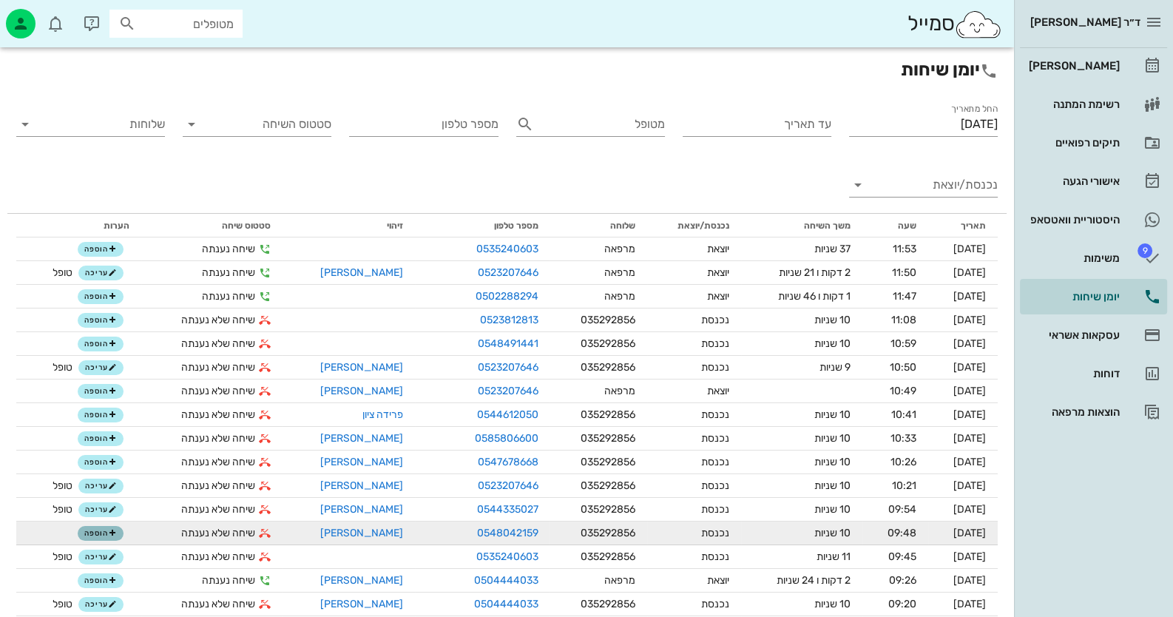
click at [118, 526] on button "הוספה" at bounding box center [101, 533] width 46 height 15
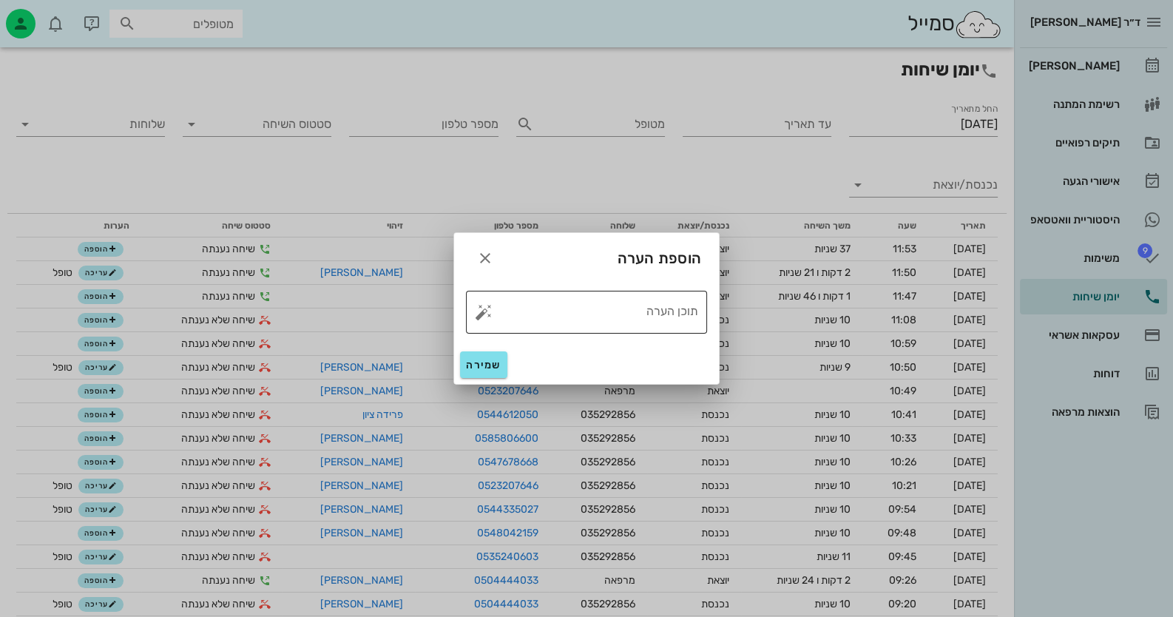
click at [491, 308] on button "button" at bounding box center [484, 312] width 18 height 18
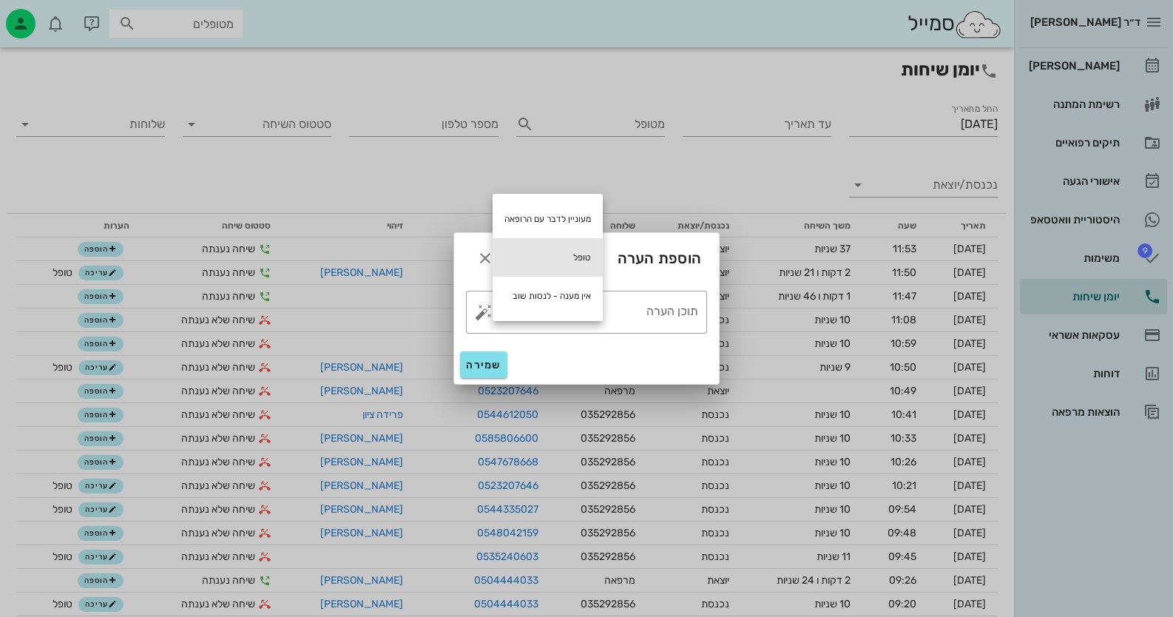
click at [568, 252] on div "טופל" at bounding box center [548, 257] width 110 height 38
type textarea "טופל"
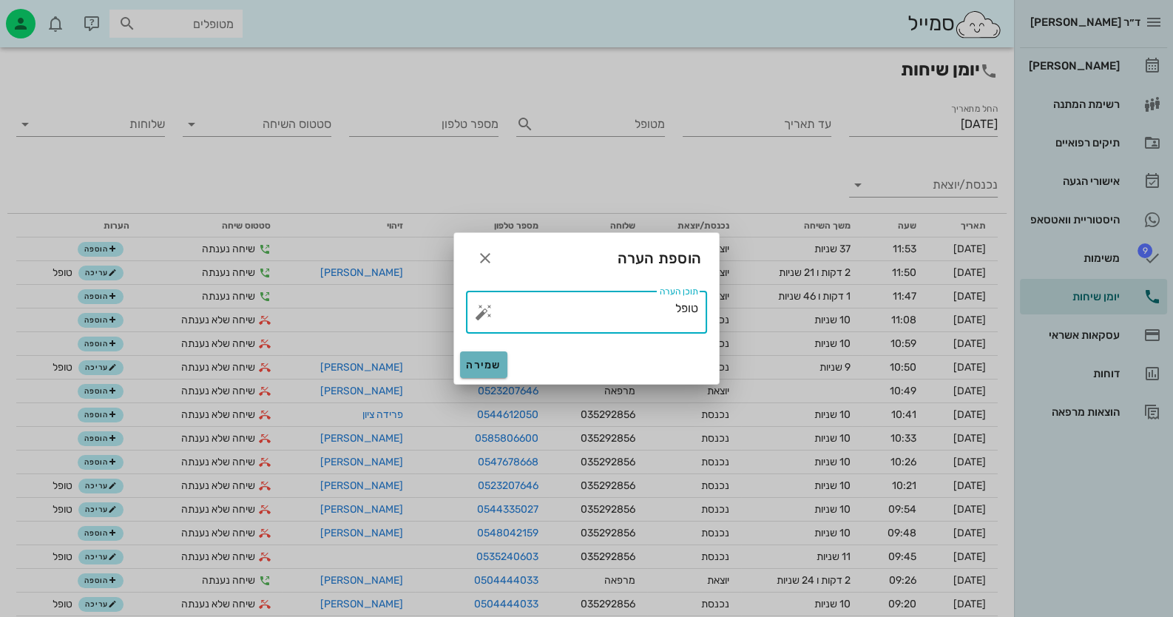
click at [496, 369] on span "שמירה" at bounding box center [484, 365] width 36 height 13
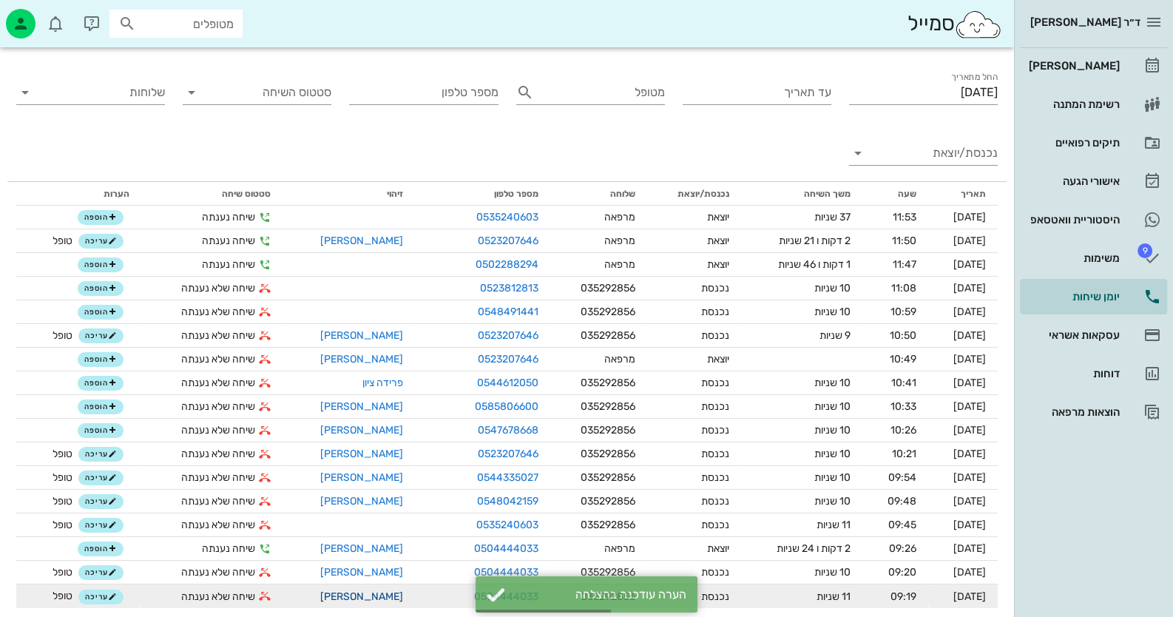
scroll to position [58, 0]
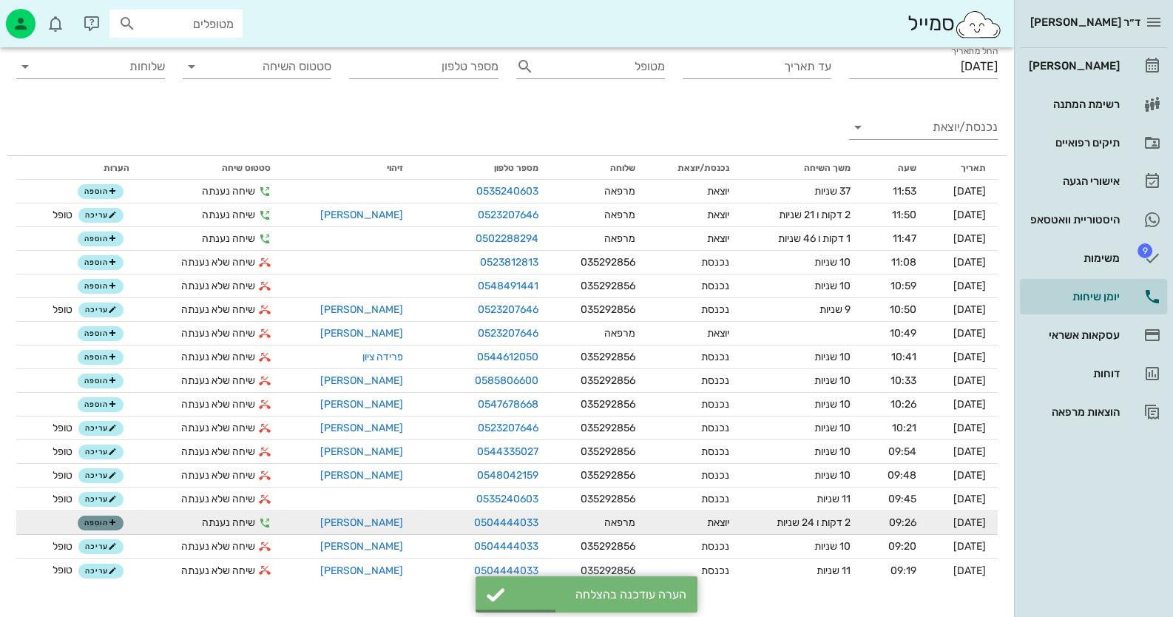
click at [98, 520] on span "הוספה" at bounding box center [100, 523] width 33 height 9
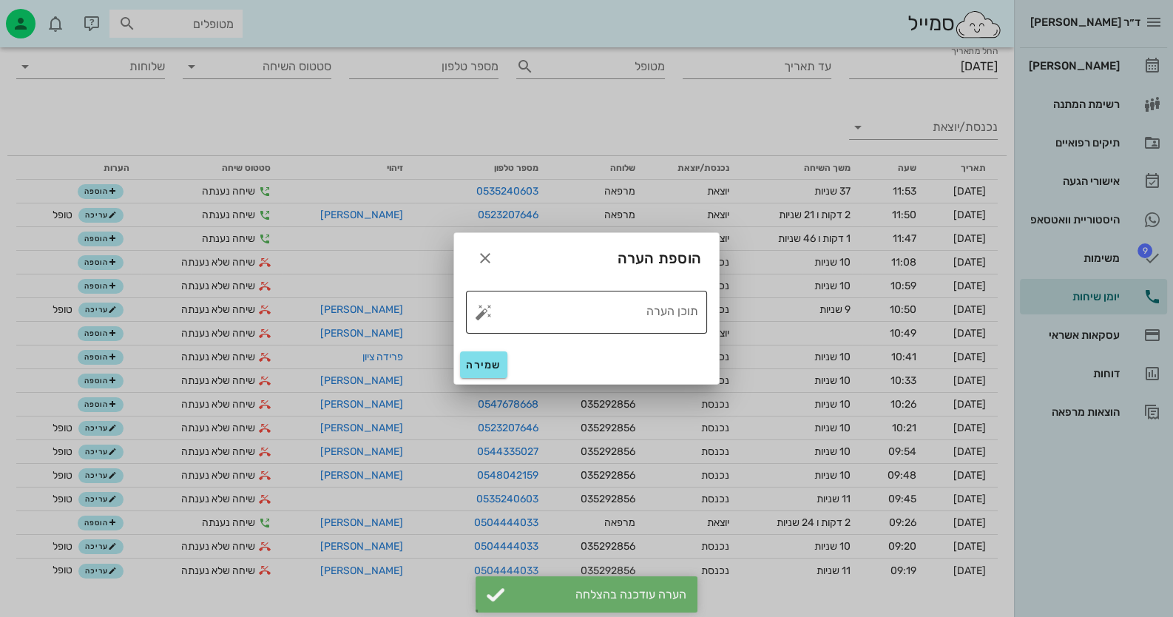
click at [486, 311] on button "button" at bounding box center [484, 312] width 18 height 18
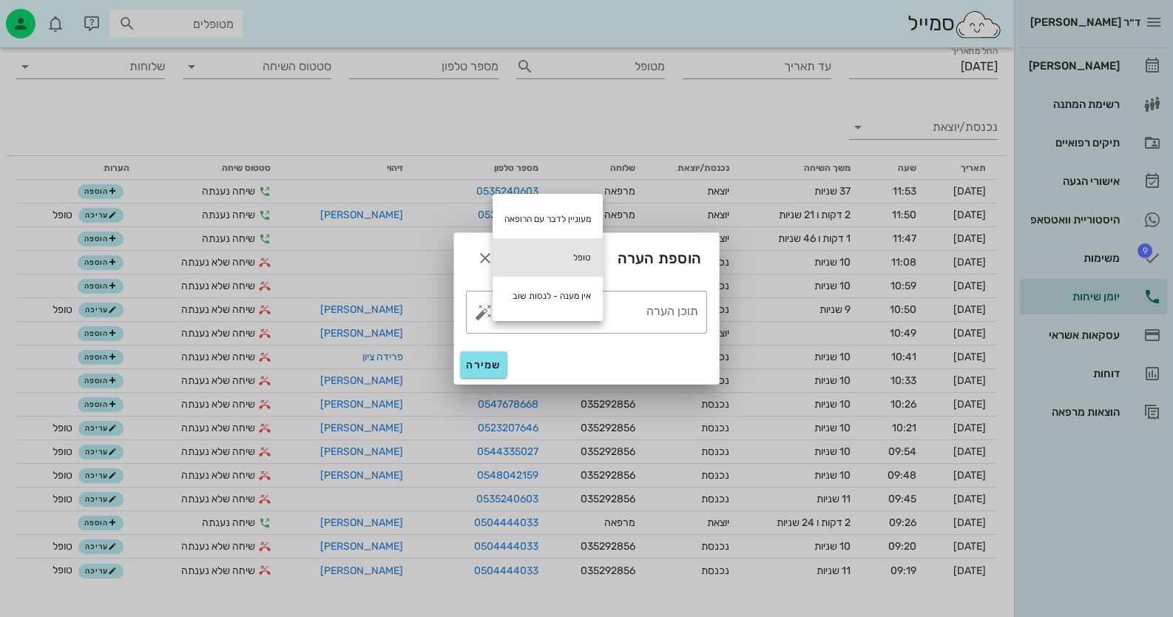
click at [545, 247] on div "טופל" at bounding box center [548, 257] width 110 height 38
type textarea "טופל"
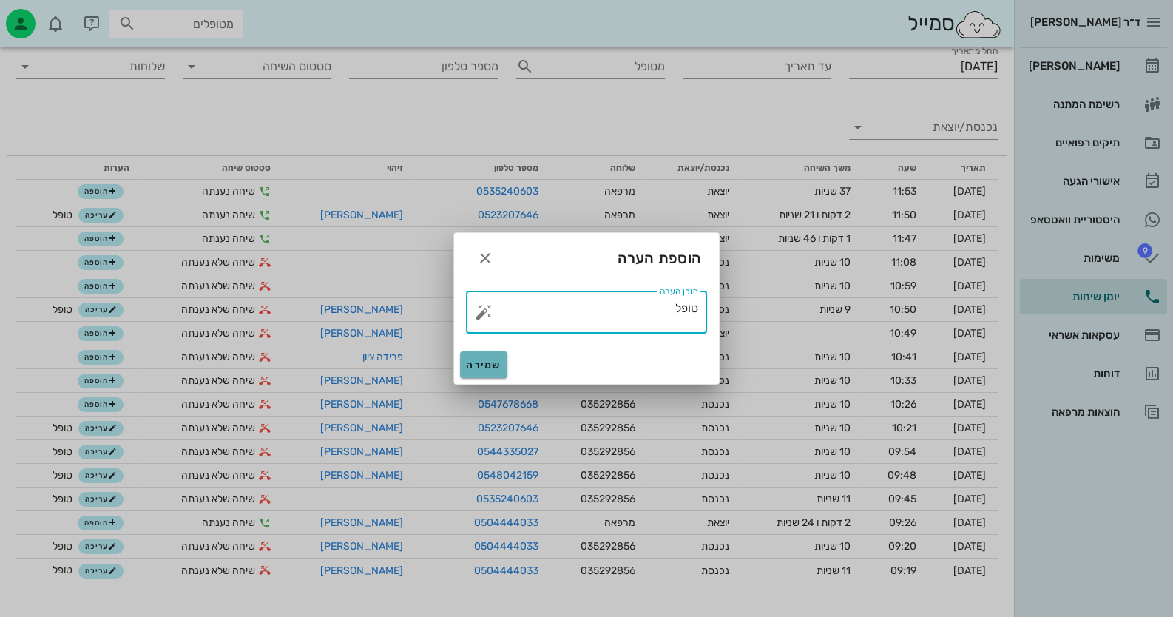
click at [505, 370] on button "שמירה" at bounding box center [483, 364] width 47 height 27
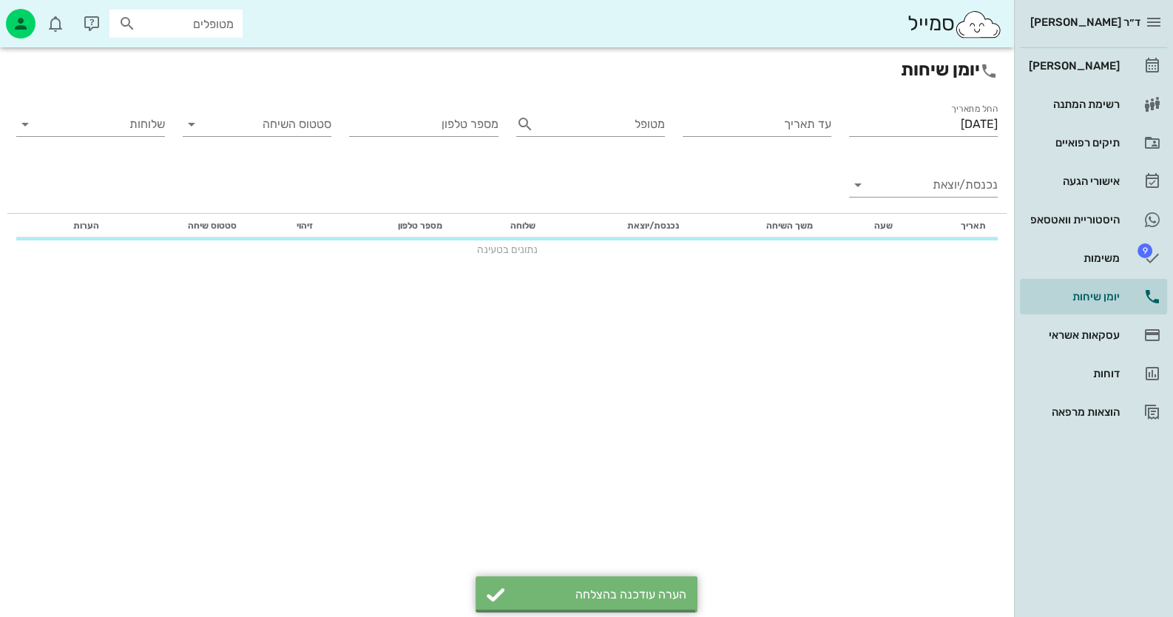
scroll to position [0, 0]
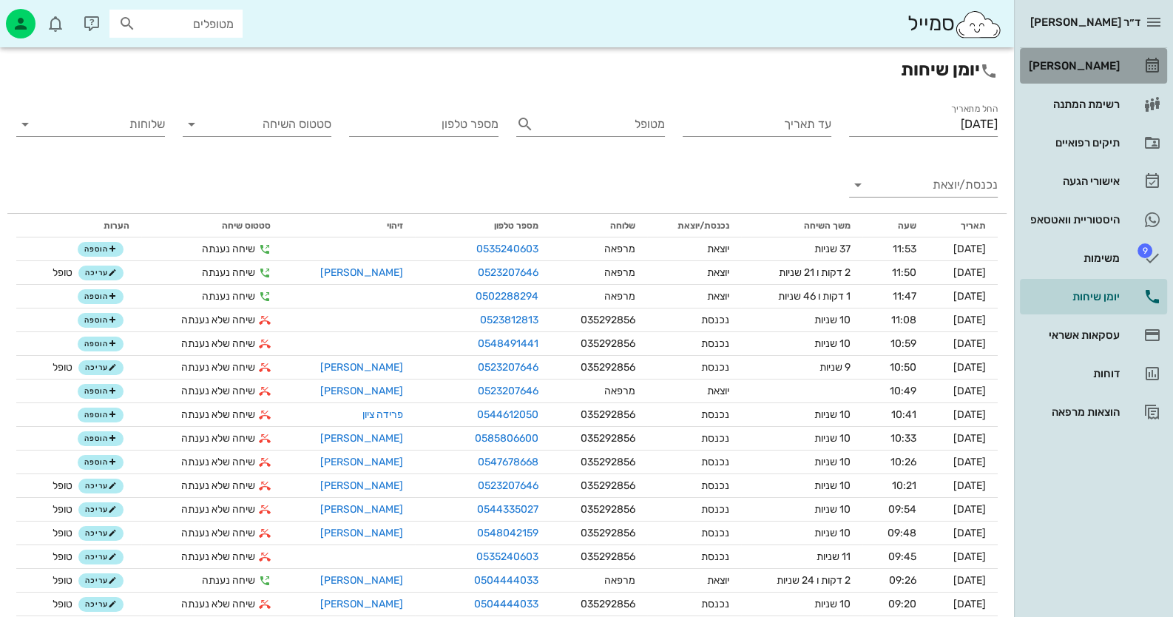
click at [1126, 70] on link "[PERSON_NAME]" at bounding box center [1093, 66] width 147 height 36
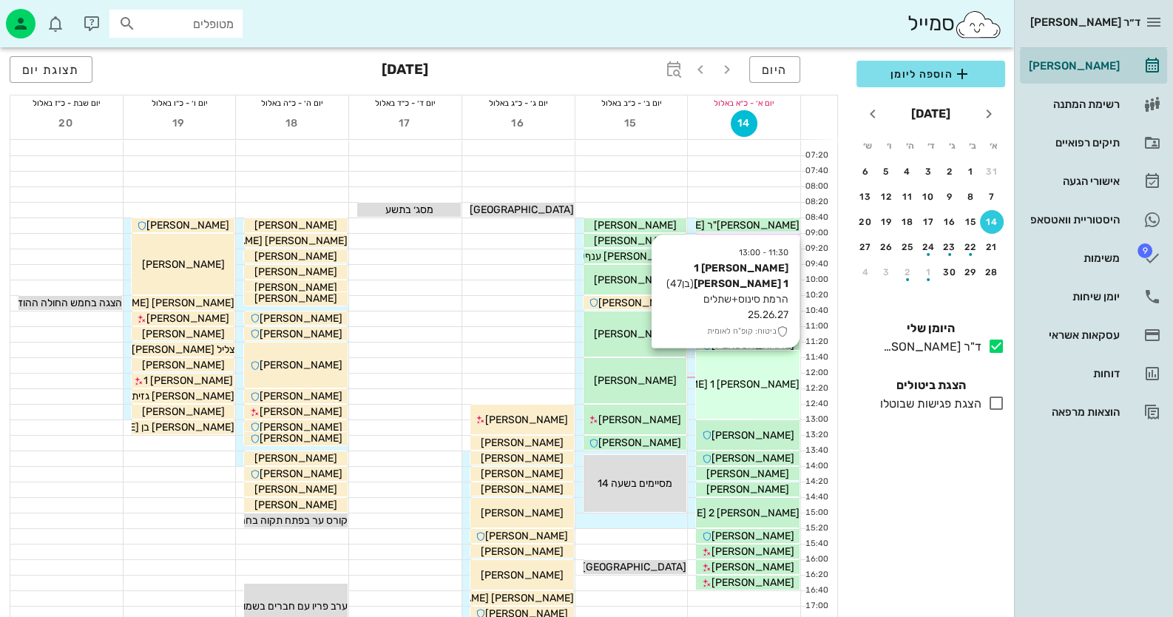
click at [757, 366] on div "11:30 - 13:00 [PERSON_NAME] 1 [PERSON_NAME] 1 (בן 47 ) הרמת סינוס+שתלים 25.26.2…" at bounding box center [748, 385] width 104 height 69
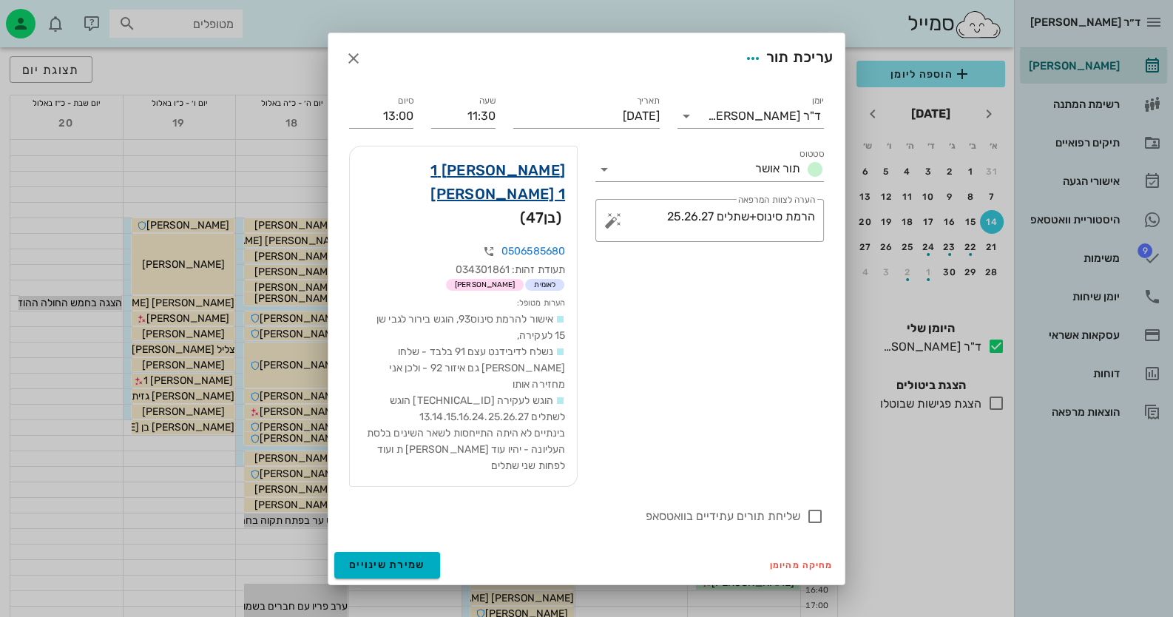
click at [536, 199] on link "[PERSON_NAME] 1 [PERSON_NAME] 1" at bounding box center [463, 181] width 203 height 47
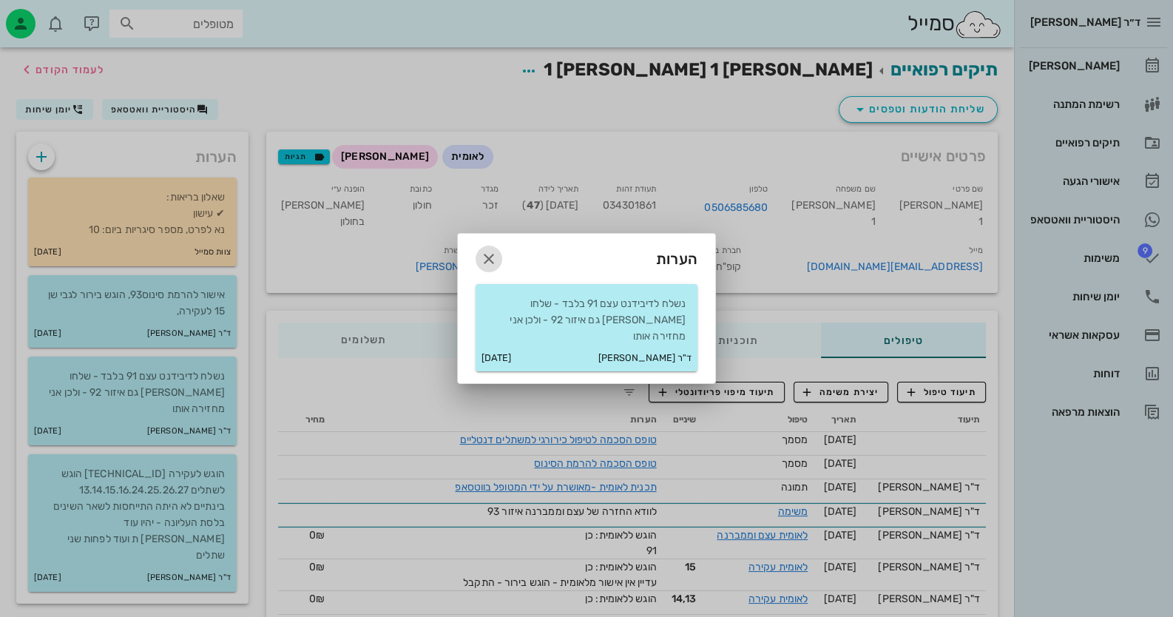
click at [492, 266] on icon "button" at bounding box center [489, 259] width 18 height 18
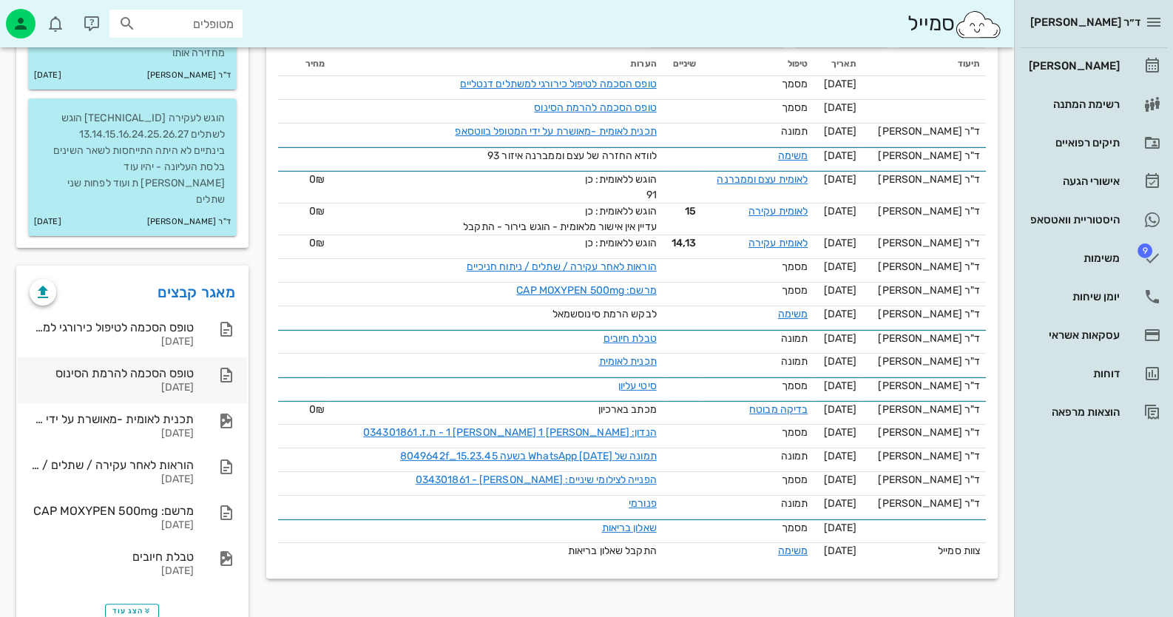
scroll to position [358, 0]
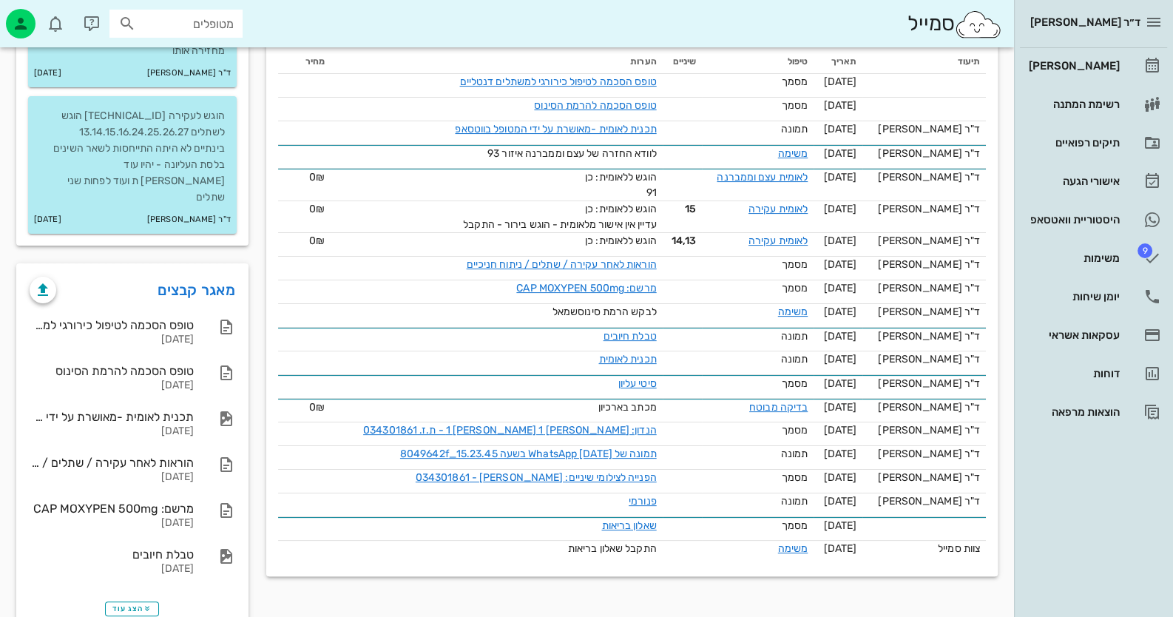
click at [148, 590] on div "הצג עוד" at bounding box center [132, 608] width 229 height 36
click at [119, 604] on span "הצג עוד" at bounding box center [131, 608] width 39 height 9
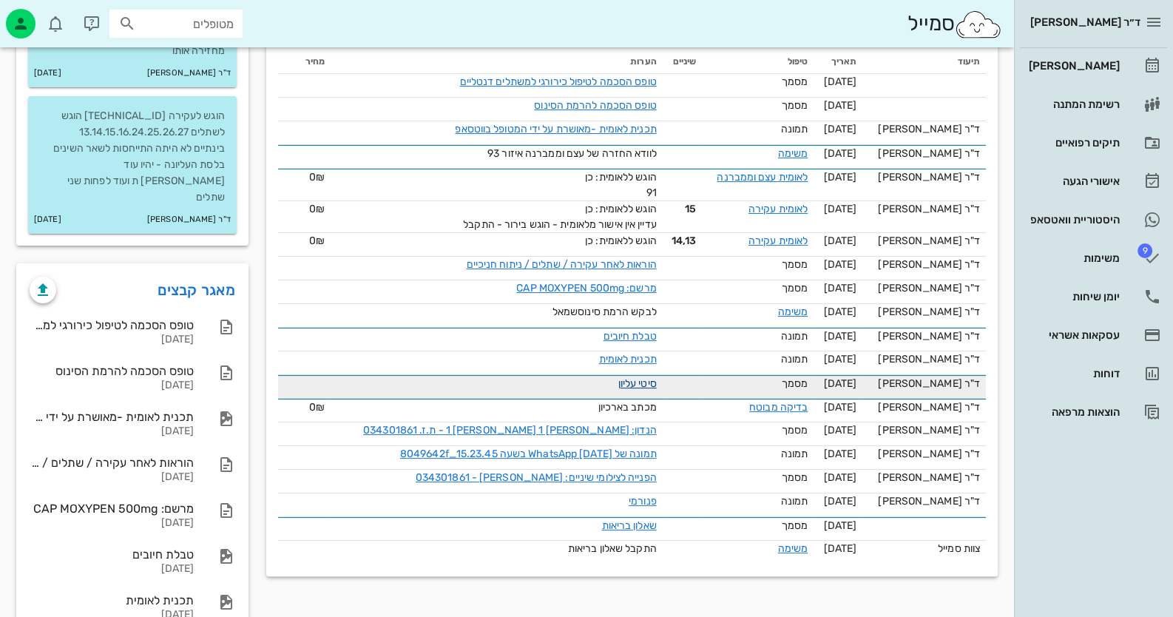
click at [644, 390] on link "סיטי עליון" at bounding box center [638, 383] width 38 height 13
